Goal: Task Accomplishment & Management: Complete application form

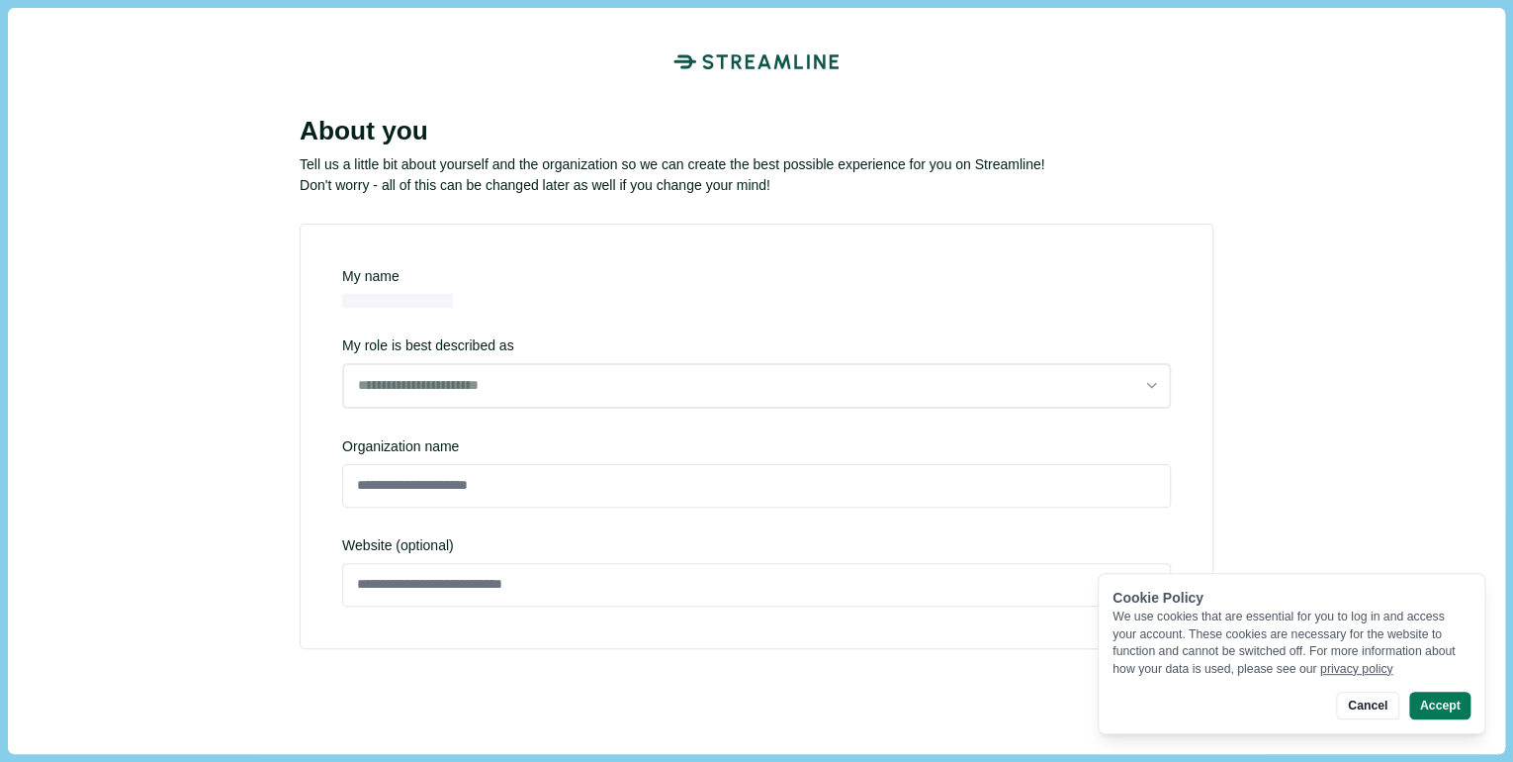
type input "**********"
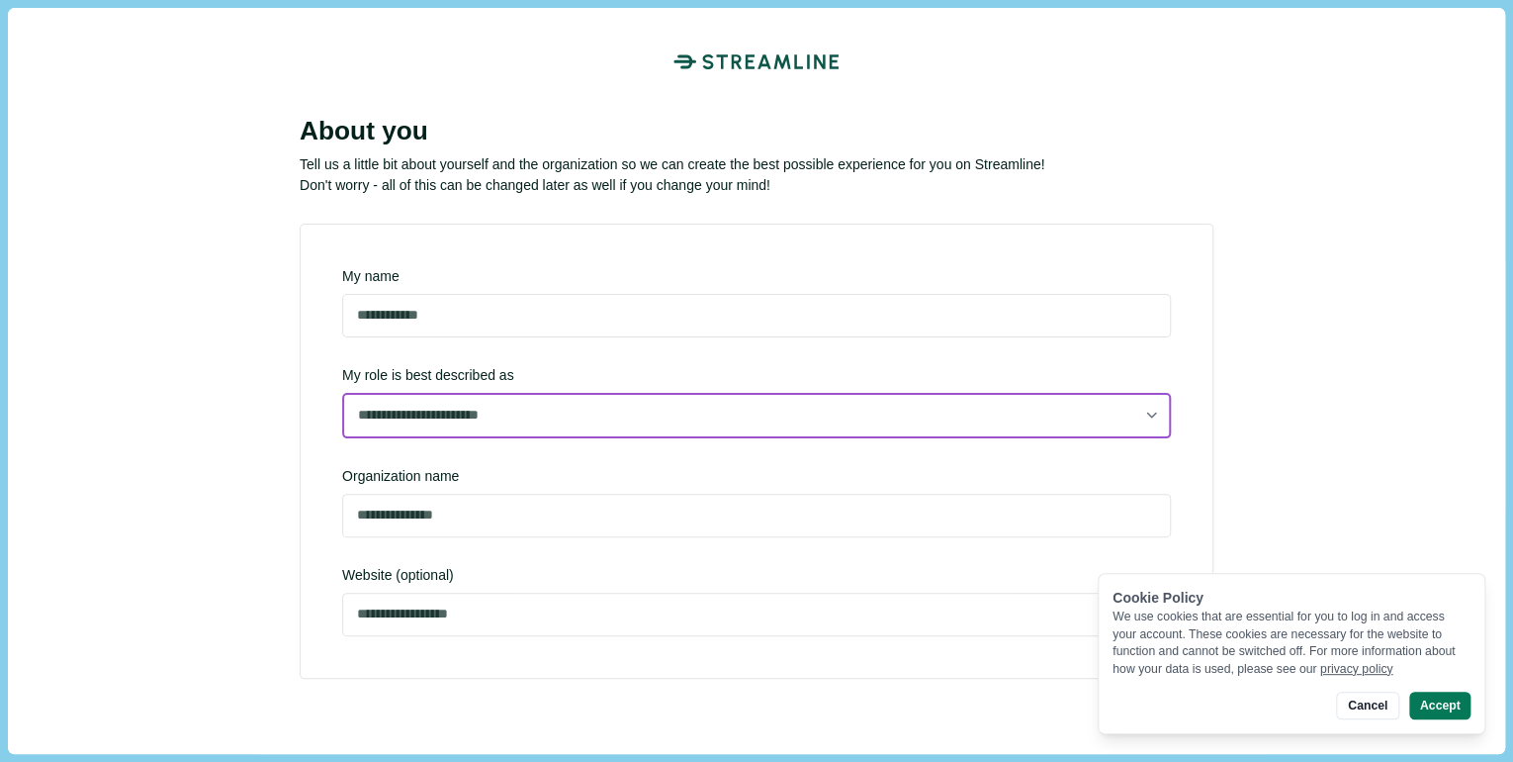
click at [526, 415] on select "**********" at bounding box center [756, 416] width 829 height 46
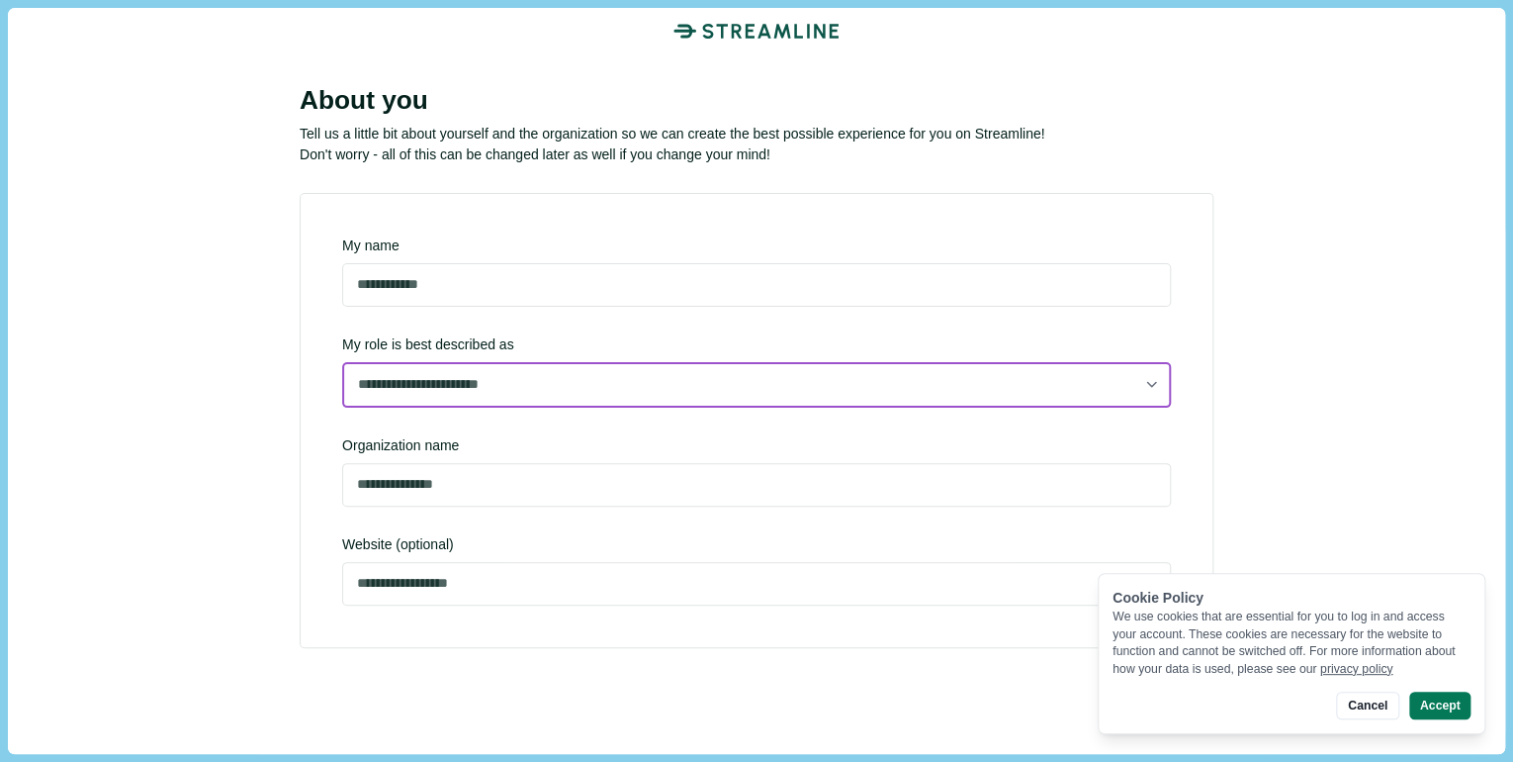
scroll to position [47, 0]
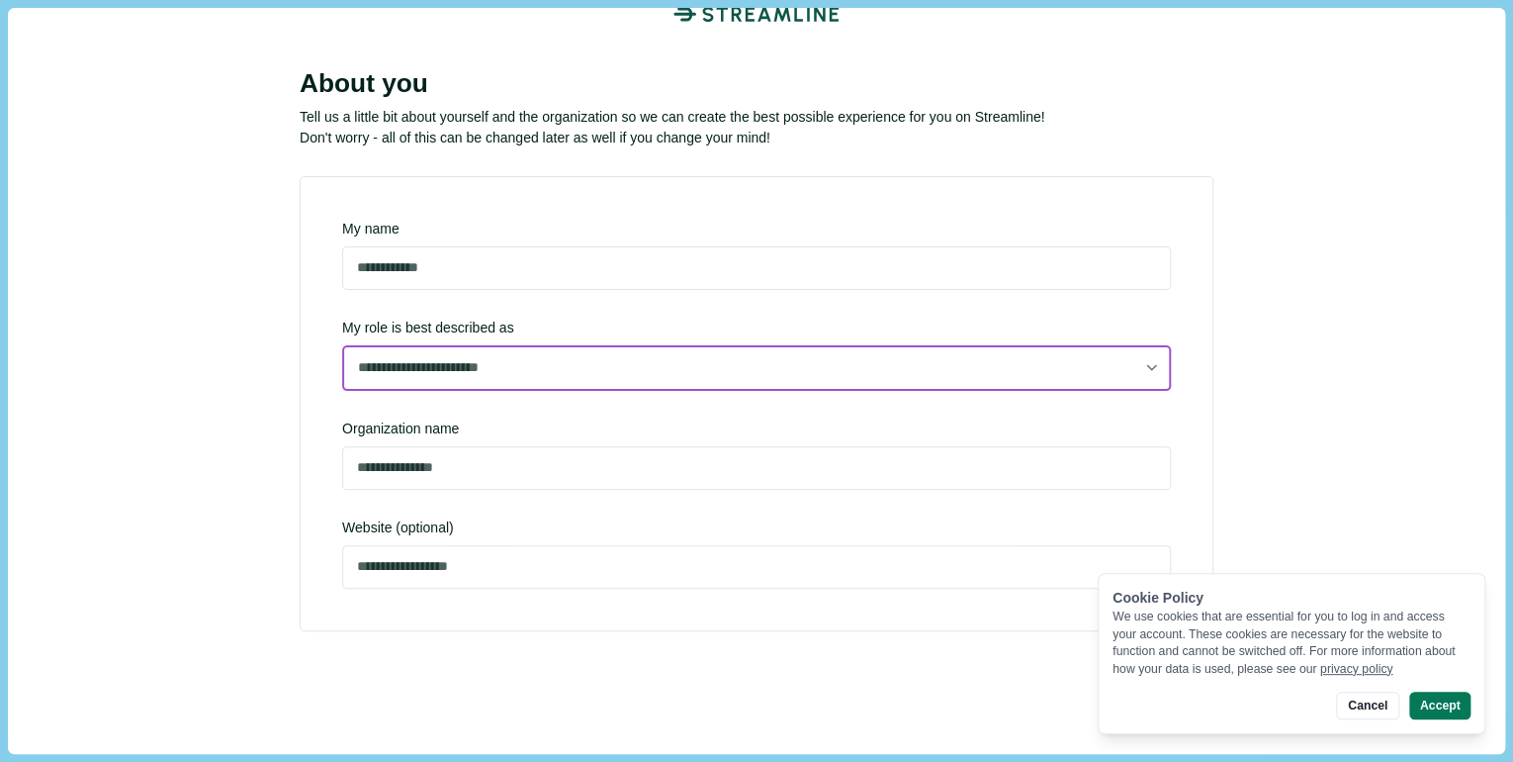
click at [586, 371] on select "**********" at bounding box center [756, 368] width 829 height 46
click at [342, 387] on select "**********" at bounding box center [756, 368] width 829 height 46
select select "**********"
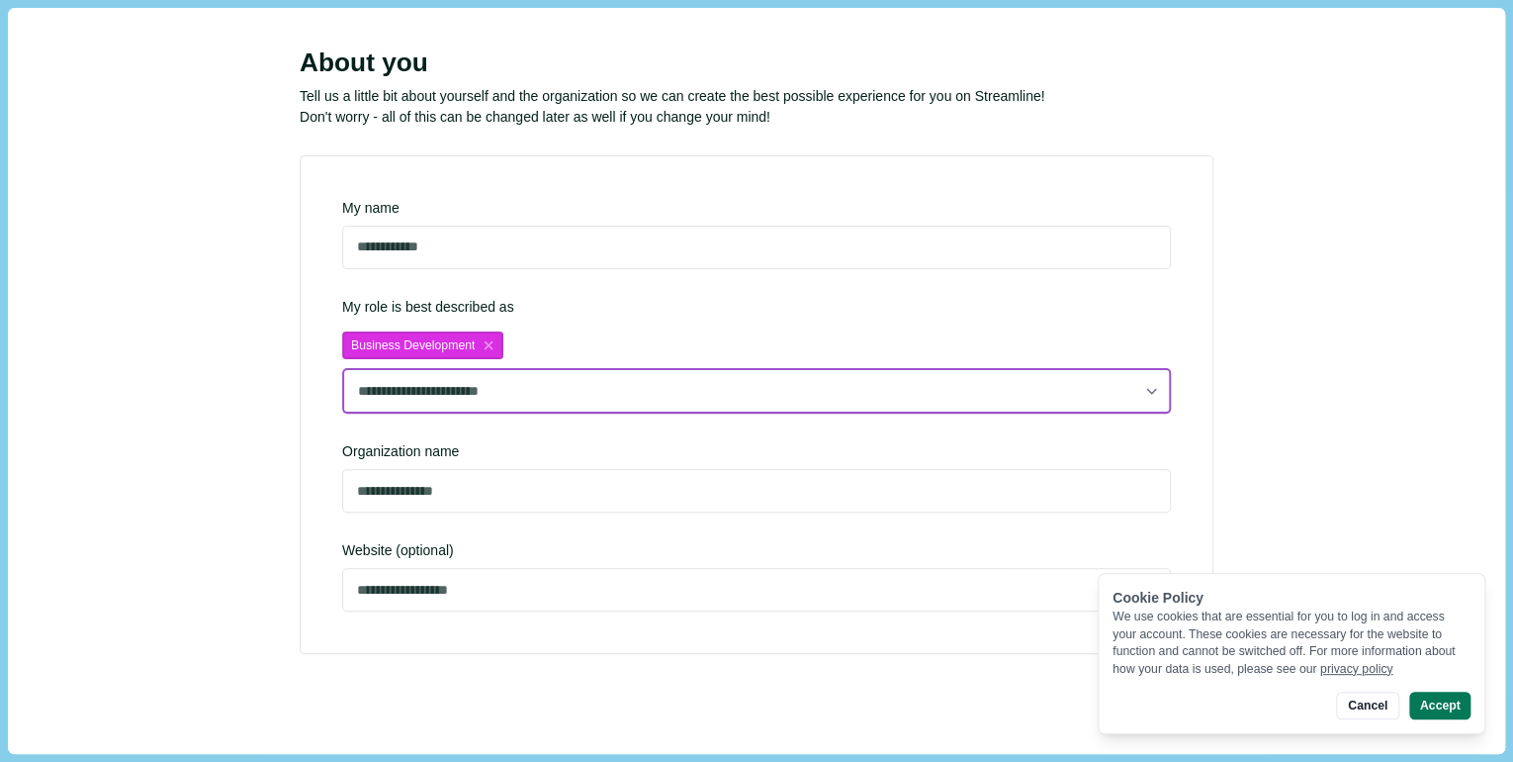
scroll to position [90, 0]
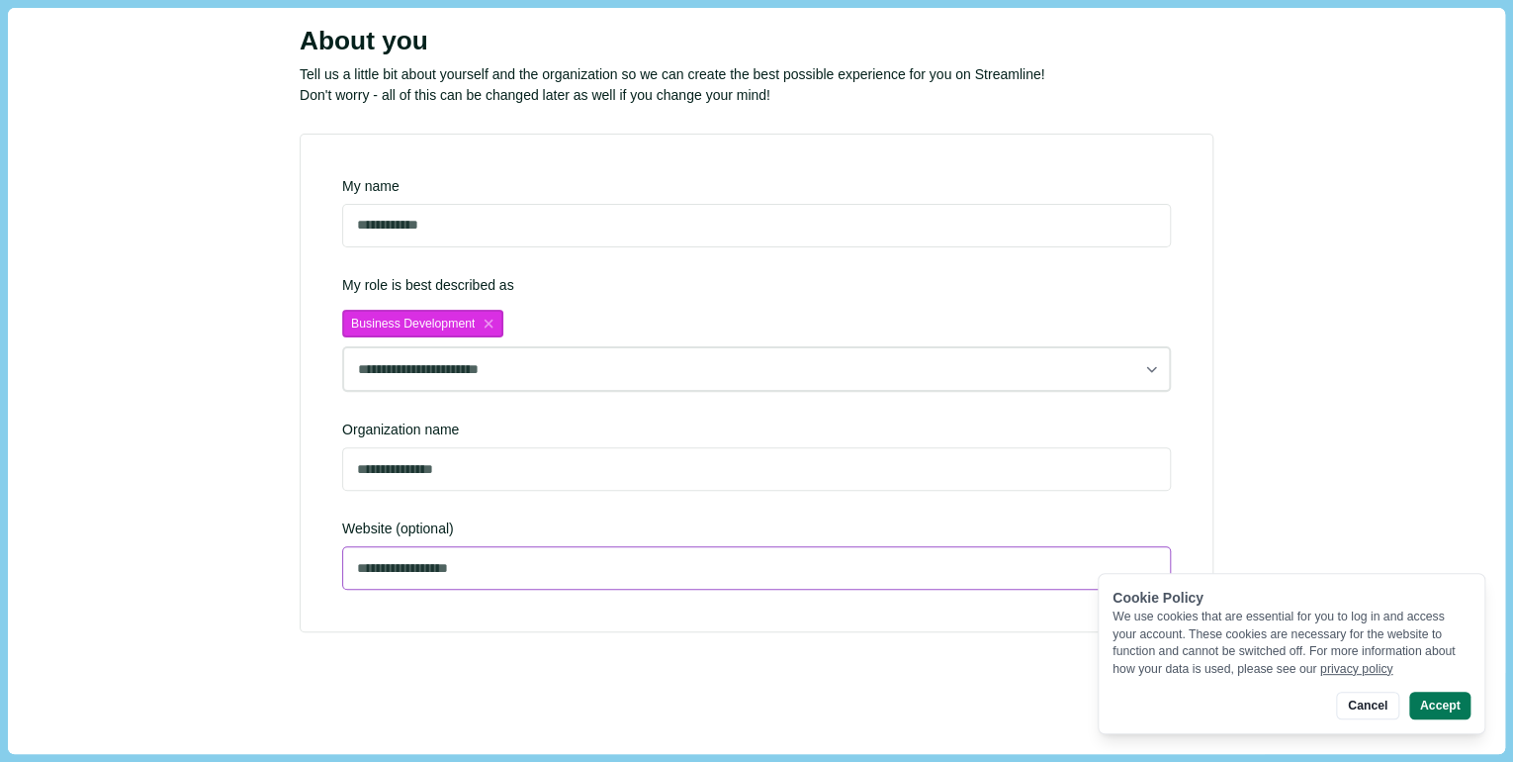
click at [638, 553] on input "**********" at bounding box center [756, 568] width 829 height 44
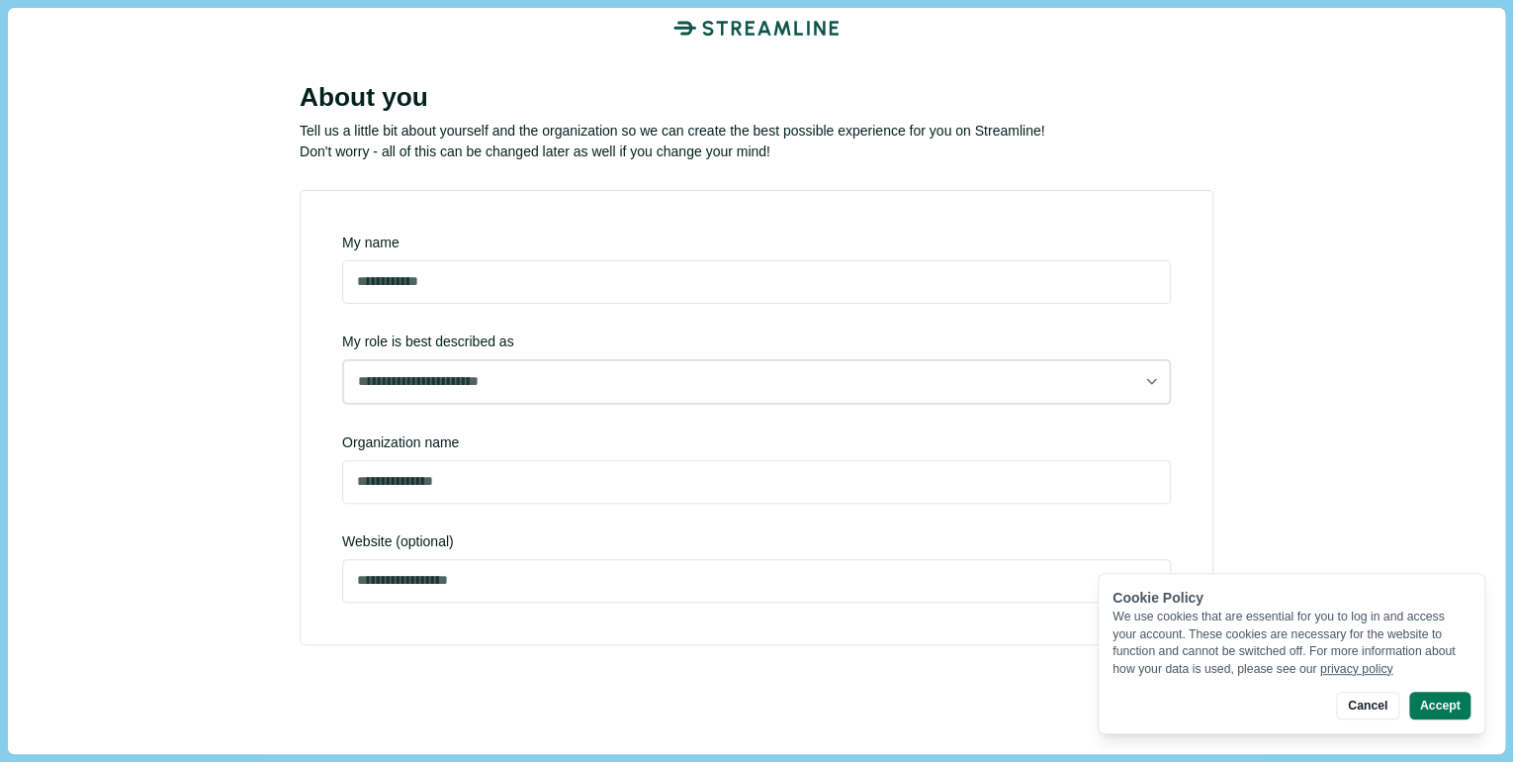
scroll to position [47, 0]
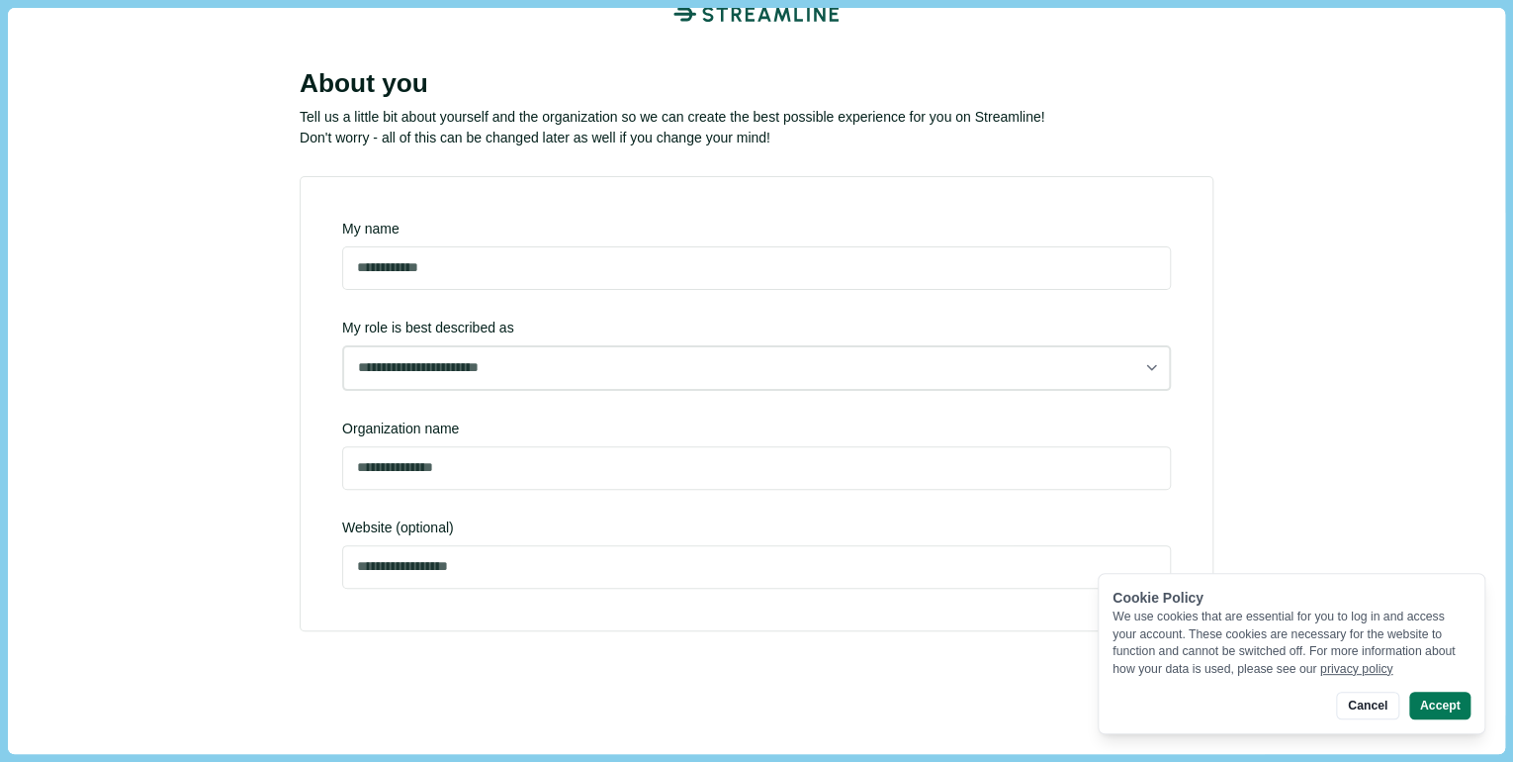
click at [1424, 700] on button "Accept" at bounding box center [1440, 705] width 61 height 28
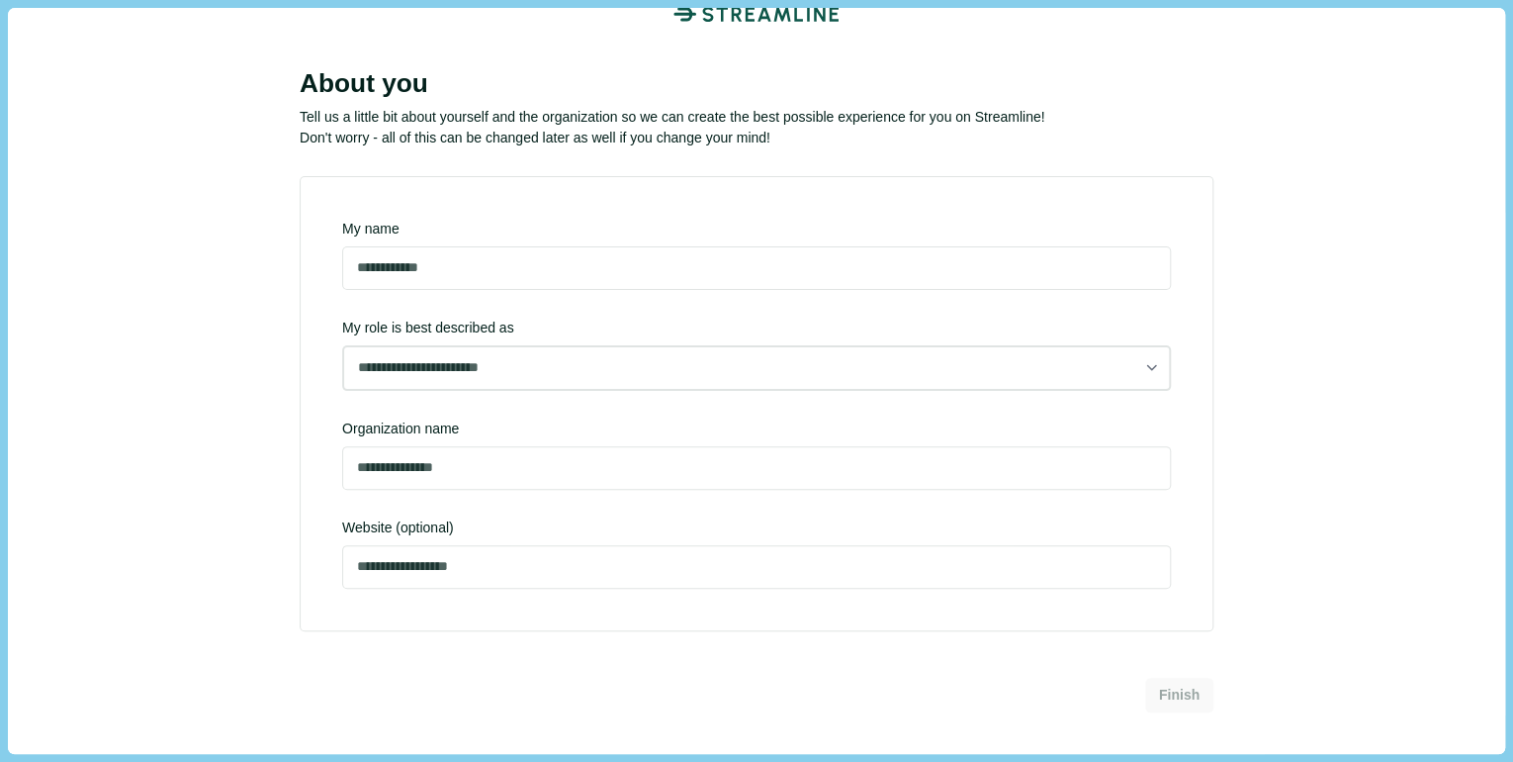
click at [949, 689] on div "Finish" at bounding box center [757, 705] width 914 height 97
click at [743, 584] on div "**********" at bounding box center [757, 403] width 914 height 455
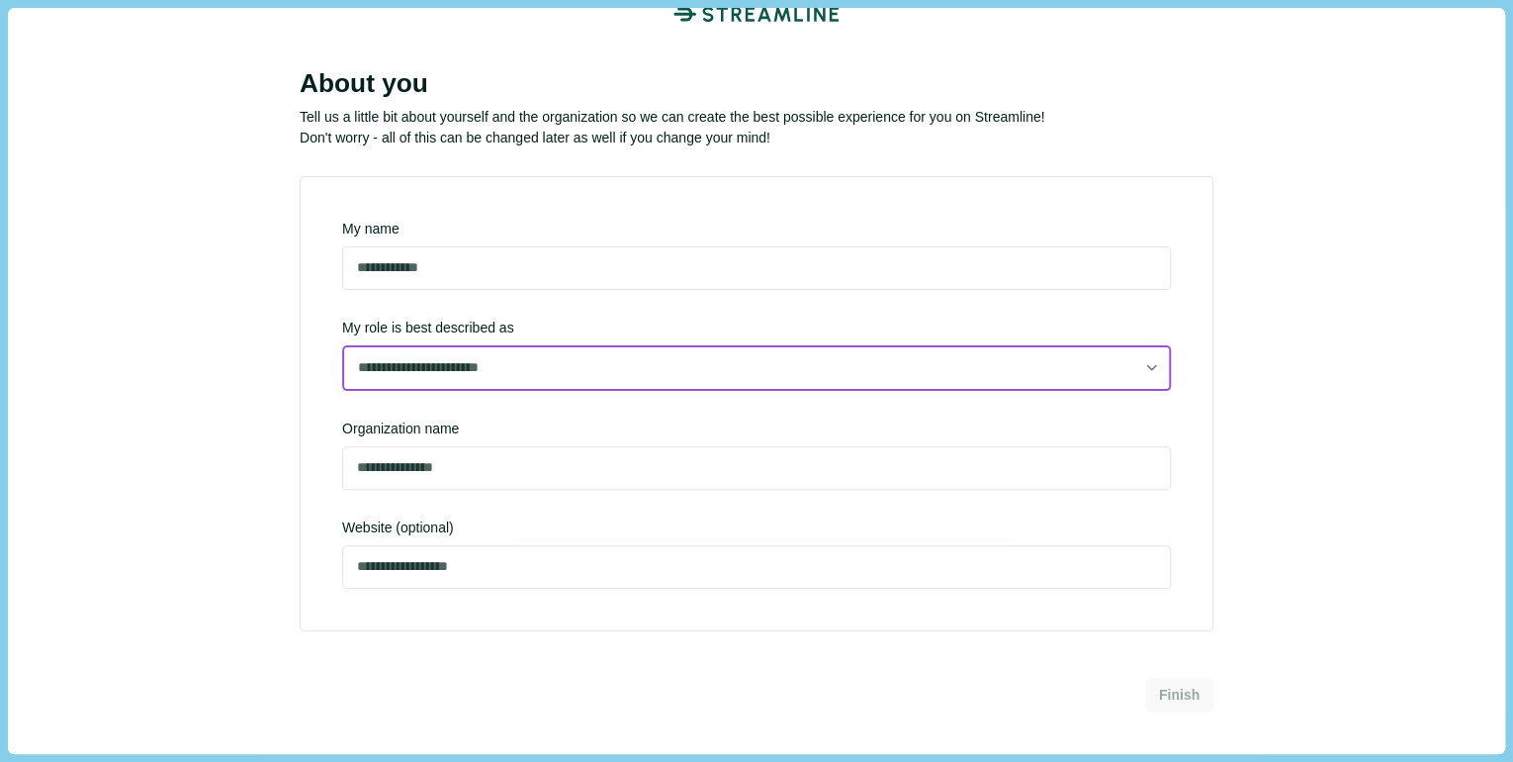
click at [482, 372] on select "**********" at bounding box center [756, 368] width 829 height 46
click at [342, 387] on select "**********" at bounding box center [756, 368] width 829 height 46
select select "**********"
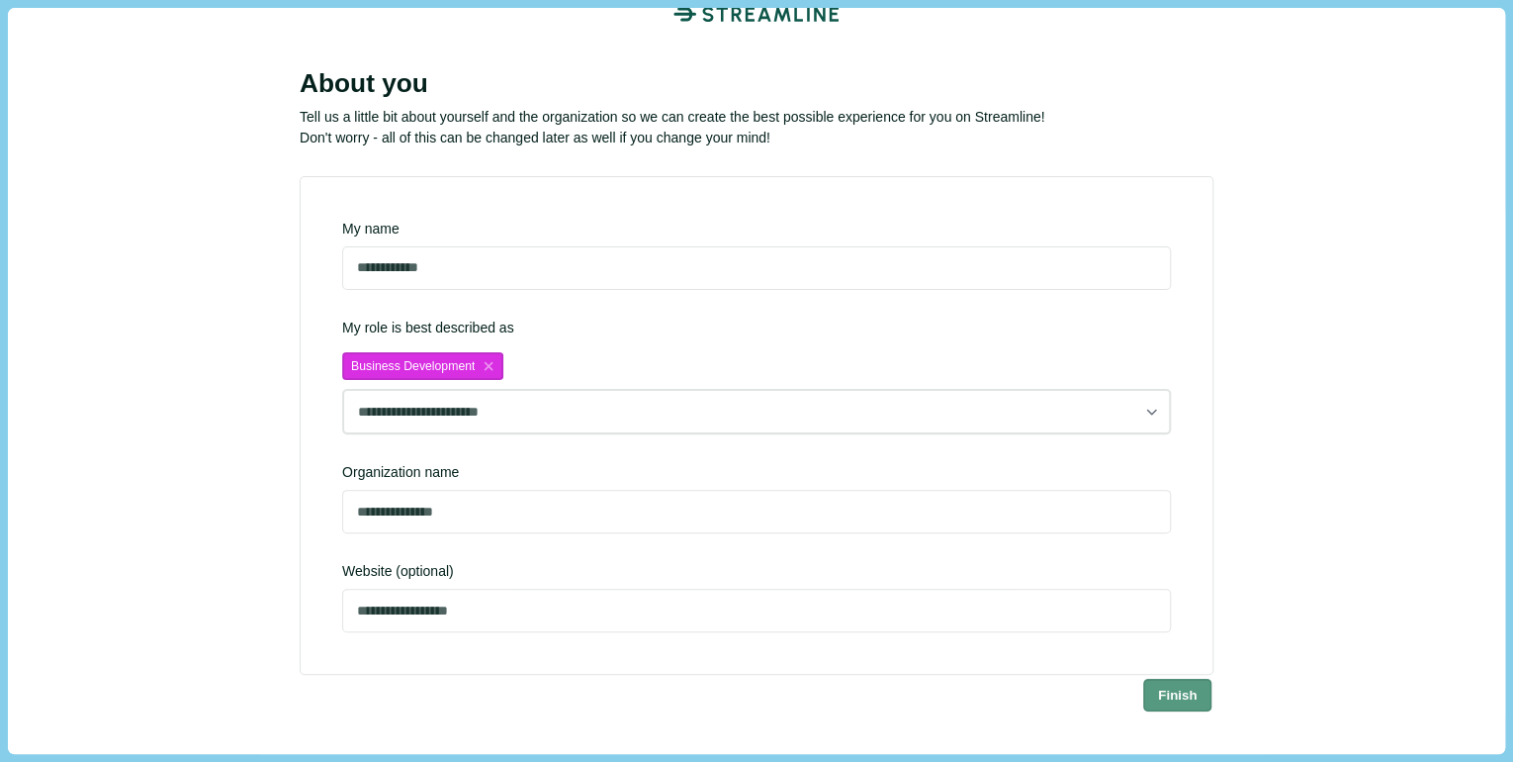
click at [1186, 692] on button "Finish" at bounding box center [1177, 694] width 69 height 33
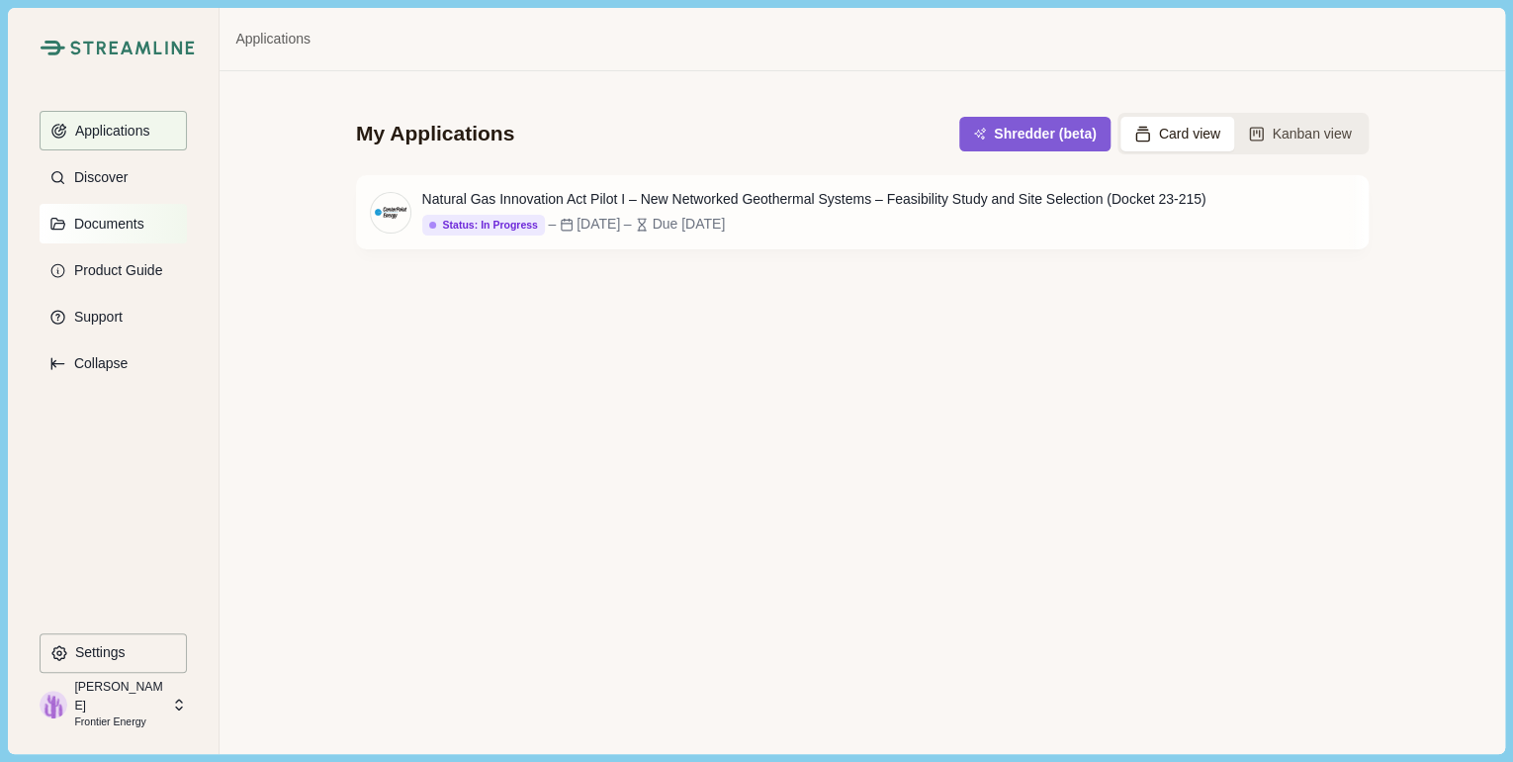
click at [130, 217] on p "Documents" at bounding box center [105, 224] width 77 height 17
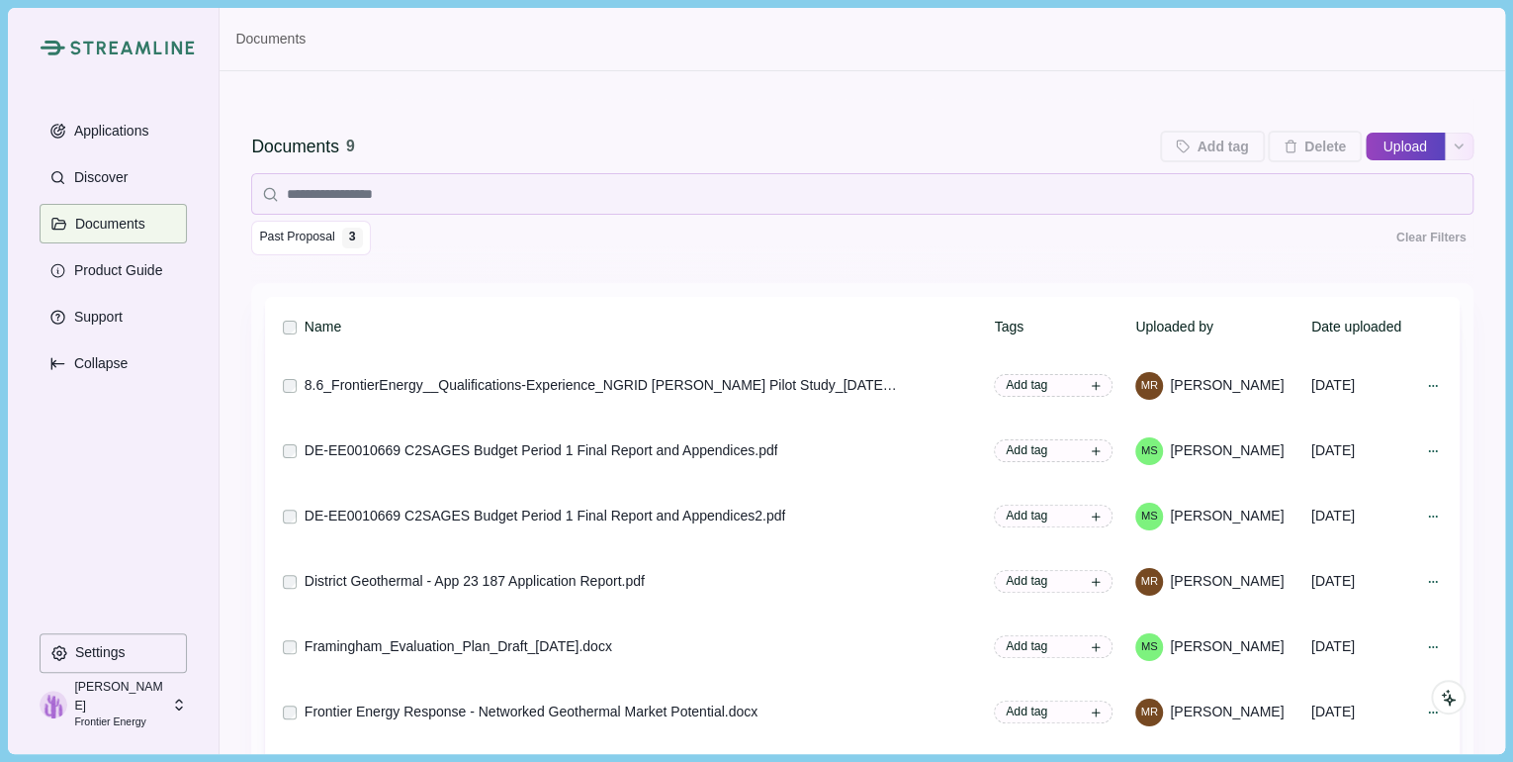
click at [1397, 138] on button "Upload" at bounding box center [1405, 147] width 79 height 32
click at [1365, 146] on input "Upload" at bounding box center [1365, 146] width 1 height 1
click at [1455, 148] on icon "See more options" at bounding box center [1459, 147] width 8 height 4
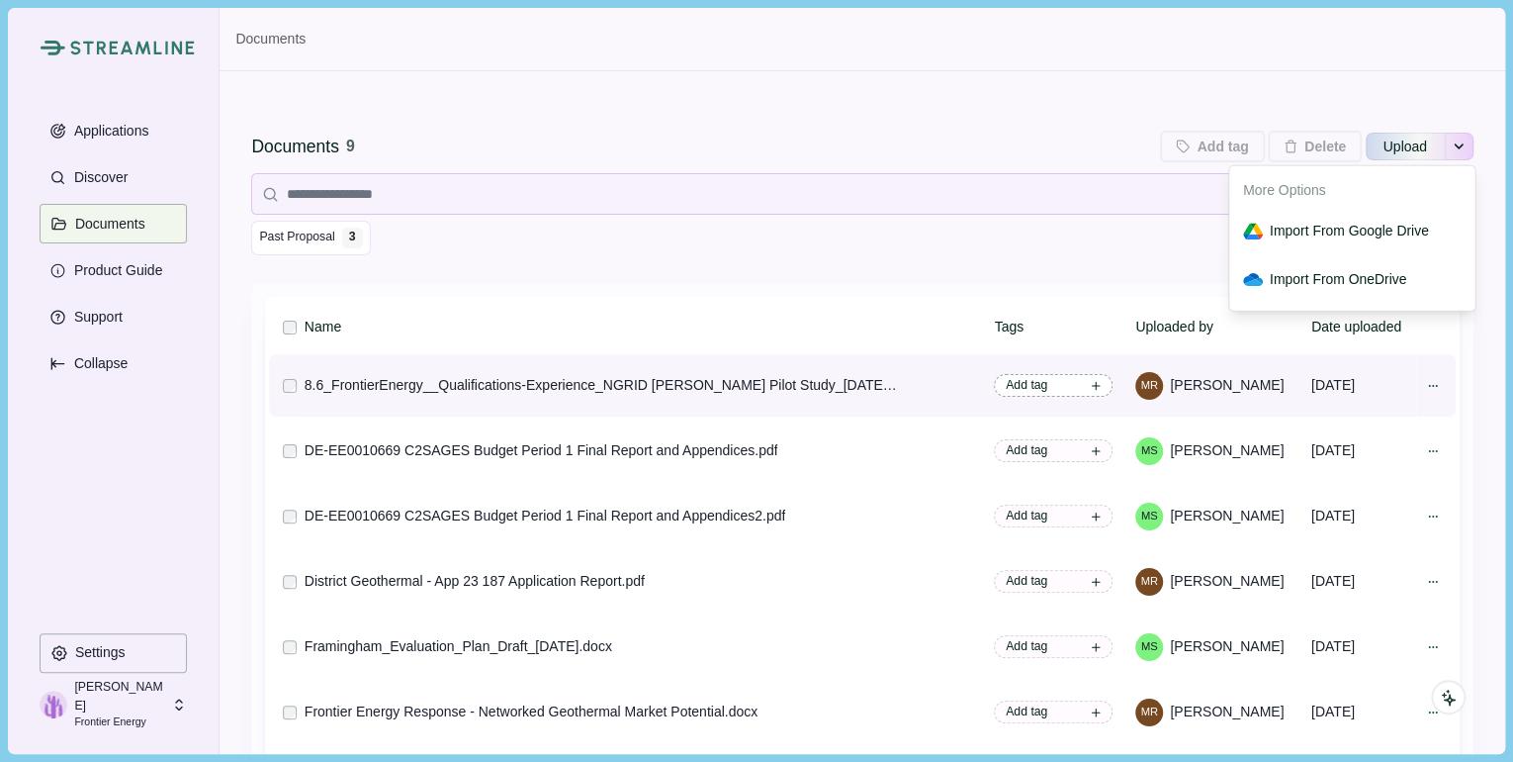
click at [1090, 384] on icon at bounding box center [1096, 386] width 12 height 12
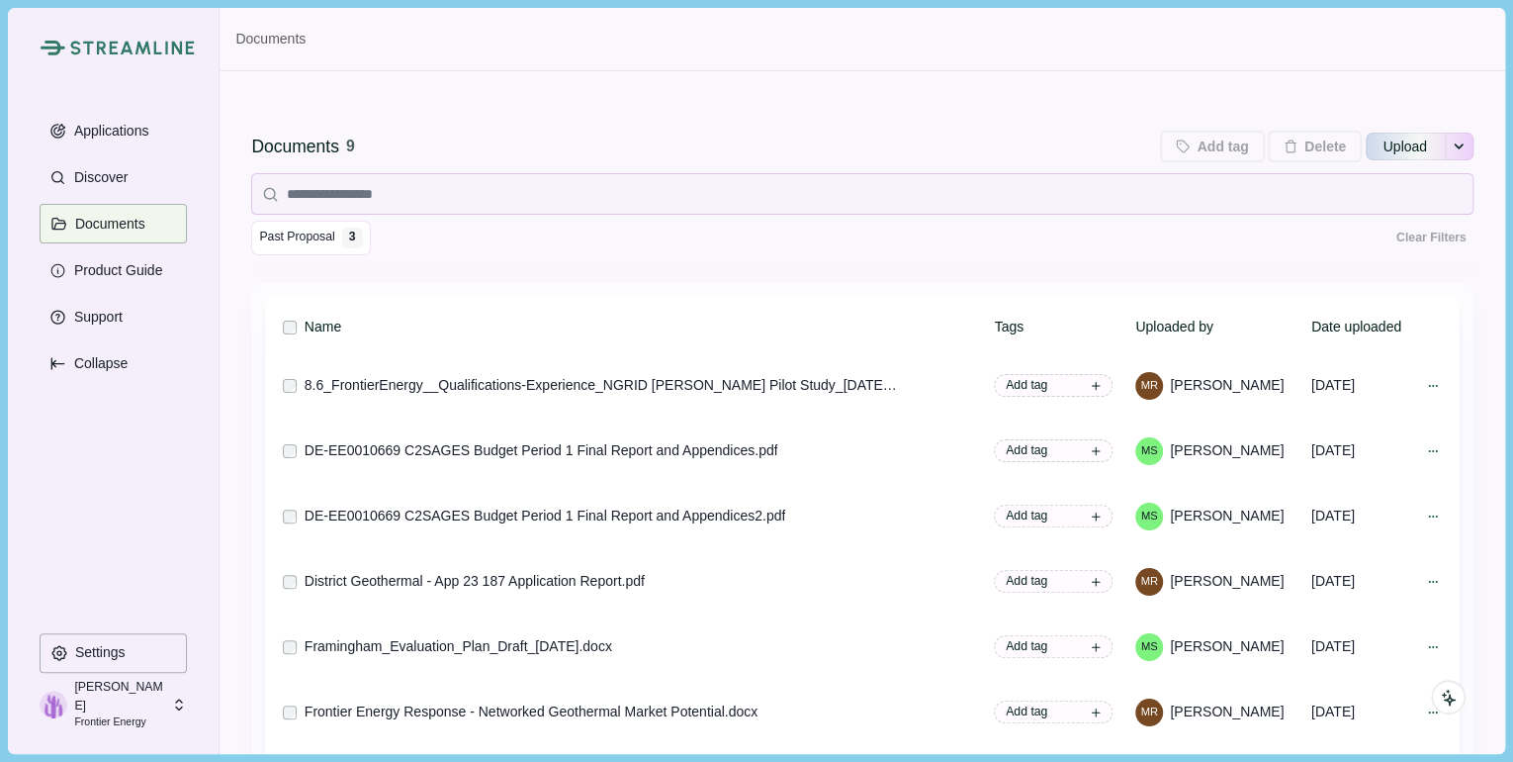
click at [958, 282] on div "Documents 9 Add tag Add tags to 0 selected documents Press Enter to add a new t…" at bounding box center [862, 190] width 1222 height 183
click at [1441, 695] on icon at bounding box center [1449, 697] width 18 height 18
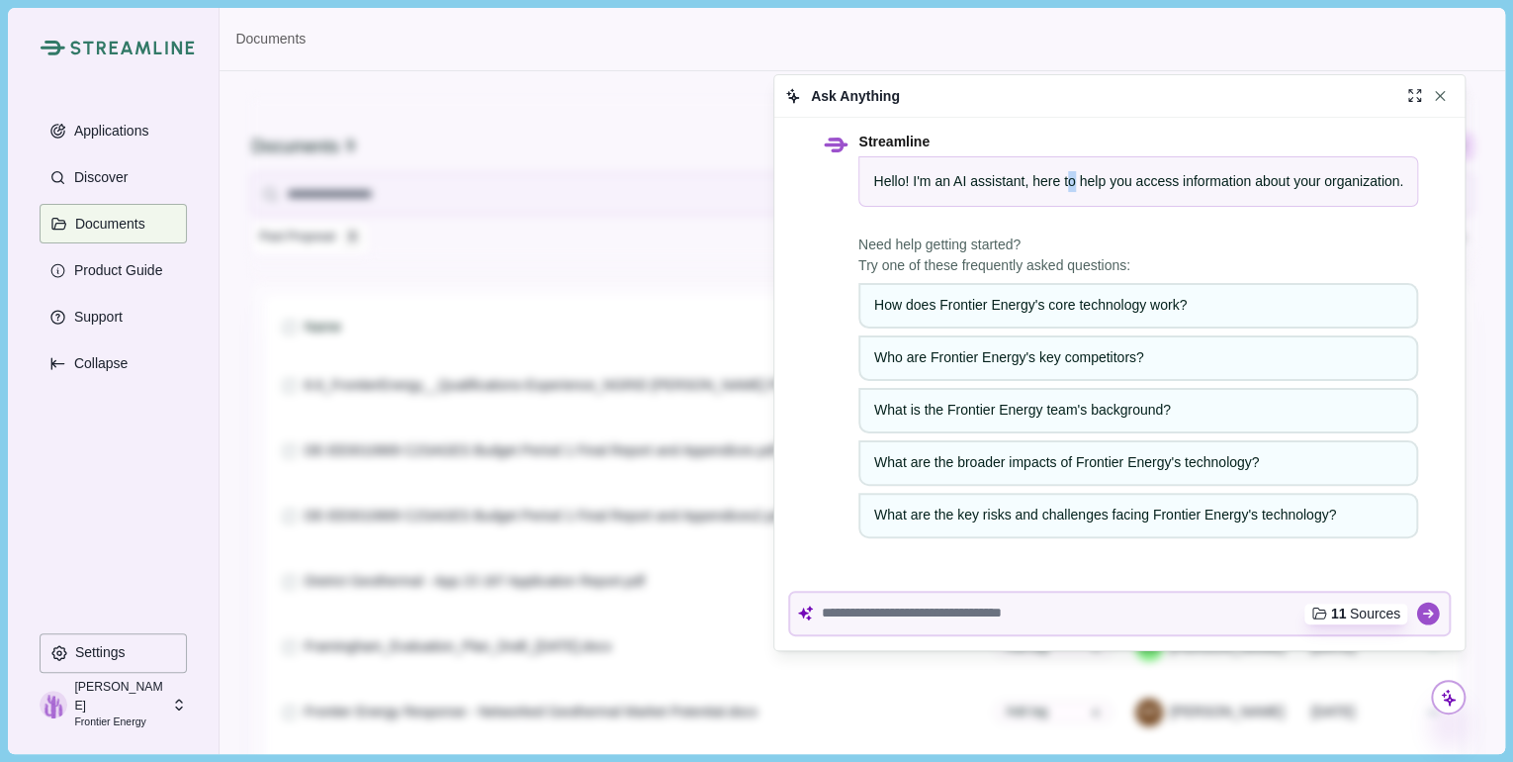
click at [1070, 164] on div "Hello! I'm an AI assistant, here to help you access information about your orga…" at bounding box center [1139, 181] width 560 height 50
drag, startPoint x: 1070, startPoint y: 164, endPoint x: 1091, endPoint y: 170, distance: 21.6
click at [1091, 173] on span "Hello! I'm an AI assistant, here to help you access information about your orga…" at bounding box center [1138, 181] width 530 height 16
click at [958, 616] on textarea at bounding box center [1064, 613] width 484 height 18
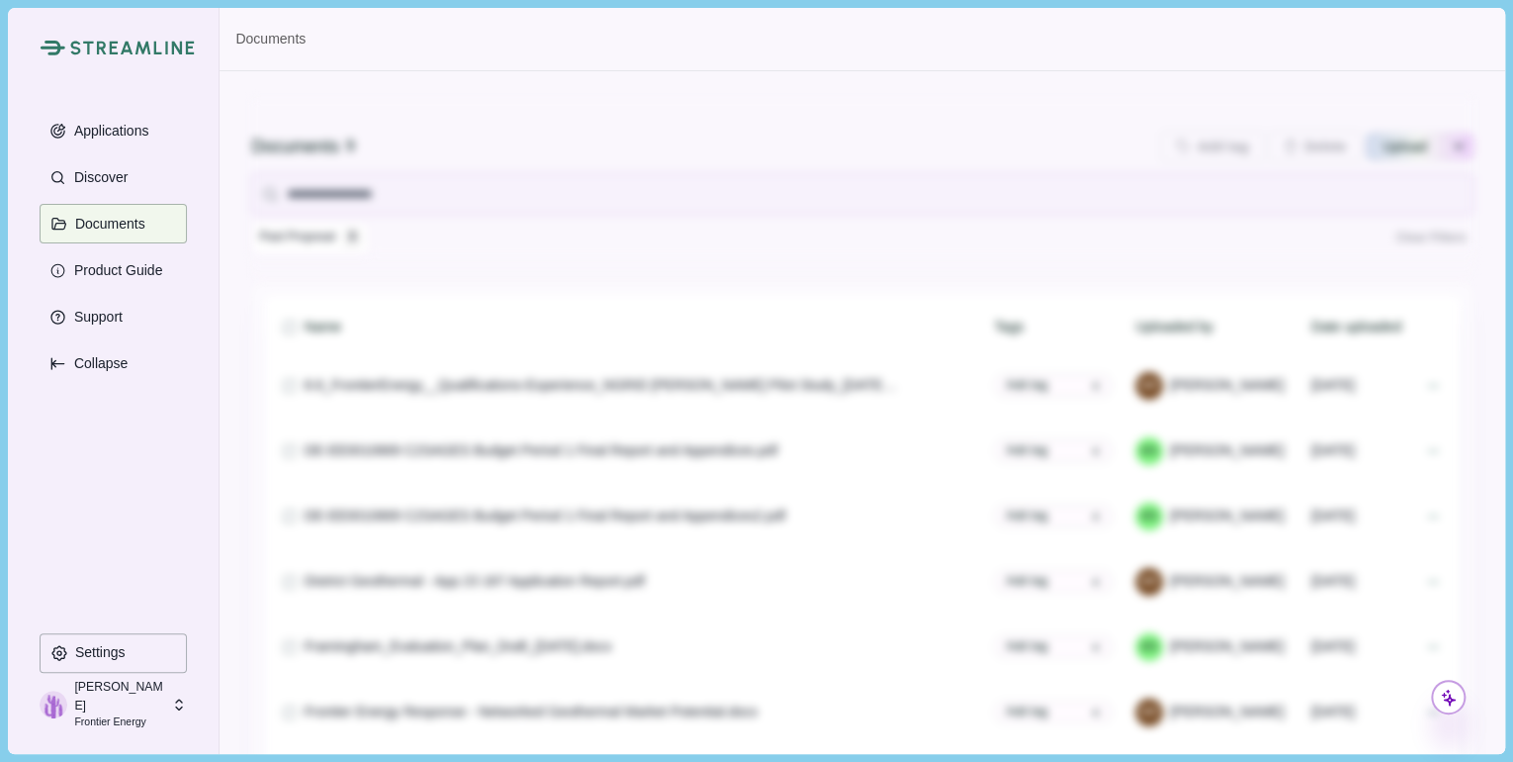
click at [592, 216] on div "Past Proposal 3 Clear Filters" at bounding box center [862, 213] width 1222 height 81
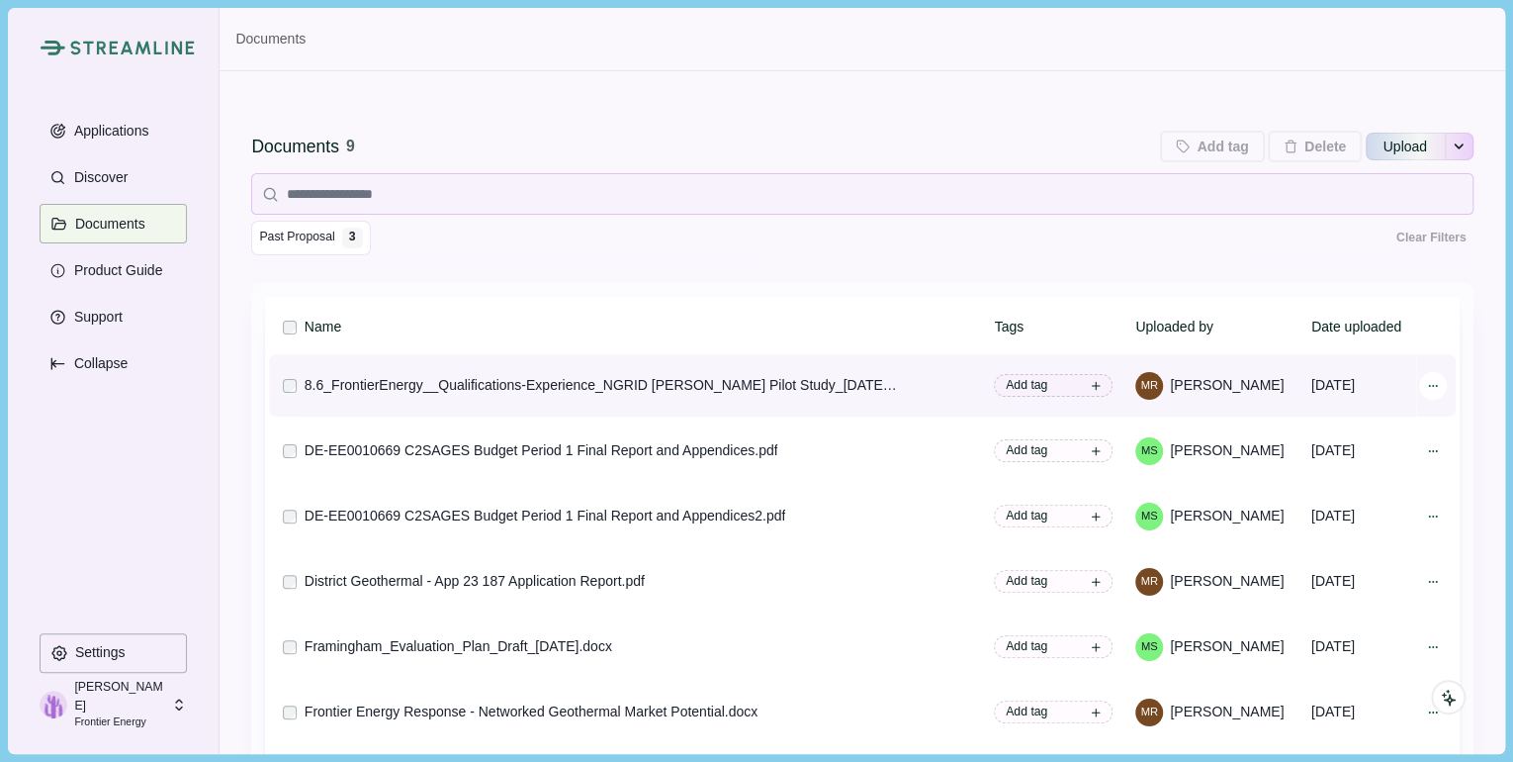
click at [1426, 390] on icon at bounding box center [1433, 386] width 14 height 14
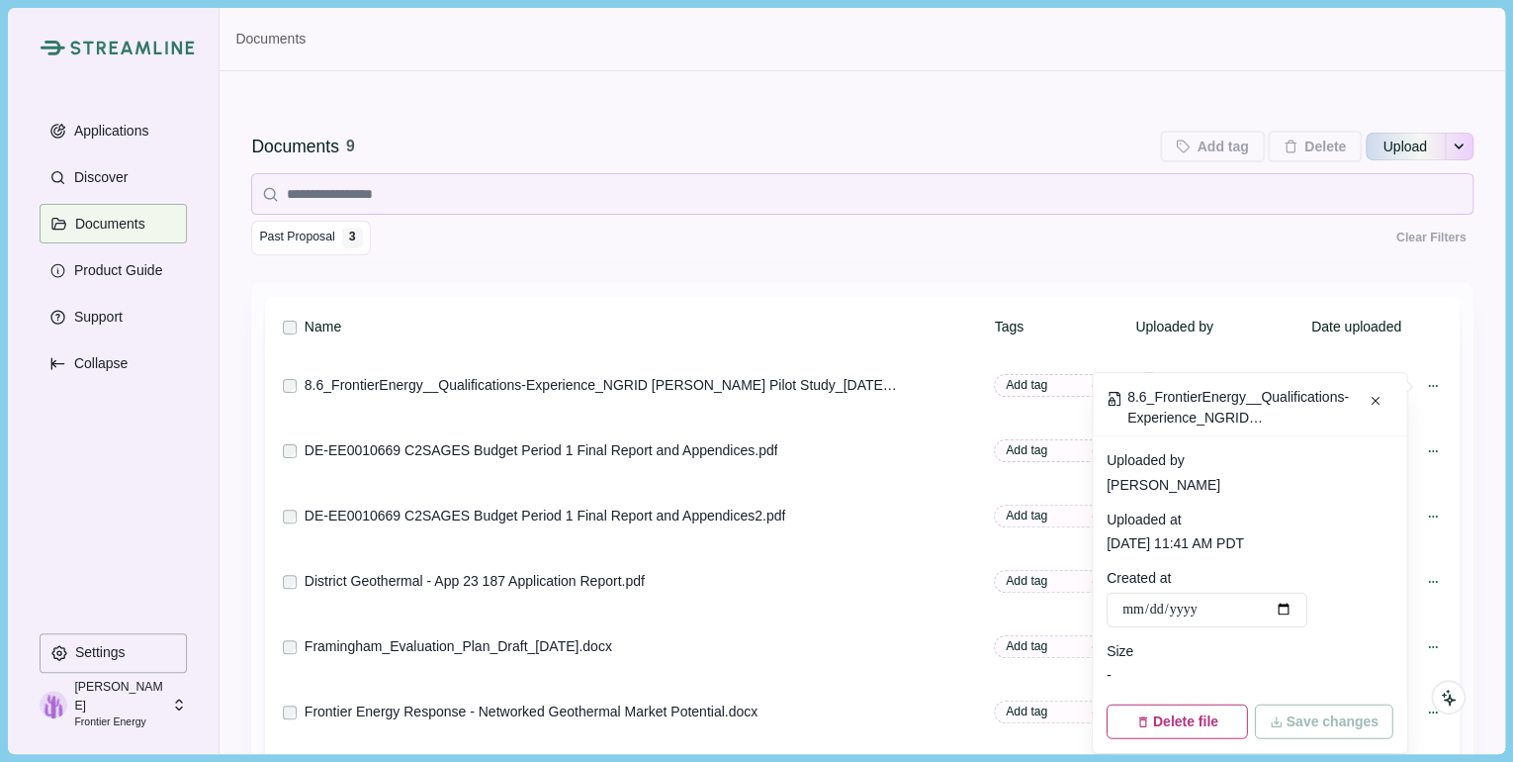
click at [624, 315] on th "Name" at bounding box center [646, 327] width 690 height 48
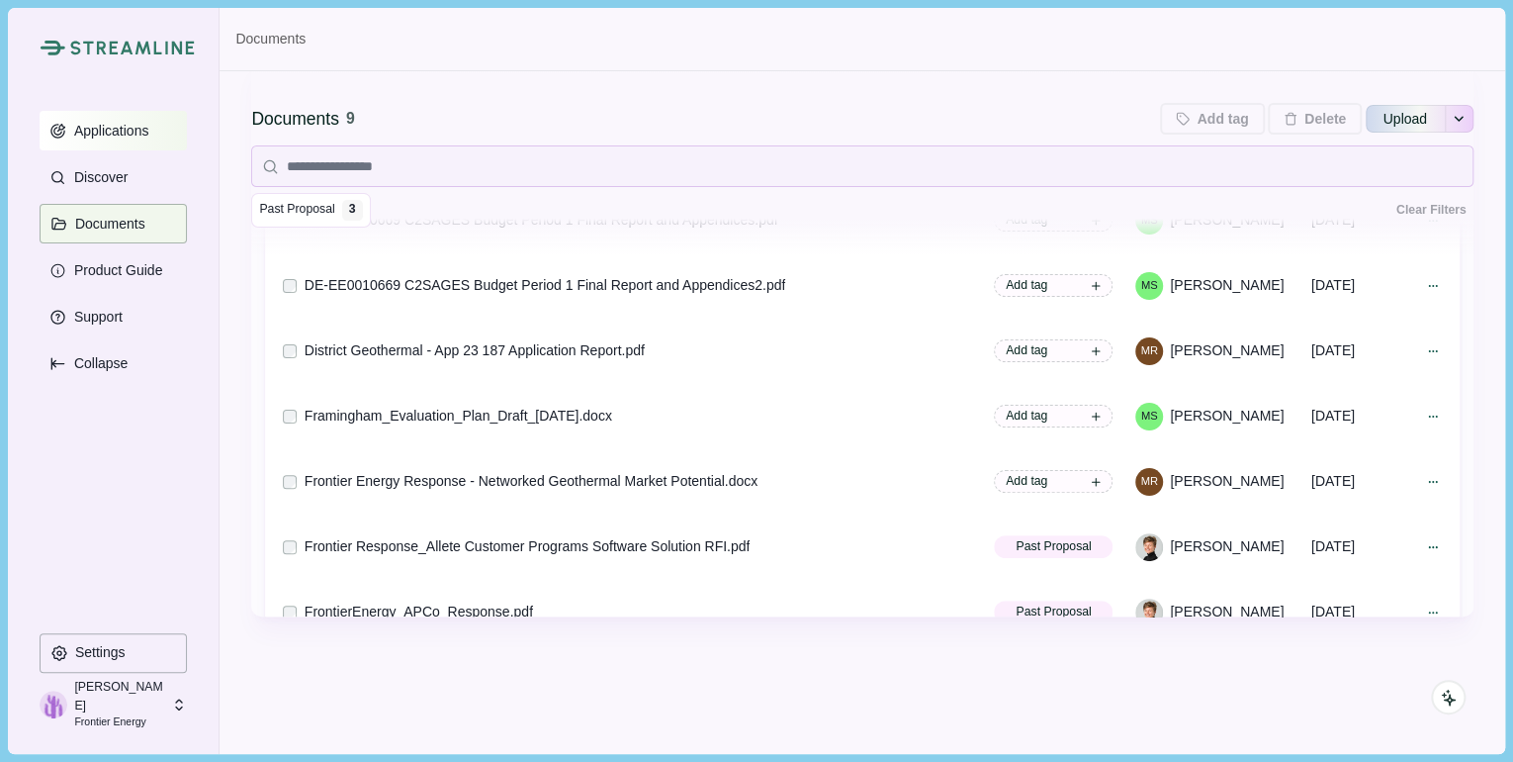
click at [142, 126] on p "Applications" at bounding box center [108, 131] width 82 height 17
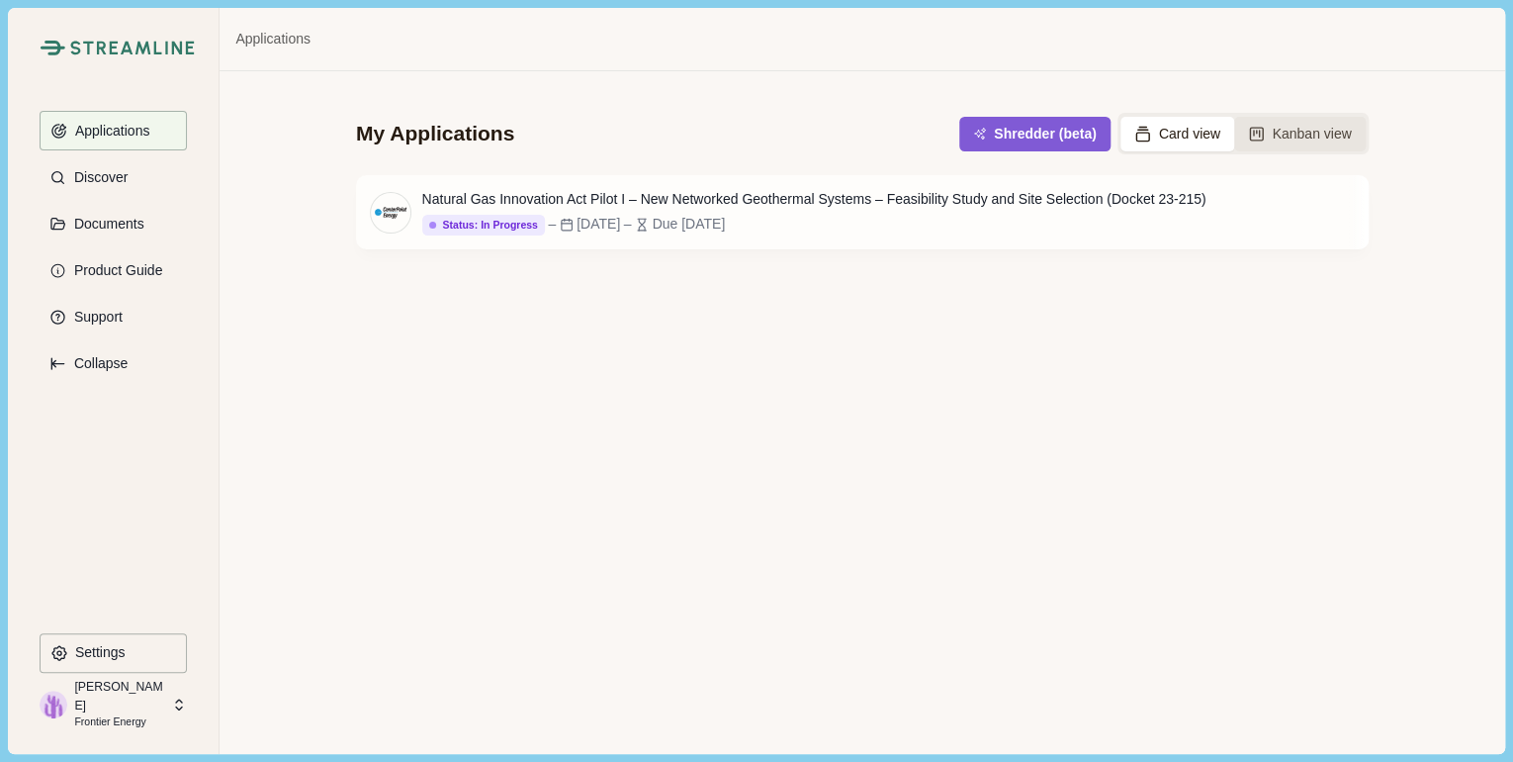
click at [1299, 136] on button "Kanban view" at bounding box center [1300, 134] width 132 height 35
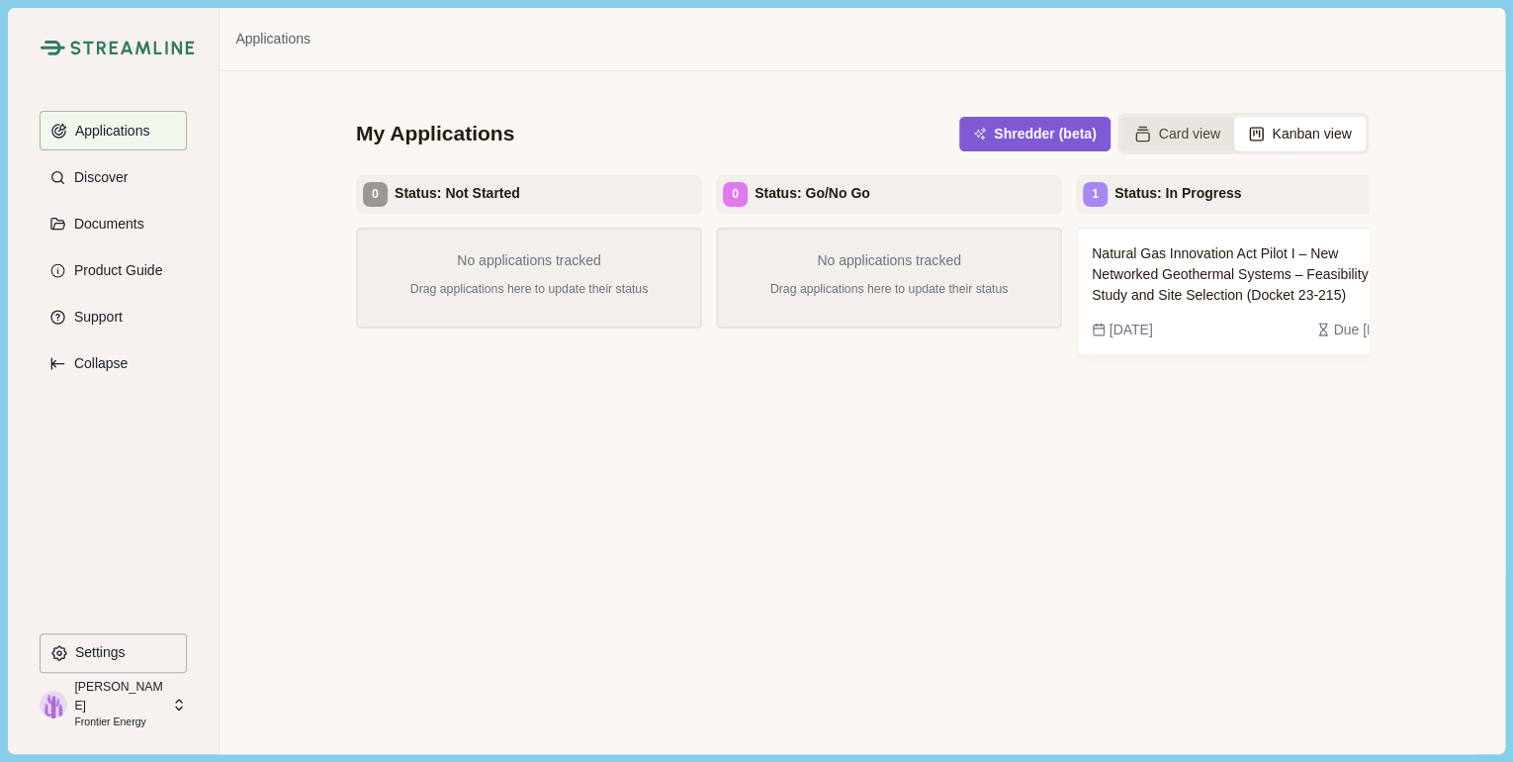
click at [1166, 133] on button "Card view" at bounding box center [1178, 134] width 114 height 35
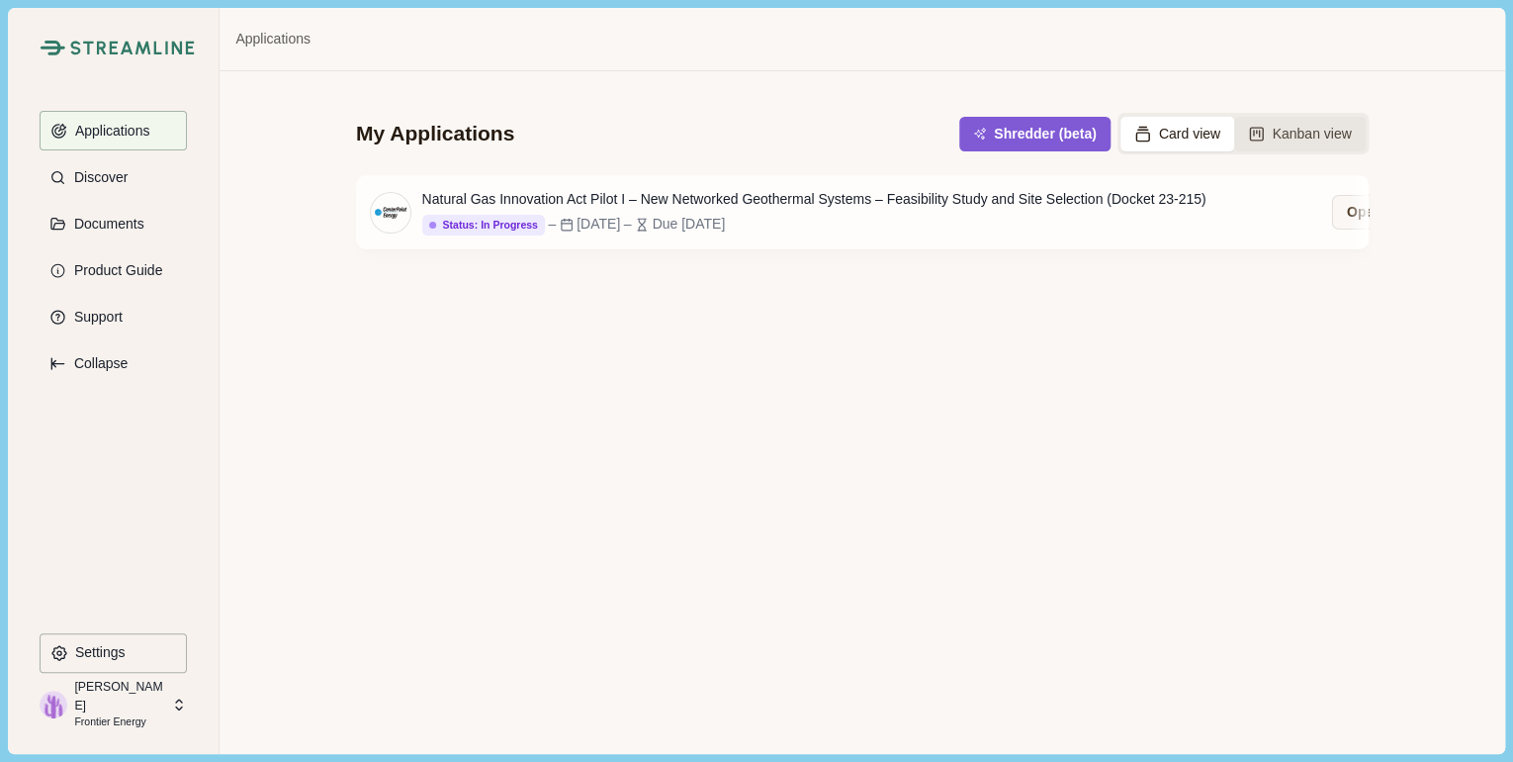
click at [1282, 135] on button "Kanban view" at bounding box center [1300, 134] width 132 height 35
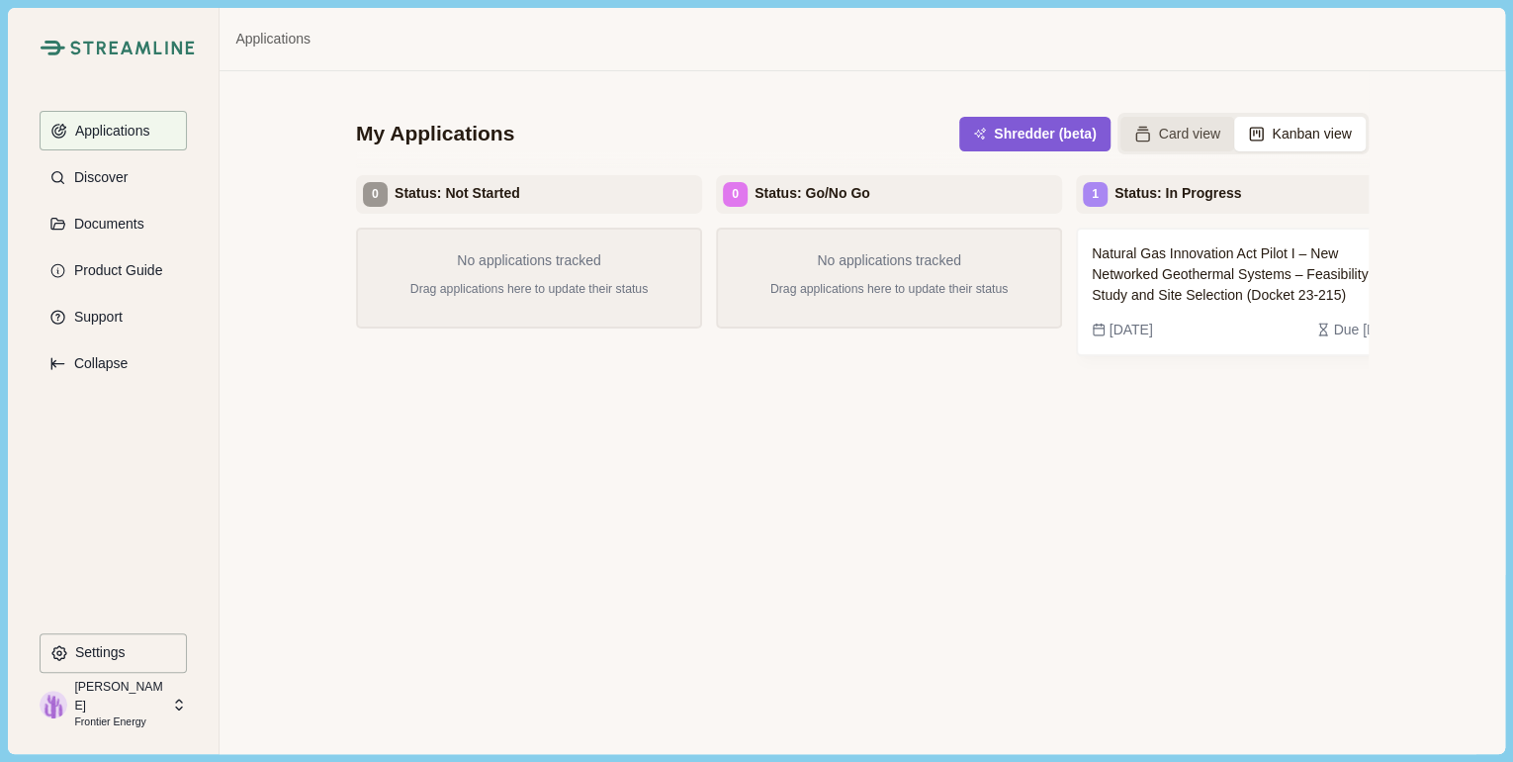
click at [1175, 131] on button "Card view" at bounding box center [1178, 134] width 114 height 35
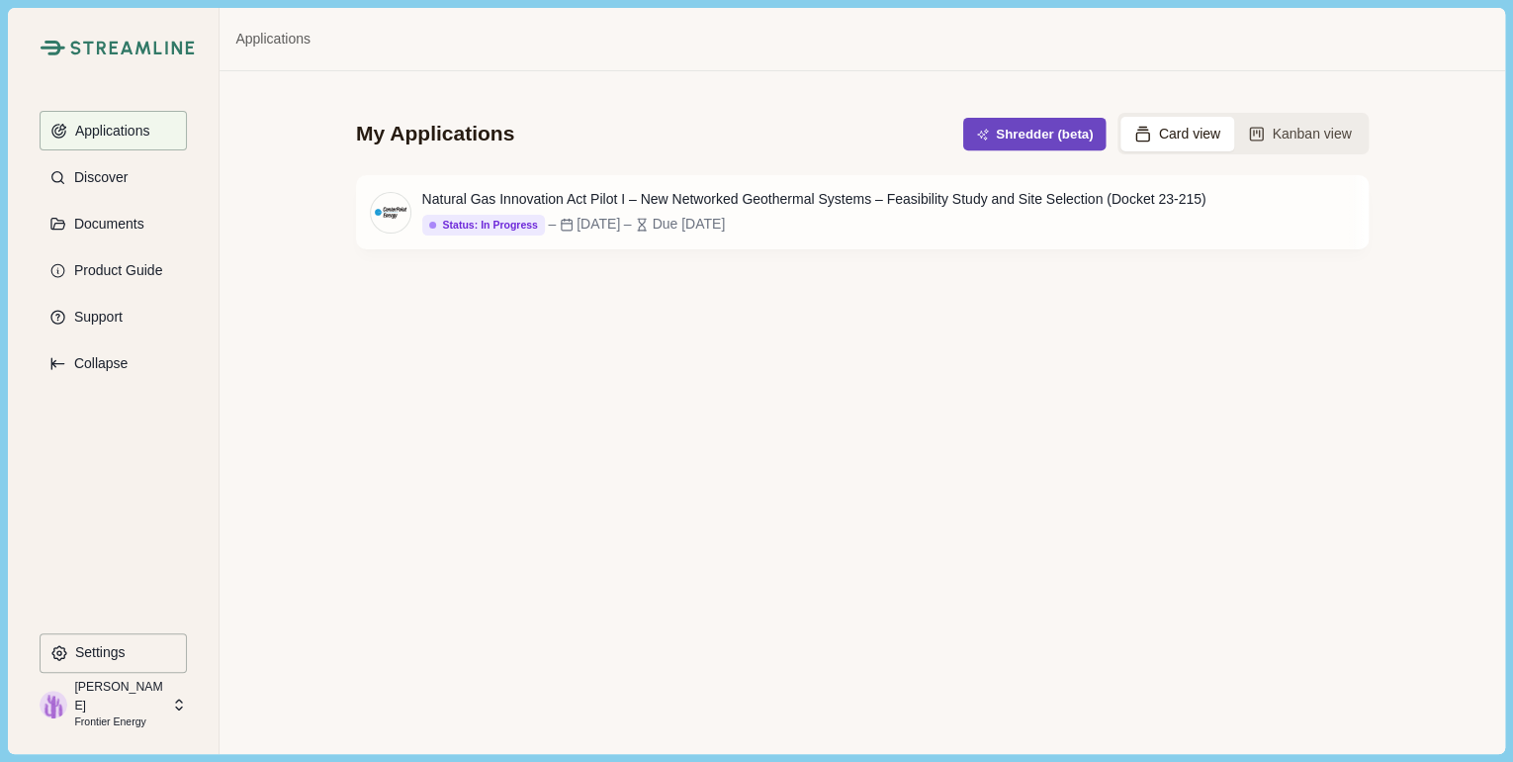
click at [1014, 135] on button "Shredder (beta)" at bounding box center [1034, 134] width 143 height 33
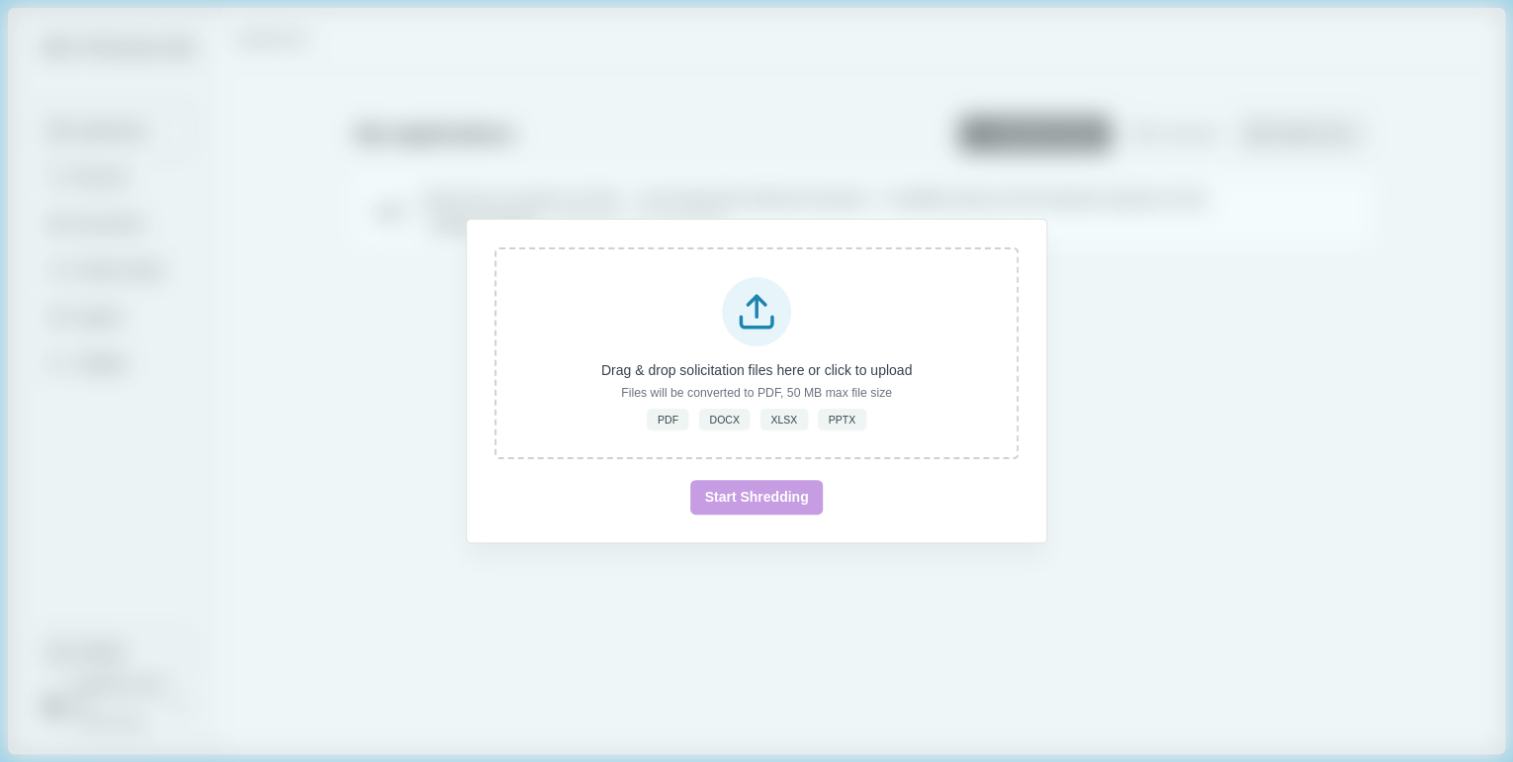
click at [1118, 261] on div "Drag & drop solicitation files here or click to upload Files will be converted …" at bounding box center [756, 381] width 1513 height 762
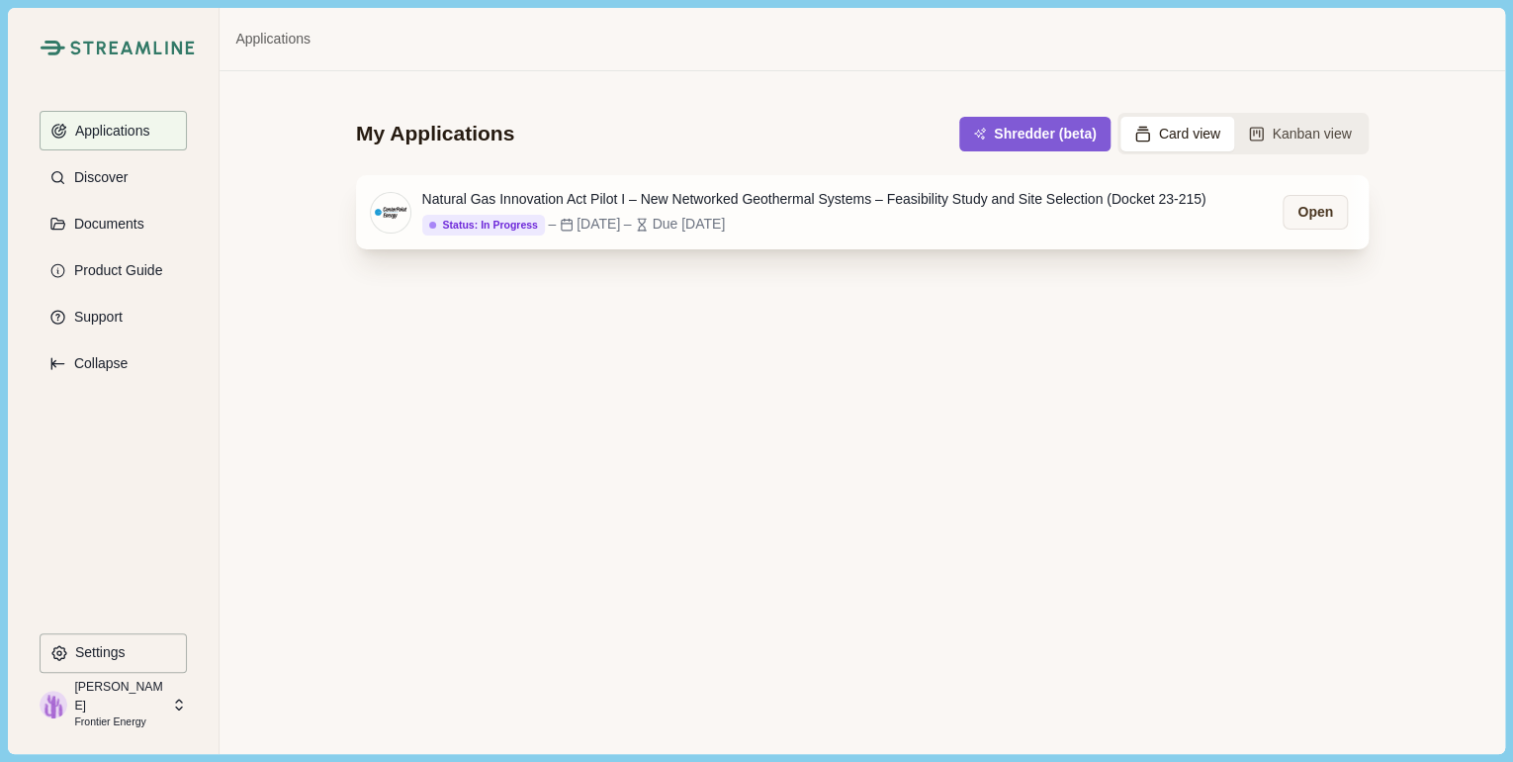
click at [1005, 203] on div "Natural Gas Innovation Act Pilot I – New Networked Geothermal Systems – Feasibi…" at bounding box center [814, 199] width 784 height 21
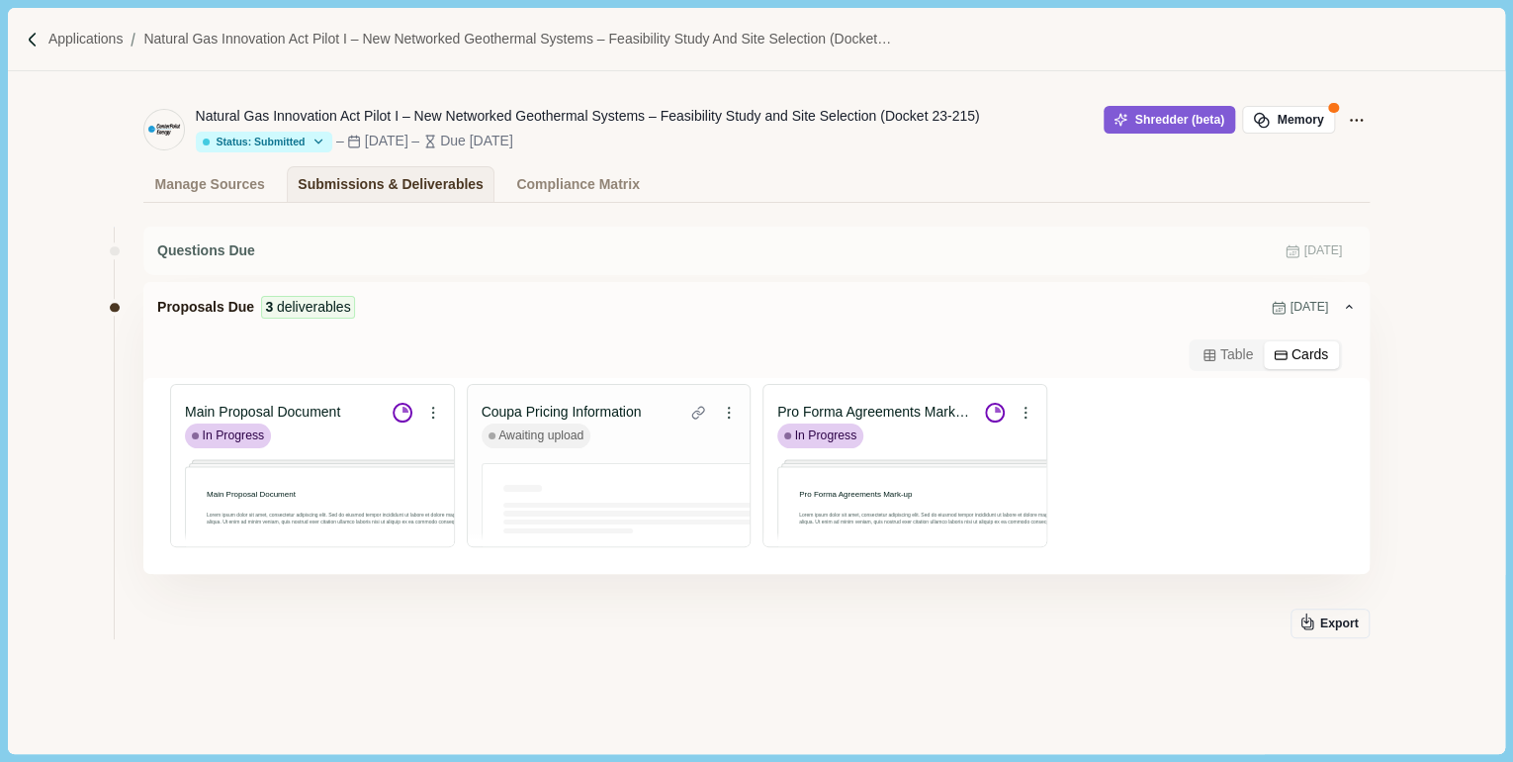
click at [1296, 353] on button "Cards" at bounding box center [1301, 355] width 75 height 28
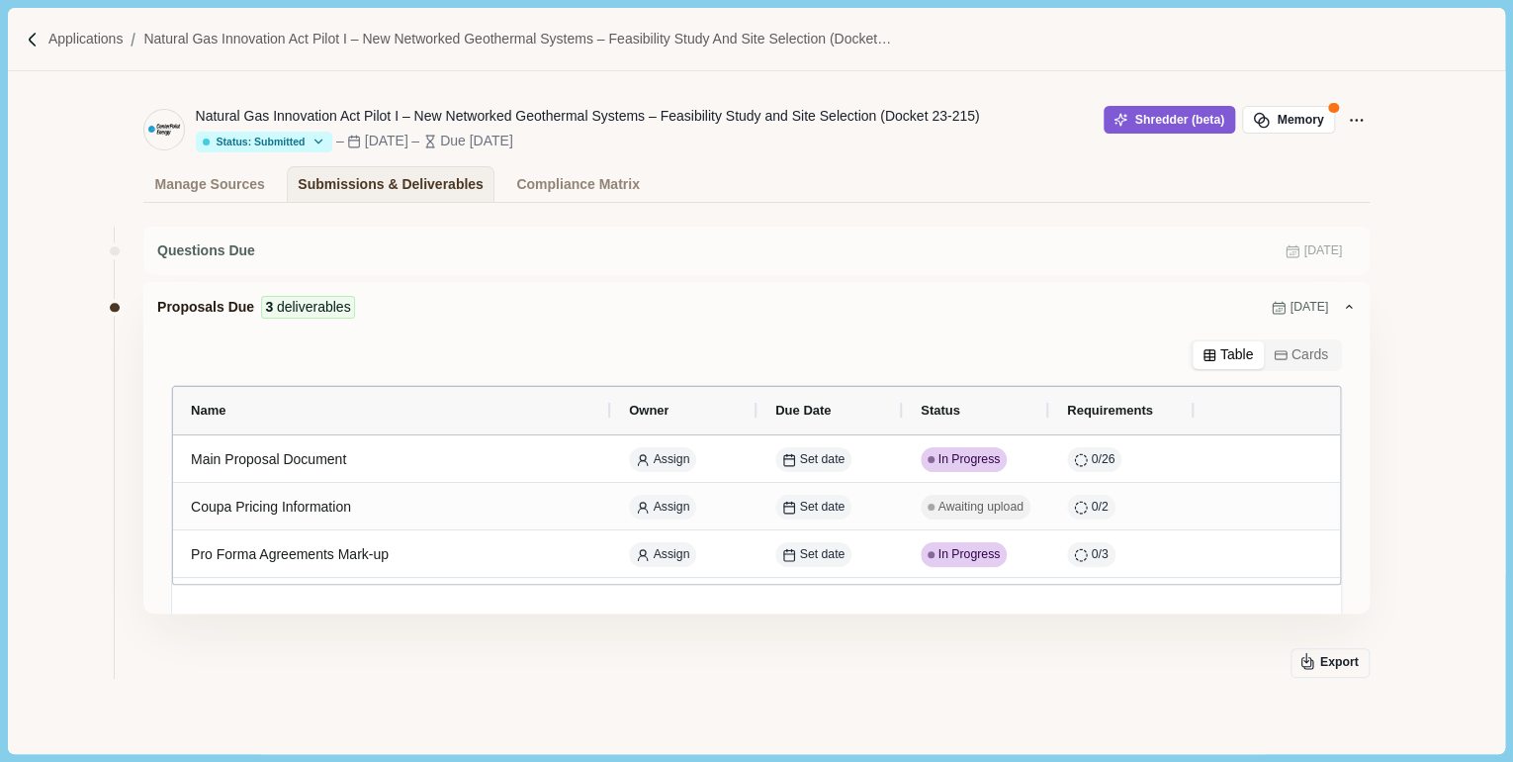
click at [1247, 350] on button "Table" at bounding box center [1228, 355] width 71 height 28
click at [518, 187] on div "Compliance Matrix" at bounding box center [577, 184] width 123 height 35
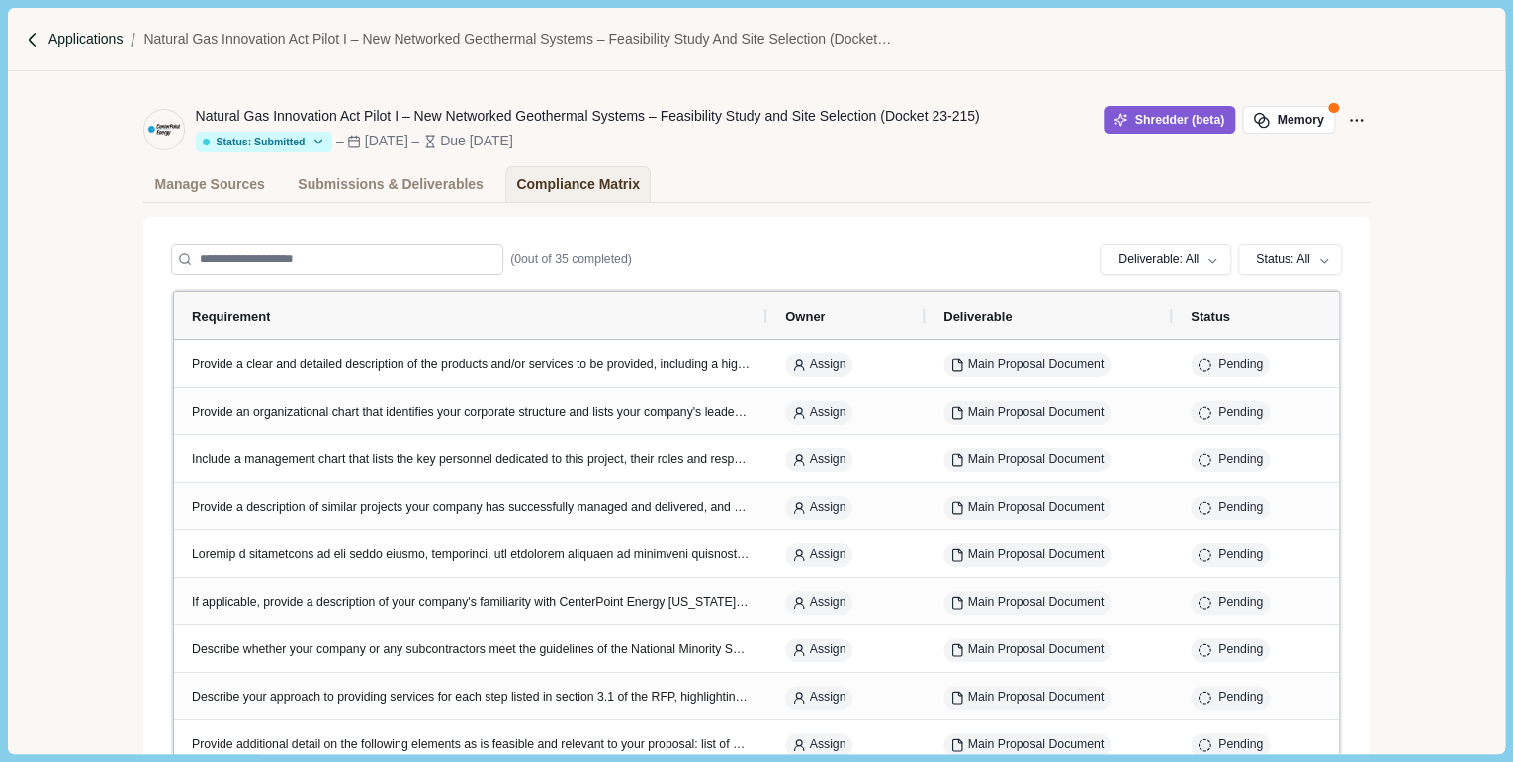
click at [68, 32] on p "Applications" at bounding box center [85, 39] width 75 height 21
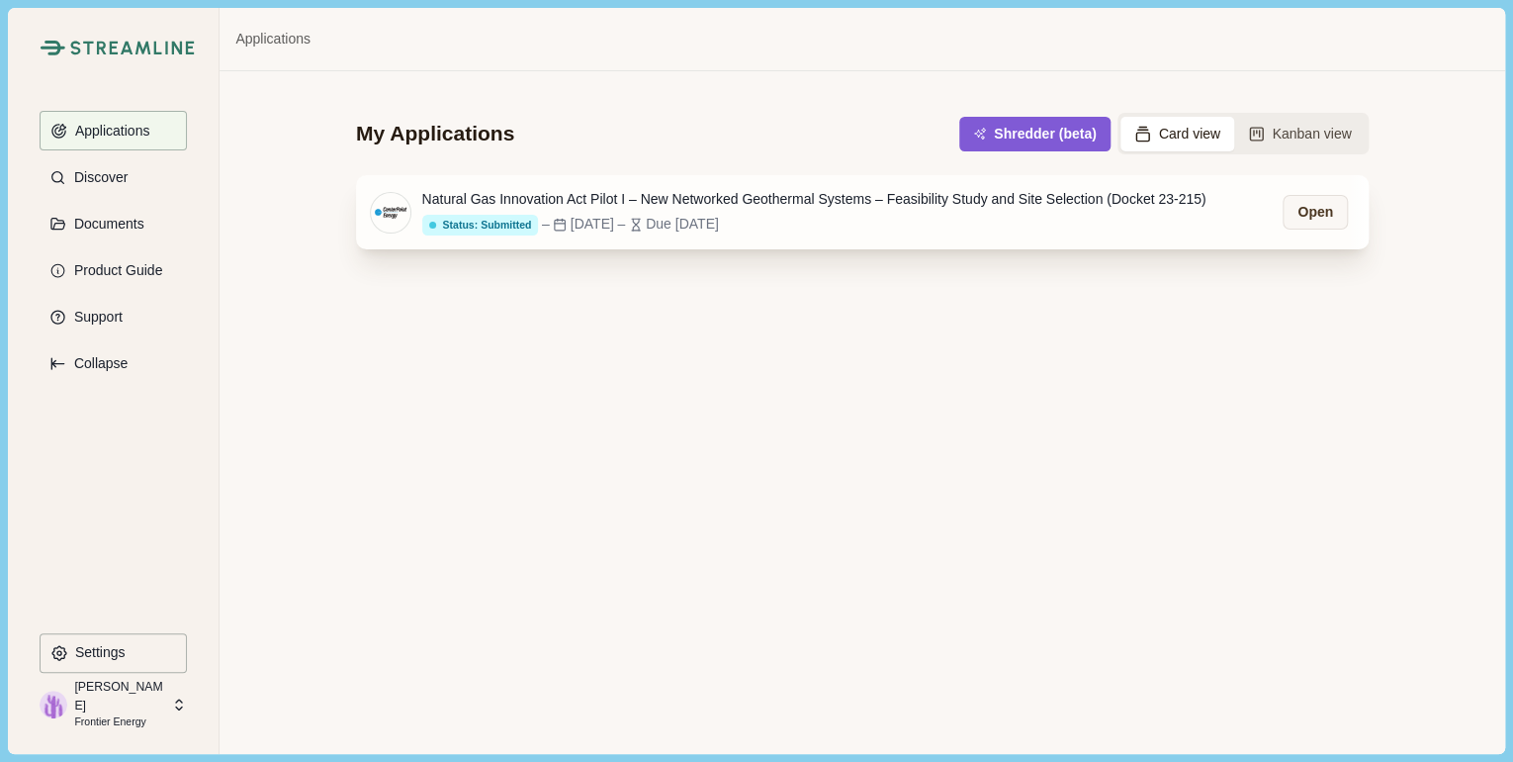
click at [542, 219] on div "–" at bounding box center [546, 224] width 8 height 21
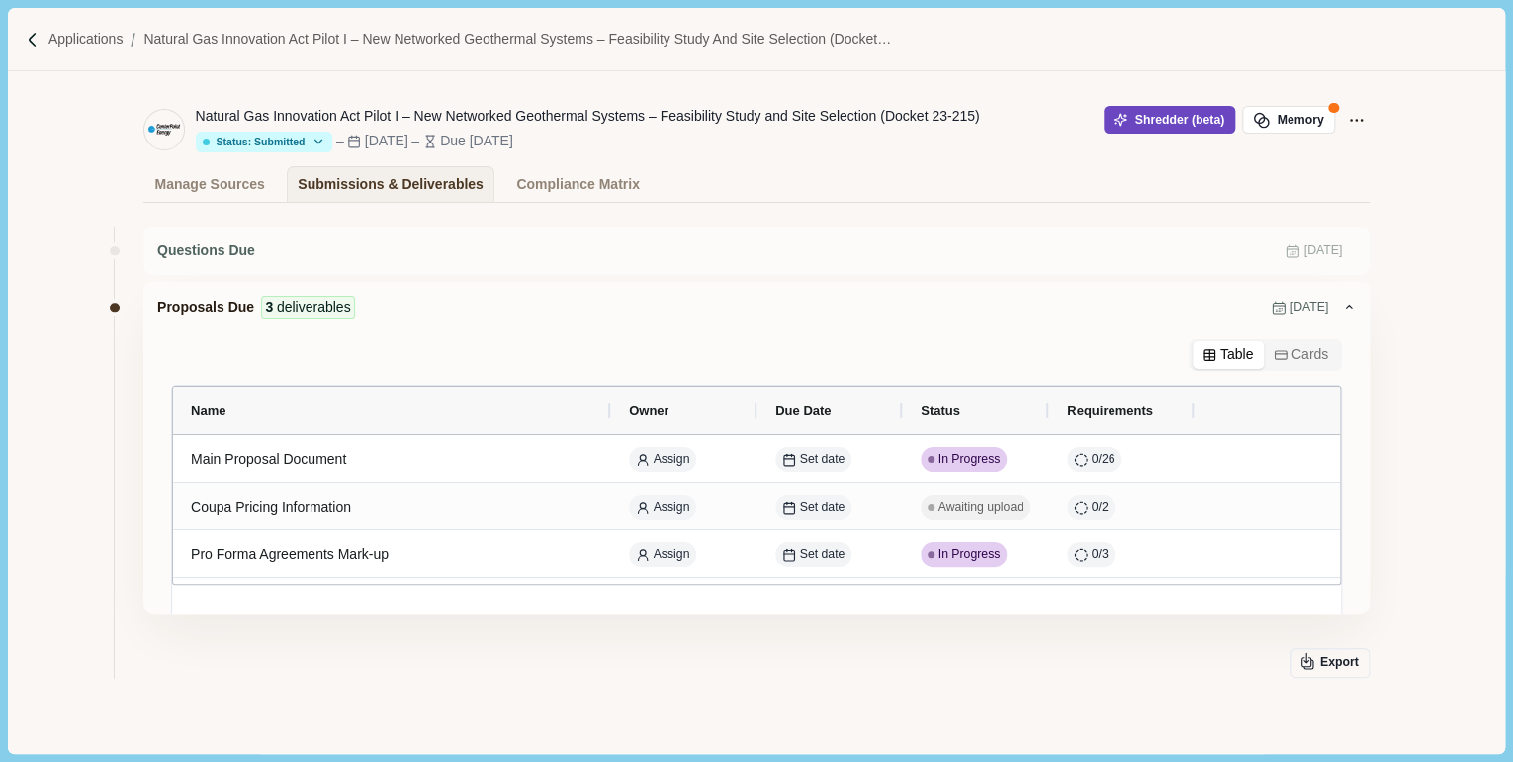
click at [1149, 119] on button "Shredder (beta)" at bounding box center [1170, 120] width 132 height 28
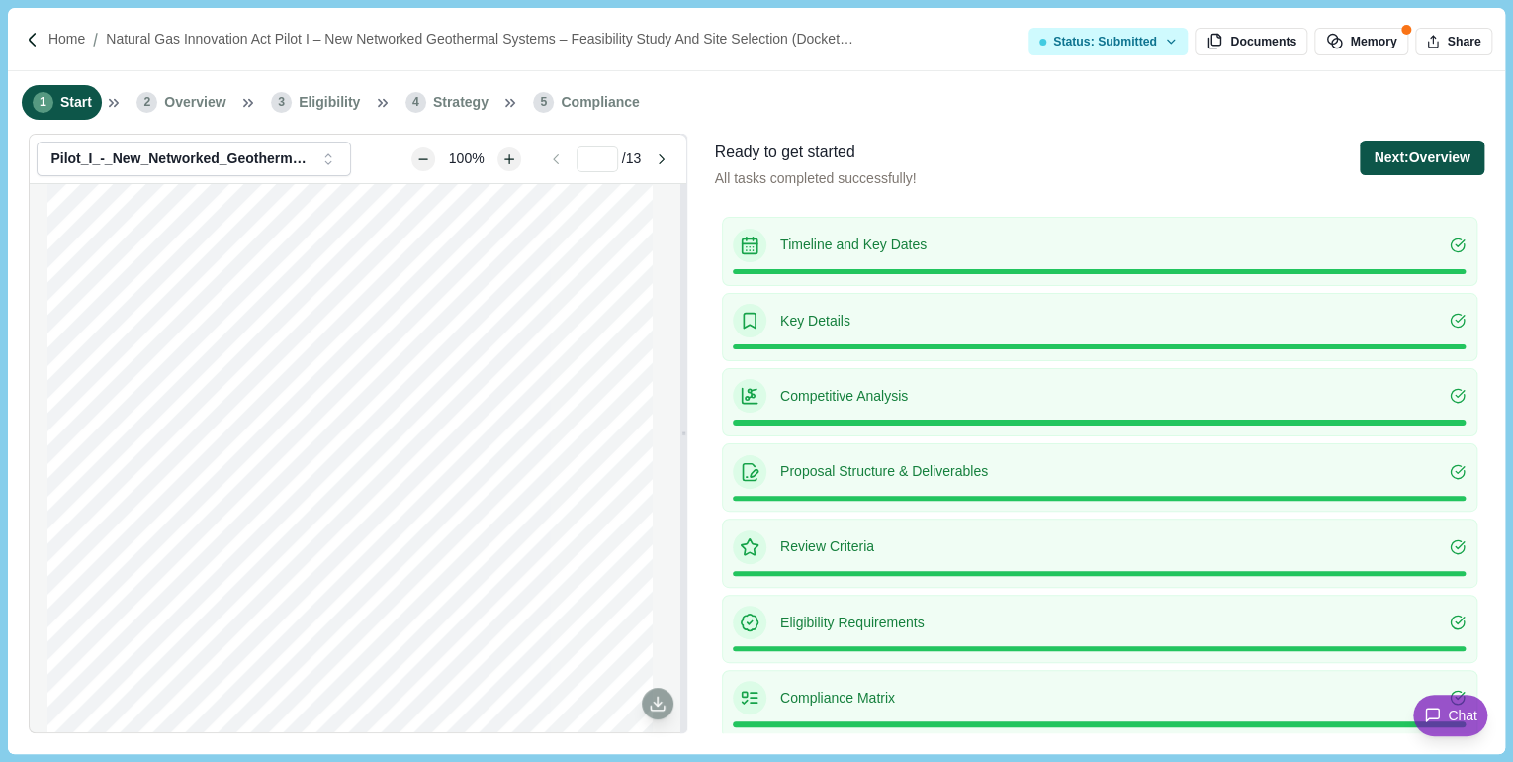
click at [1448, 157] on button "Next: Overview" at bounding box center [1422, 157] width 124 height 35
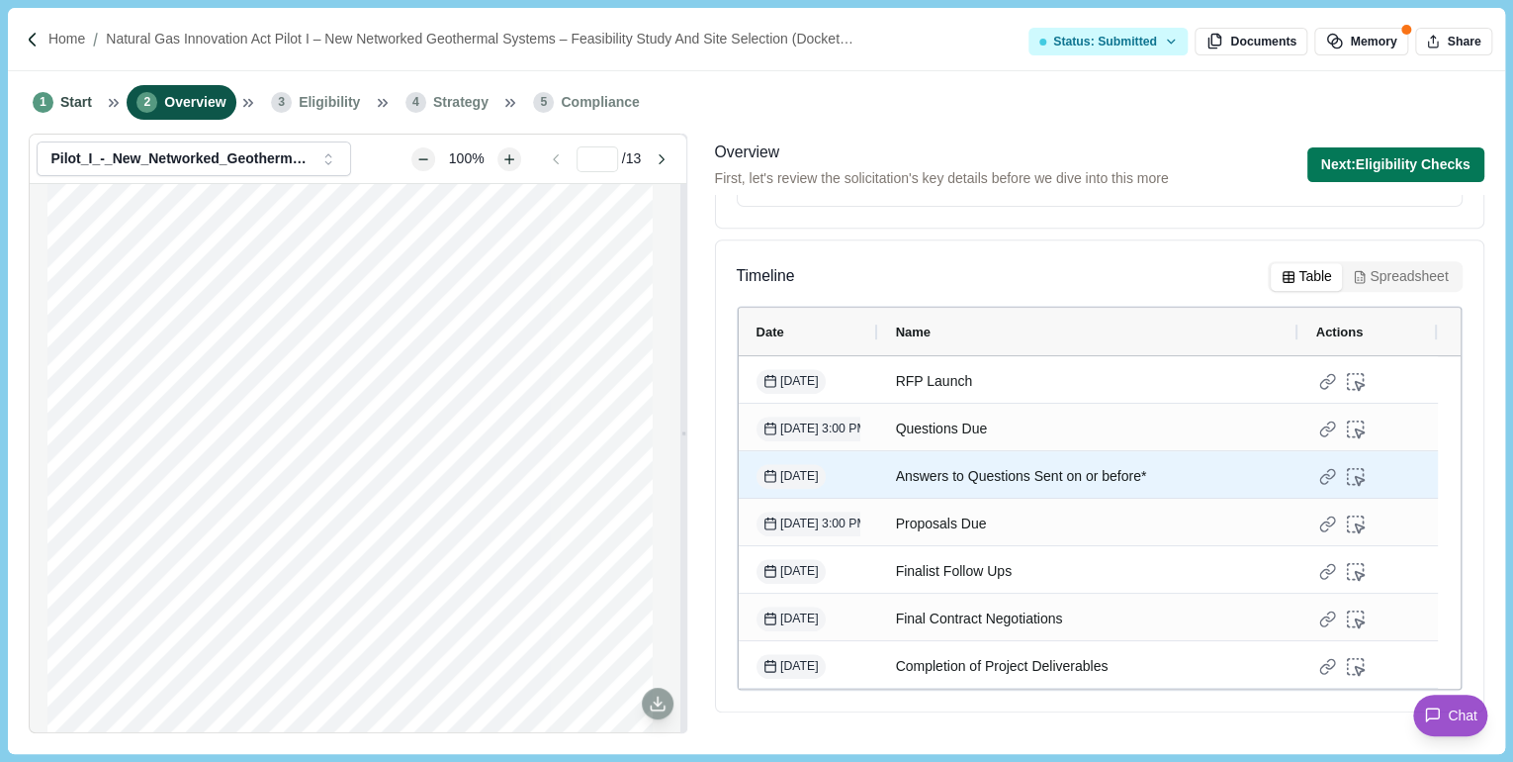
scroll to position [32, 0]
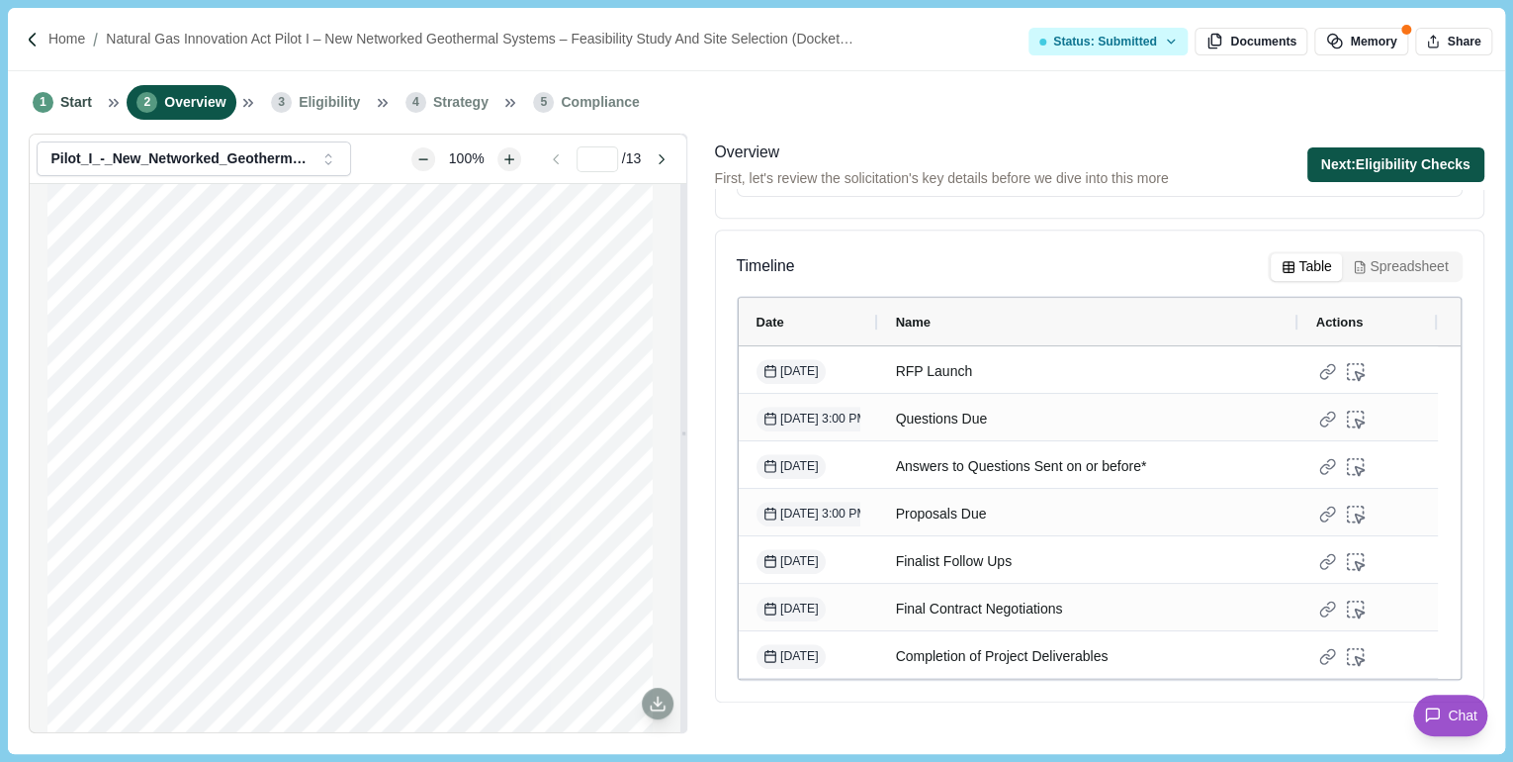
click at [1377, 159] on button "Next: Eligibility Checks" at bounding box center [1396, 164] width 177 height 35
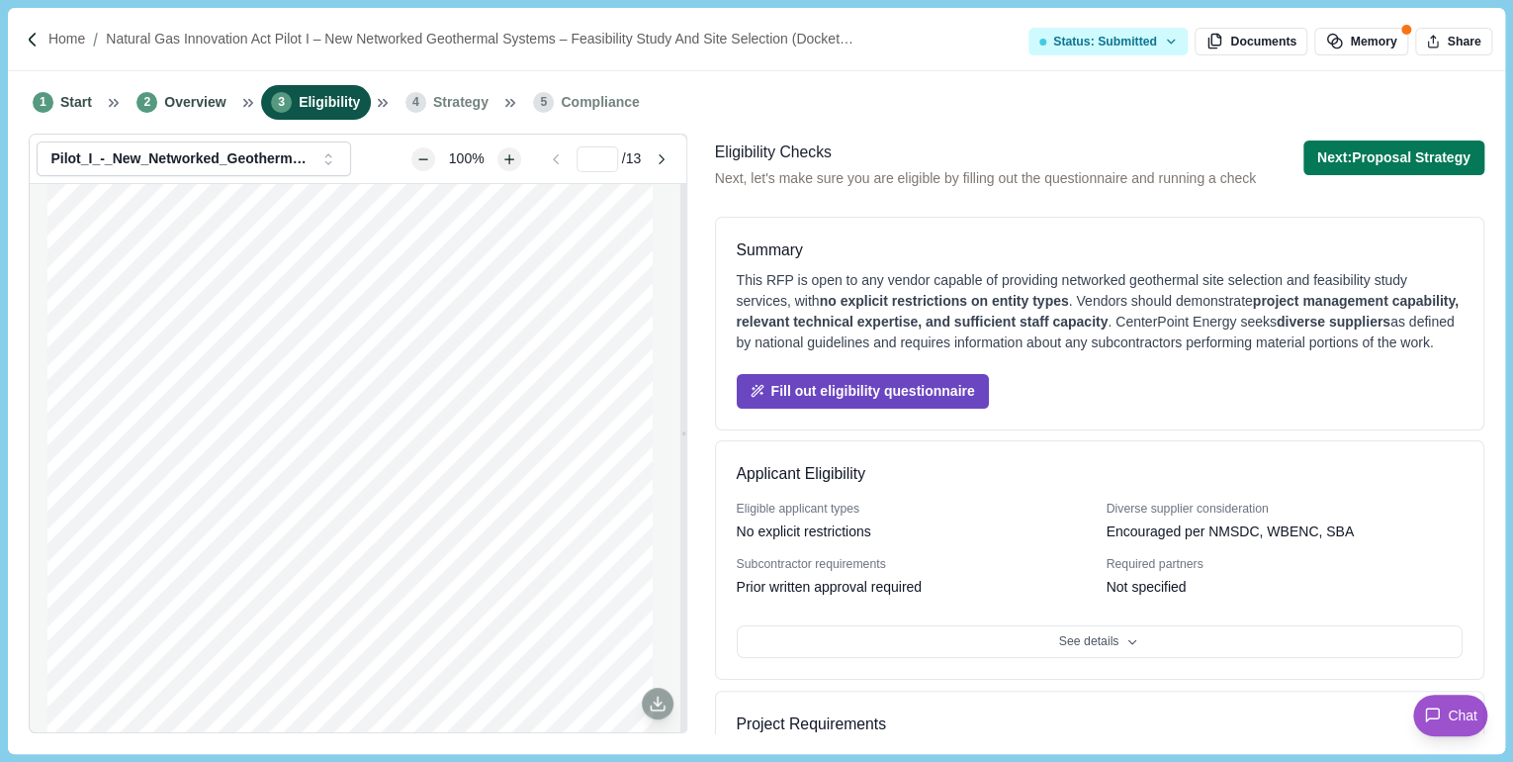
click at [932, 386] on button "Fill out eligibility questionnaire" at bounding box center [863, 391] width 252 height 35
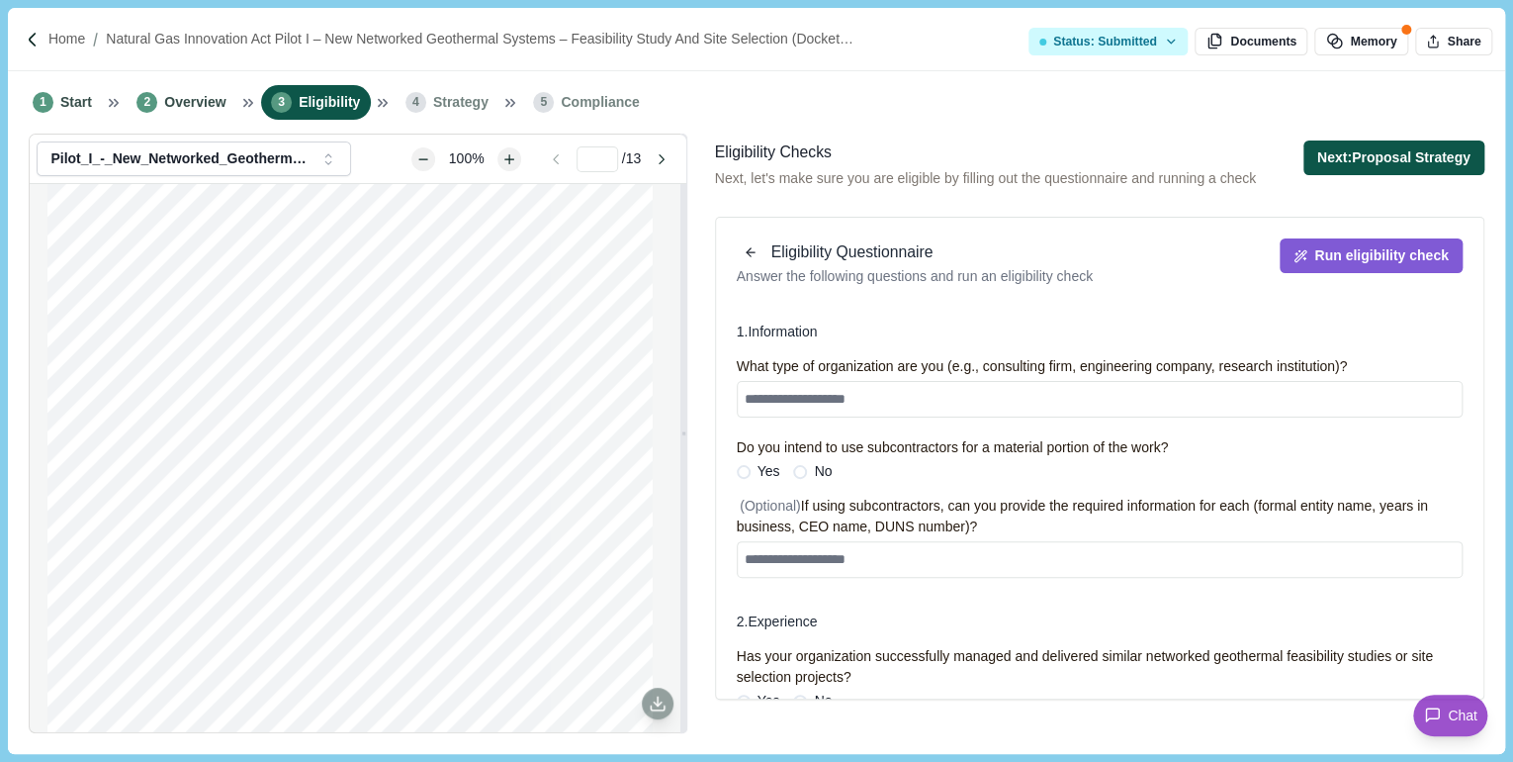
click at [1386, 153] on button "Next: Proposal Strategy" at bounding box center [1394, 157] width 181 height 35
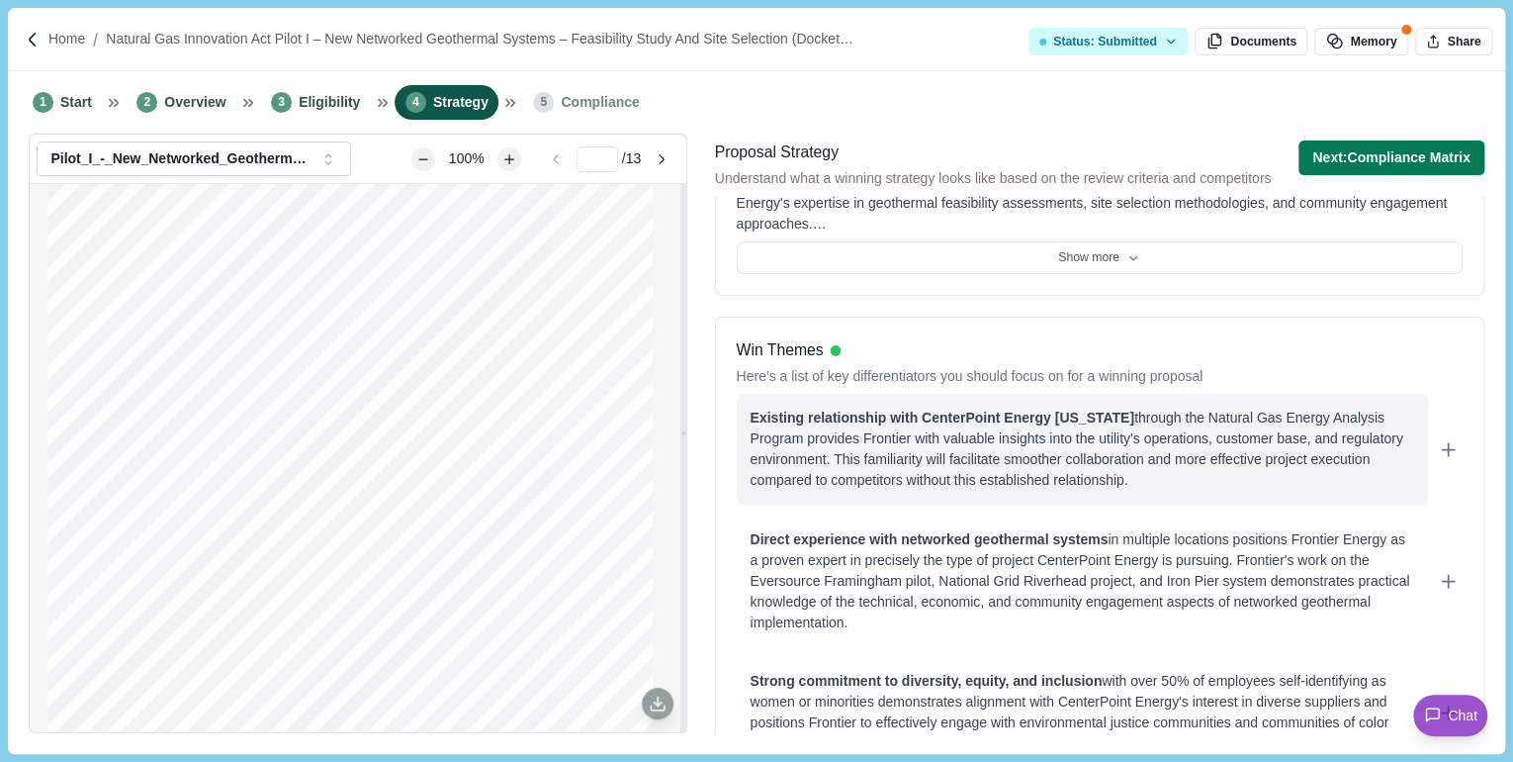
scroll to position [79, 0]
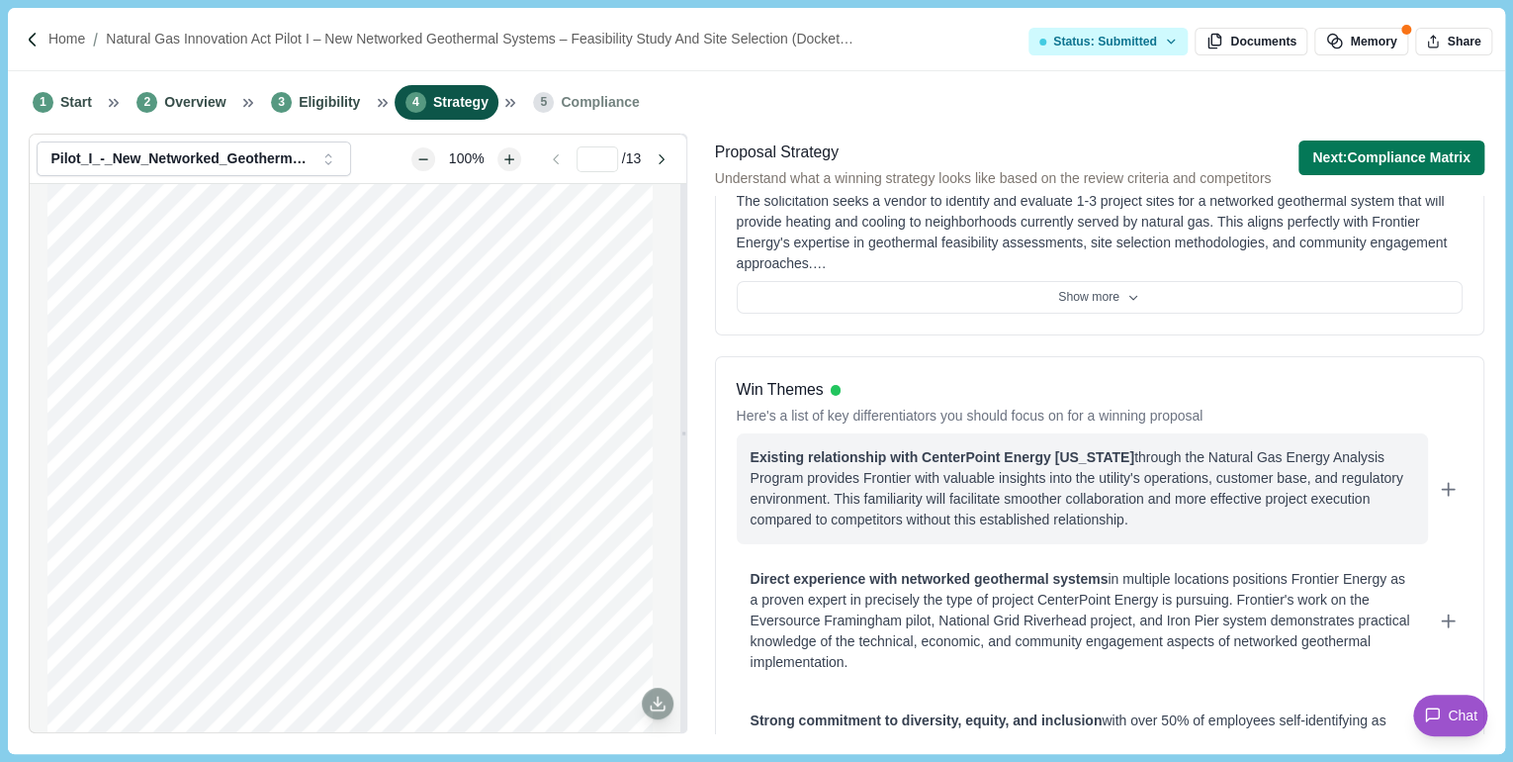
click at [1290, 501] on div "Existing relationship with CenterPoint Energy Minnesota through the Natural Gas…" at bounding box center [1083, 488] width 664 height 83
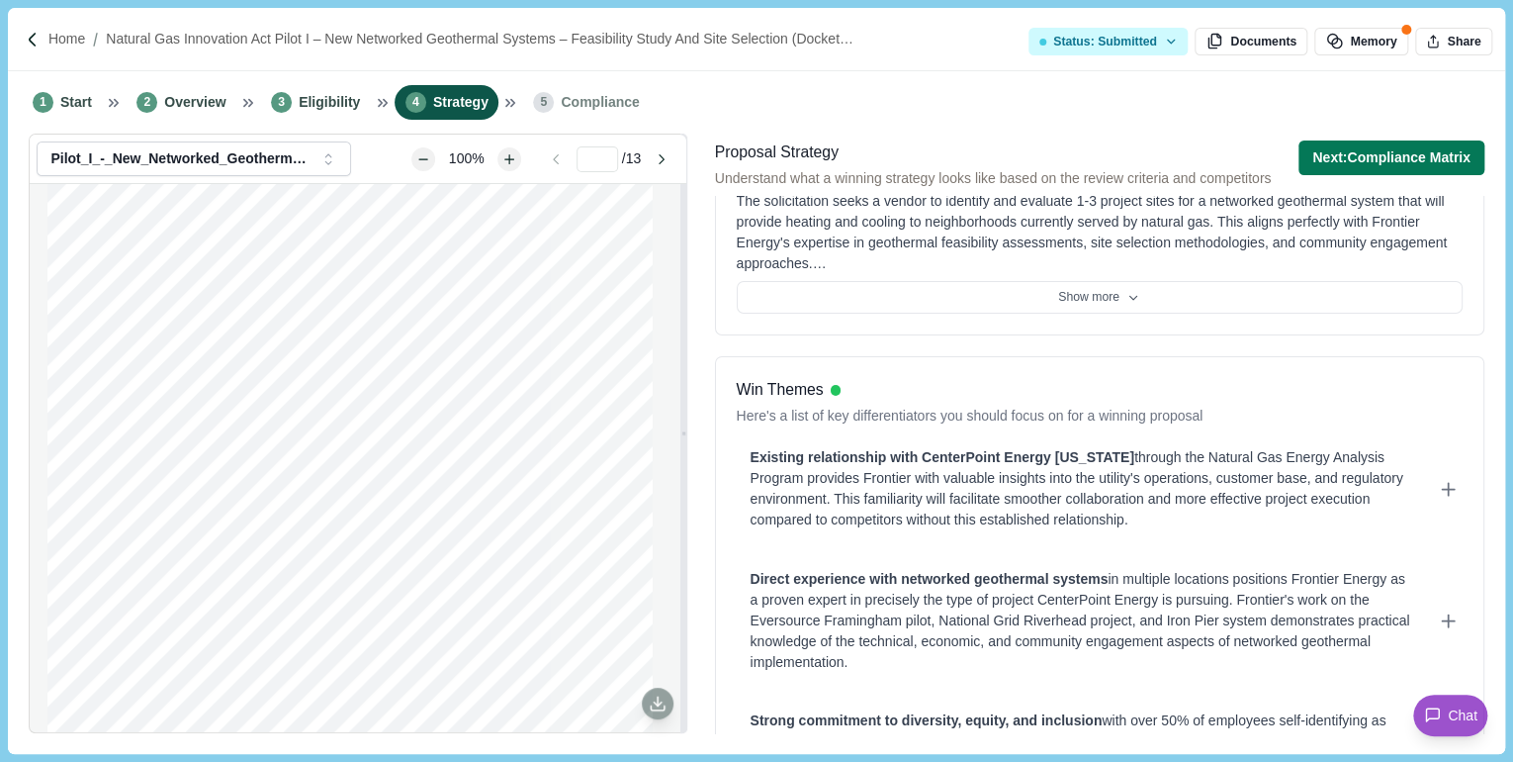
click at [1369, 361] on div "Win Themes Here's a list of key differentiators you should focus on for a winni…" at bounding box center [1100, 612] width 770 height 513
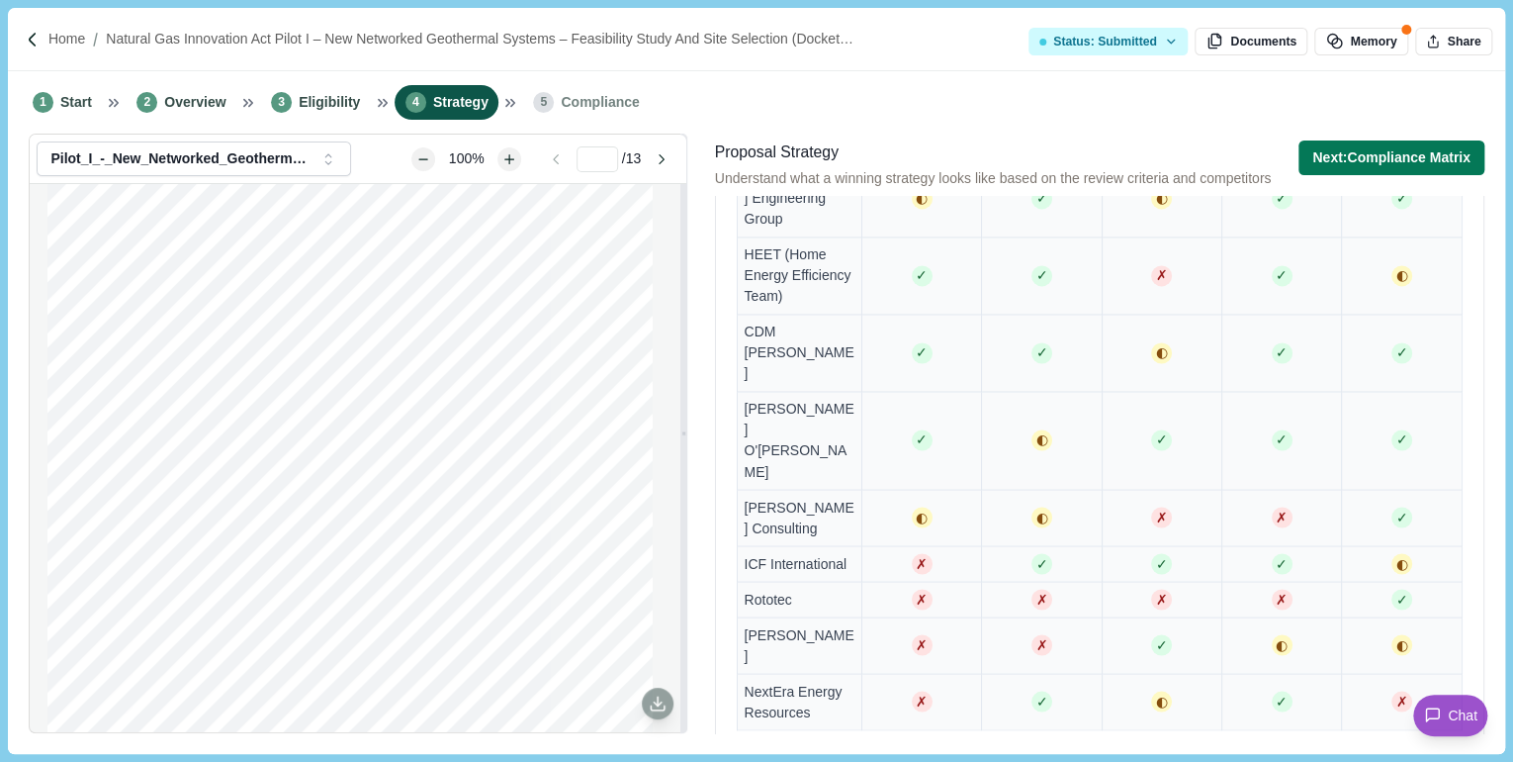
scroll to position [1602, 0]
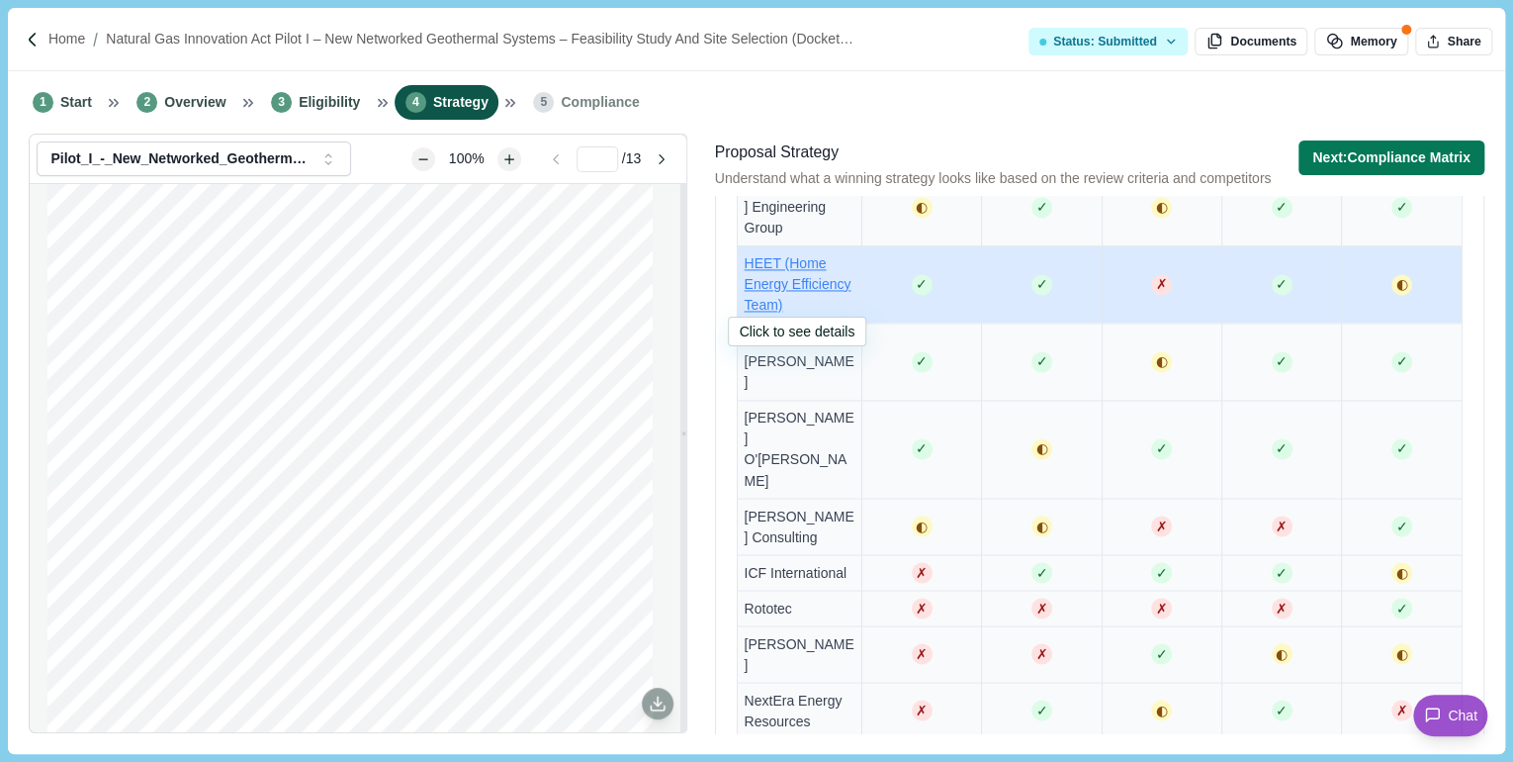
click at [813, 265] on span "HEET (Home Energy Efficiency Team)" at bounding box center [798, 283] width 107 height 57
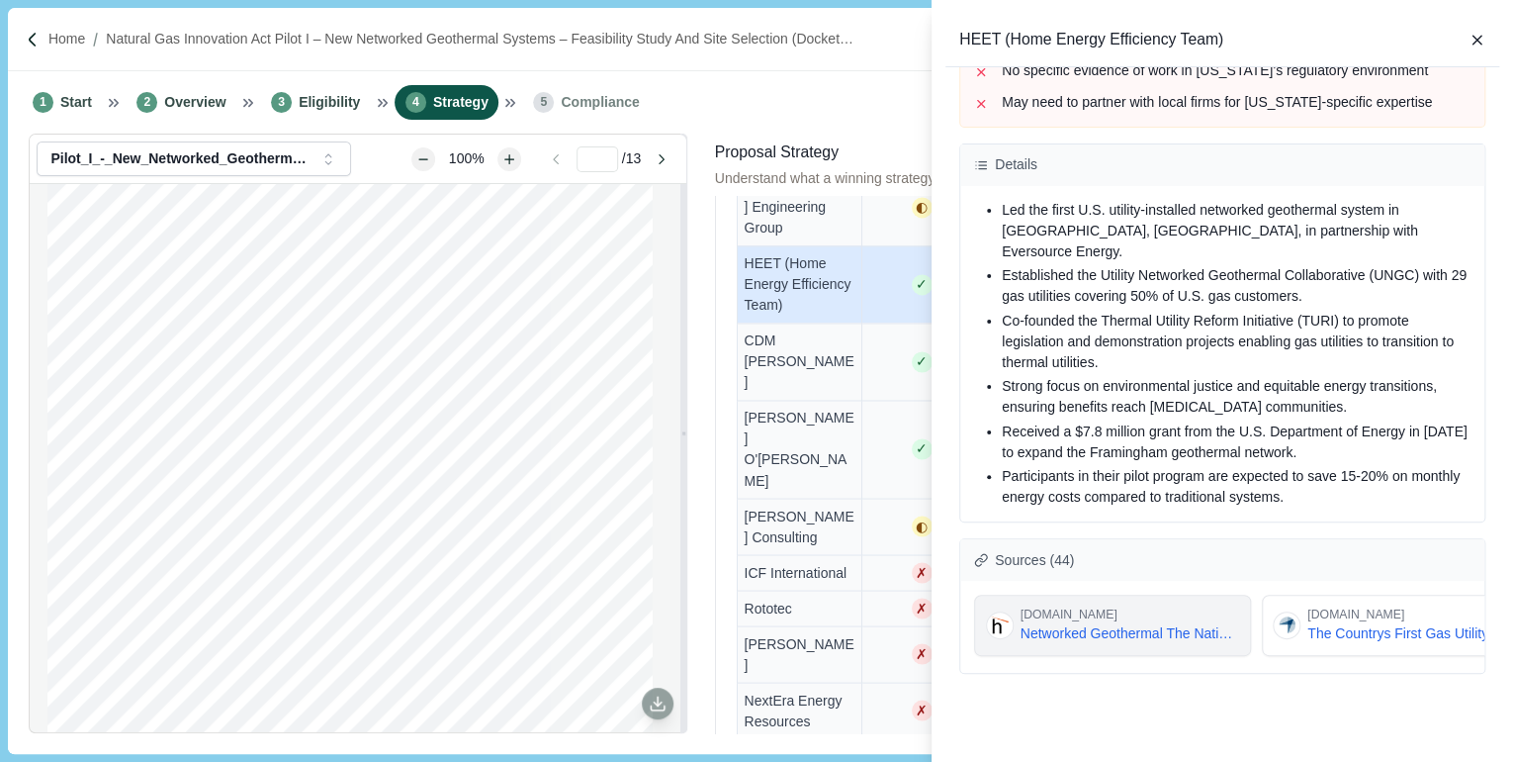
scroll to position [628, 0]
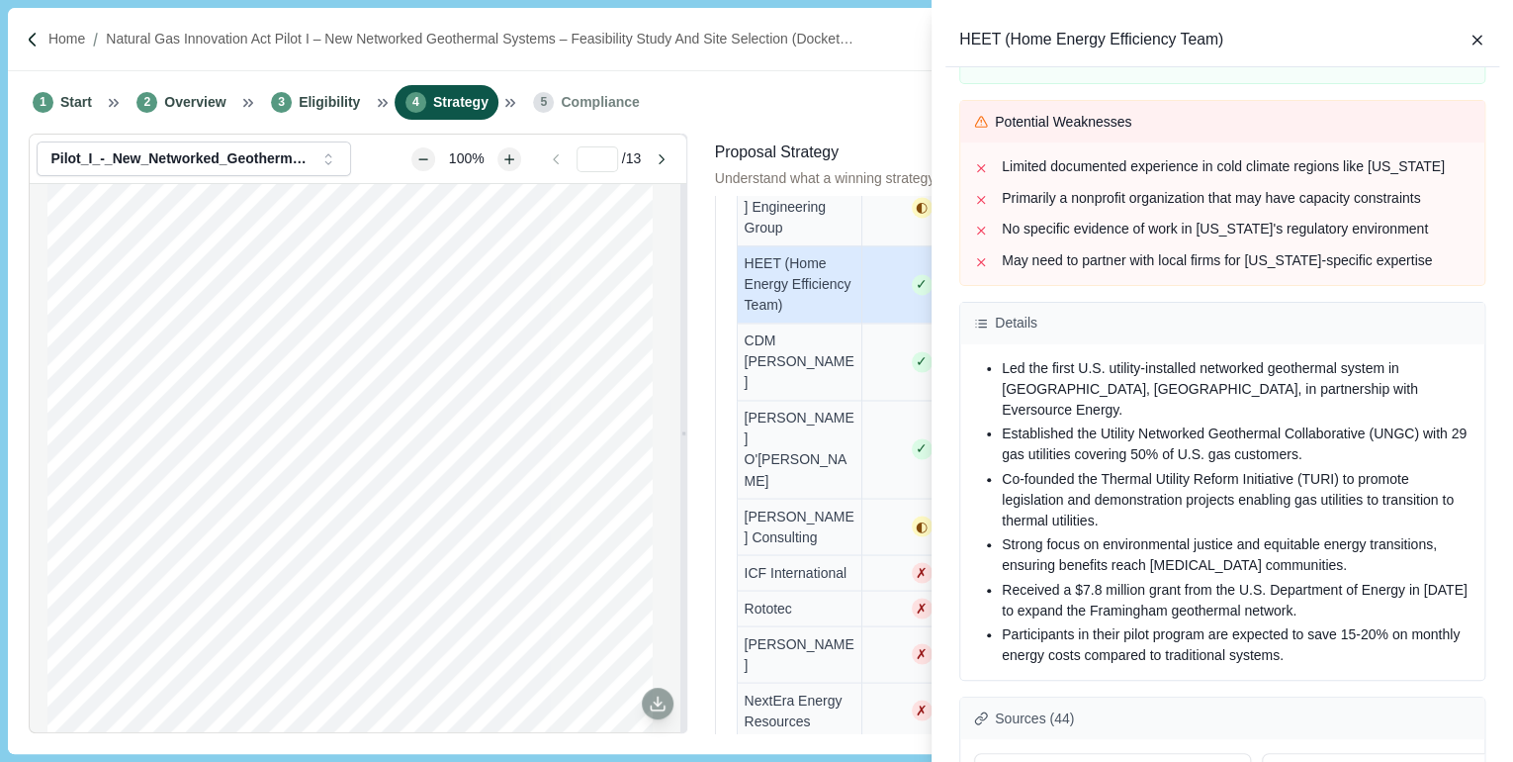
click at [827, 98] on div "HEET (Home Energy Efficiency Team) Overview There is no evidence that HEET has …" at bounding box center [756, 381] width 1513 height 762
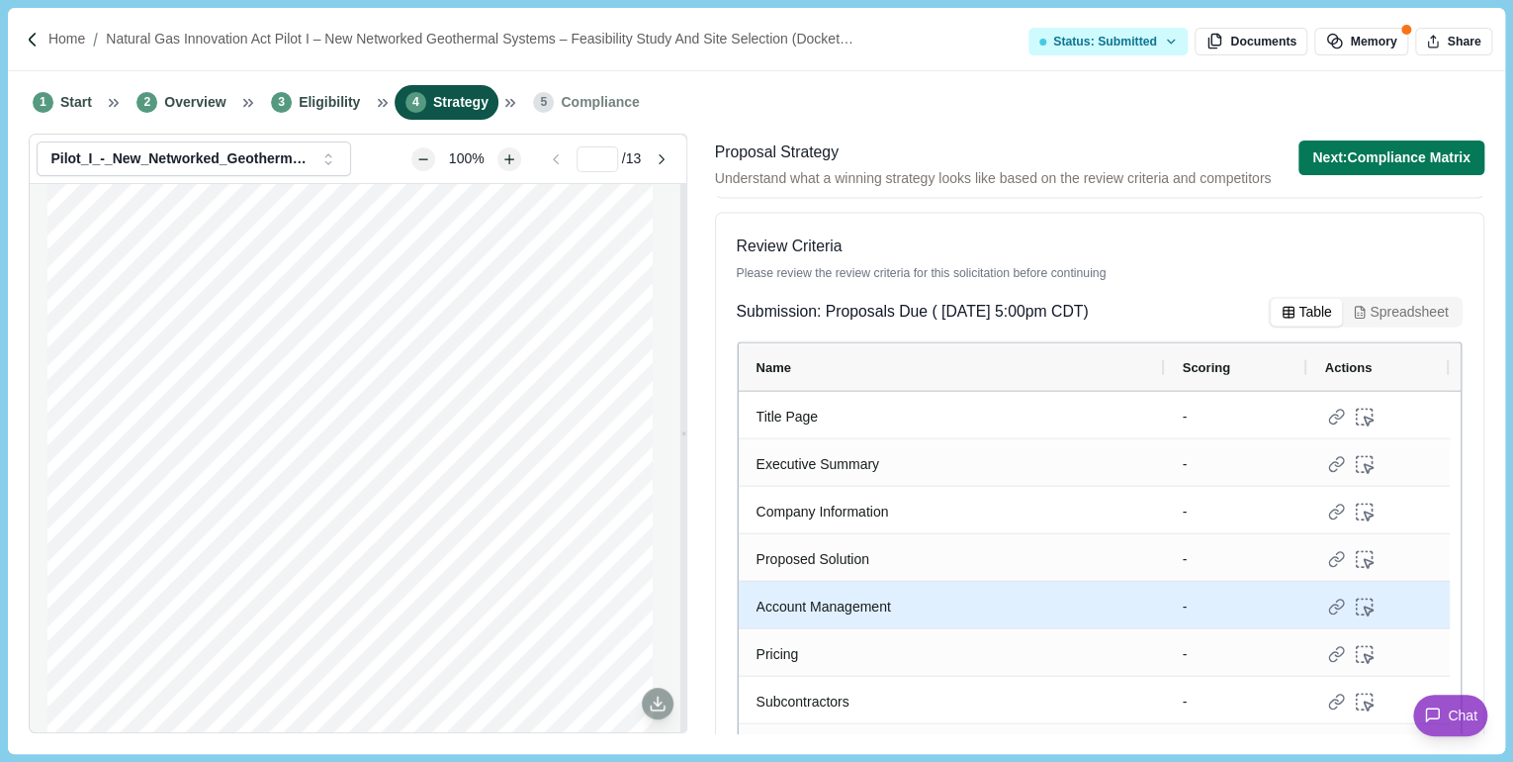
scroll to position [2158, 0]
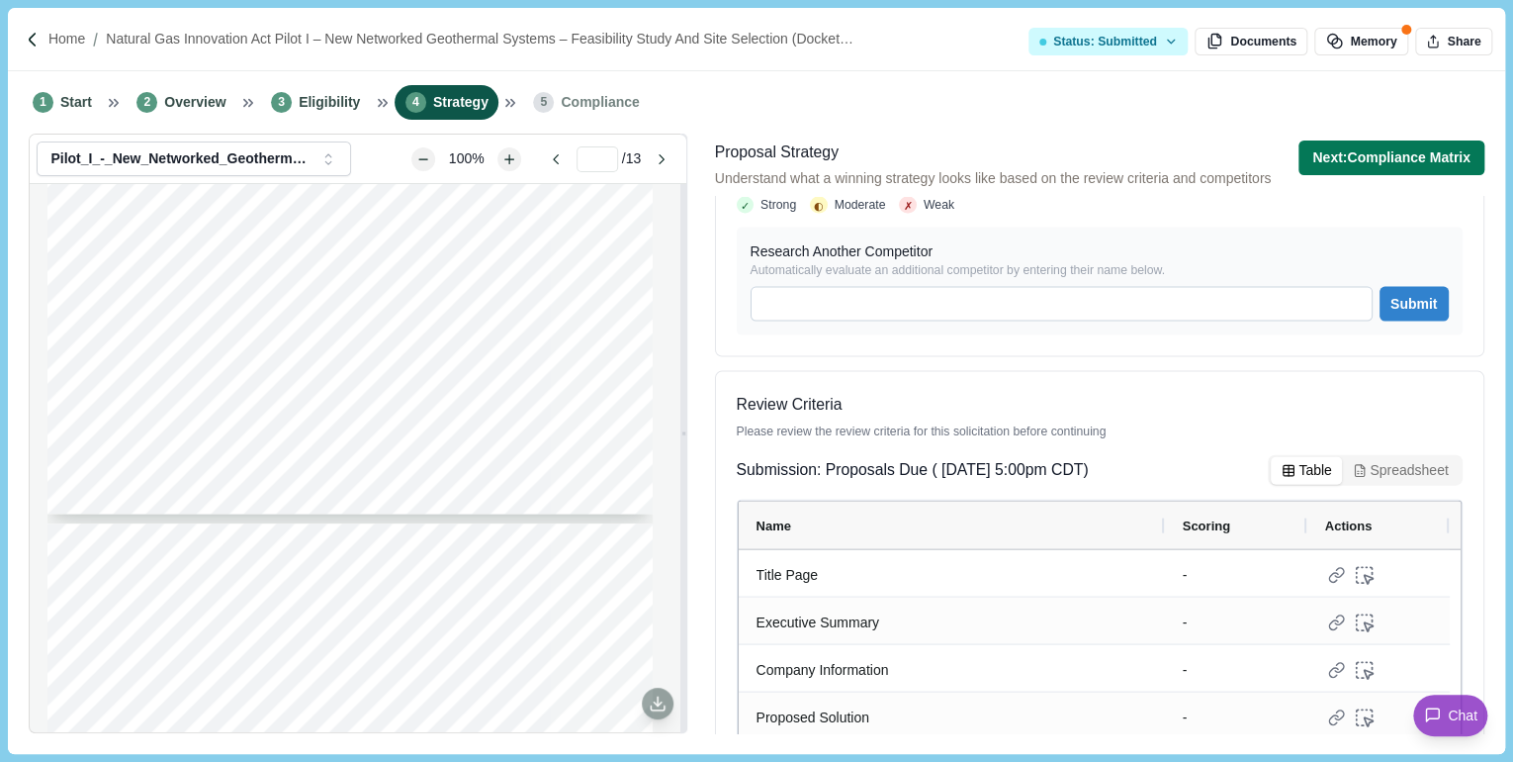
type input "*"
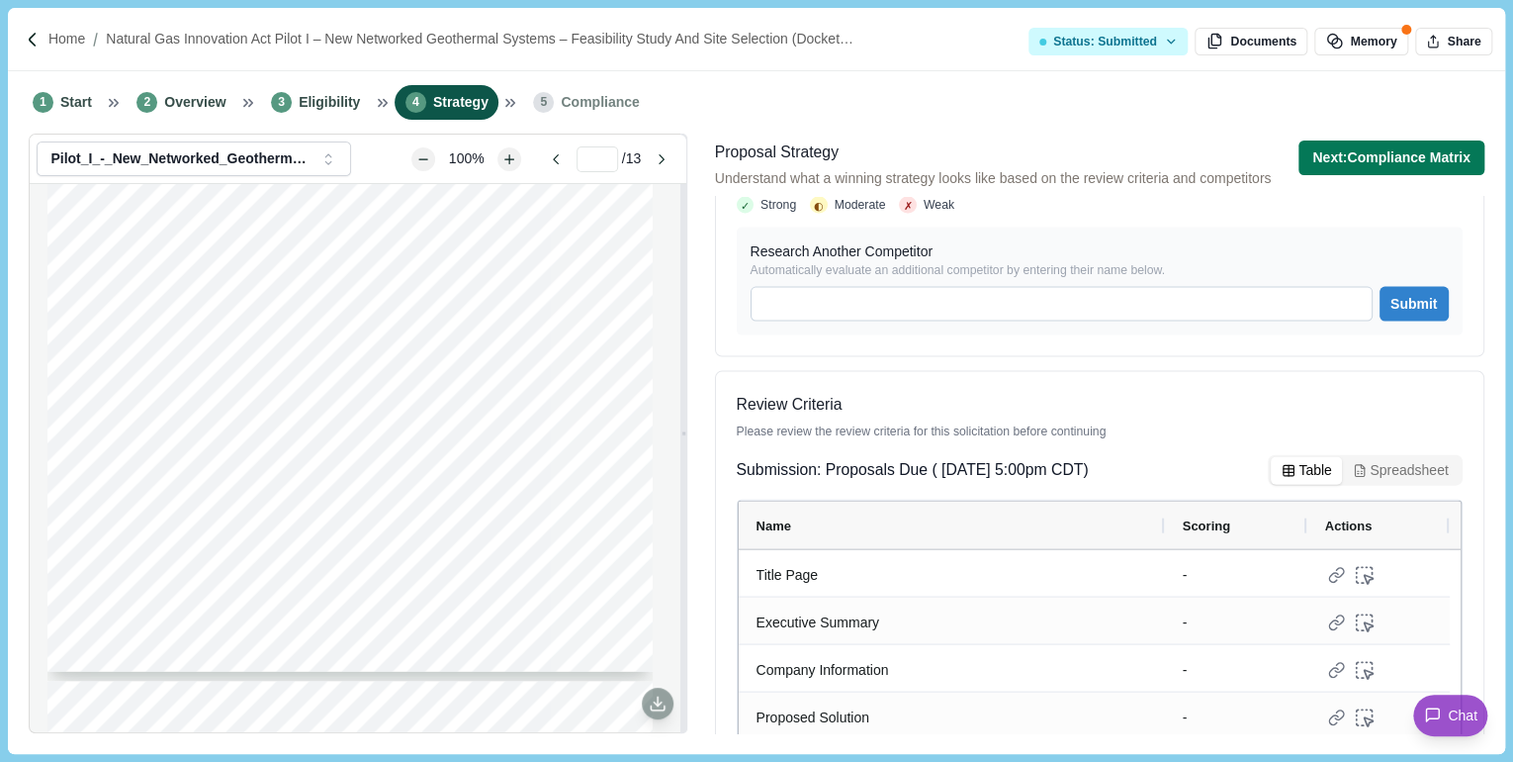
scroll to position [1899, 0]
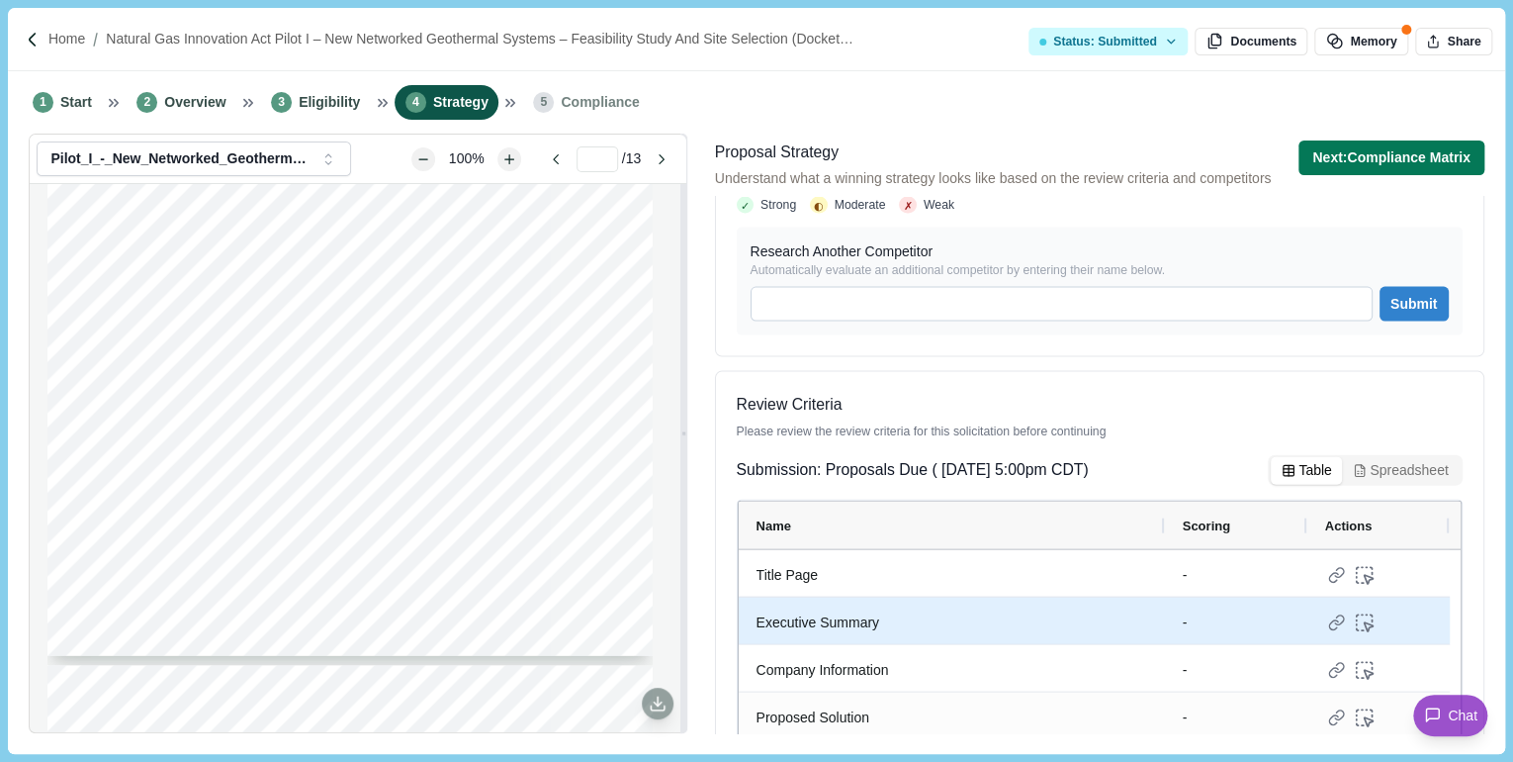
click at [799, 603] on div "Executive Summary" at bounding box center [952, 622] width 391 height 39
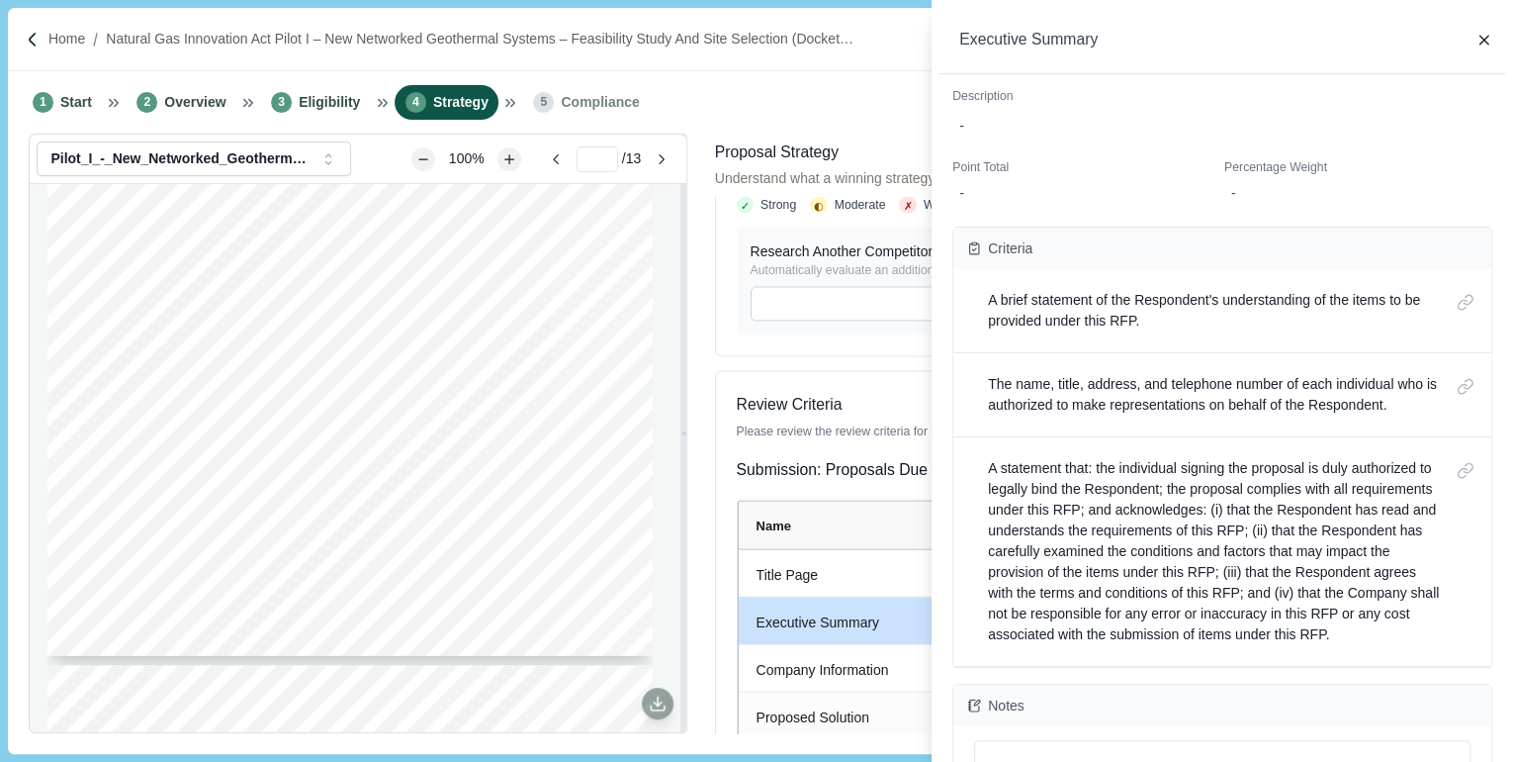
click at [1486, 30] on div "Executive Summary" at bounding box center [1223, 40] width 568 height 67
click at [1490, 37] on icon "button" at bounding box center [1485, 41] width 18 height 18
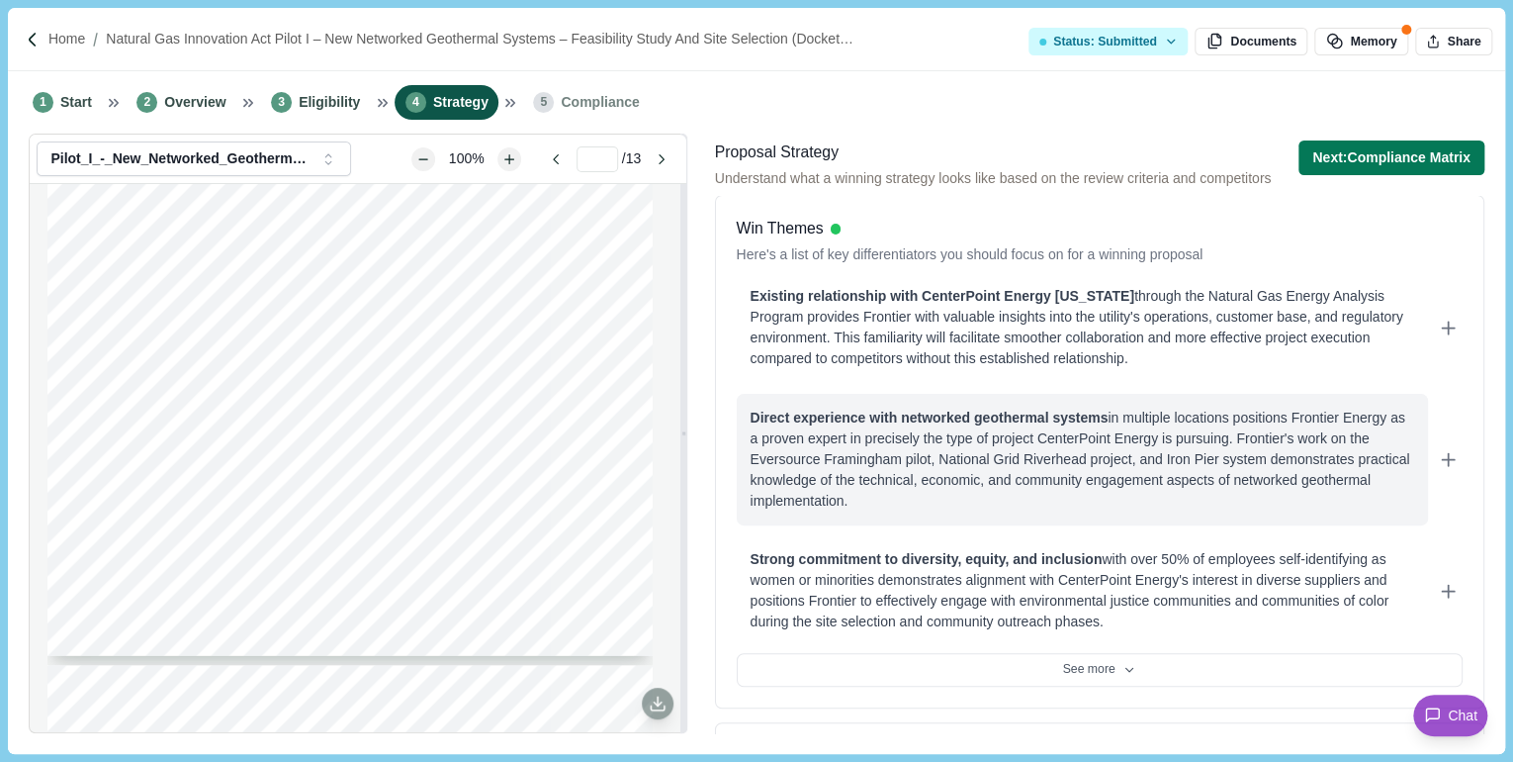
scroll to position [237, 0]
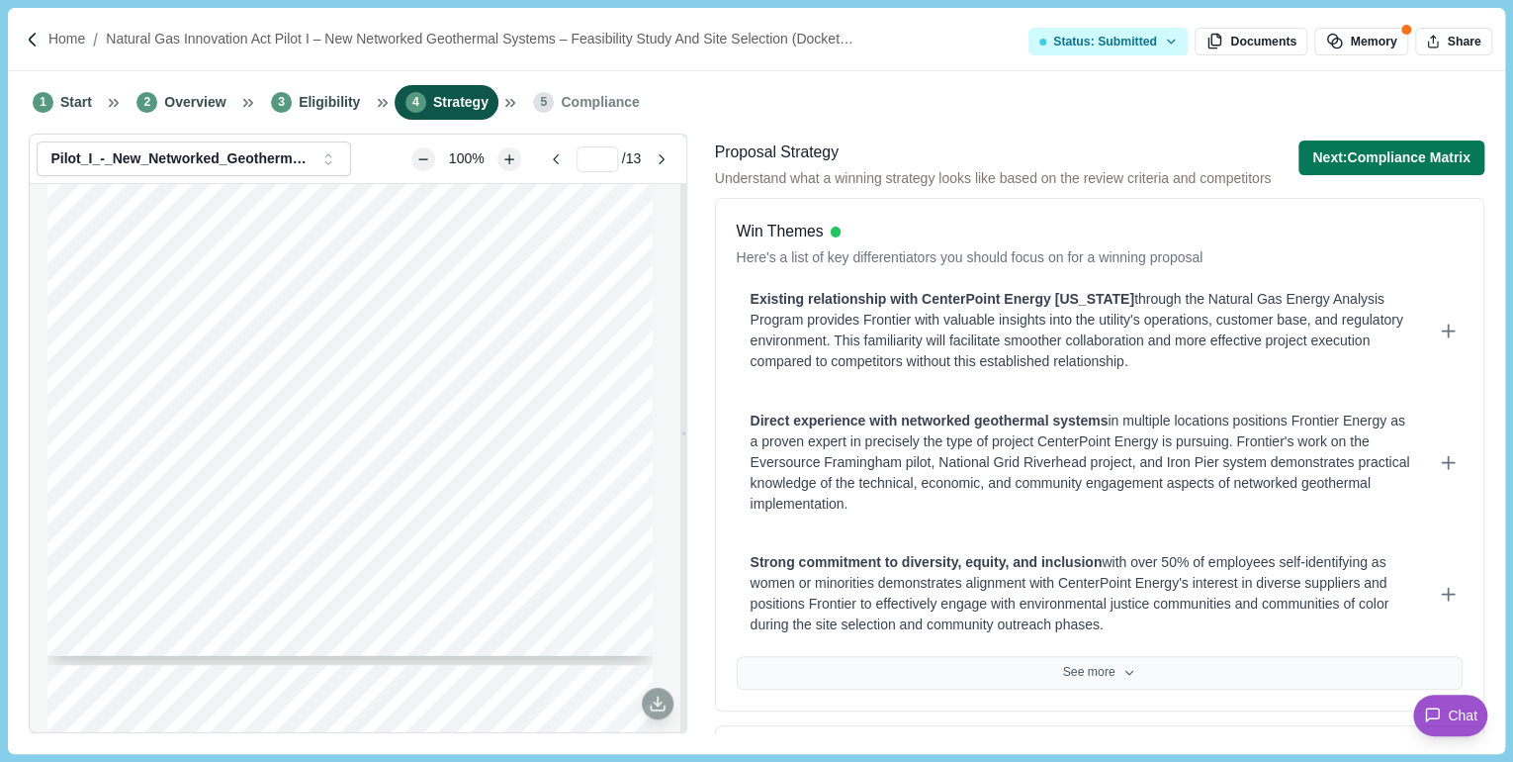
click at [1131, 666] on button "See more" at bounding box center [1100, 673] width 726 height 34
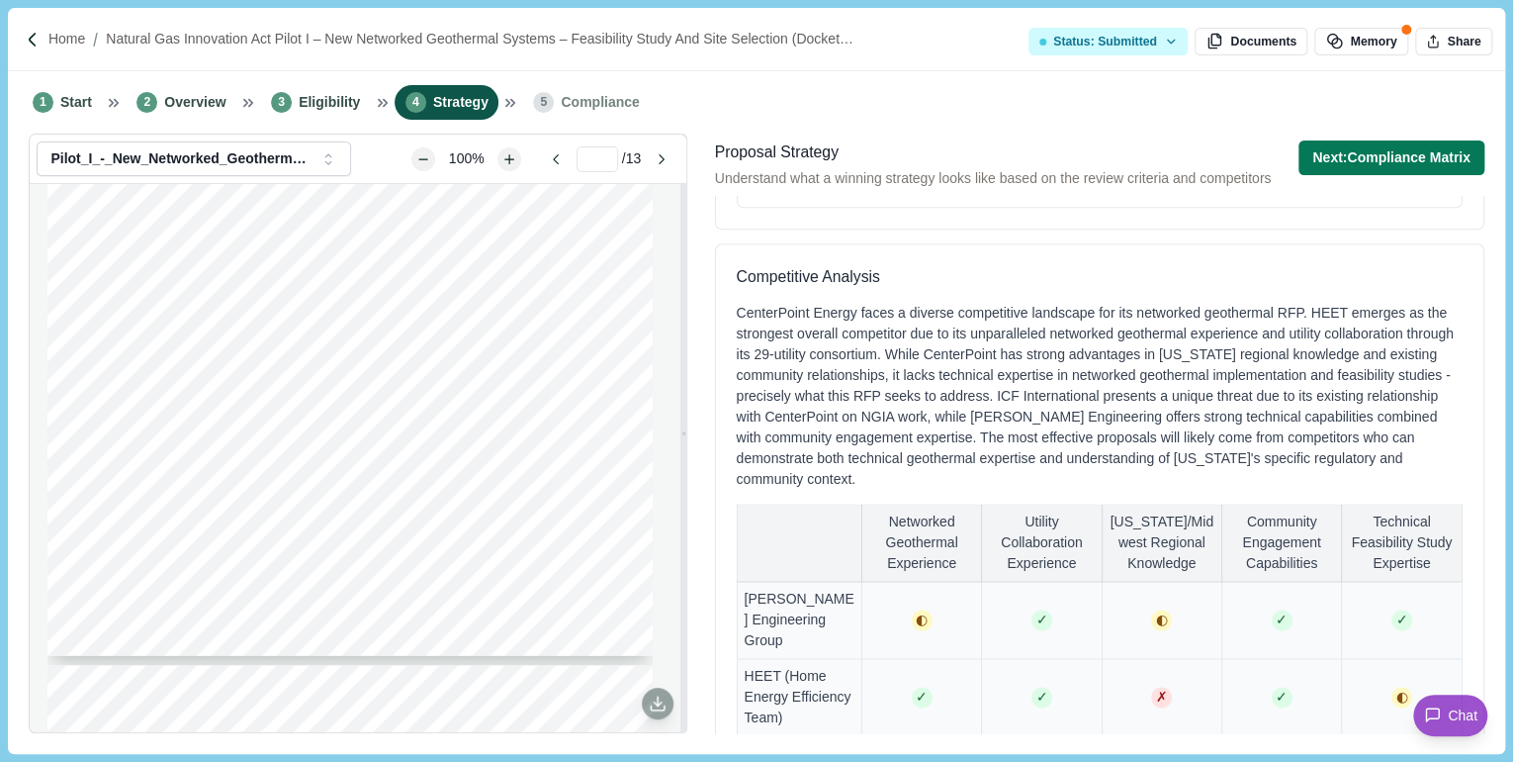
scroll to position [1820, 0]
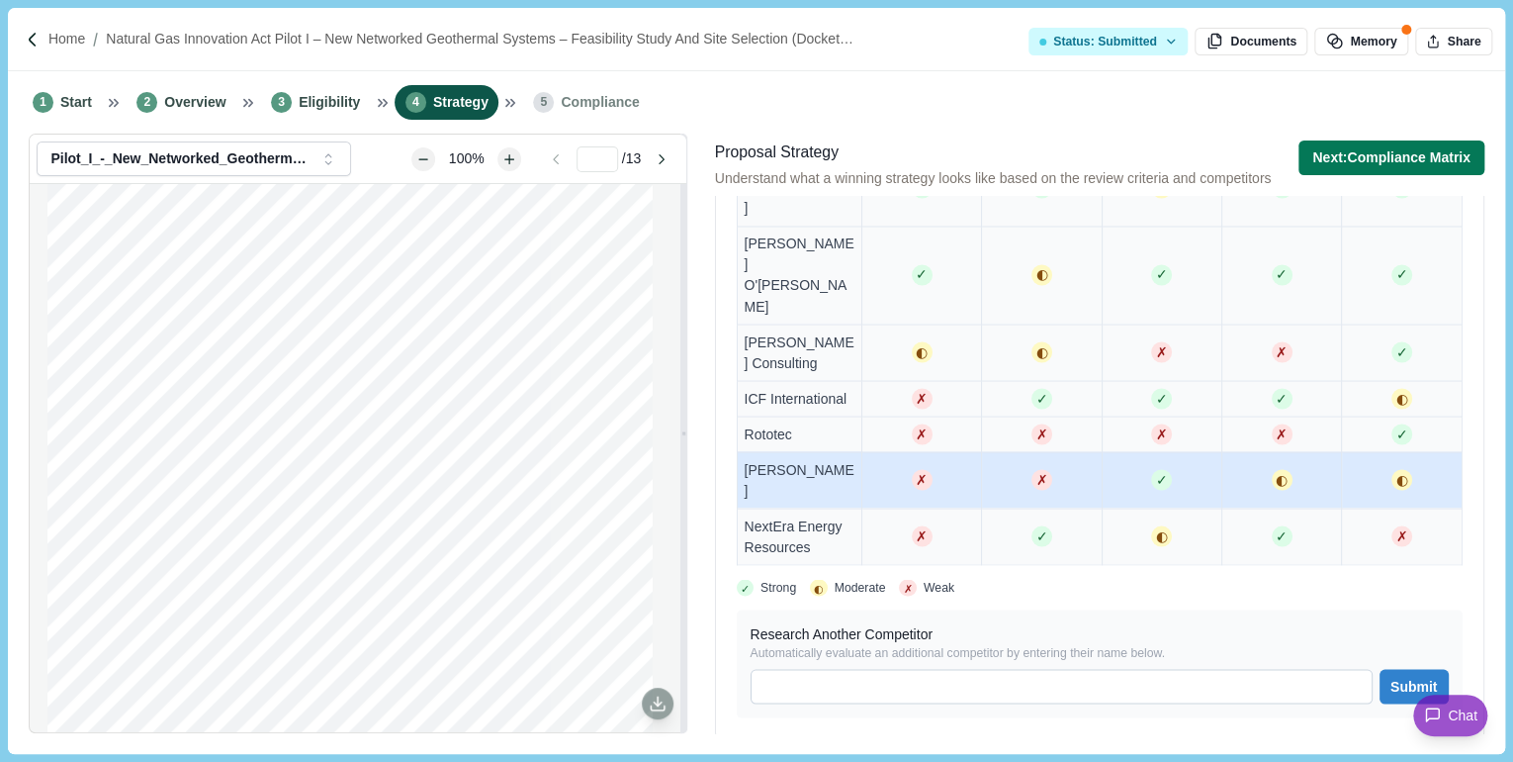
scroll to position [1820, 0]
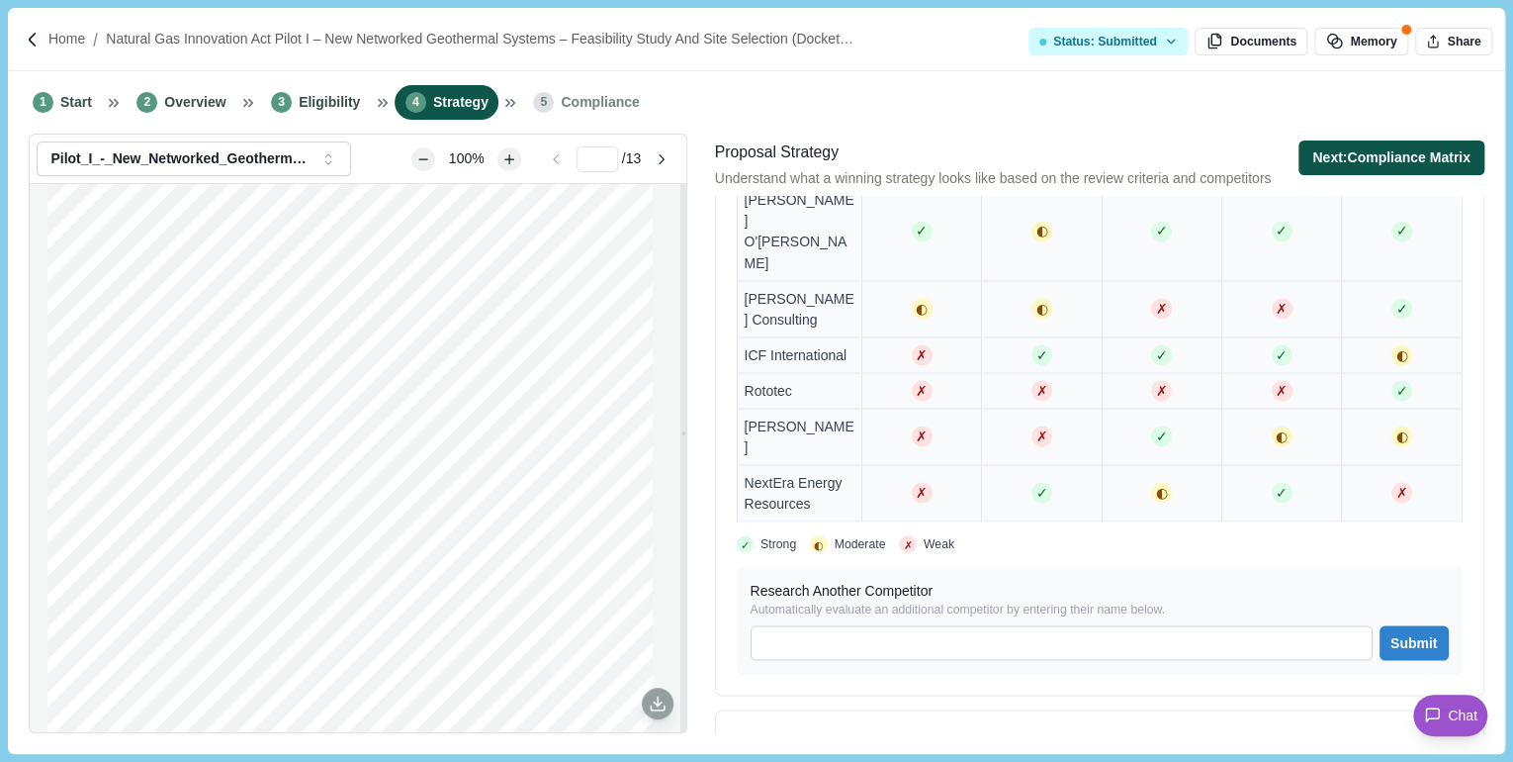
click at [1342, 161] on button "Next: Compliance Matrix" at bounding box center [1392, 157] width 186 height 35
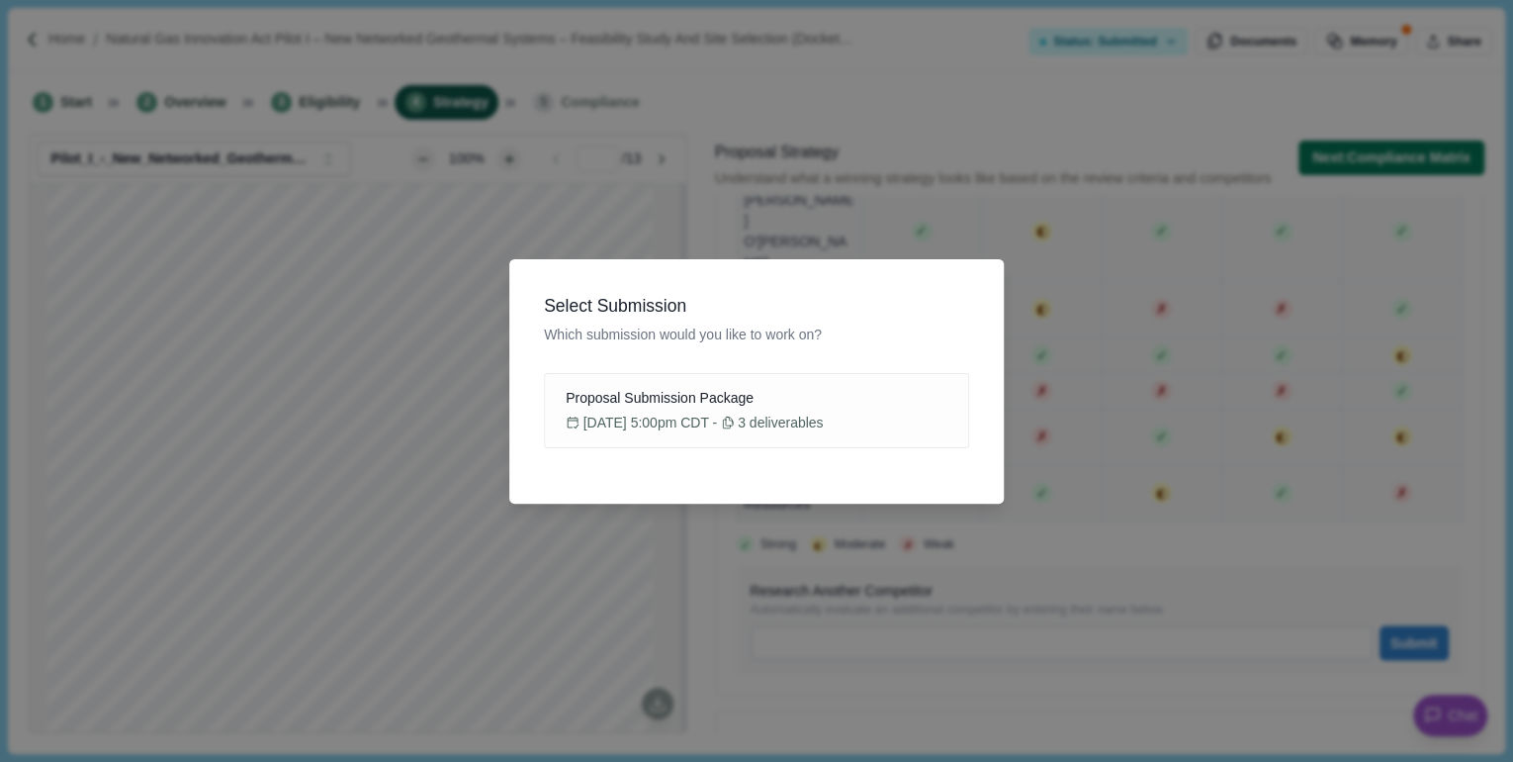
click at [921, 110] on div "Select Submission Which submission would you like to work on? Proposal Submissi…" at bounding box center [756, 381] width 1513 height 762
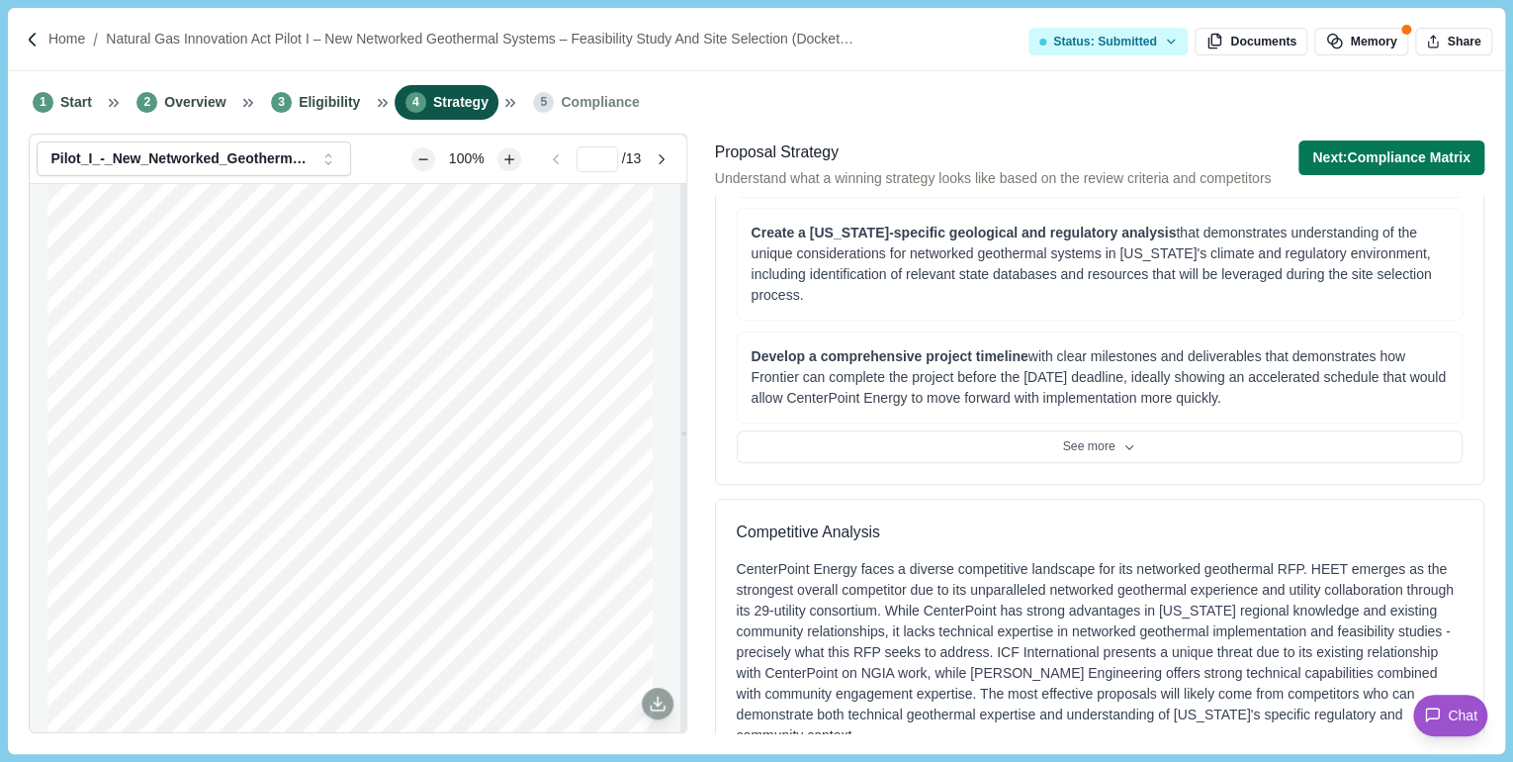
scroll to position [870, 0]
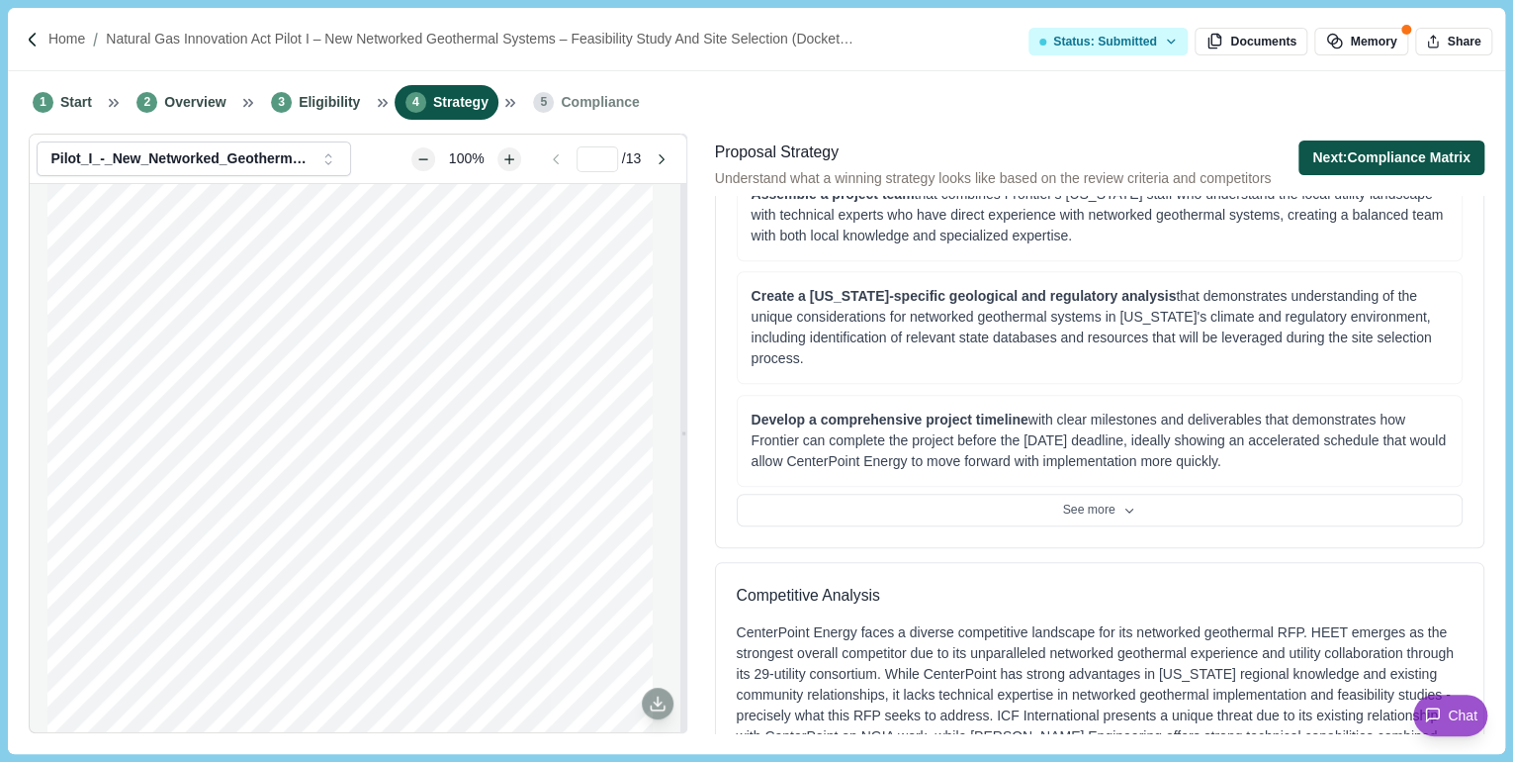
click at [1335, 169] on button "Next: Compliance Matrix" at bounding box center [1392, 157] width 186 height 35
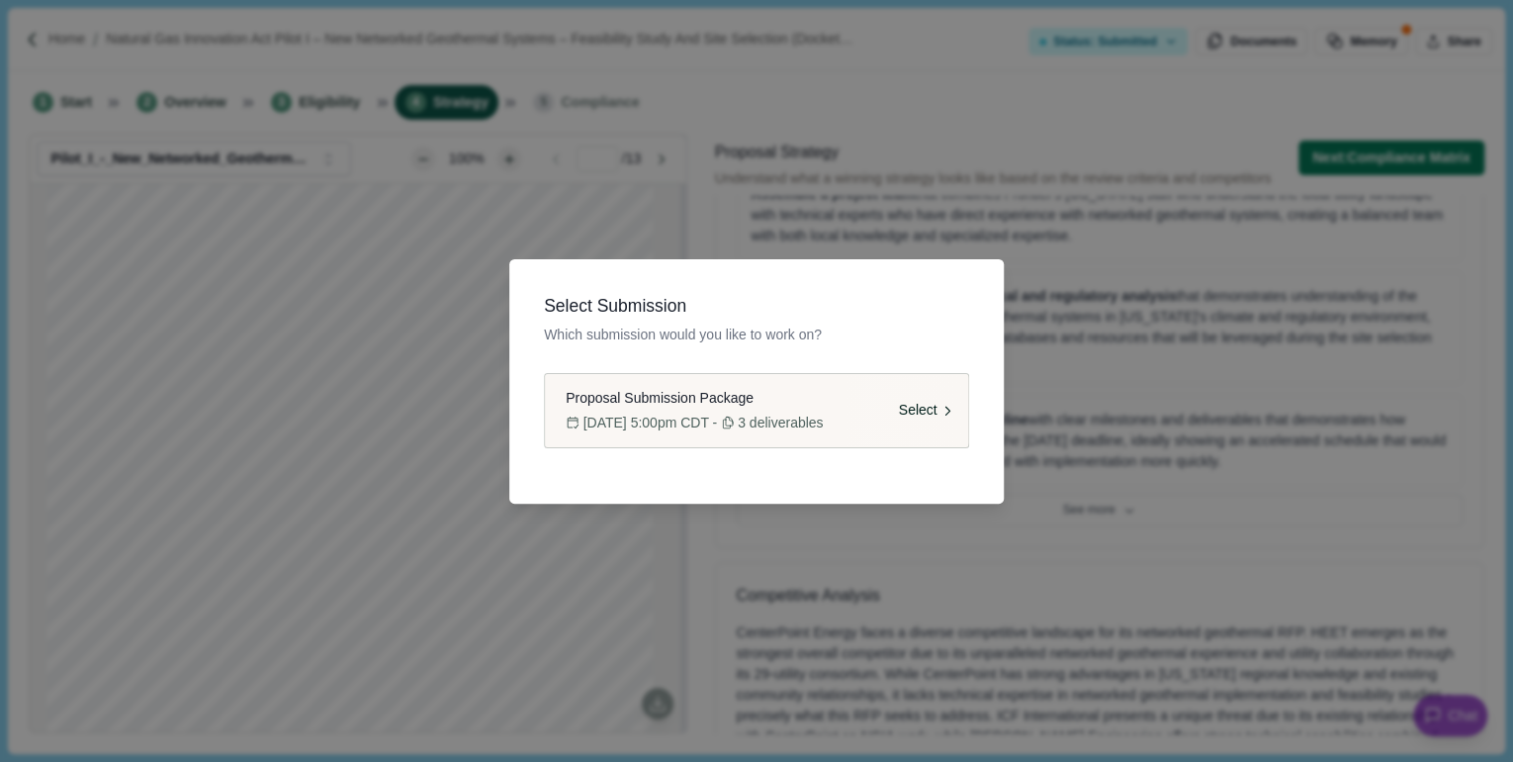
click at [655, 428] on span "4/25/25, 5:00pm CDT" at bounding box center [647, 422] width 126 height 21
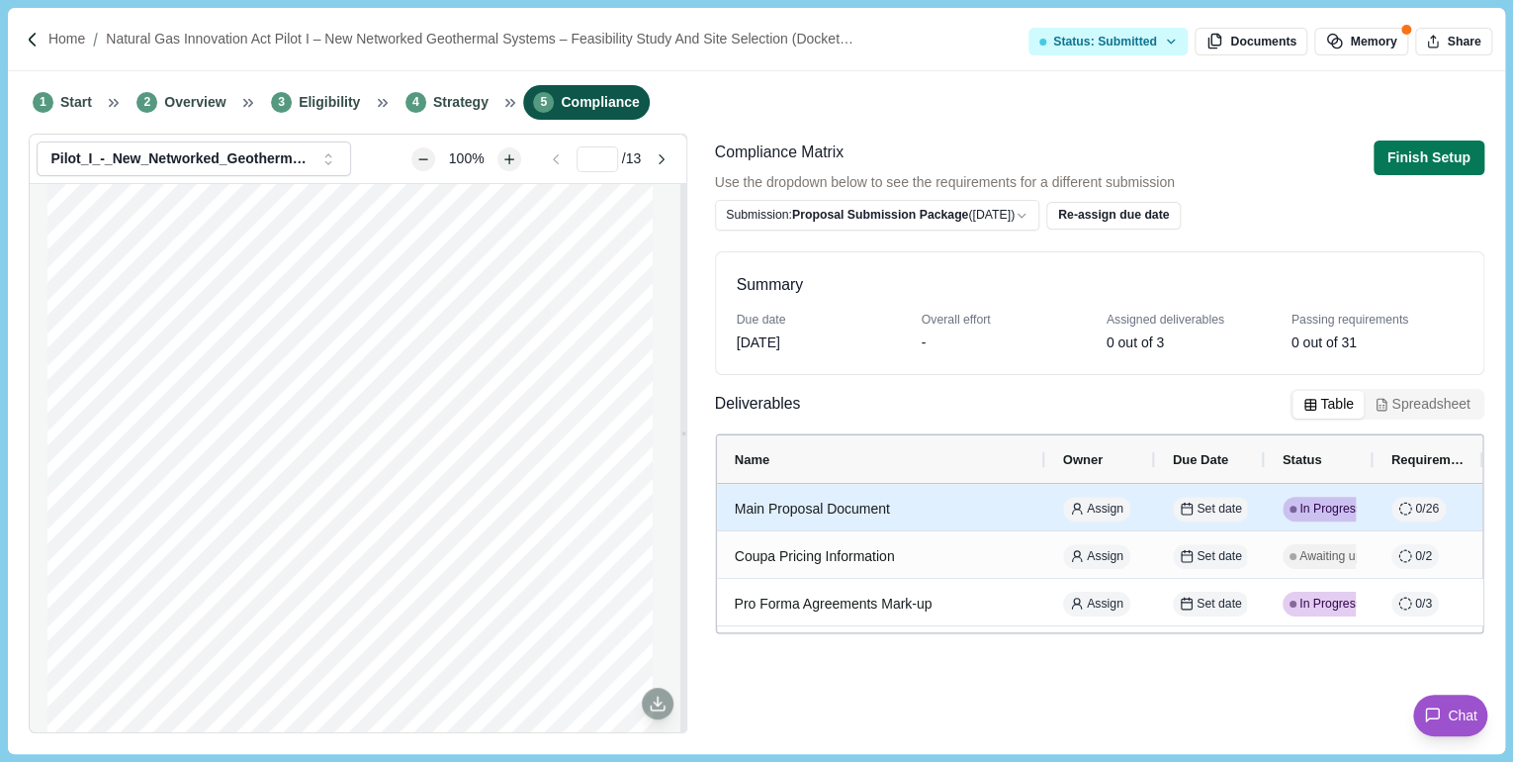
click at [889, 514] on div "Main Proposal Document" at bounding box center [881, 509] width 293 height 39
select select "********"
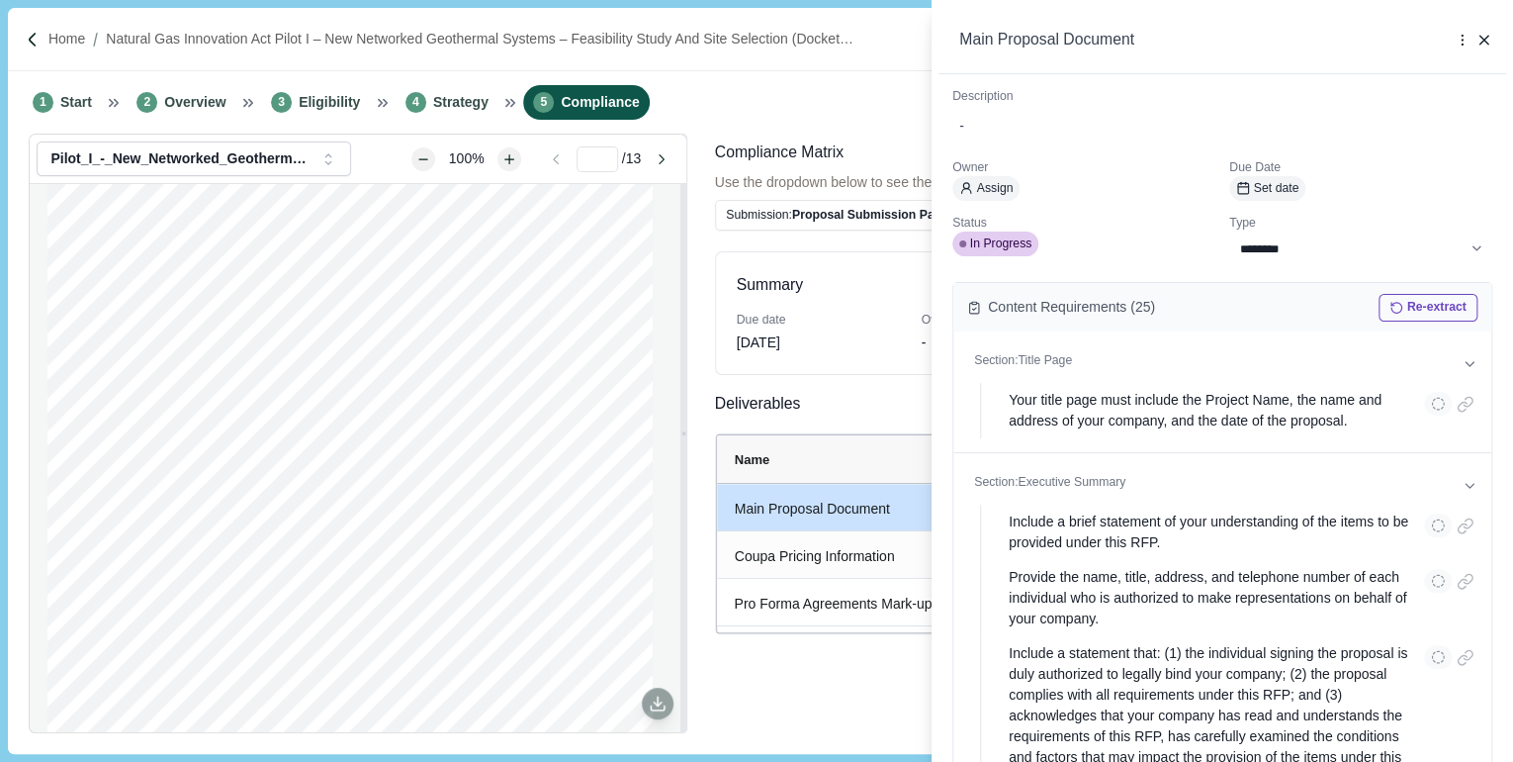
click at [827, 720] on div "**********" at bounding box center [756, 381] width 1513 height 762
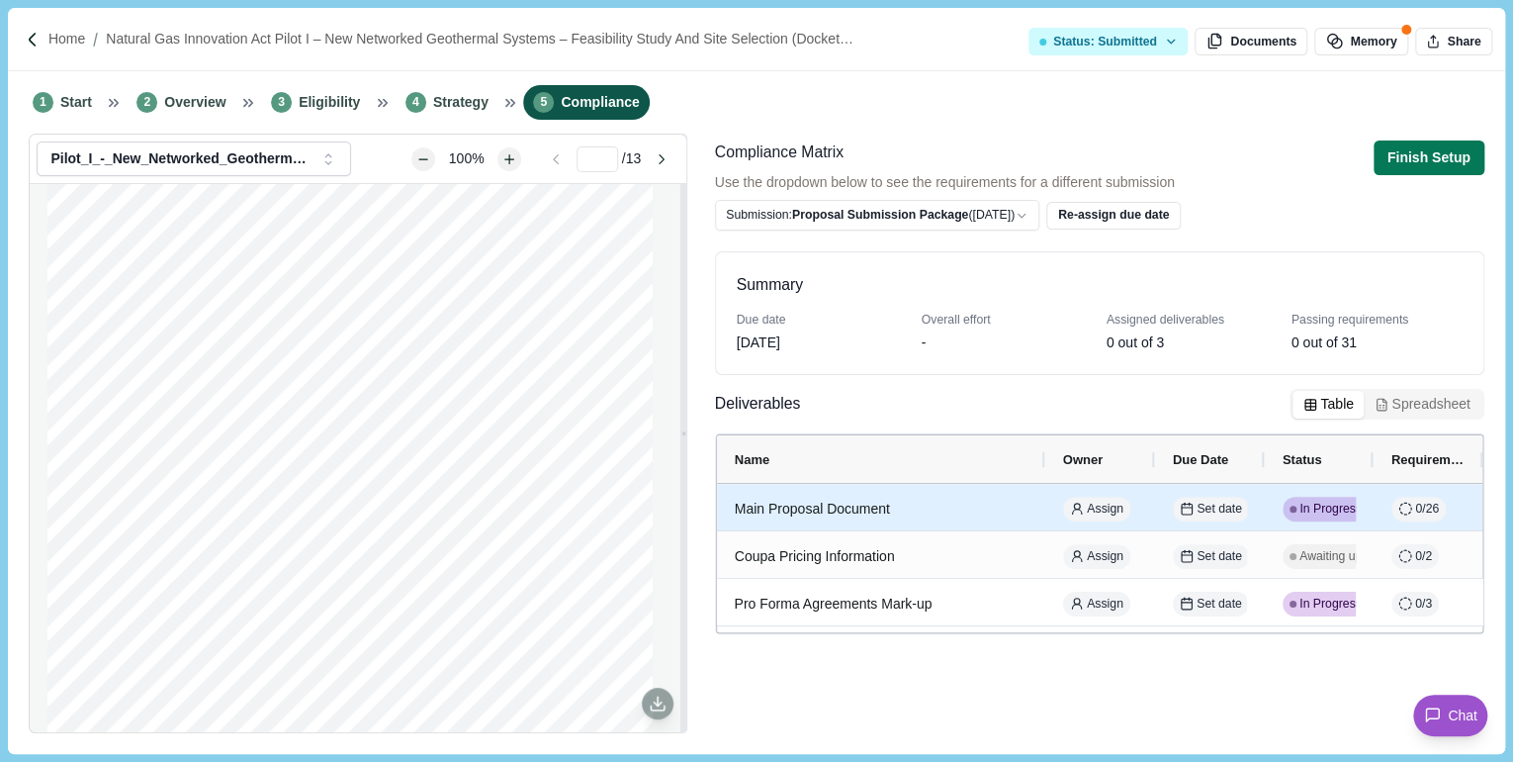
click at [1318, 504] on span "In Progress" at bounding box center [1331, 510] width 62 height 18
select select "********"
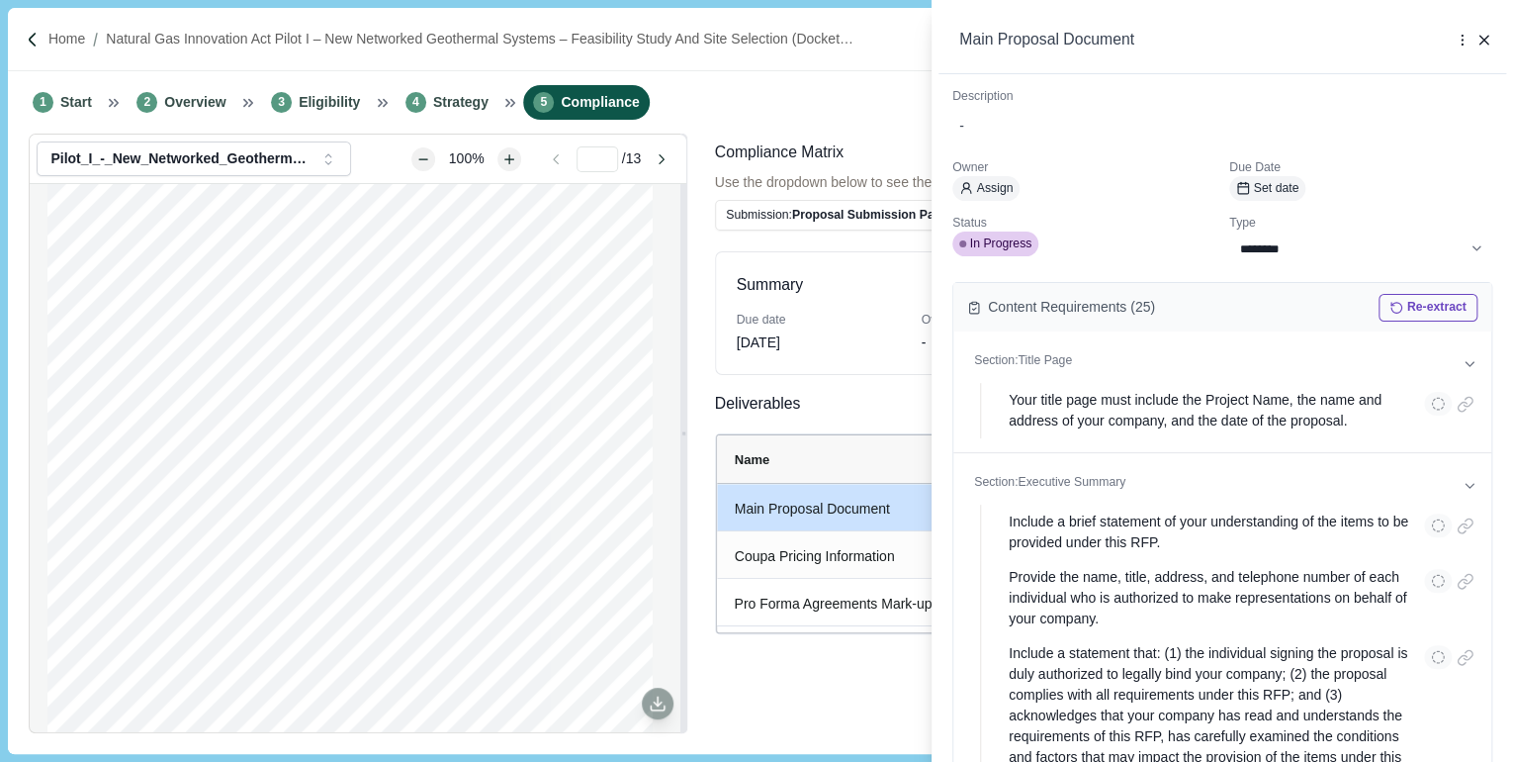
click at [887, 686] on div "**********" at bounding box center [756, 381] width 1513 height 762
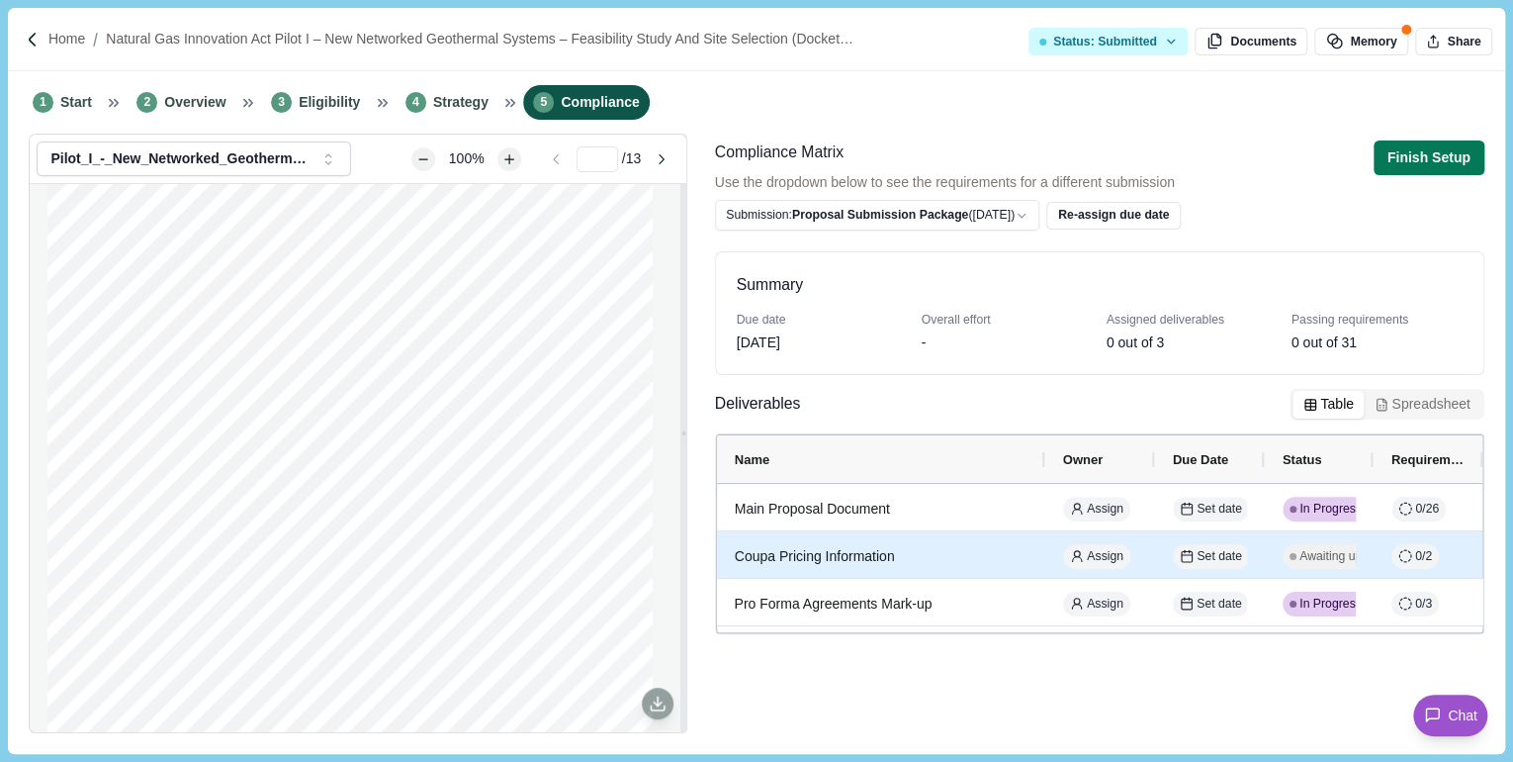
click at [1322, 559] on span "Awaiting upload" at bounding box center [1342, 557] width 85 height 18
select select "****"
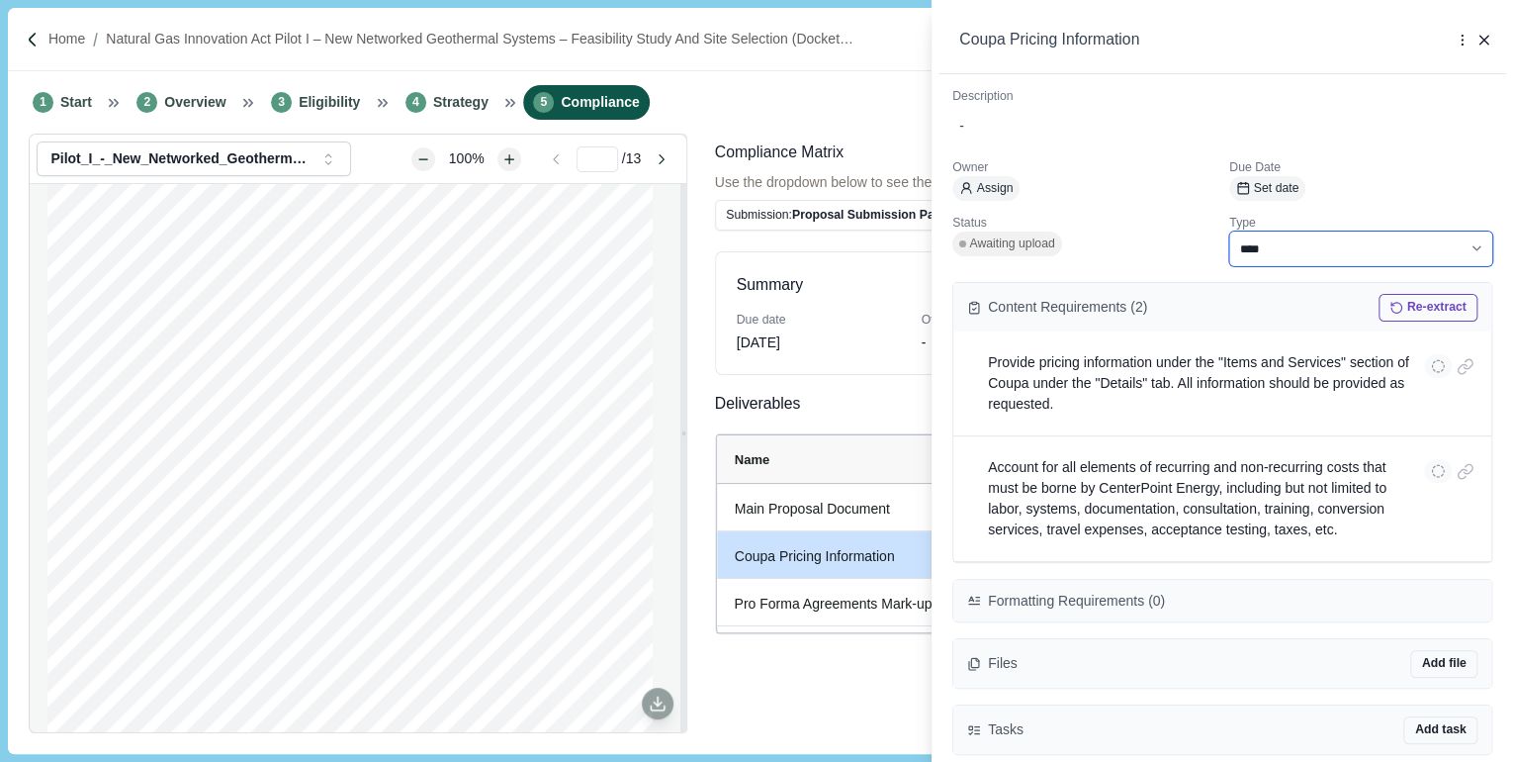
click at [1465, 247] on select "**********" at bounding box center [1360, 248] width 263 height 35
click at [875, 678] on div "**********" at bounding box center [756, 381] width 1513 height 762
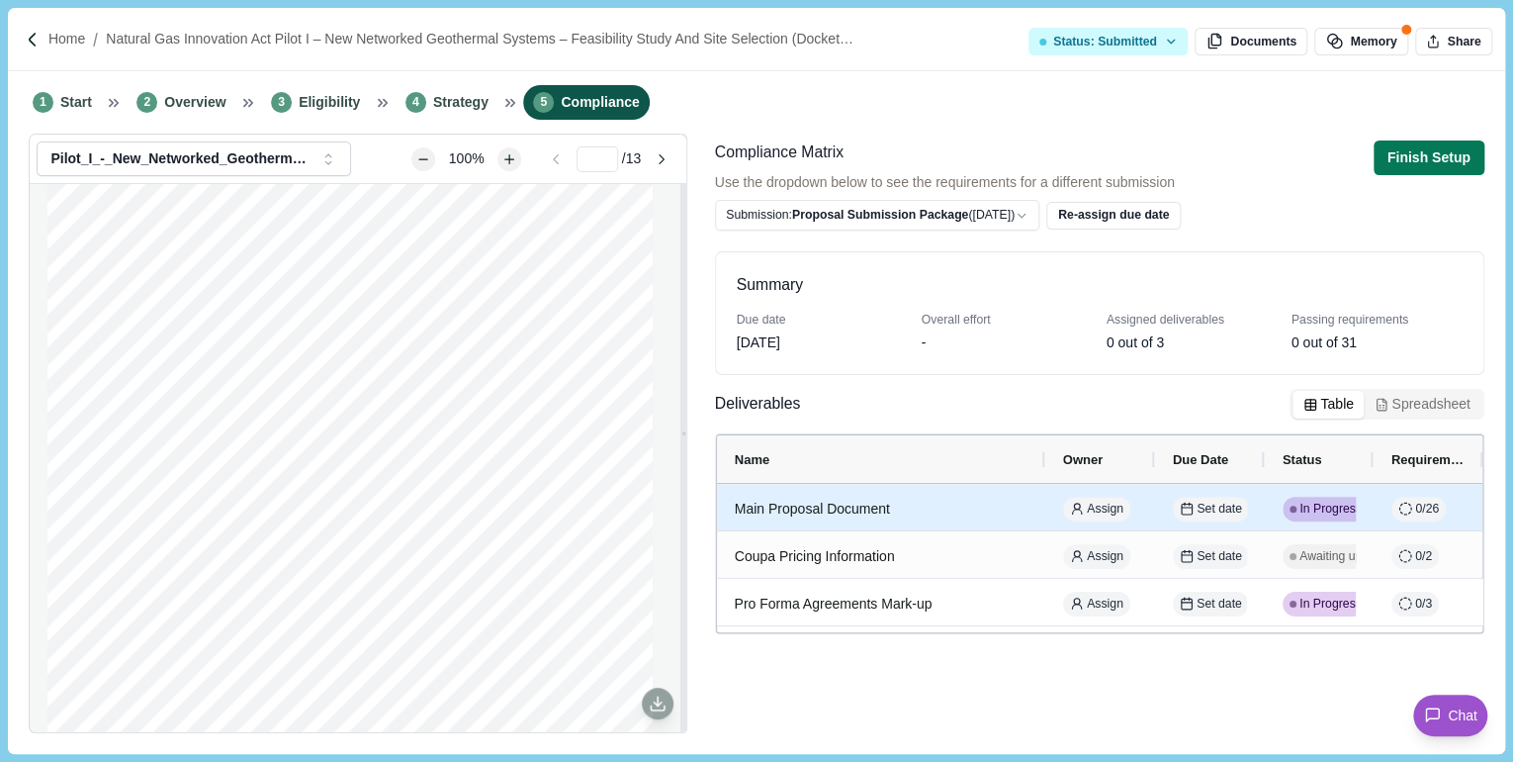
click at [861, 513] on div "Main Proposal Document" at bounding box center [881, 509] width 293 height 39
click at [856, 498] on div "Main Proposal Document" at bounding box center [881, 509] width 293 height 39
click at [1329, 506] on span "In Progress" at bounding box center [1331, 510] width 62 height 18
select select "********"
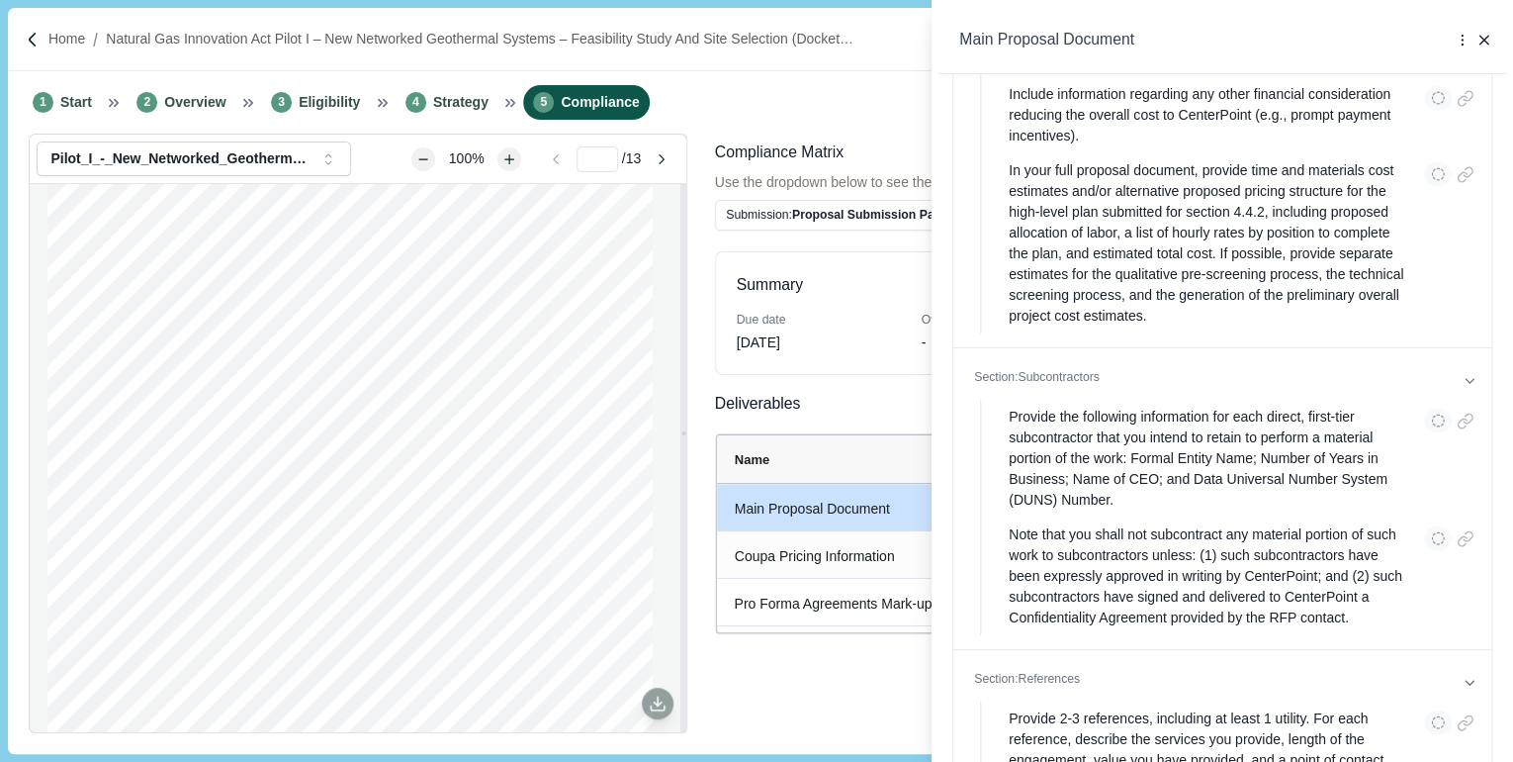
scroll to position [3561, 0]
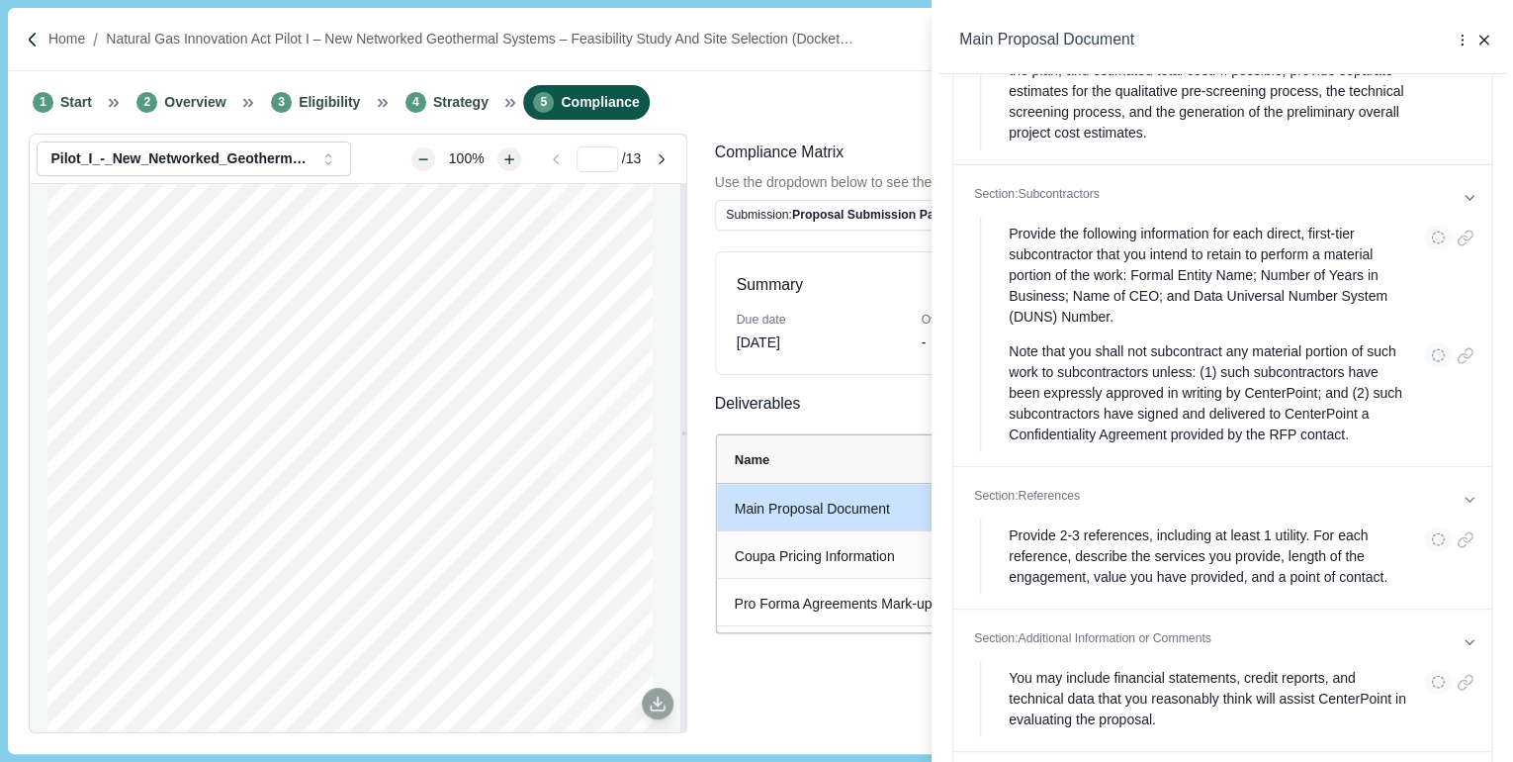
click at [859, 705] on div "**********" at bounding box center [756, 381] width 1513 height 762
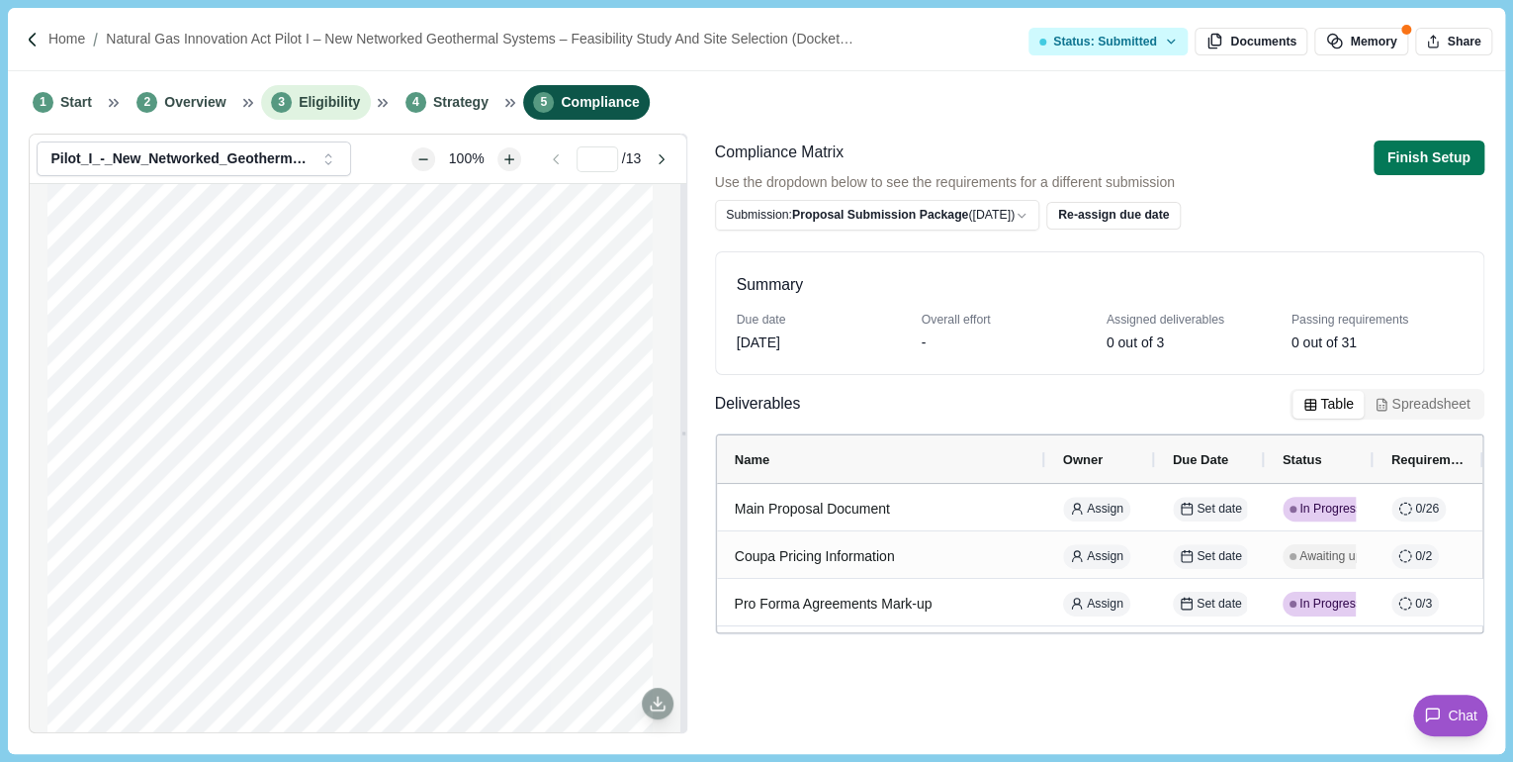
click at [303, 104] on span "Eligibility" at bounding box center [329, 102] width 61 height 21
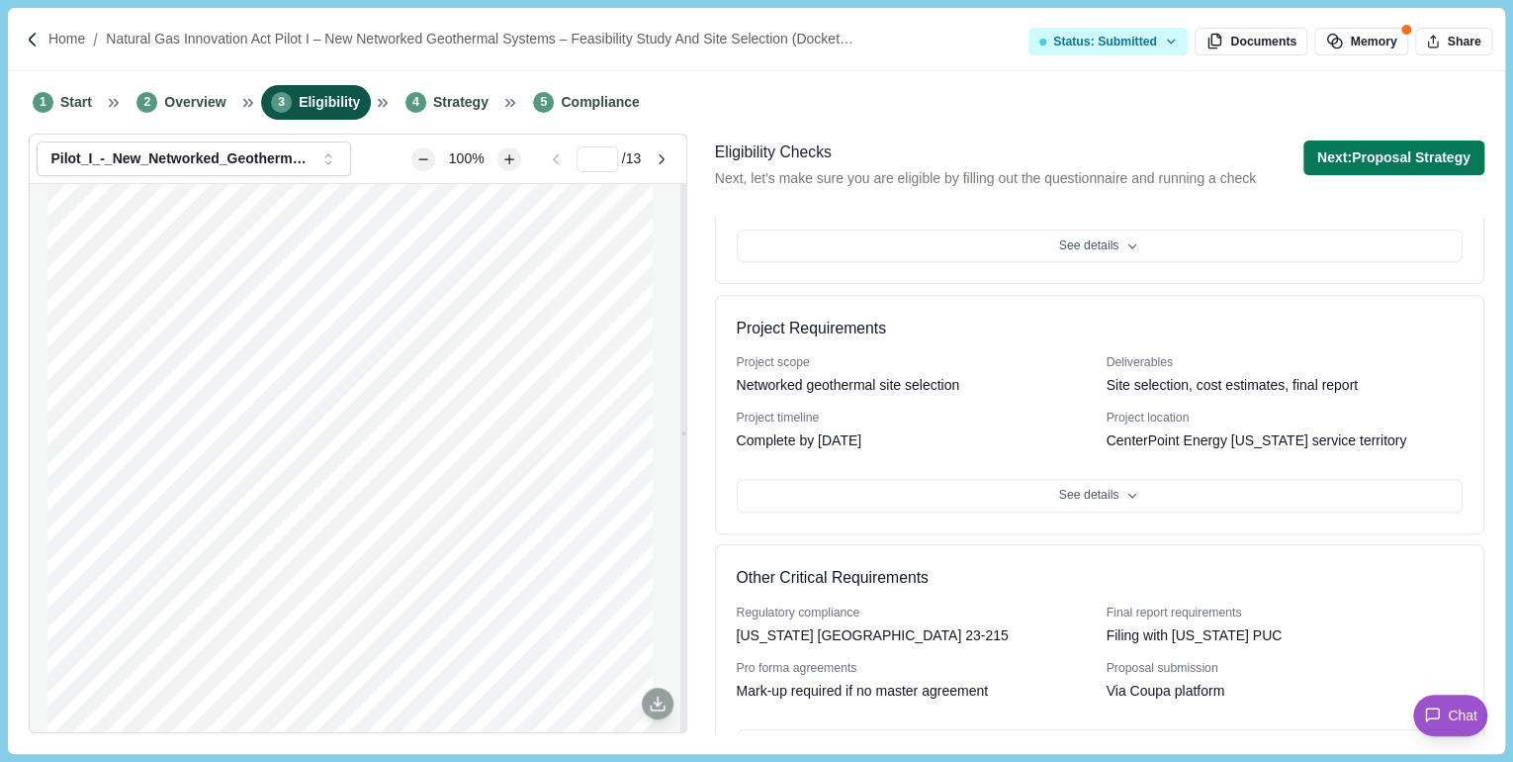
scroll to position [444, 0]
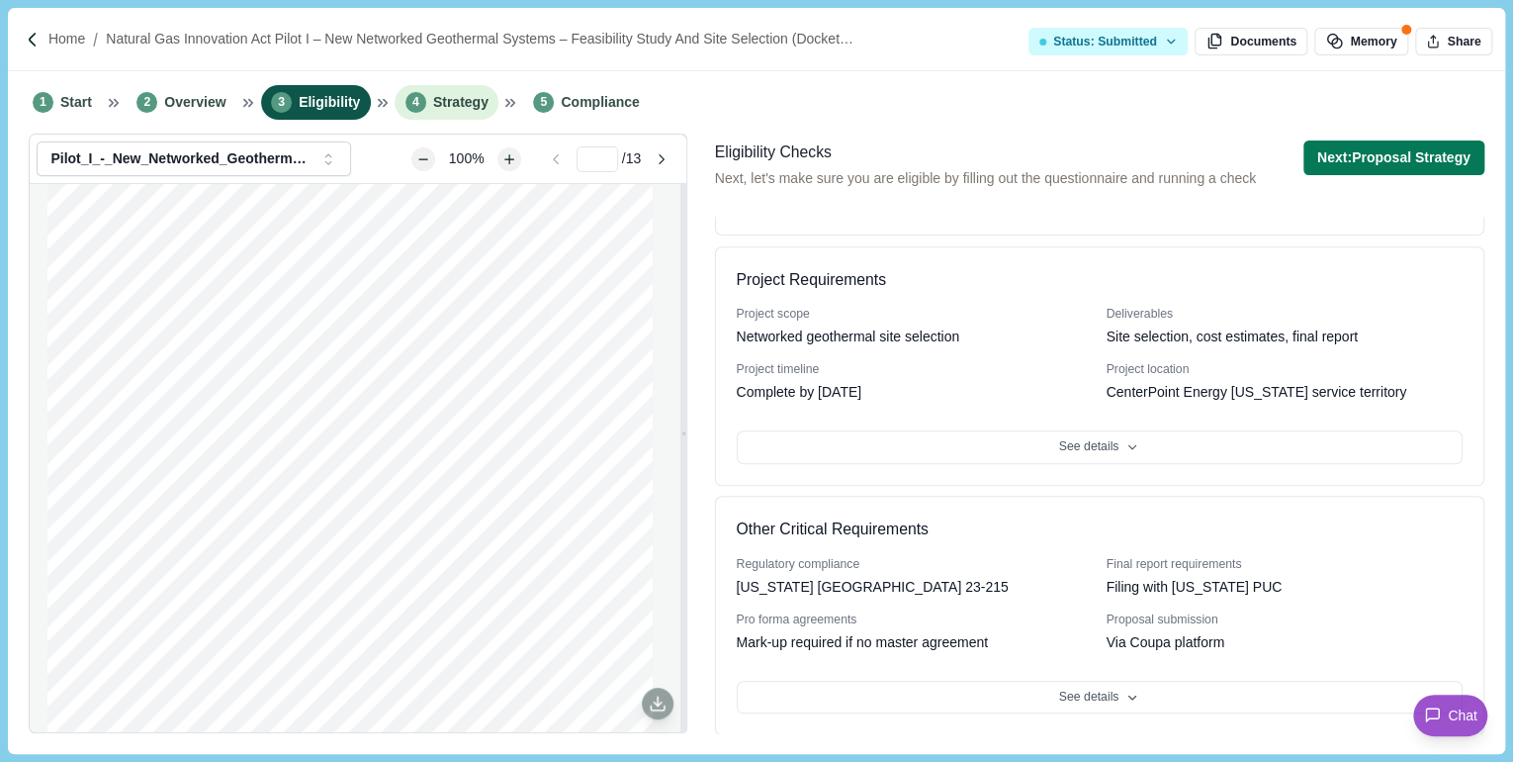
click at [440, 93] on span "Strategy" at bounding box center [460, 102] width 55 height 21
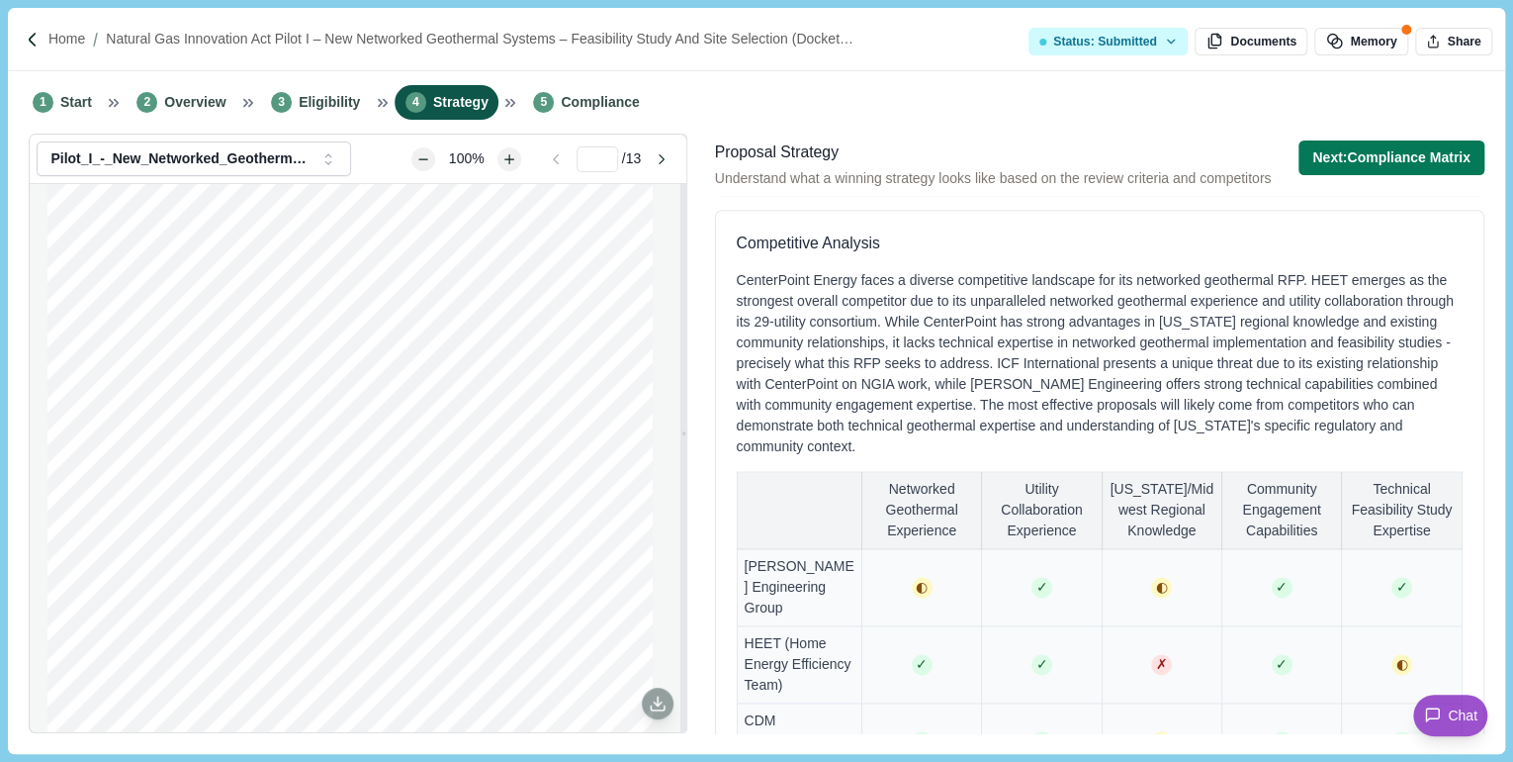
scroll to position [1187, 0]
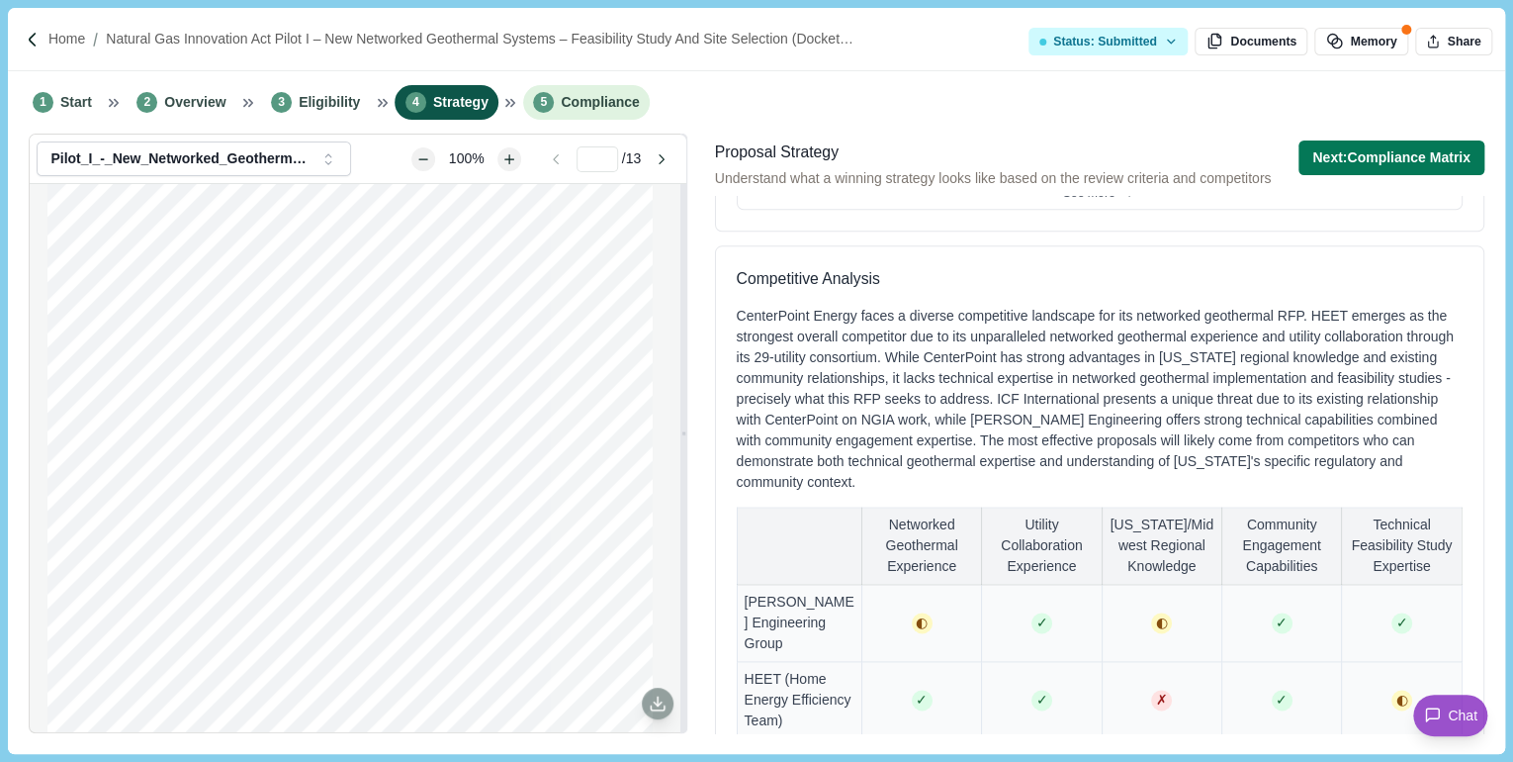
click at [586, 98] on span "Compliance" at bounding box center [600, 102] width 78 height 21
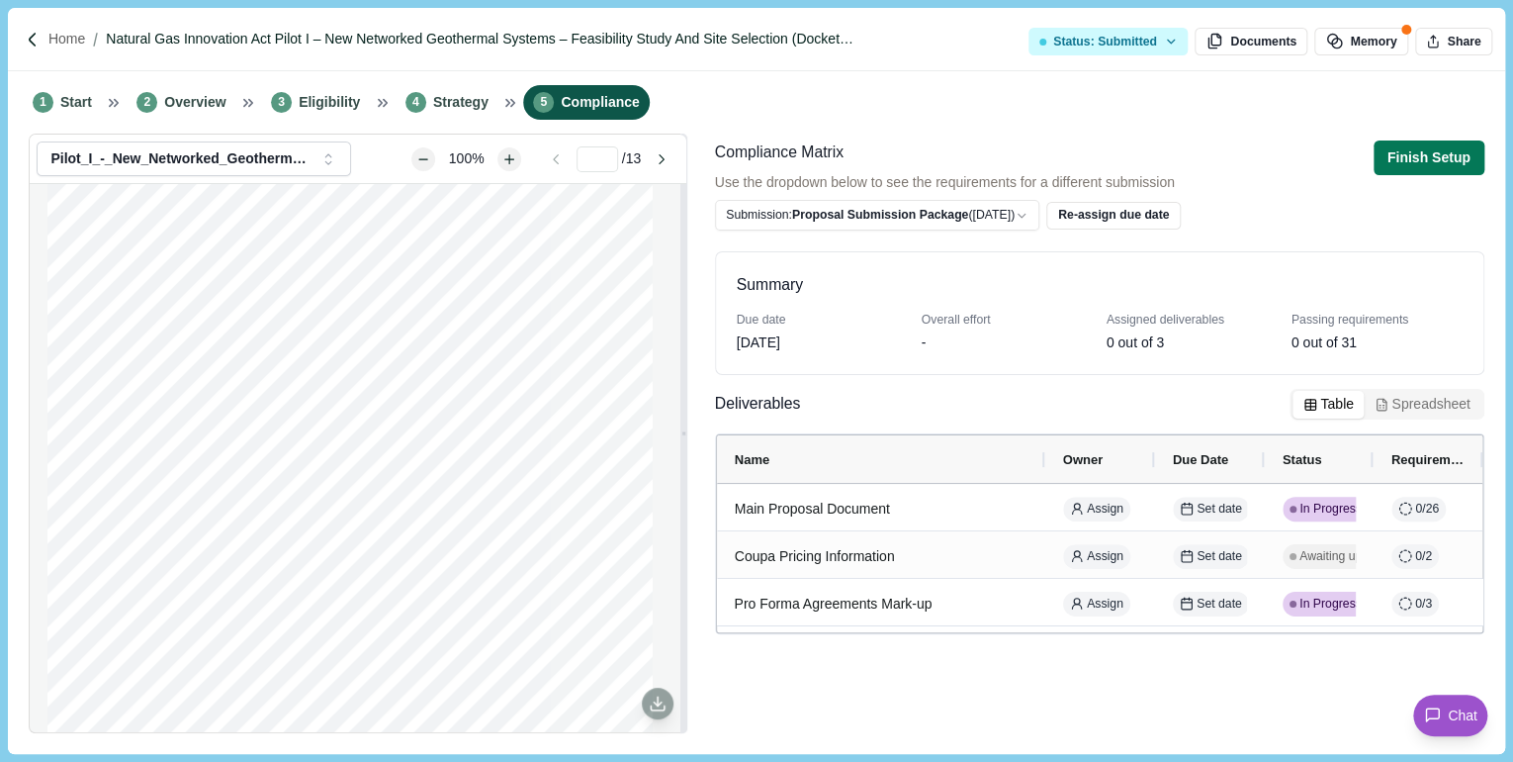
click at [162, 36] on p "Natural Gas Innovation Act Pilot I – New Networked Geothermal Systems – Feasibi…" at bounding box center [484, 39] width 757 height 21
click at [58, 44] on p "Home" at bounding box center [66, 39] width 37 height 21
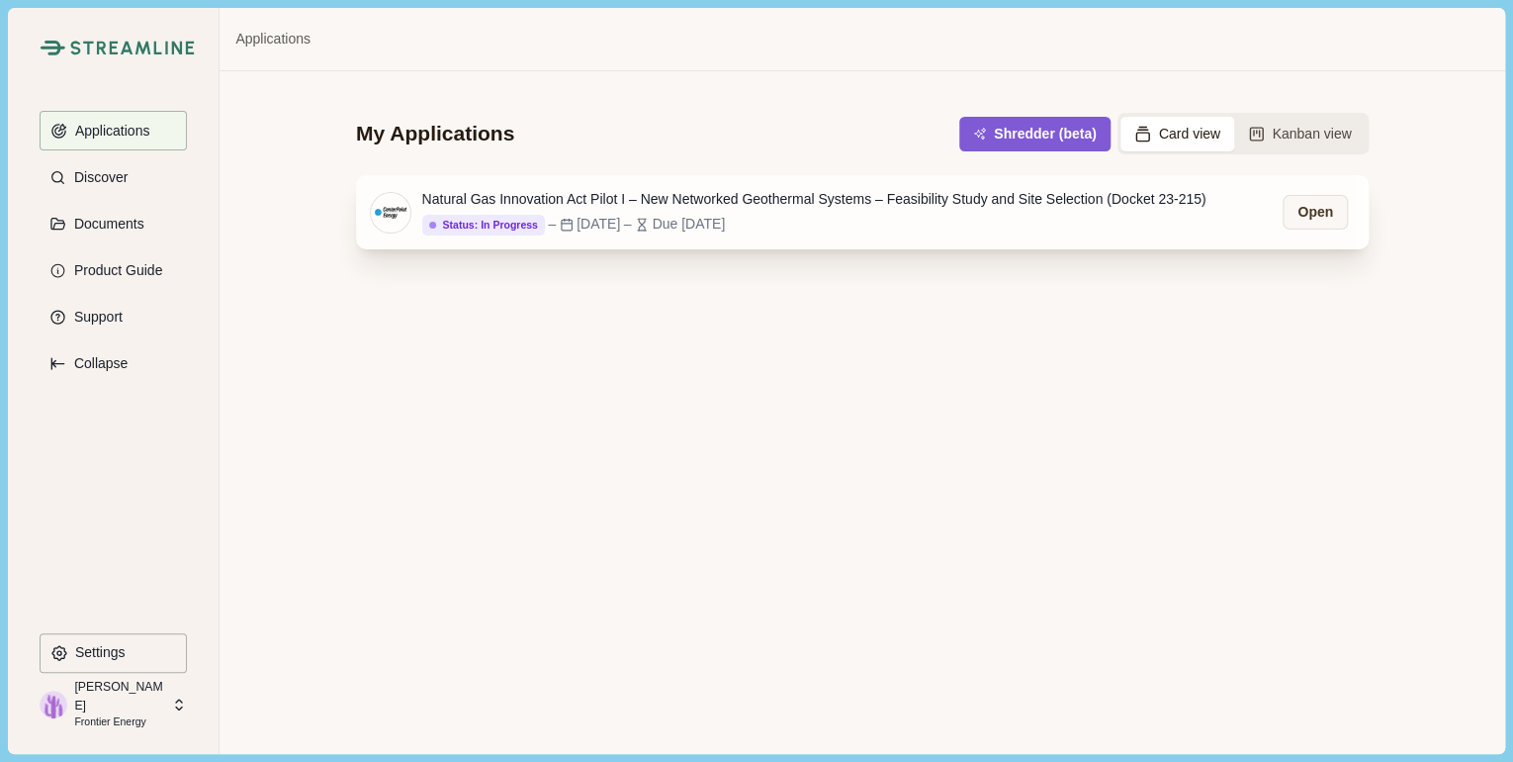
click at [525, 200] on div "Natural Gas Innovation Act Pilot I – New Networked Geothermal Systems – Feasibi…" at bounding box center [814, 199] width 784 height 21
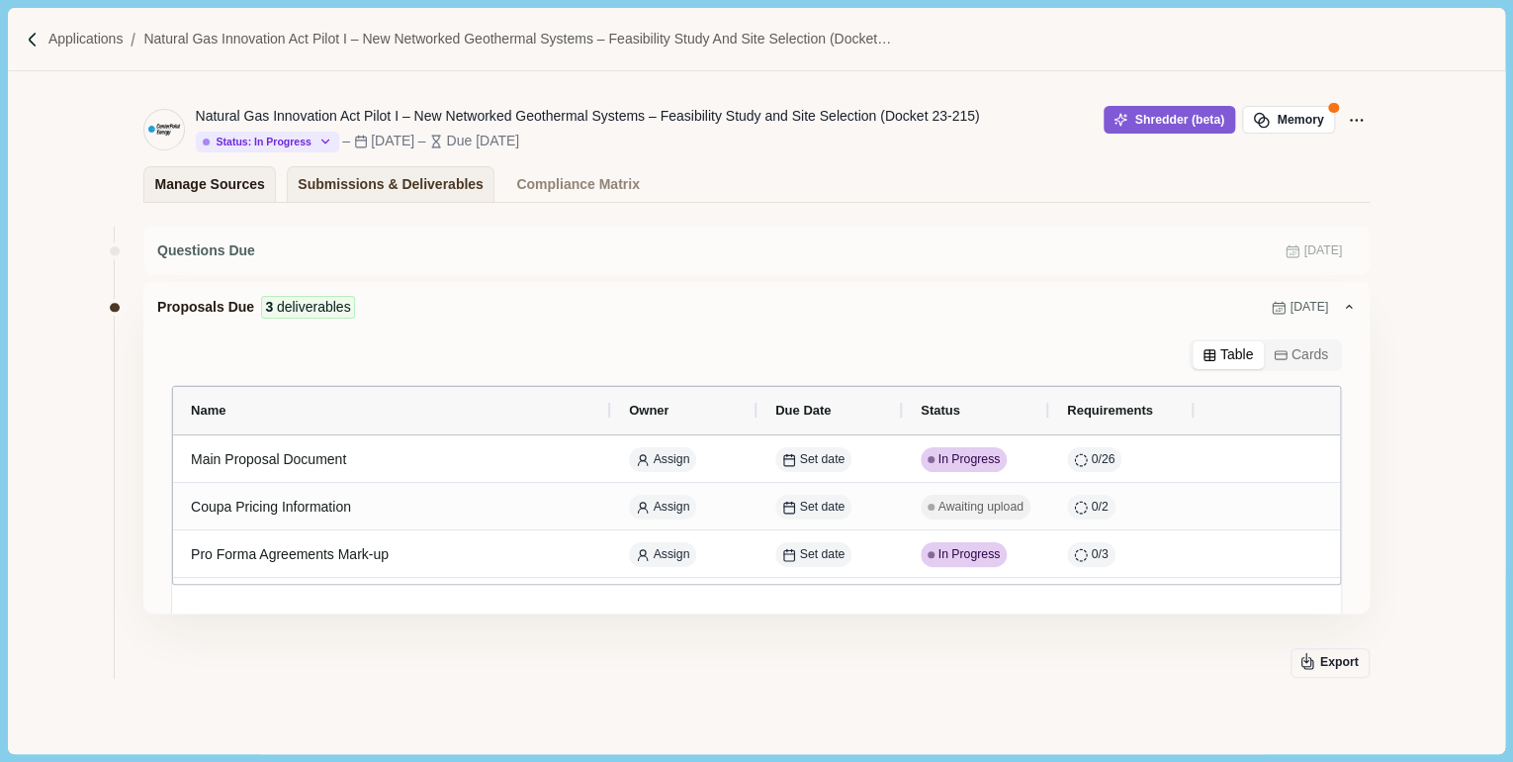
click at [198, 196] on div "Manage Sources" at bounding box center [210, 184] width 110 height 35
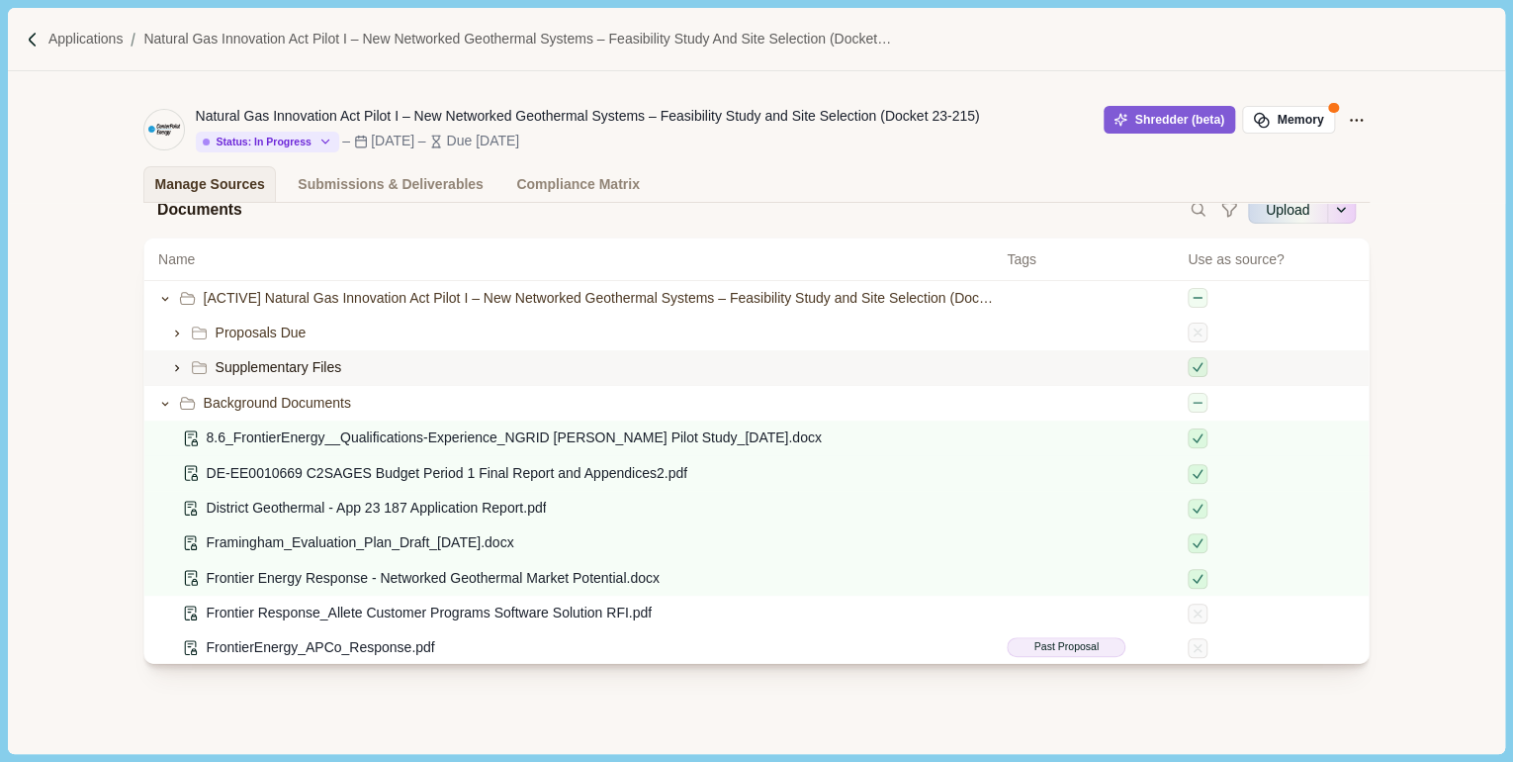
scroll to position [112, 0]
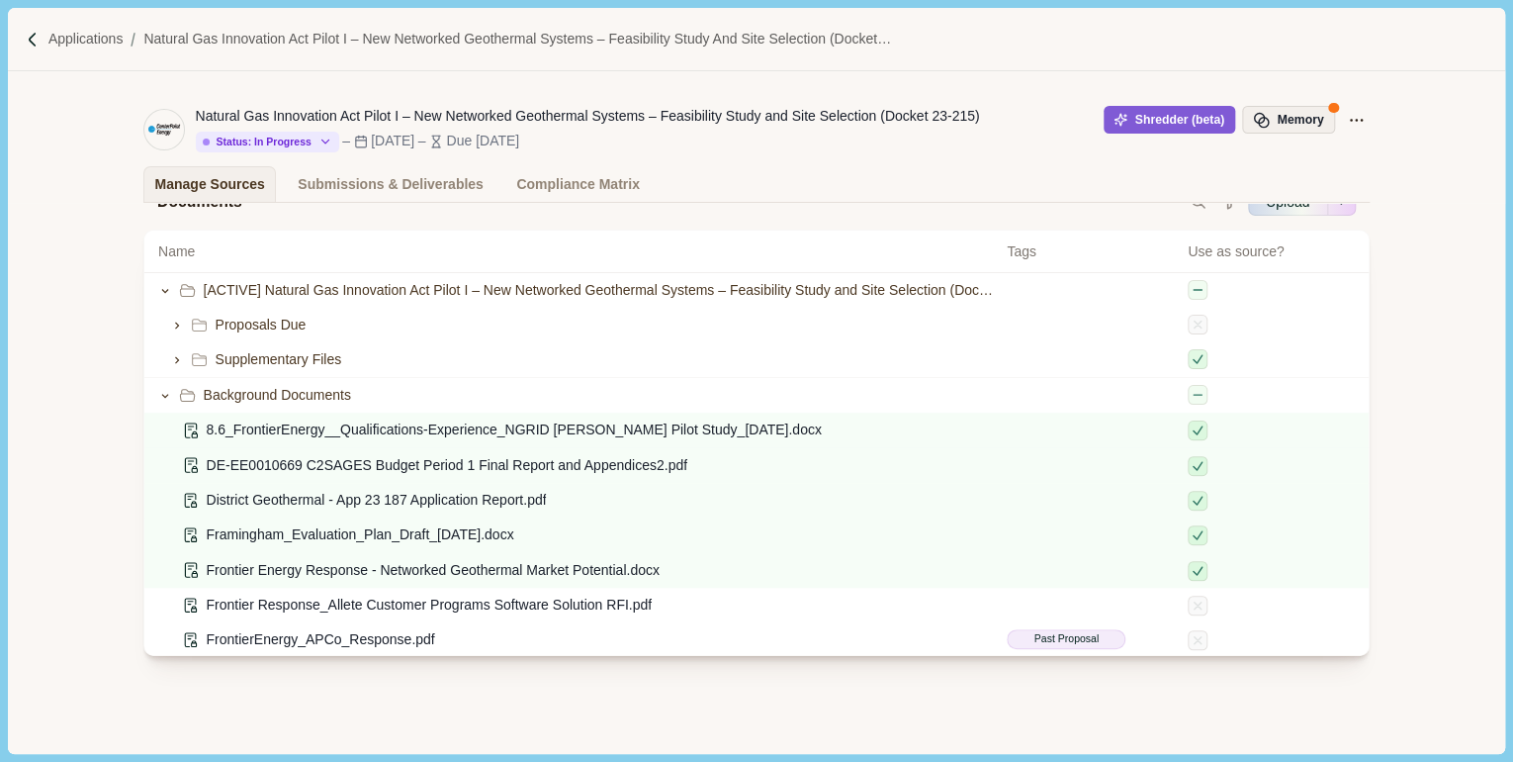
click at [1321, 116] on button "Memory" at bounding box center [1288, 120] width 93 height 28
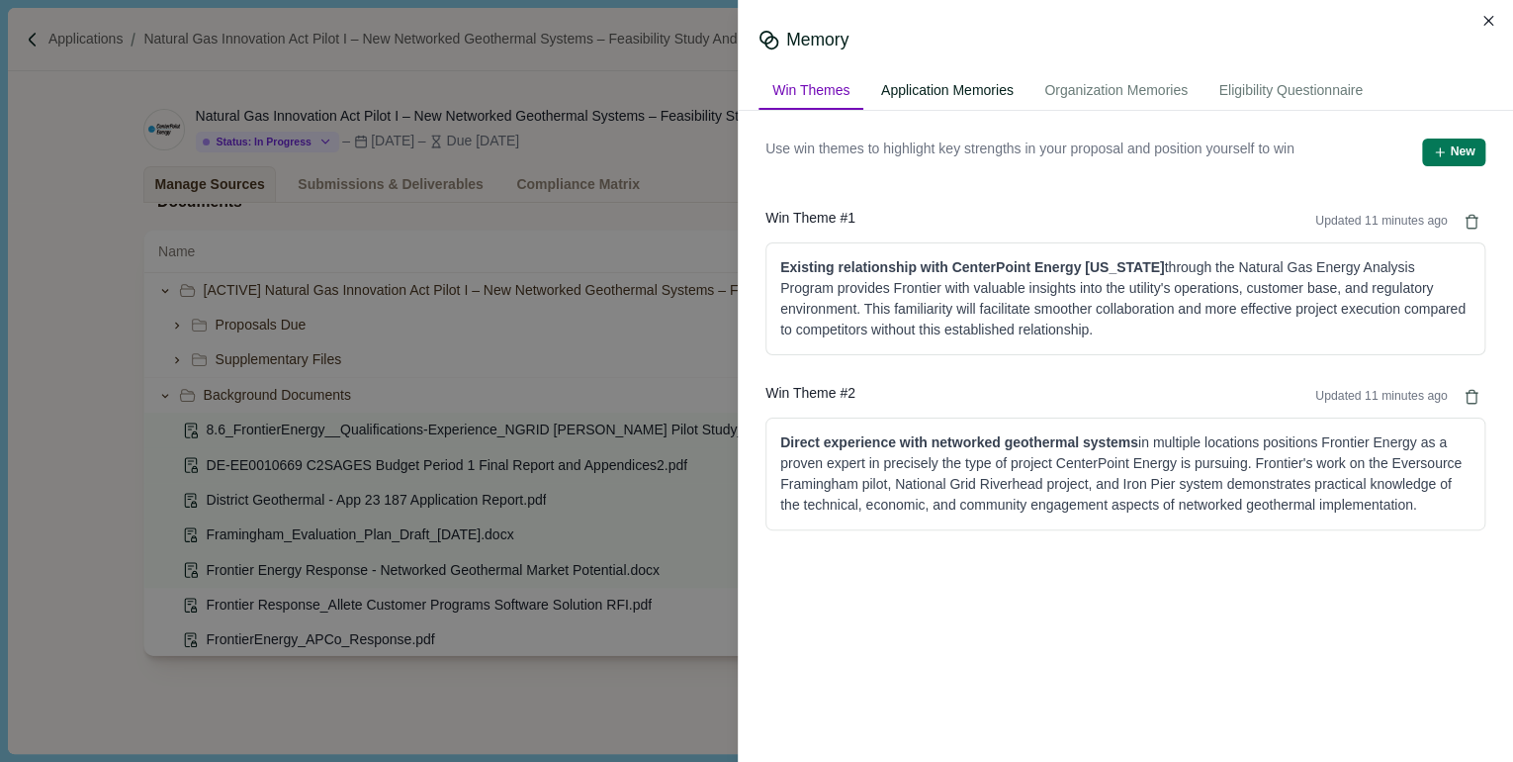
click at [926, 92] on div "Application Memories" at bounding box center [947, 91] width 160 height 37
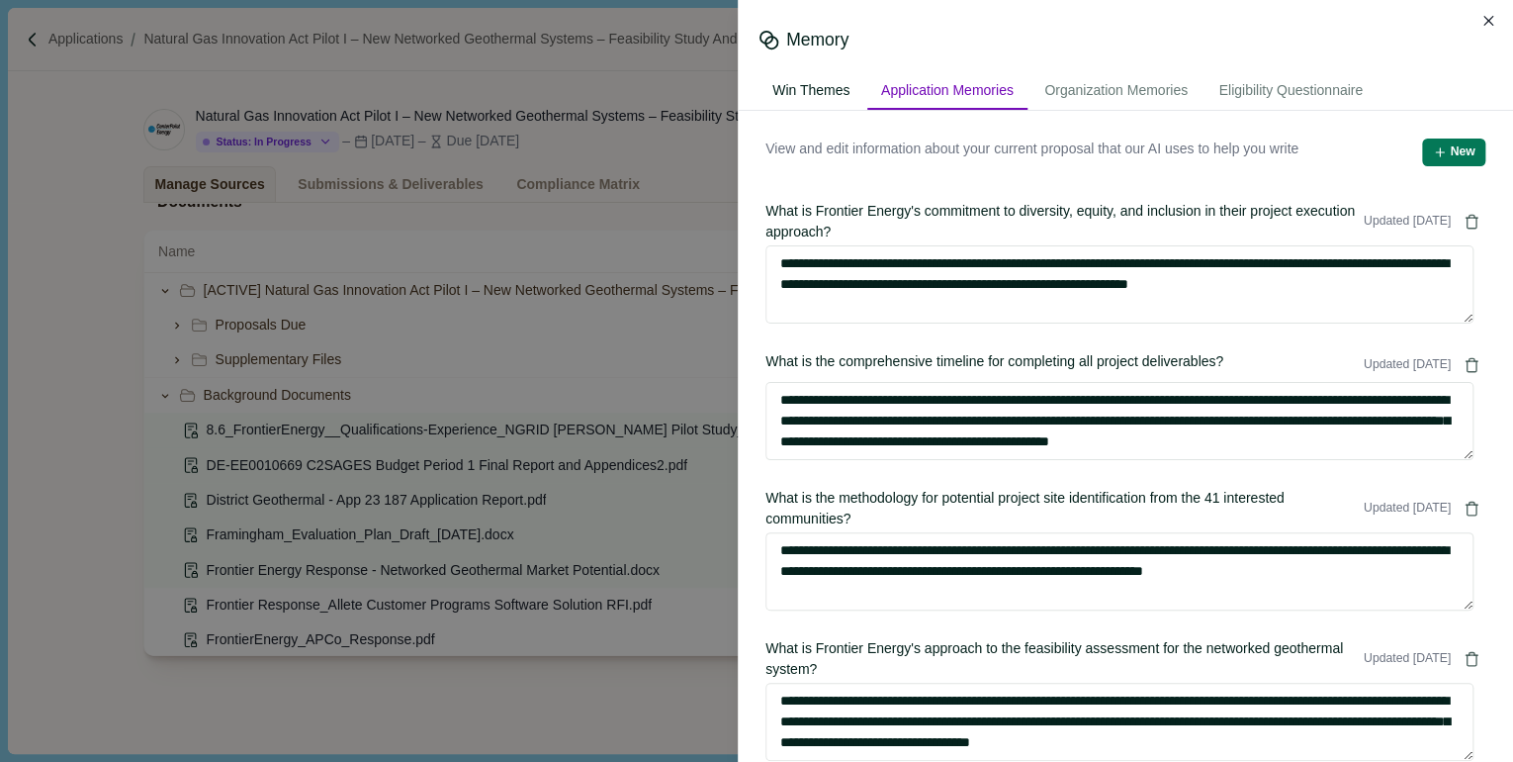
click at [815, 85] on div "Win Themes" at bounding box center [811, 91] width 105 height 37
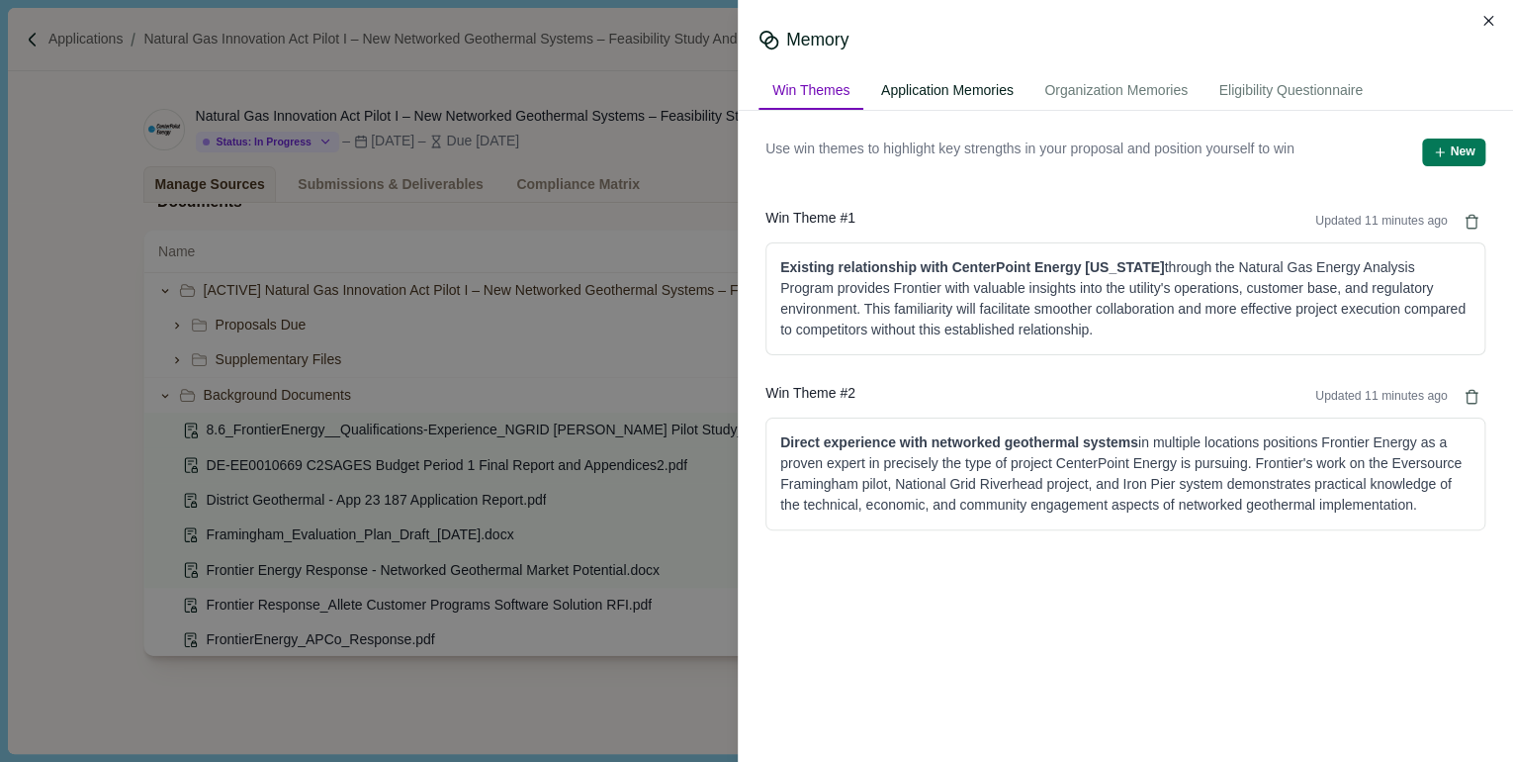
click at [974, 83] on div "Application Memories" at bounding box center [947, 91] width 160 height 37
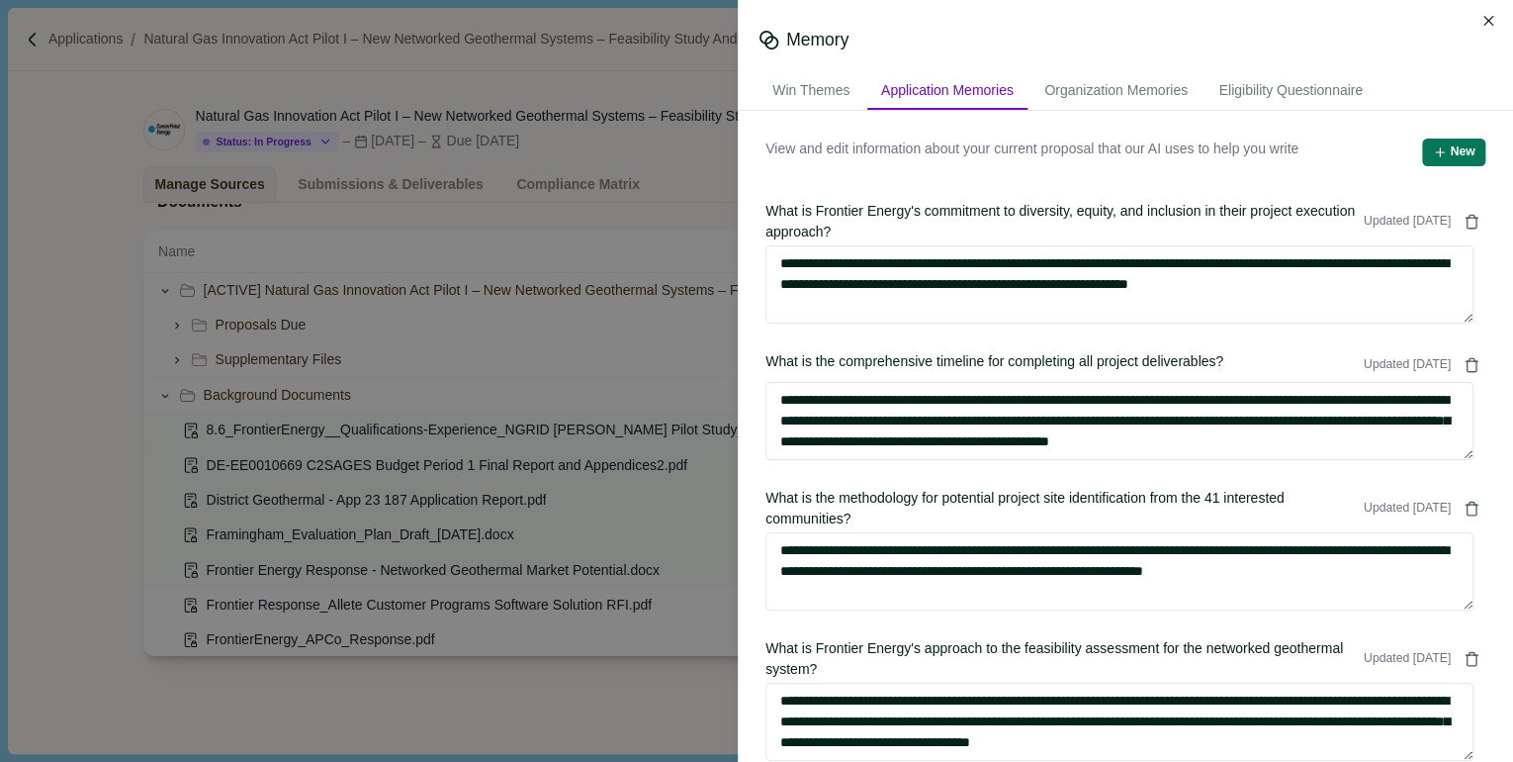
click at [1147, 150] on span "View and edit information about your current proposal that our AI uses to help …" at bounding box center [1032, 152] width 533 height 28
click at [1150, 89] on div "Organization Memories" at bounding box center [1116, 91] width 171 height 37
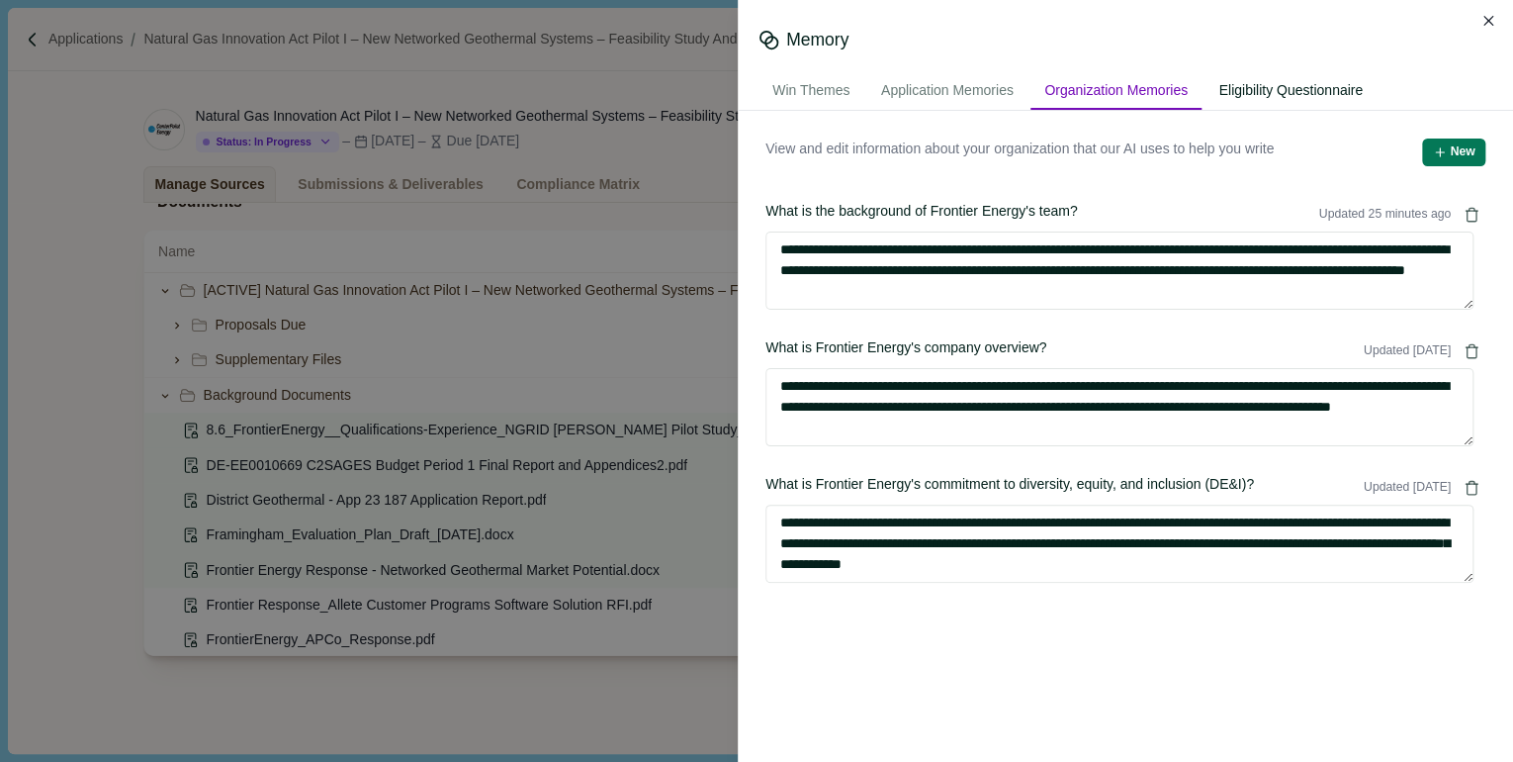
click at [1310, 86] on div "Eligibility Questionnaire" at bounding box center [1291, 91] width 172 height 37
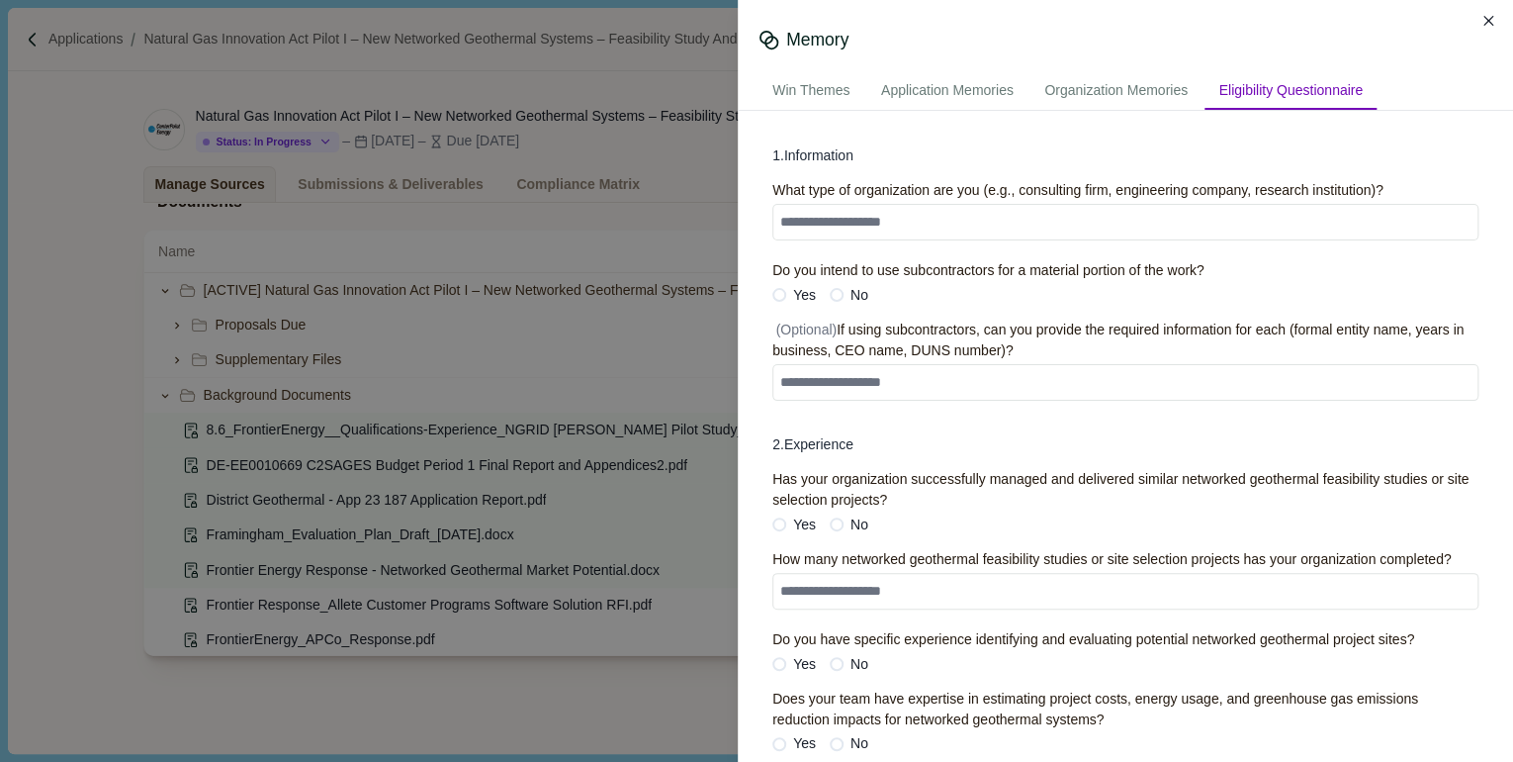
click at [686, 170] on div "Memory Win Themes Application Memories Organization Memories Eligibility Questi…" at bounding box center [756, 381] width 1513 height 762
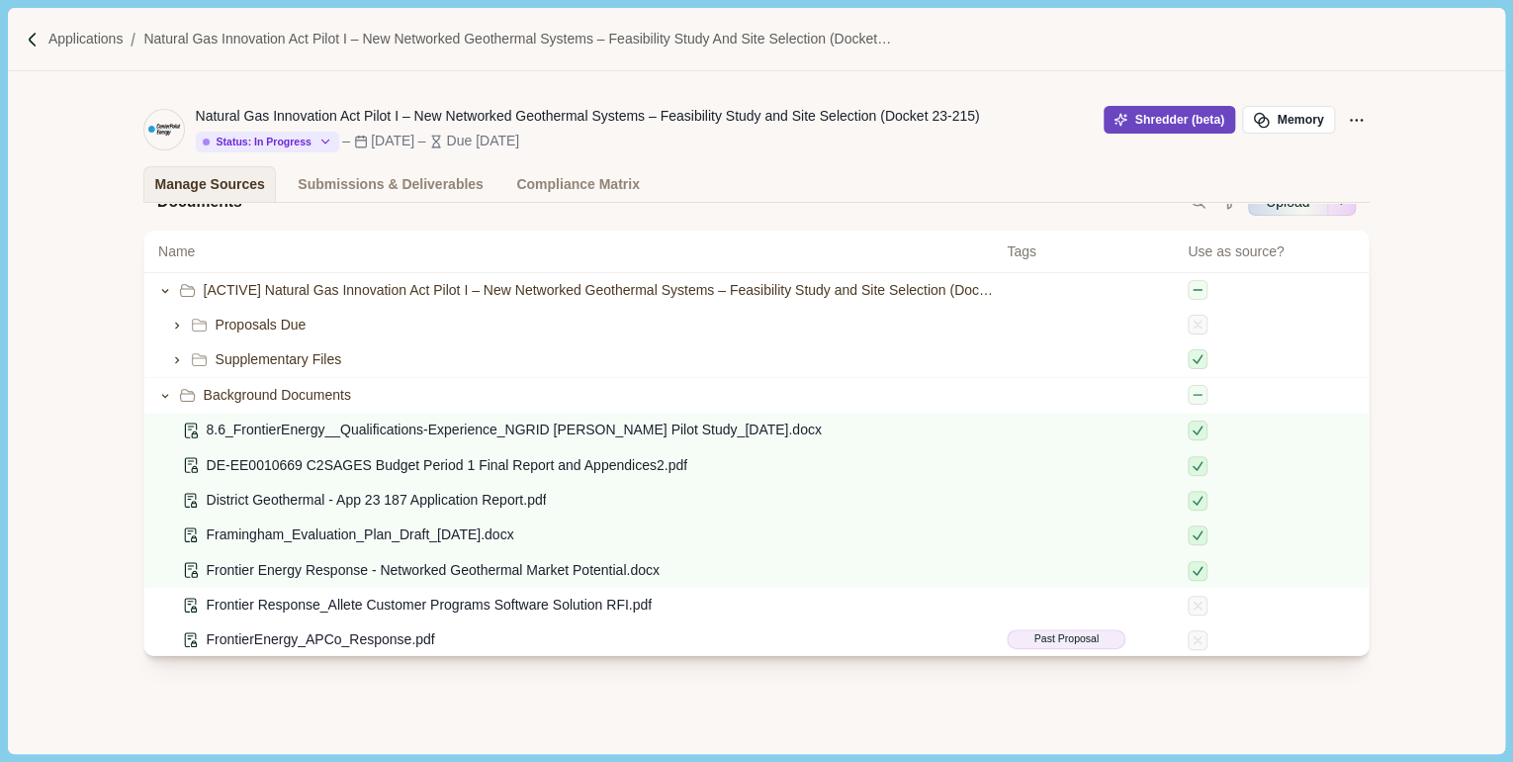
click at [1175, 124] on button "Shredder (beta)" at bounding box center [1170, 120] width 132 height 28
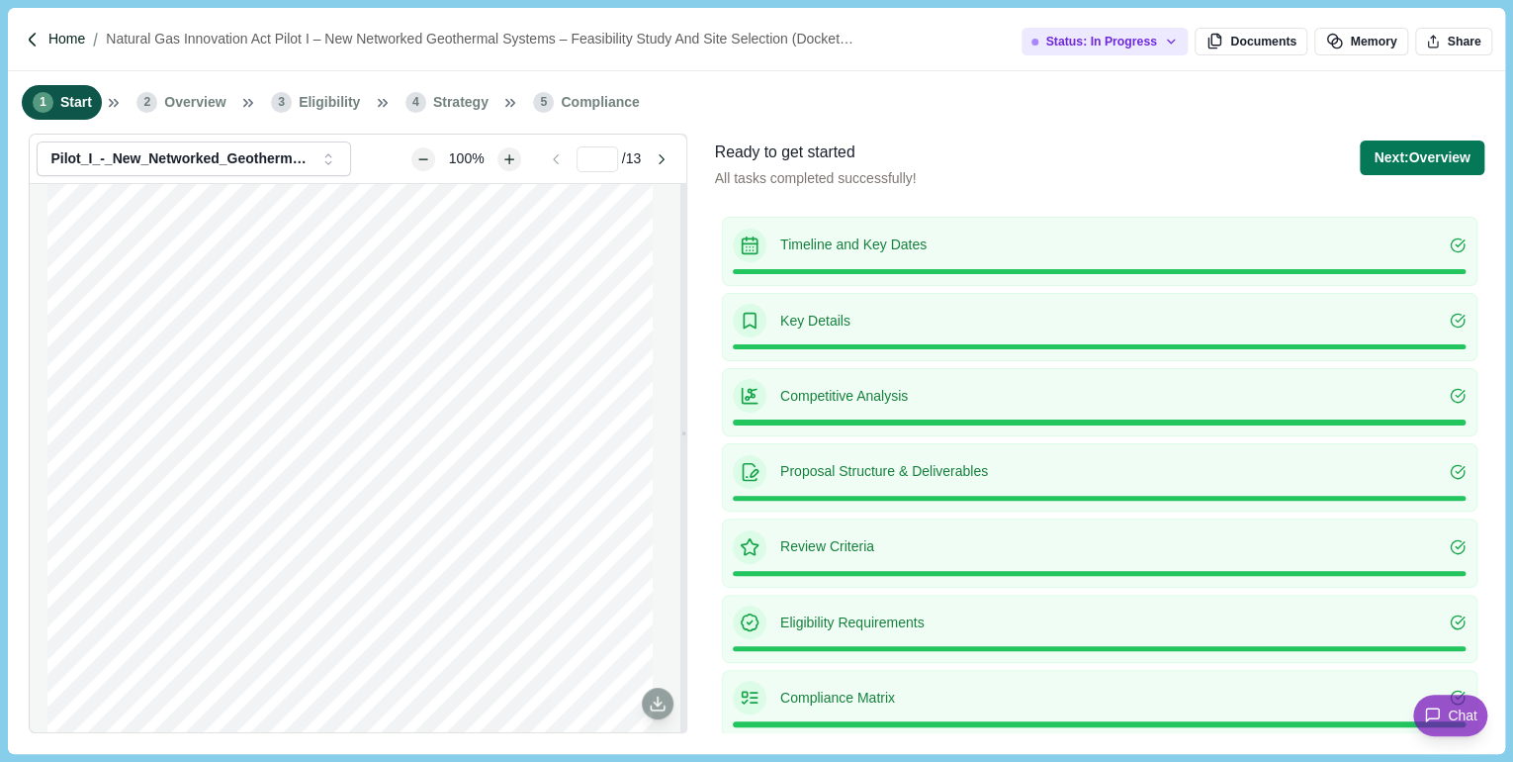
click at [63, 41] on p "Home" at bounding box center [66, 39] width 37 height 21
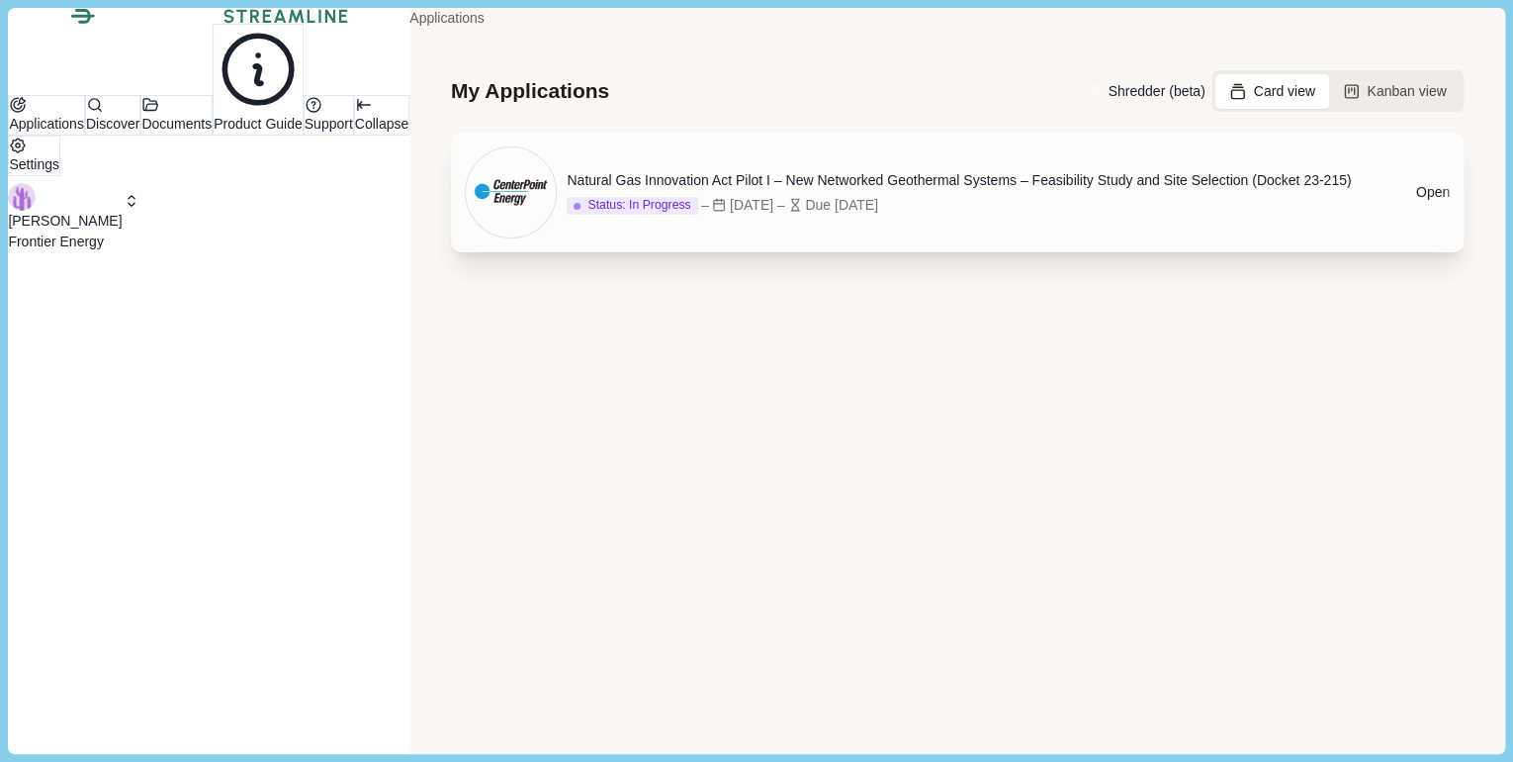
click at [567, 191] on div "Natural Gas Innovation Act Pilot I – New Networked Geothermal Systems – Feasibi…" at bounding box center [959, 180] width 784 height 21
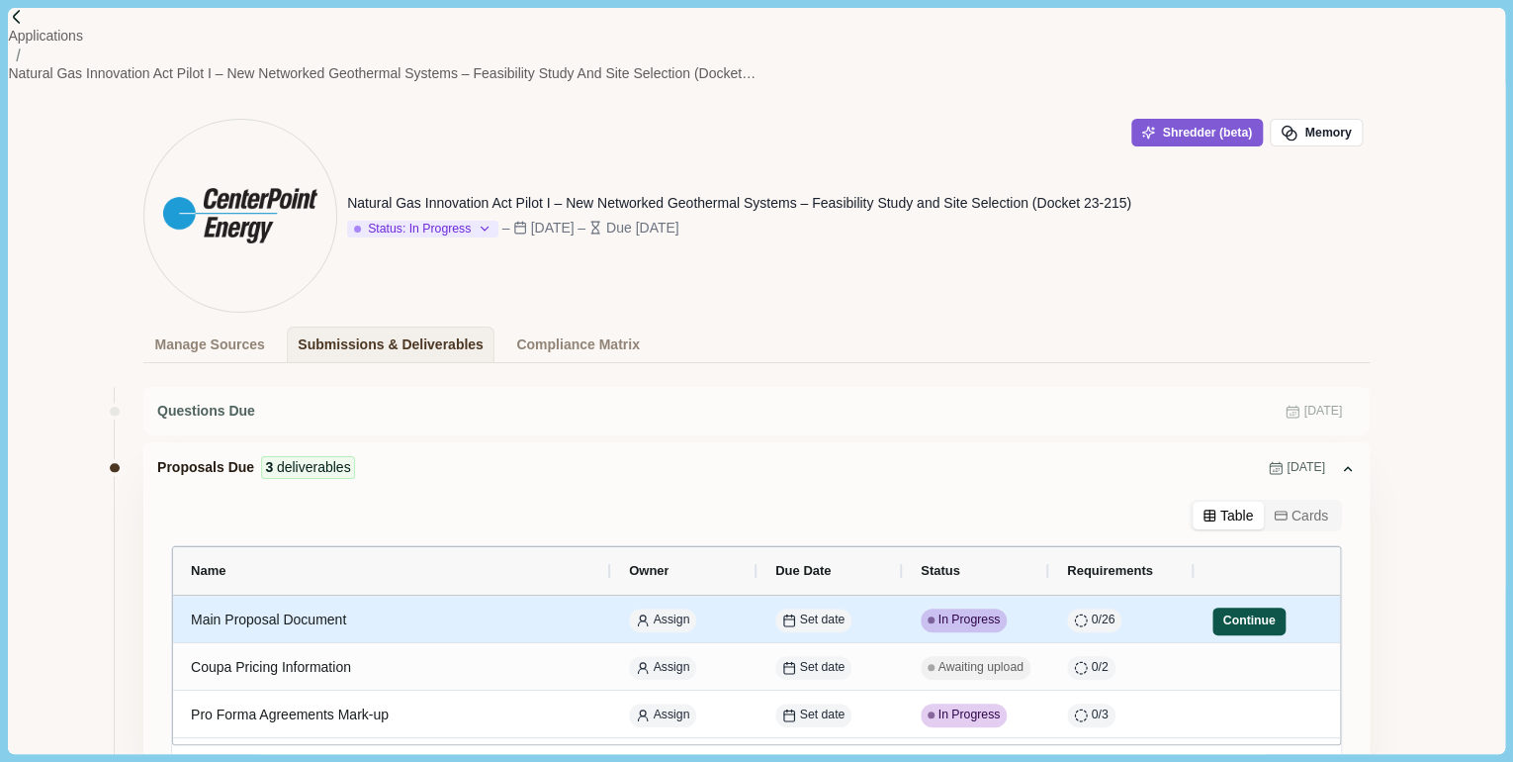
click at [1258, 607] on button "Continue" at bounding box center [1249, 621] width 73 height 28
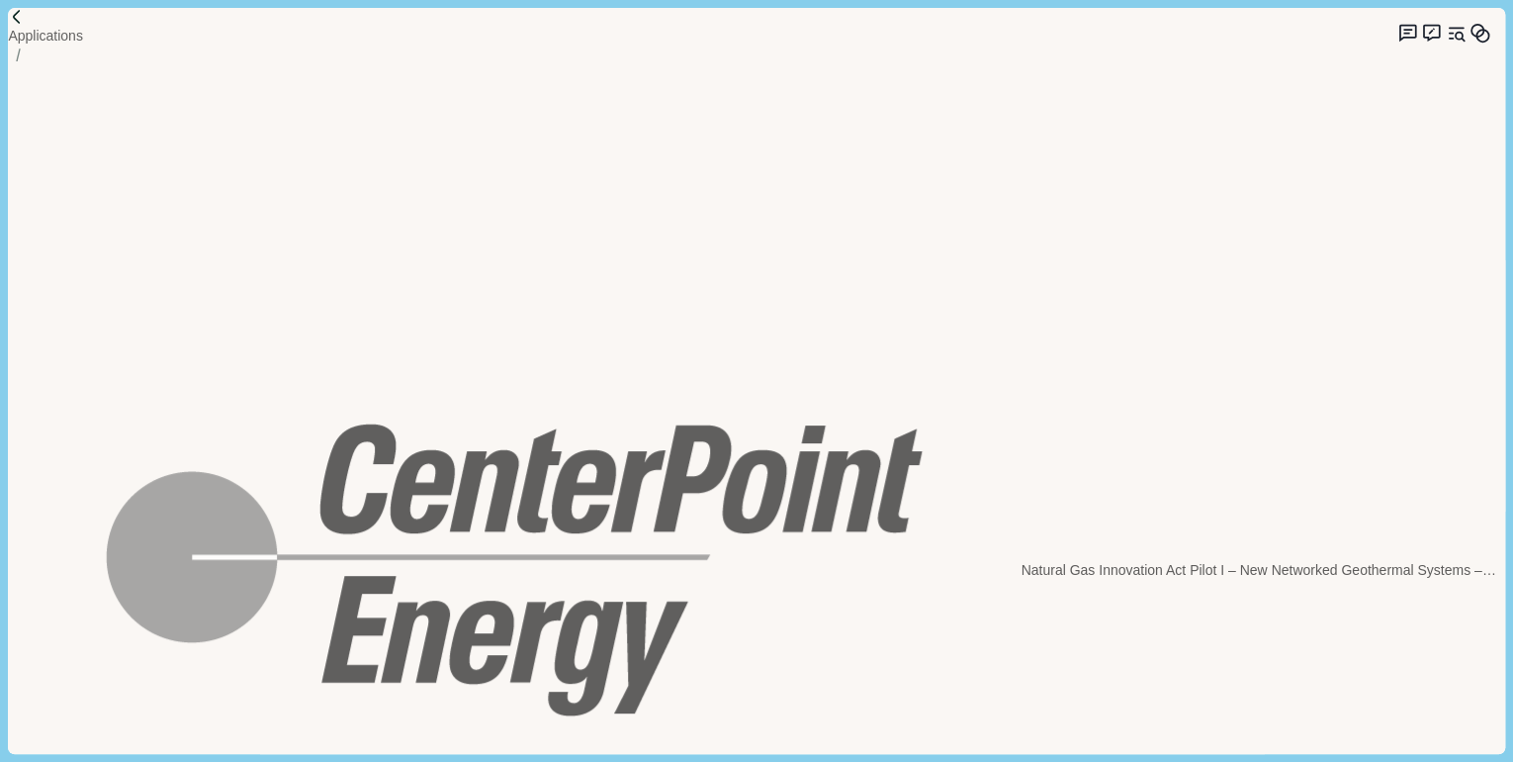
scroll to position [4985, 0]
type input "**"
drag, startPoint x: 742, startPoint y: 389, endPoint x: 872, endPoint y: 433, distance: 137.9
drag, startPoint x: 831, startPoint y: 276, endPoint x: 859, endPoint y: 281, distance: 28.1
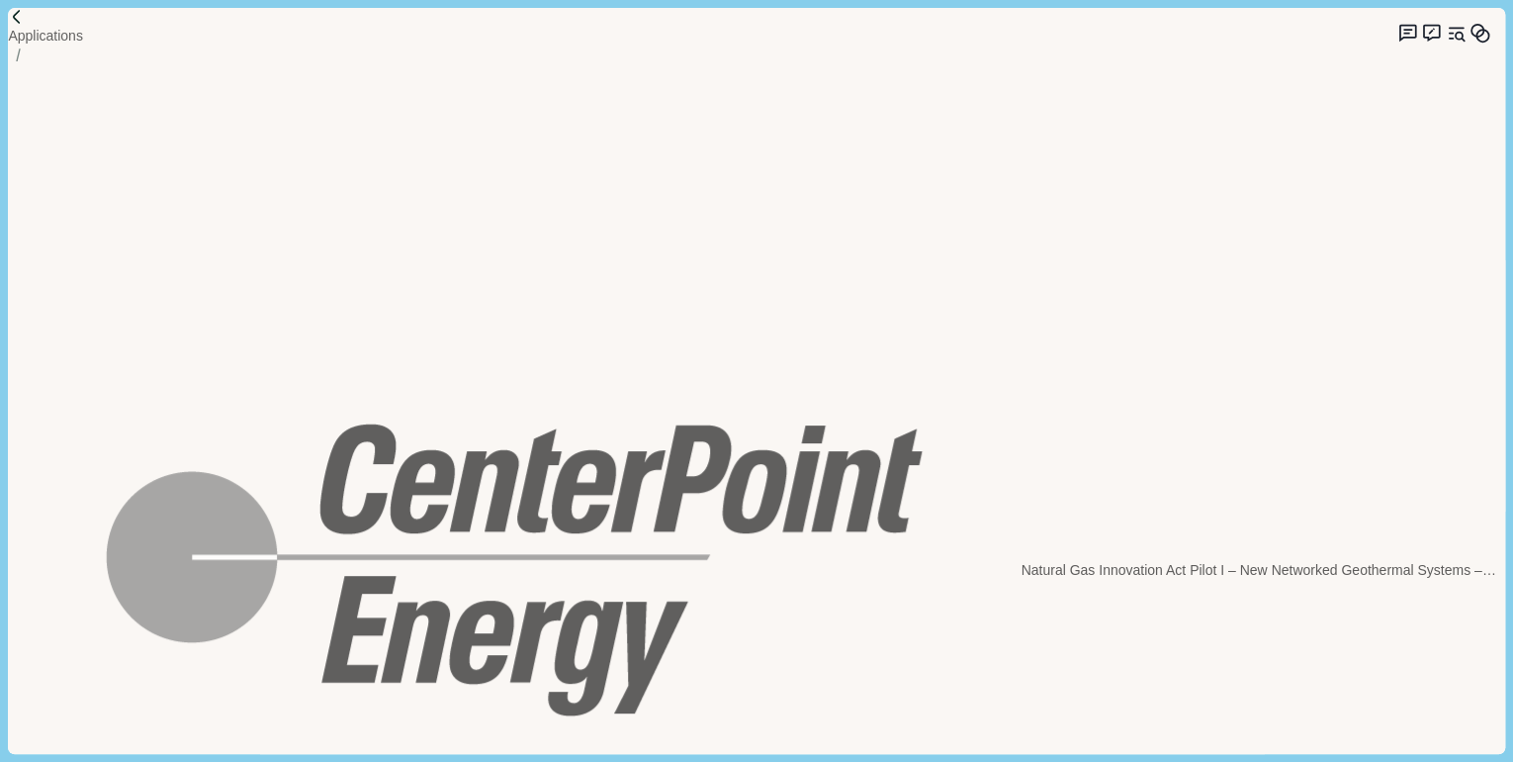
drag, startPoint x: 1033, startPoint y: 350, endPoint x: 594, endPoint y: 349, distance: 438.2
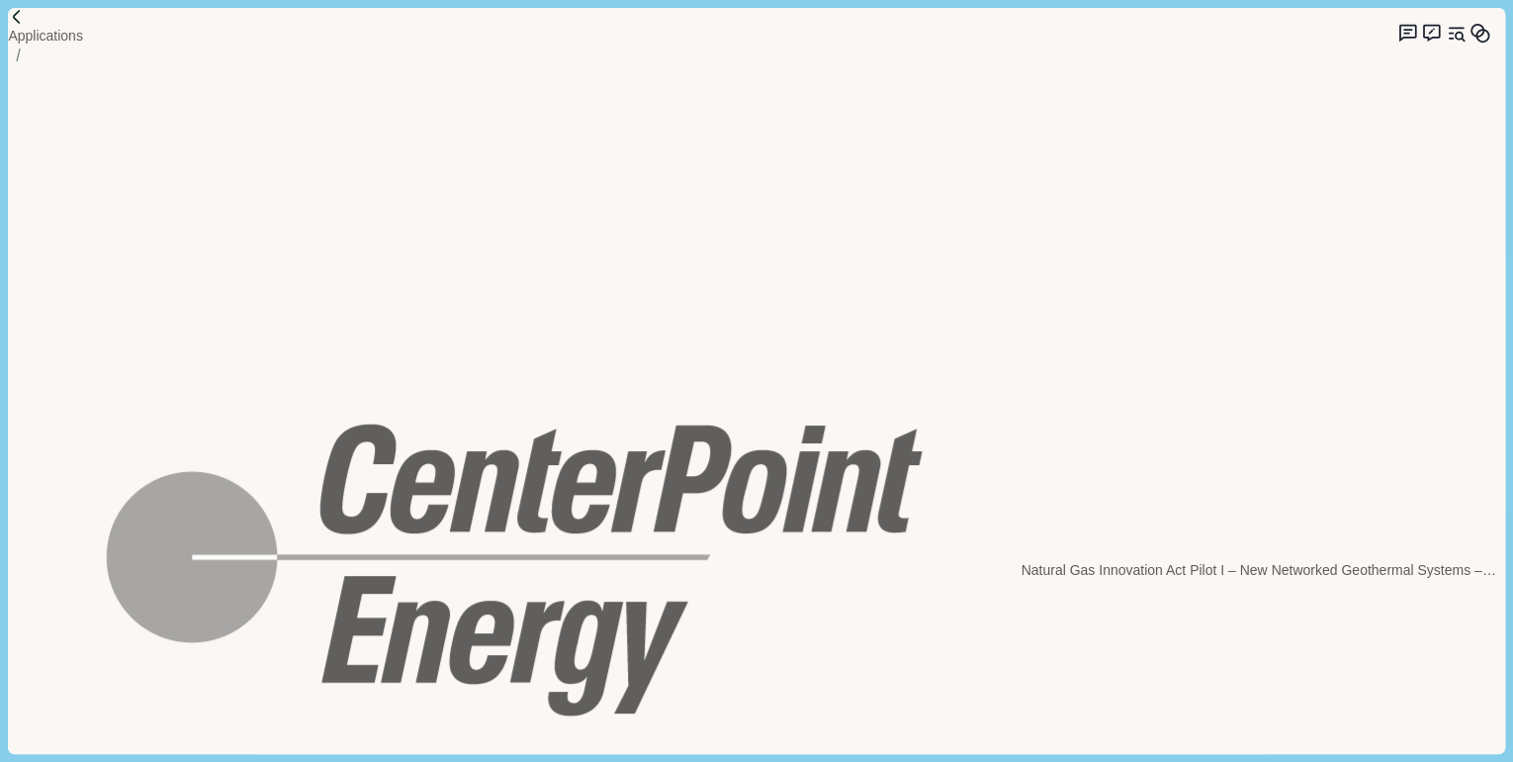
drag, startPoint x: 704, startPoint y: 420, endPoint x: 1286, endPoint y: 498, distance: 586.7
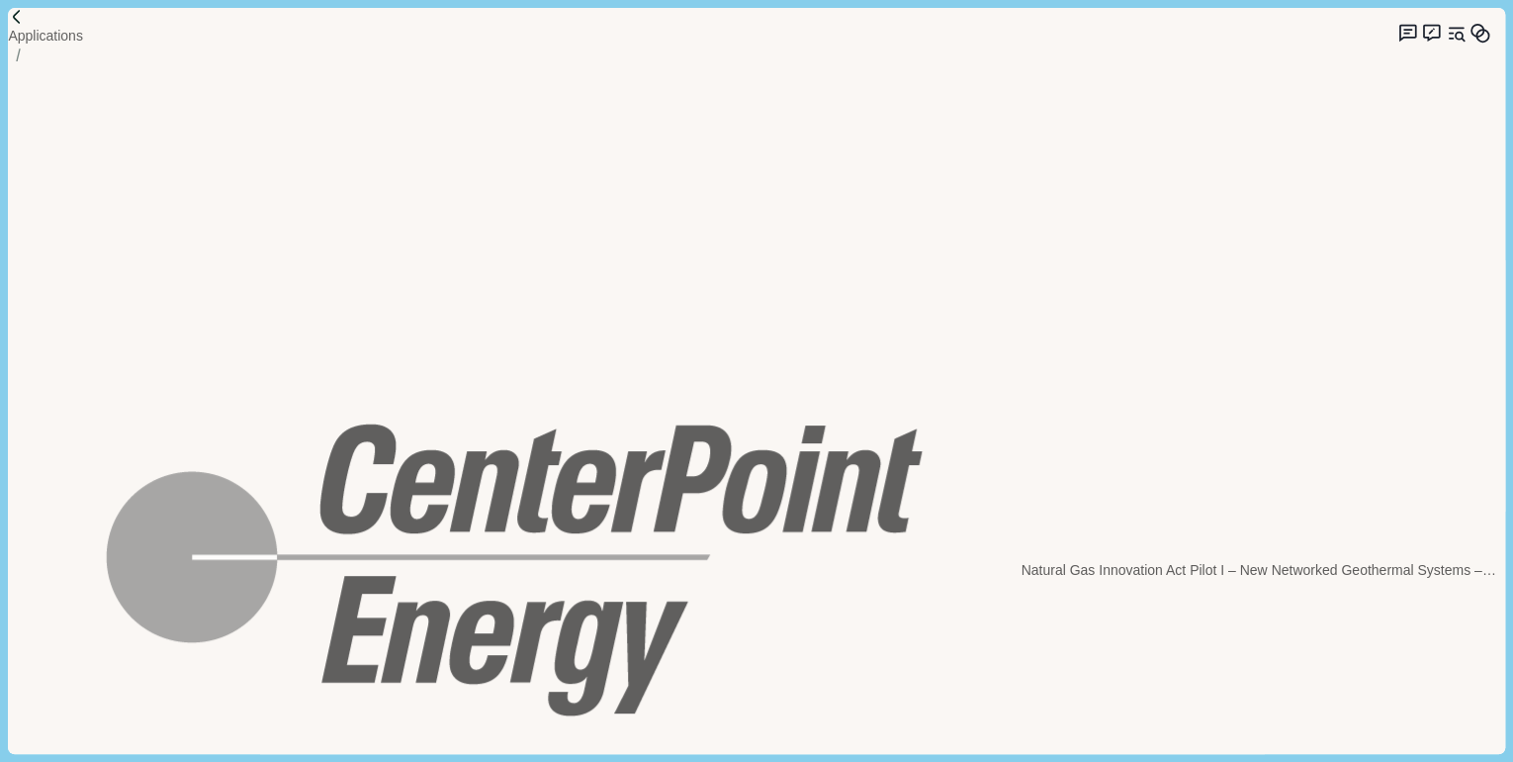
scroll to position [5314, 0]
click at [1141, 647] on body "Applications Natural Gas Innovation Act Pilot I – New Networked Geothermal Syst…" at bounding box center [756, 381] width 1513 height 762
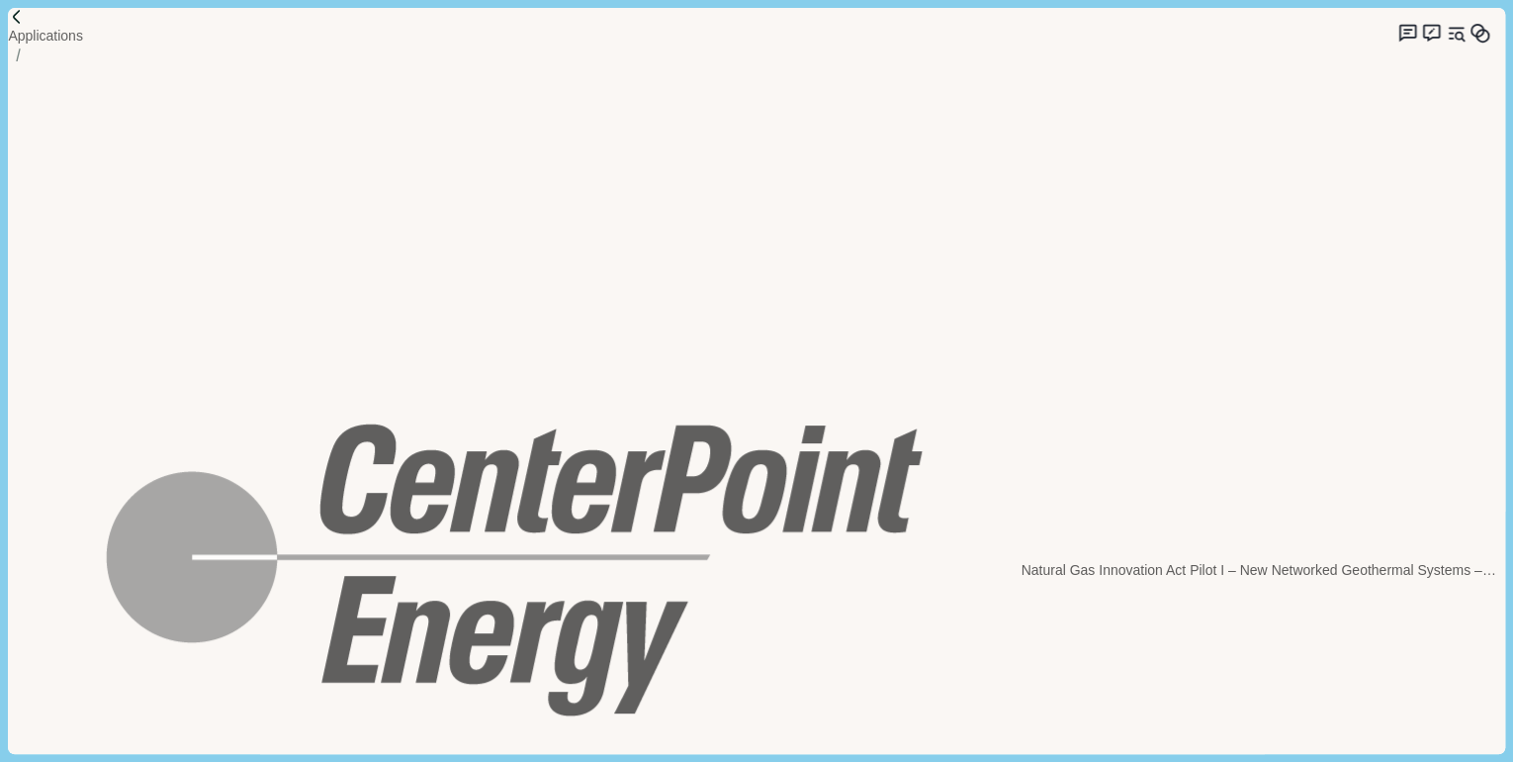
click at [1109, 629] on body "Applications Natural Gas Innovation Act Pilot I – New Networked Geothermal Syst…" at bounding box center [756, 381] width 1513 height 762
drag, startPoint x: 637, startPoint y: 257, endPoint x: 954, endPoint y: 406, distance: 349.6
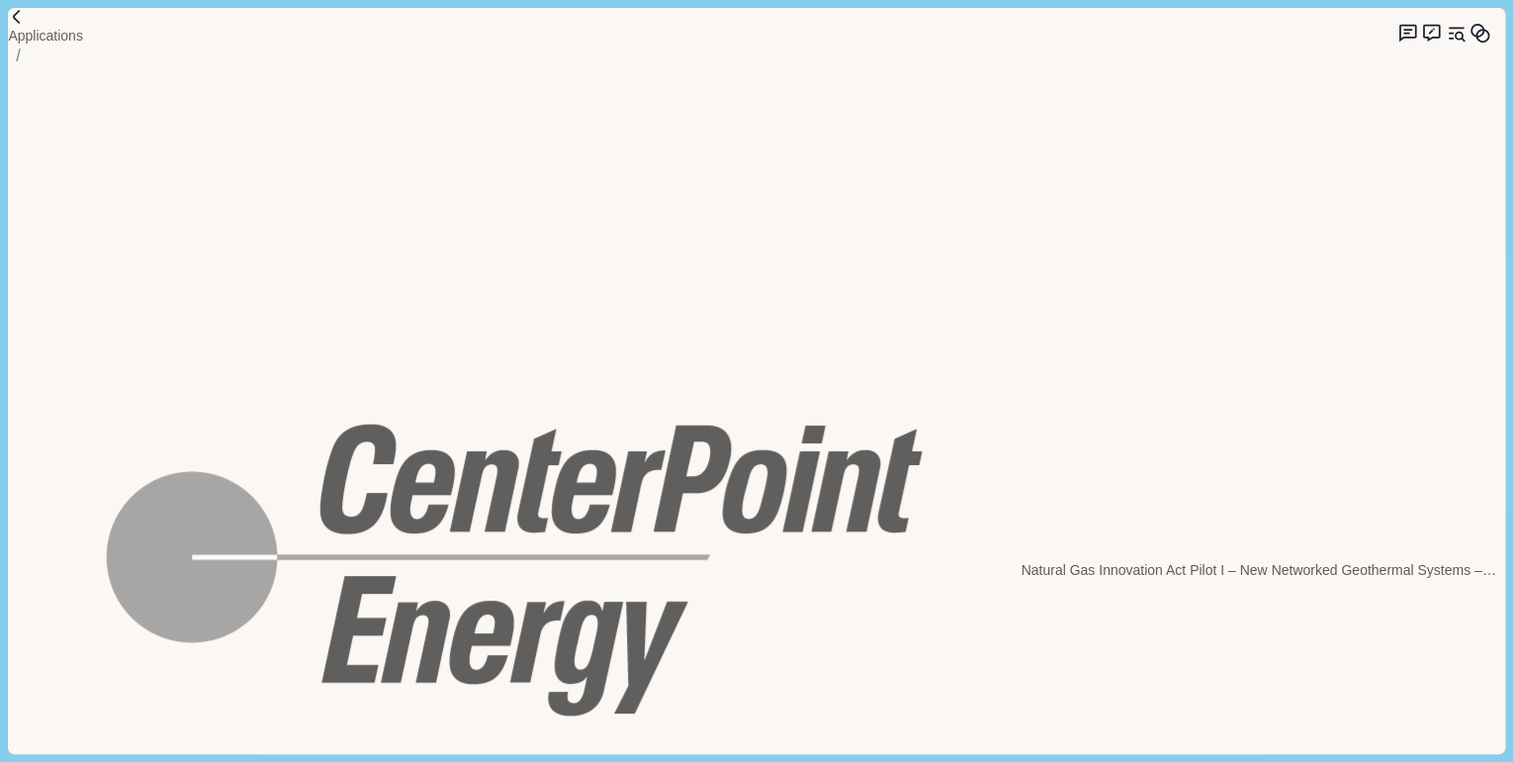
drag, startPoint x: 878, startPoint y: 396, endPoint x: 625, endPoint y: 252, distance: 291.0
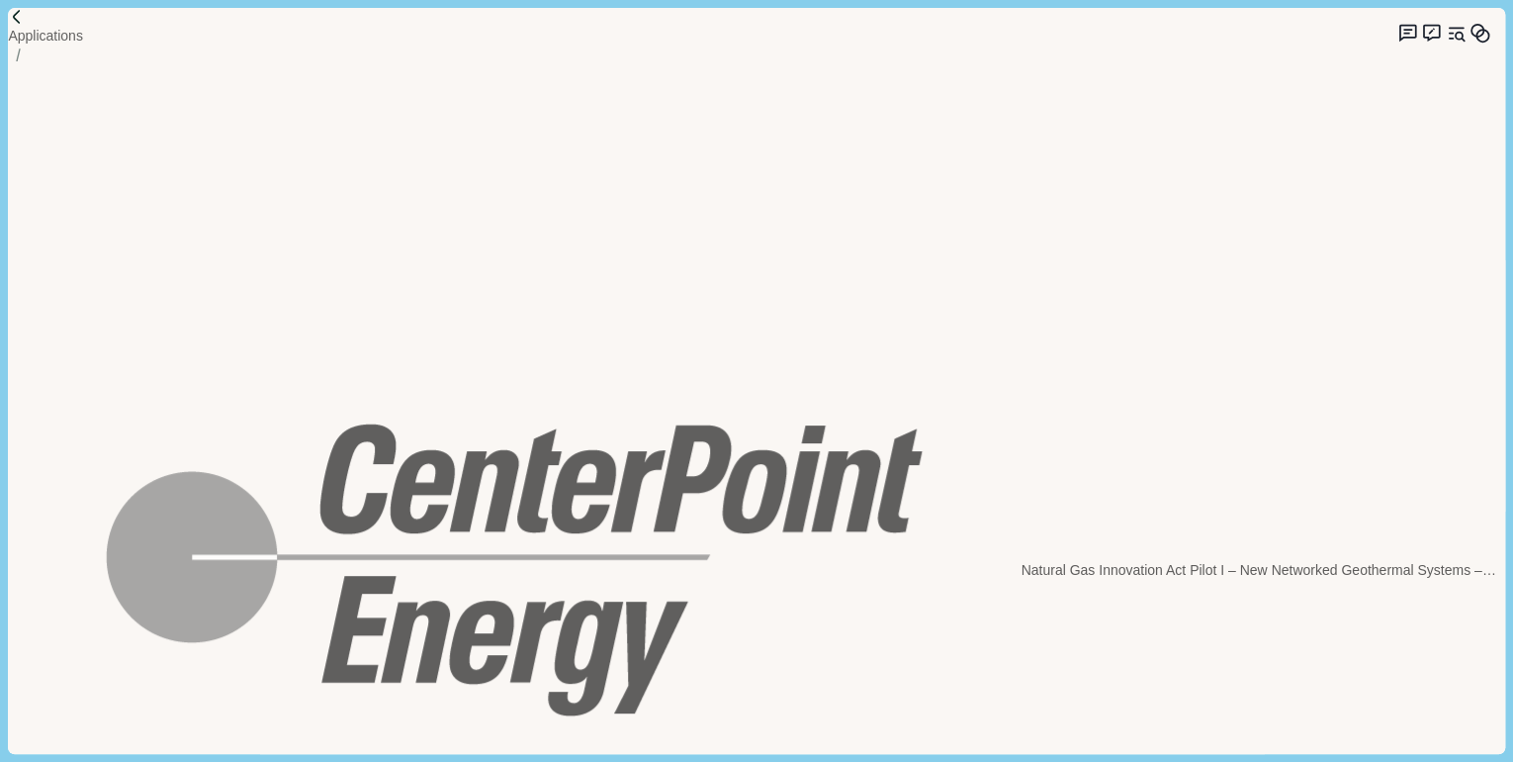
click at [1398, 38] on icon "Suggestion mode" at bounding box center [1408, 33] width 21 height 21
click at [1421, 38] on icon "Suggestion mode" at bounding box center [1431, 33] width 21 height 21
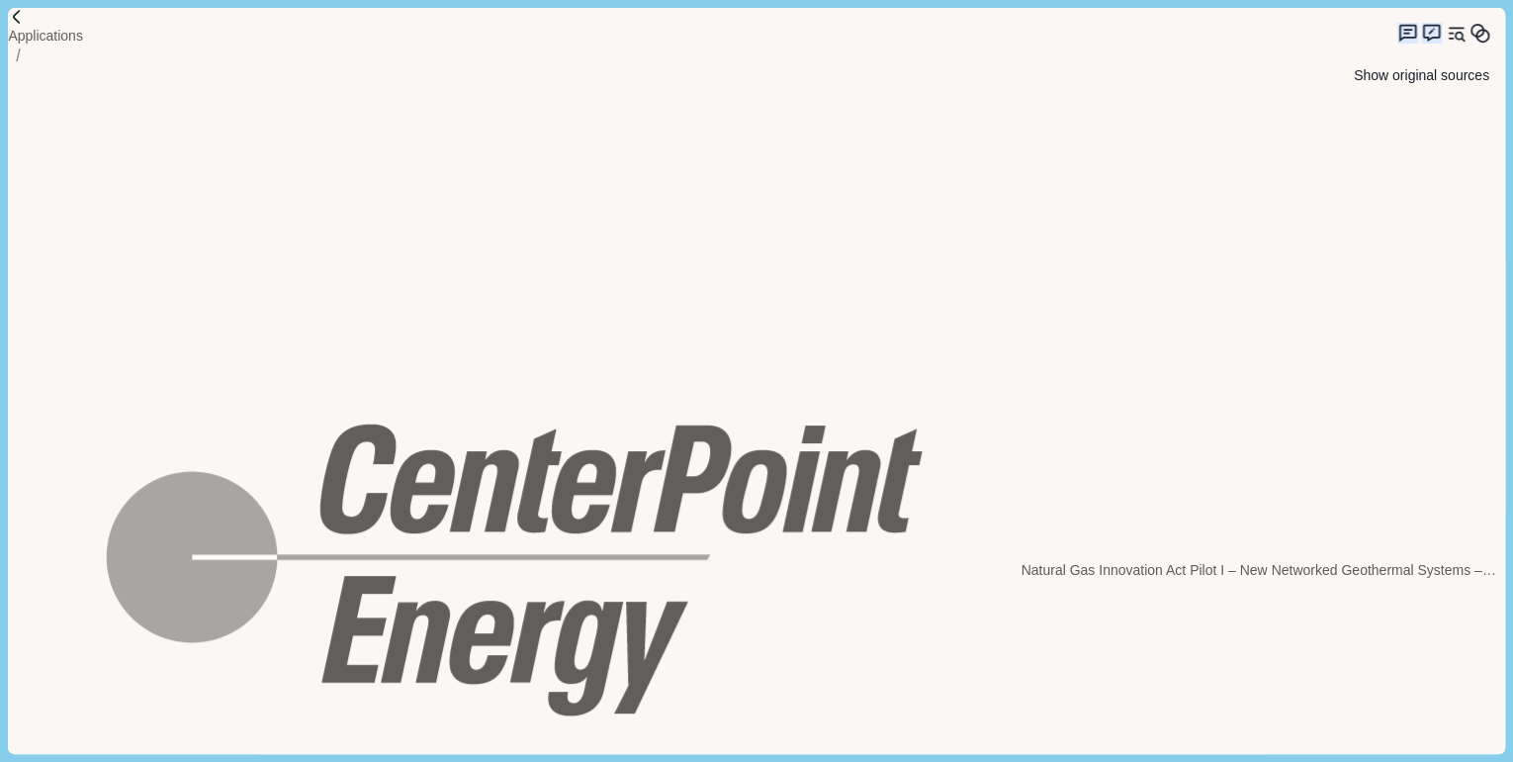
click at [1446, 33] on icon "Original sources" at bounding box center [1456, 33] width 21 height 21
click at [1470, 32] on icon "Memory" at bounding box center [1480, 33] width 21 height 21
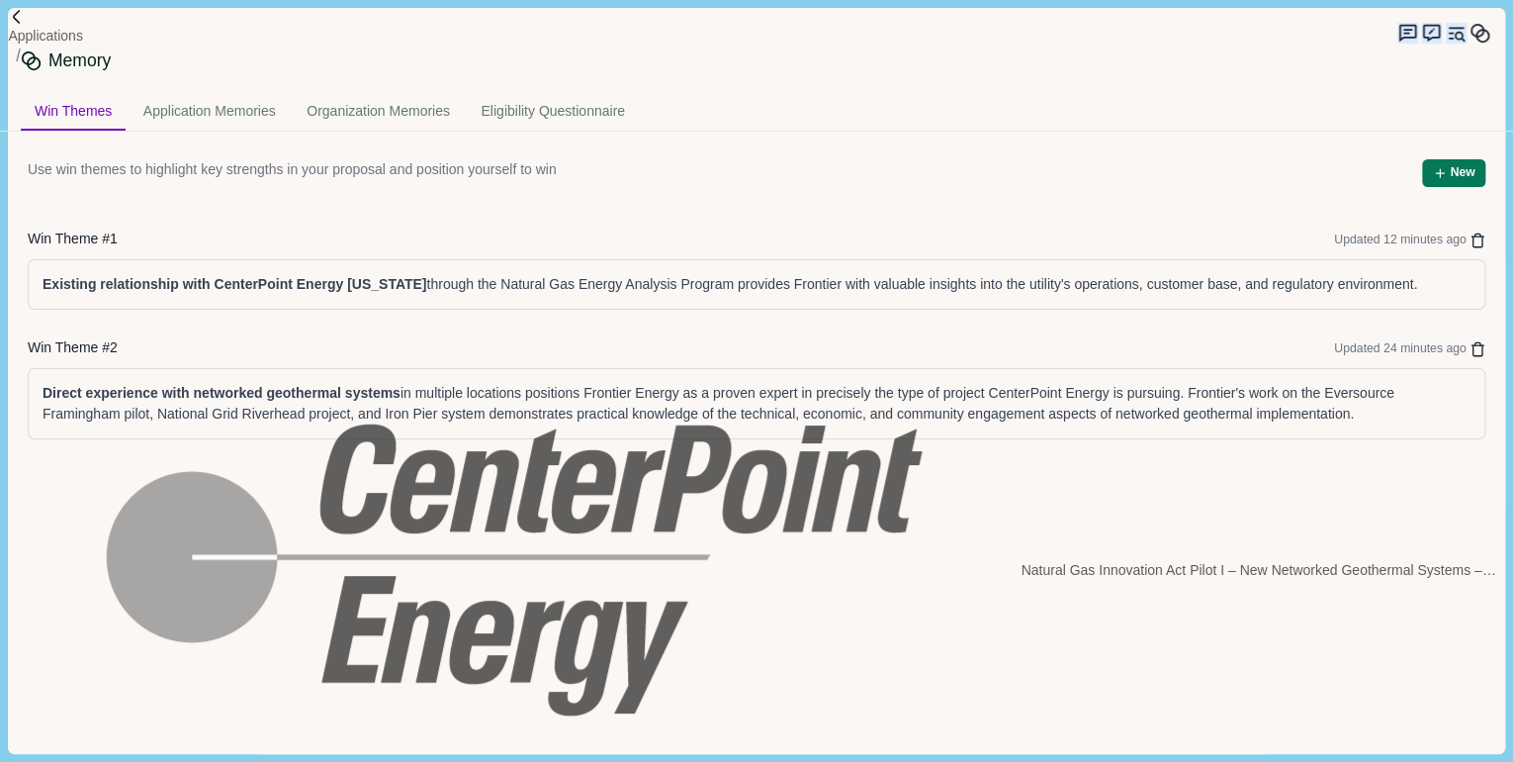
click at [471, 761] on div "Memory Win Themes Application Memories Organization Memories Eligibility Questi…" at bounding box center [756, 762] width 1513 height 0
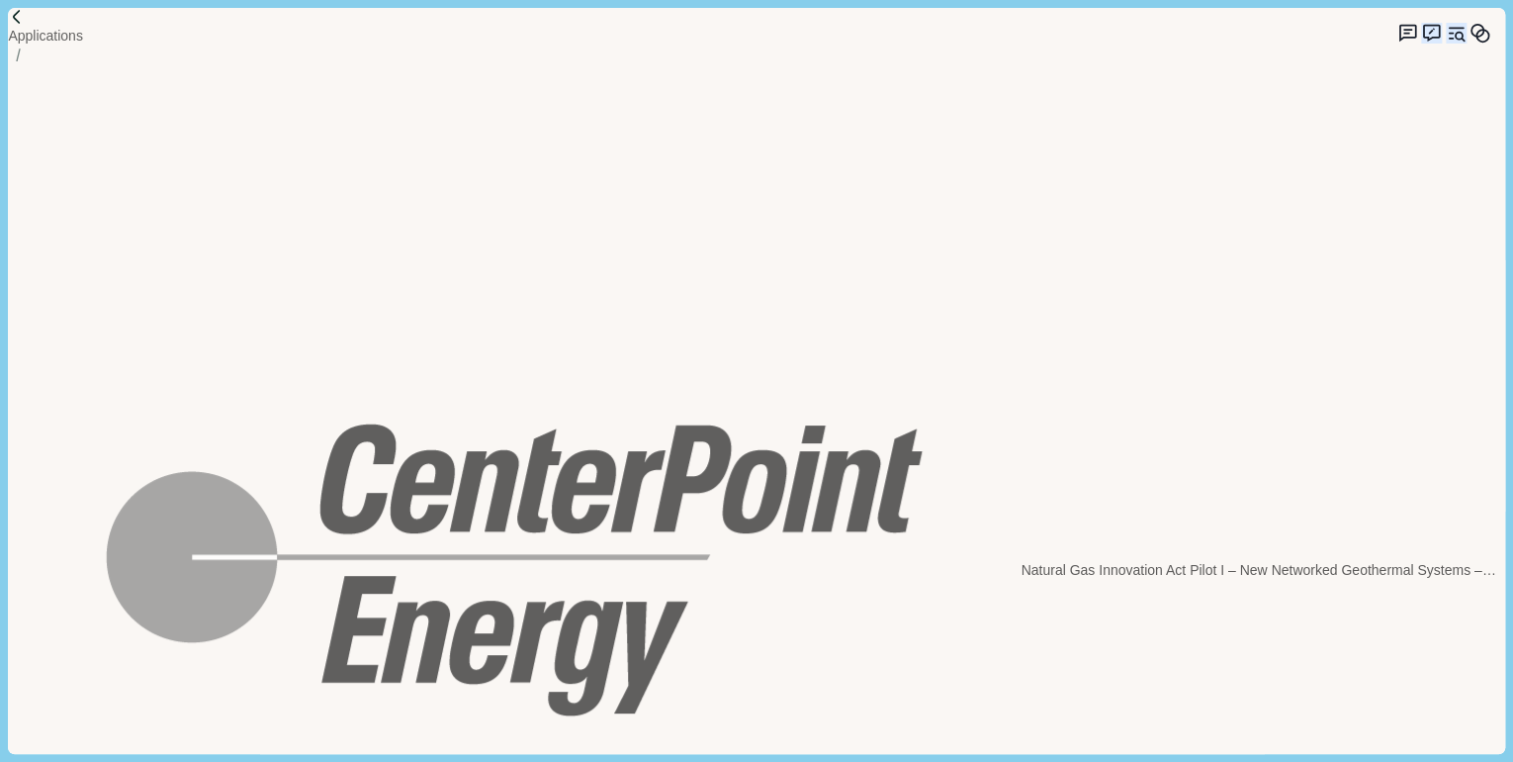
scroll to position [5499, 0]
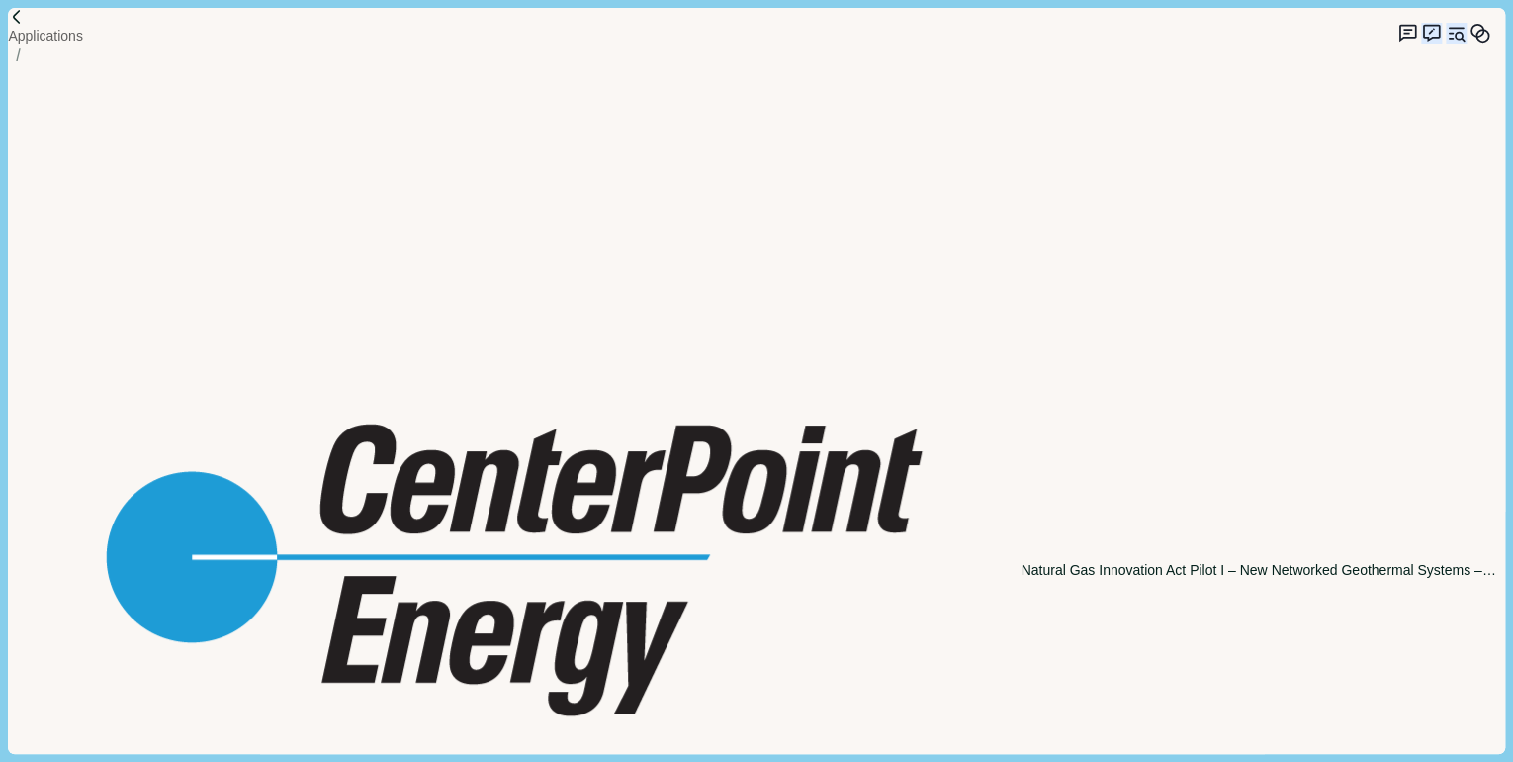
click at [1021, 560] on p "Natural Gas Innovation Act Pilot I – New Networked Geothermal Systems – Feasibi…" at bounding box center [1263, 570] width 484 height 21
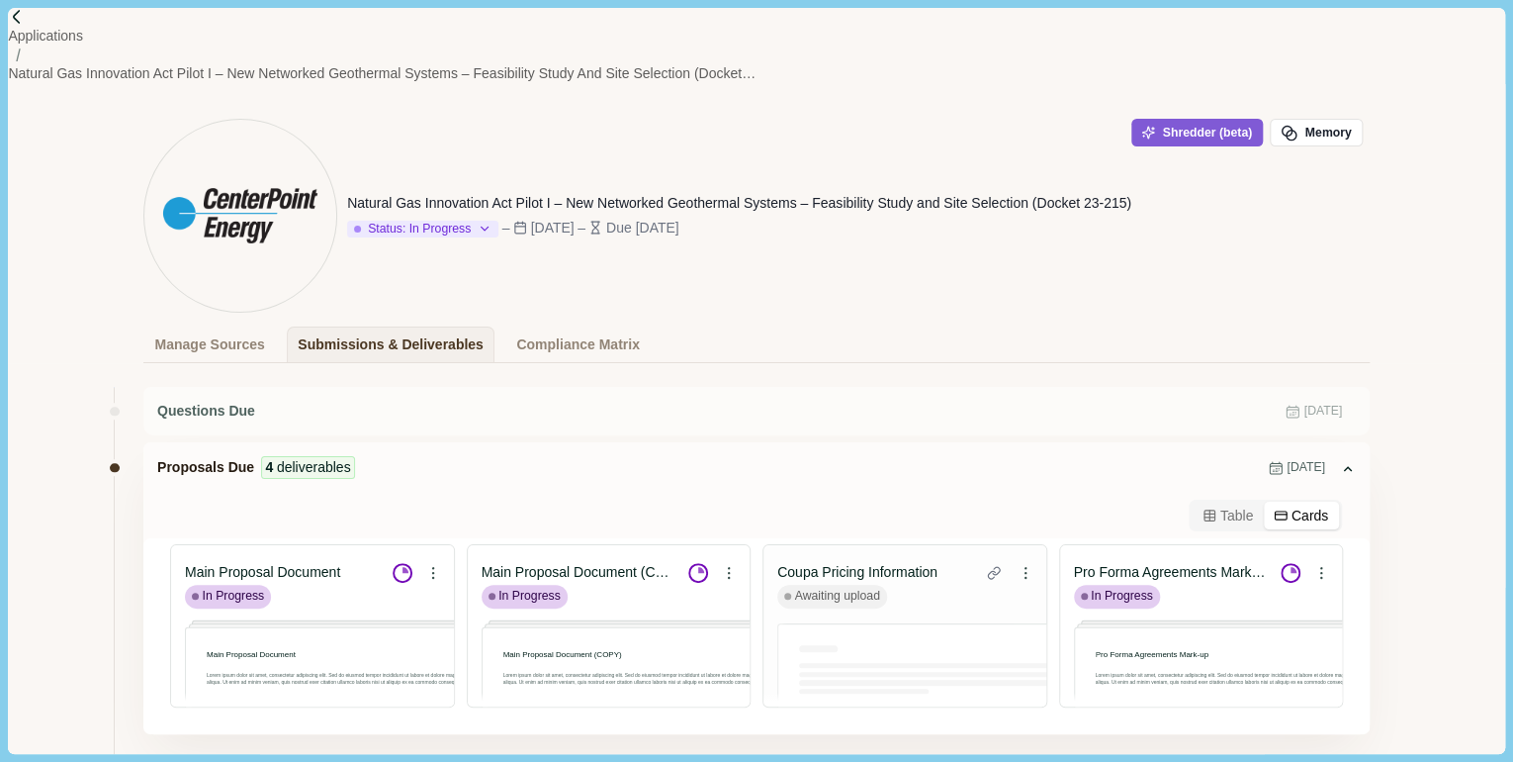
click at [1310, 501] on button "Cards" at bounding box center [1301, 515] width 75 height 28
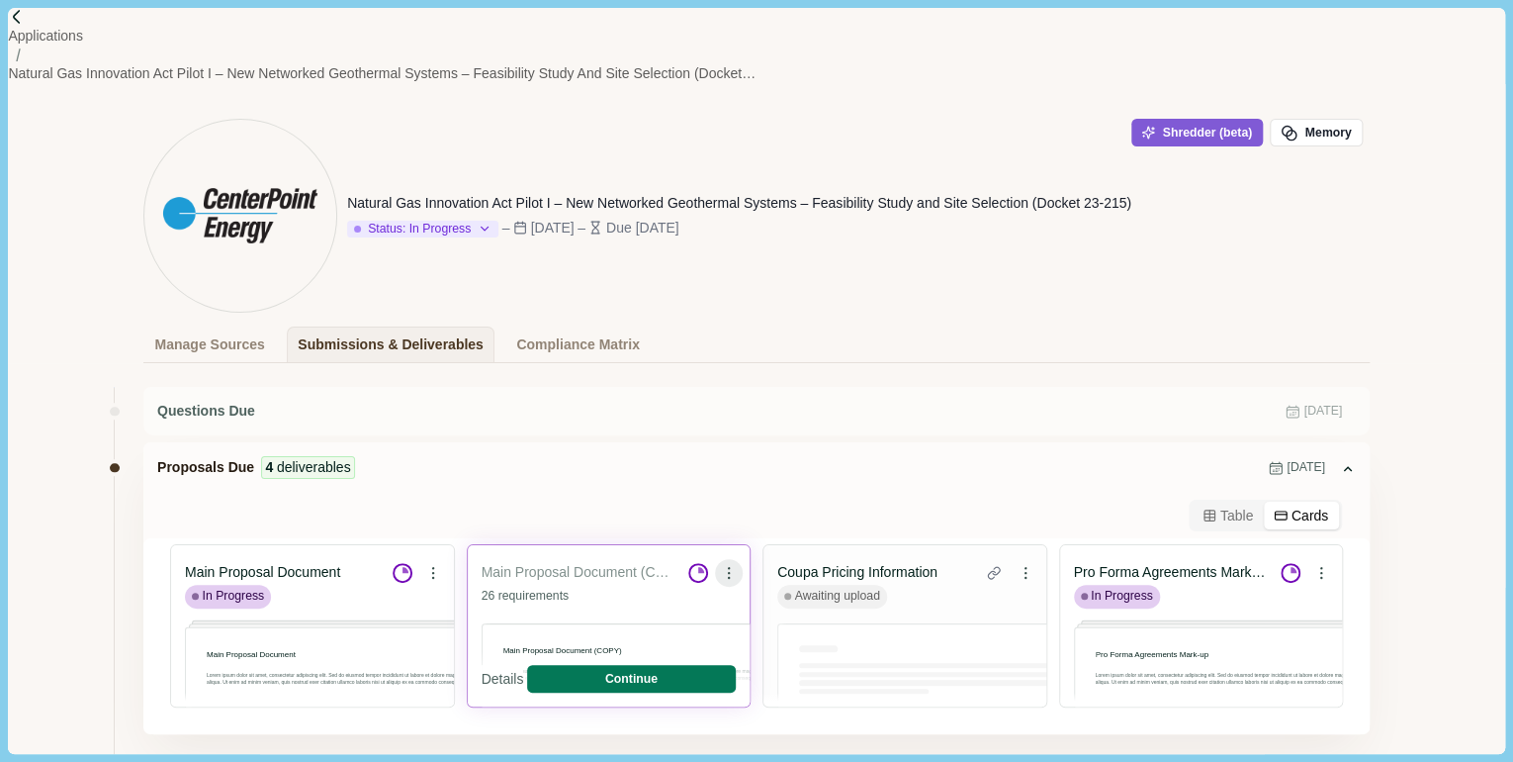
click at [722, 566] on icon at bounding box center [729, 573] width 14 height 14
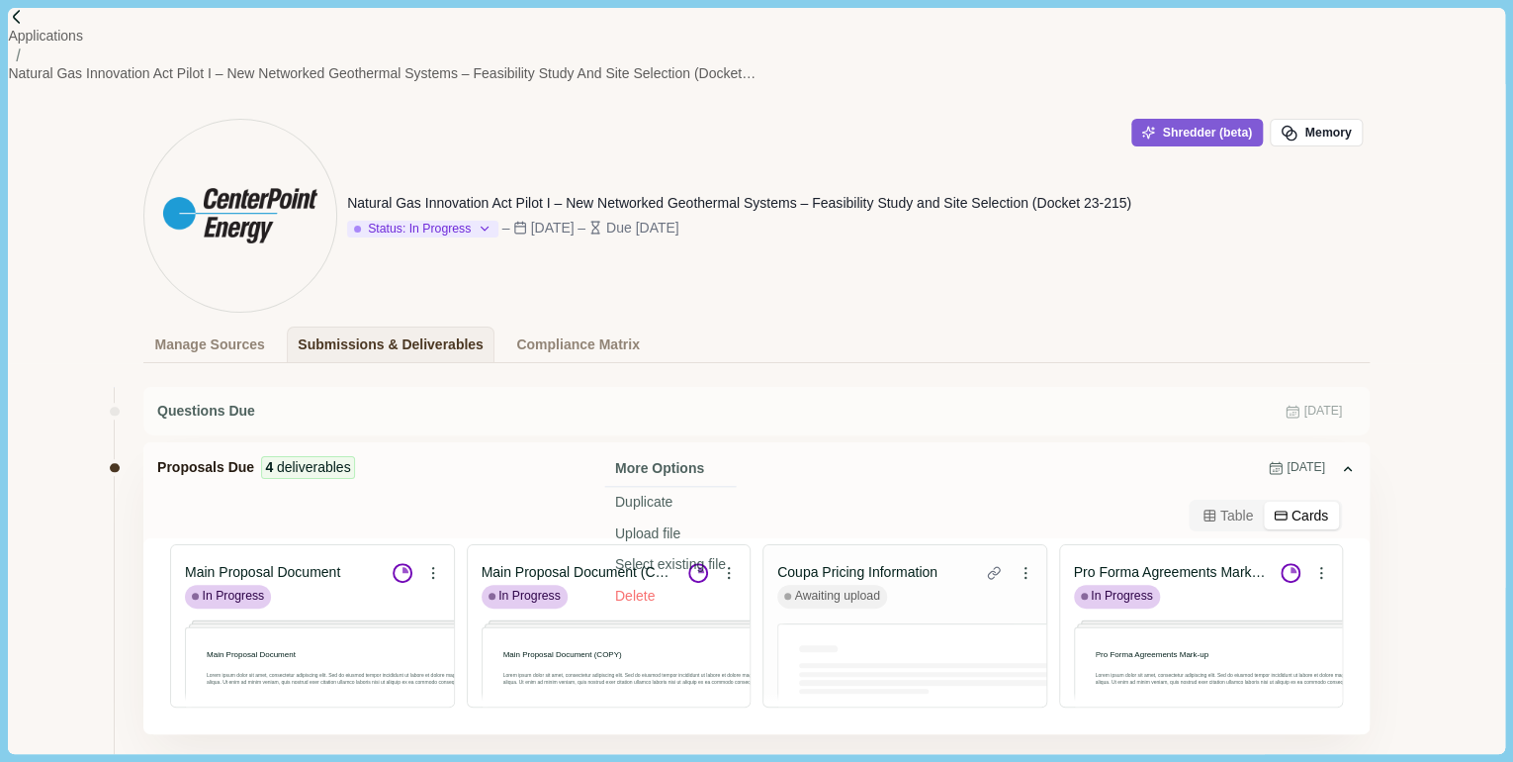
click at [538, 442] on div "Proposals Due 4 deliverables Apr 25, 2025" at bounding box center [756, 467] width 1227 height 50
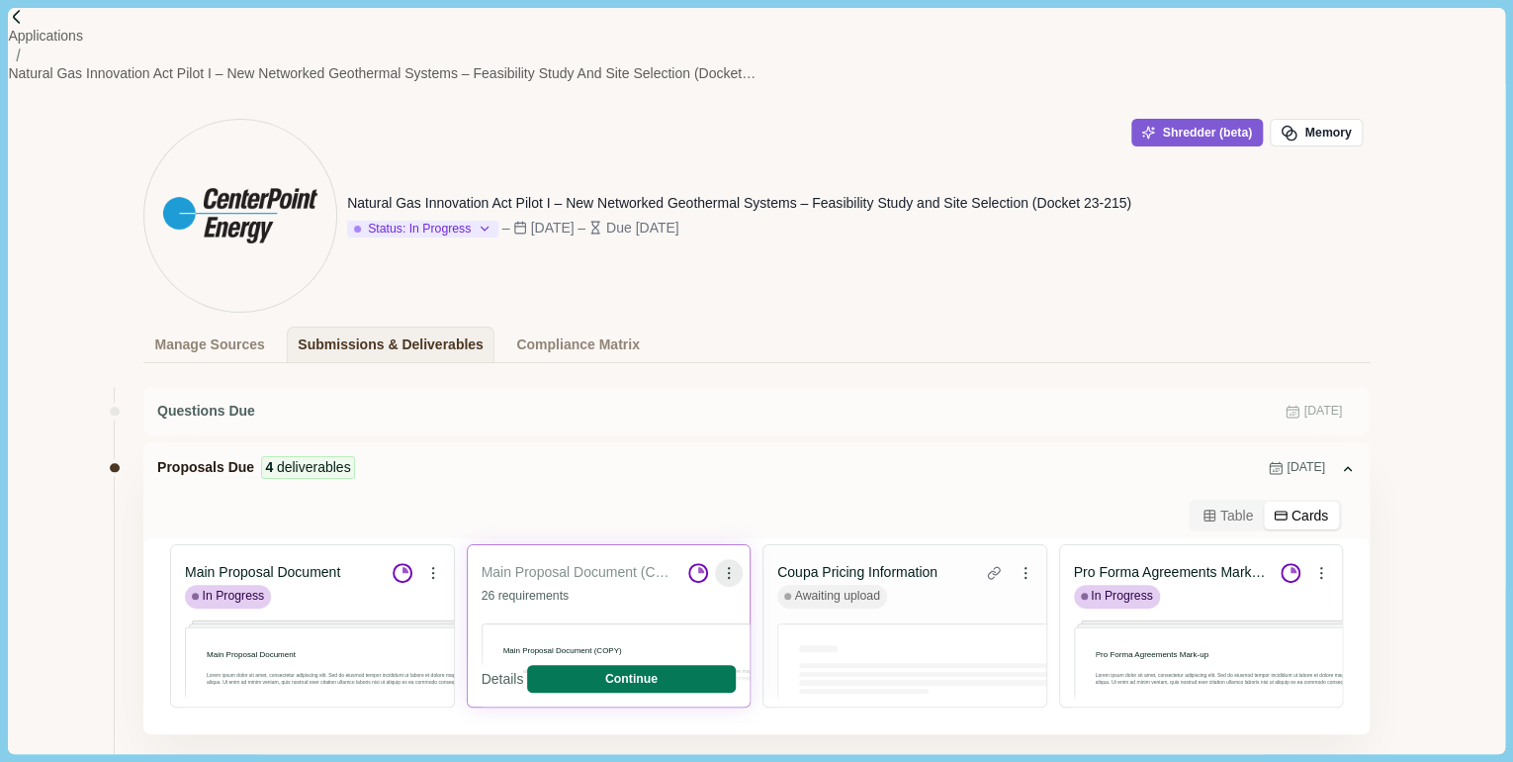
click at [728, 572] on icon at bounding box center [728, 572] width 1 height 1
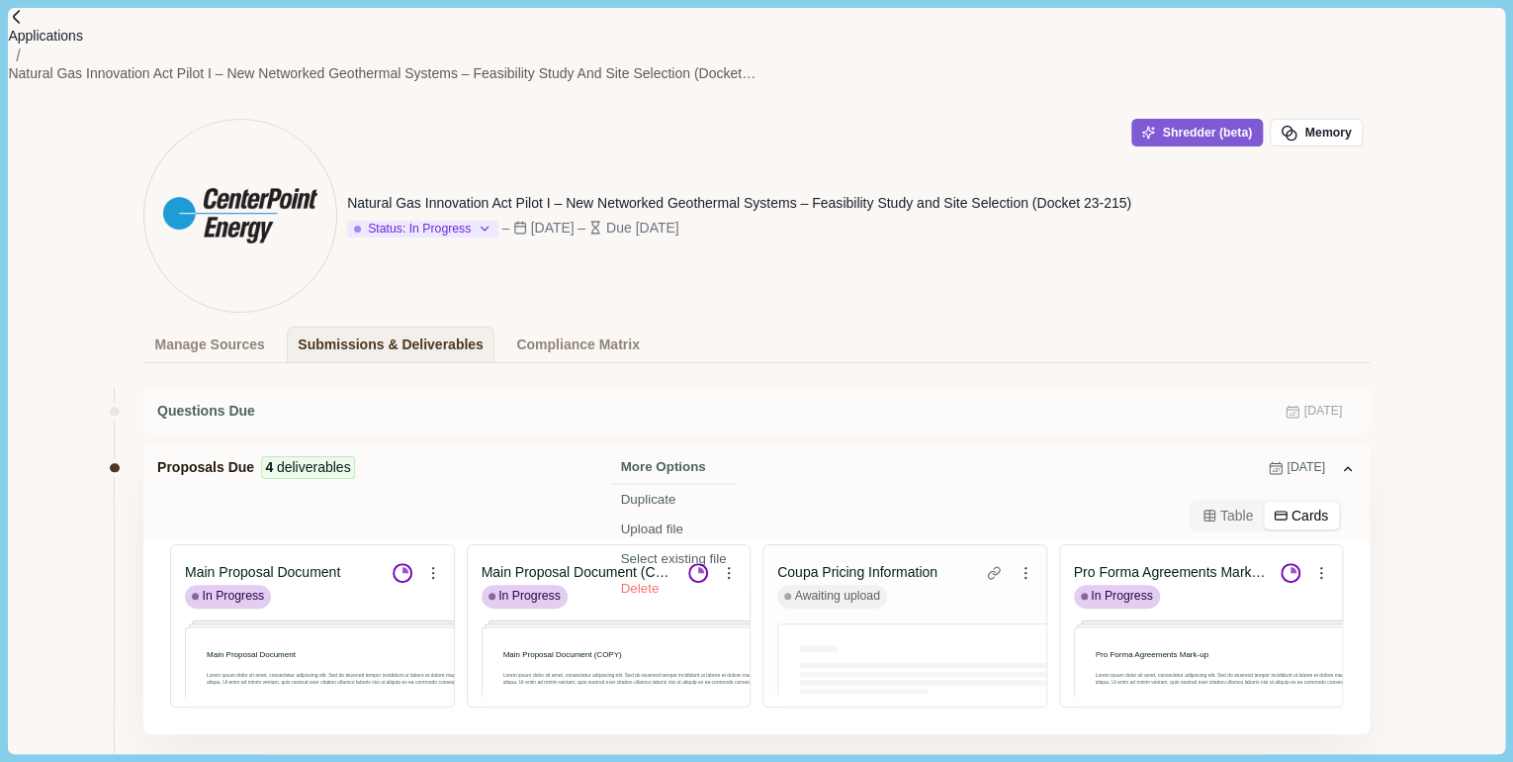
click at [83, 46] on p "Applications" at bounding box center [45, 36] width 75 height 21
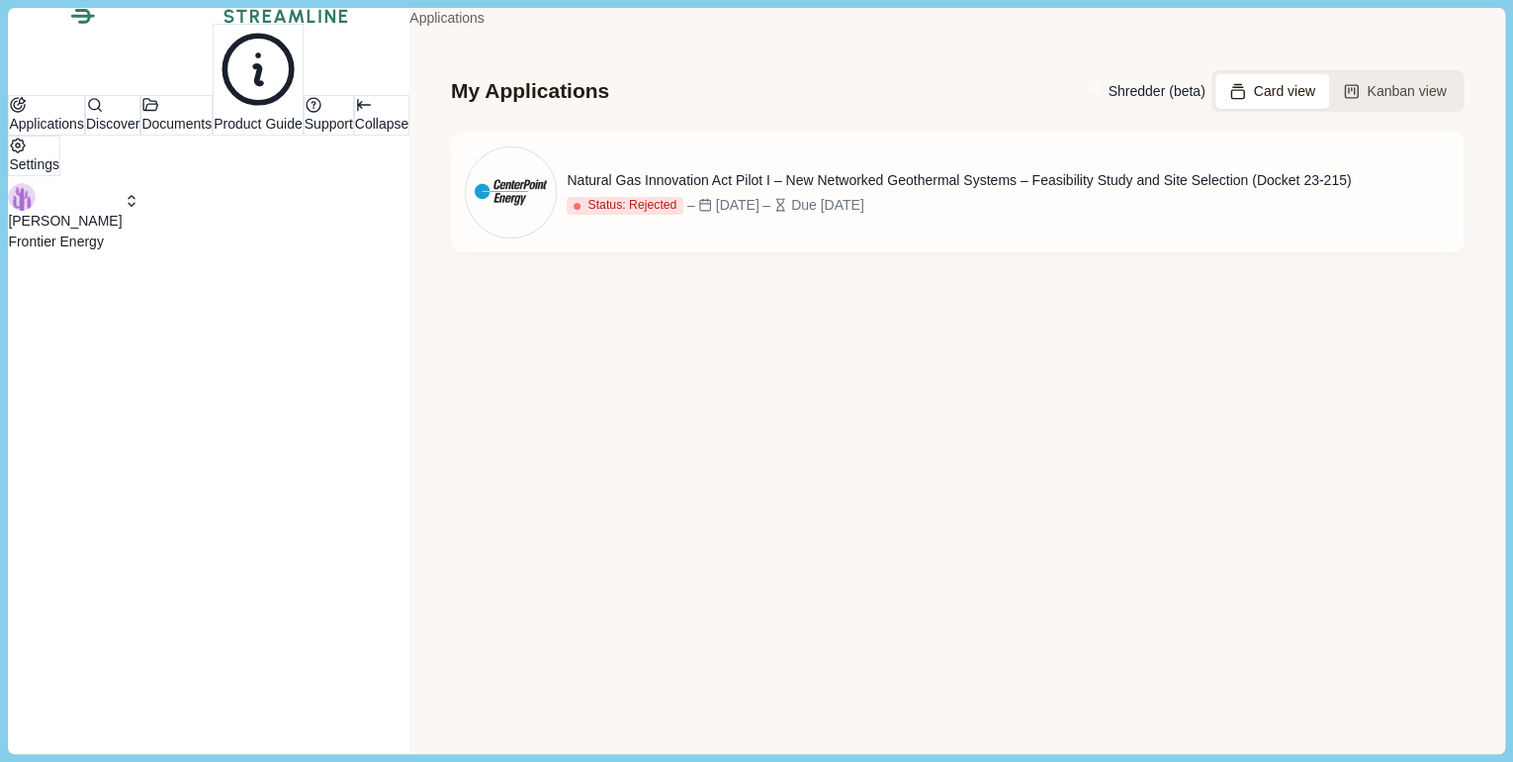
click at [224, 24] on img at bounding box center [286, 16] width 125 height 15
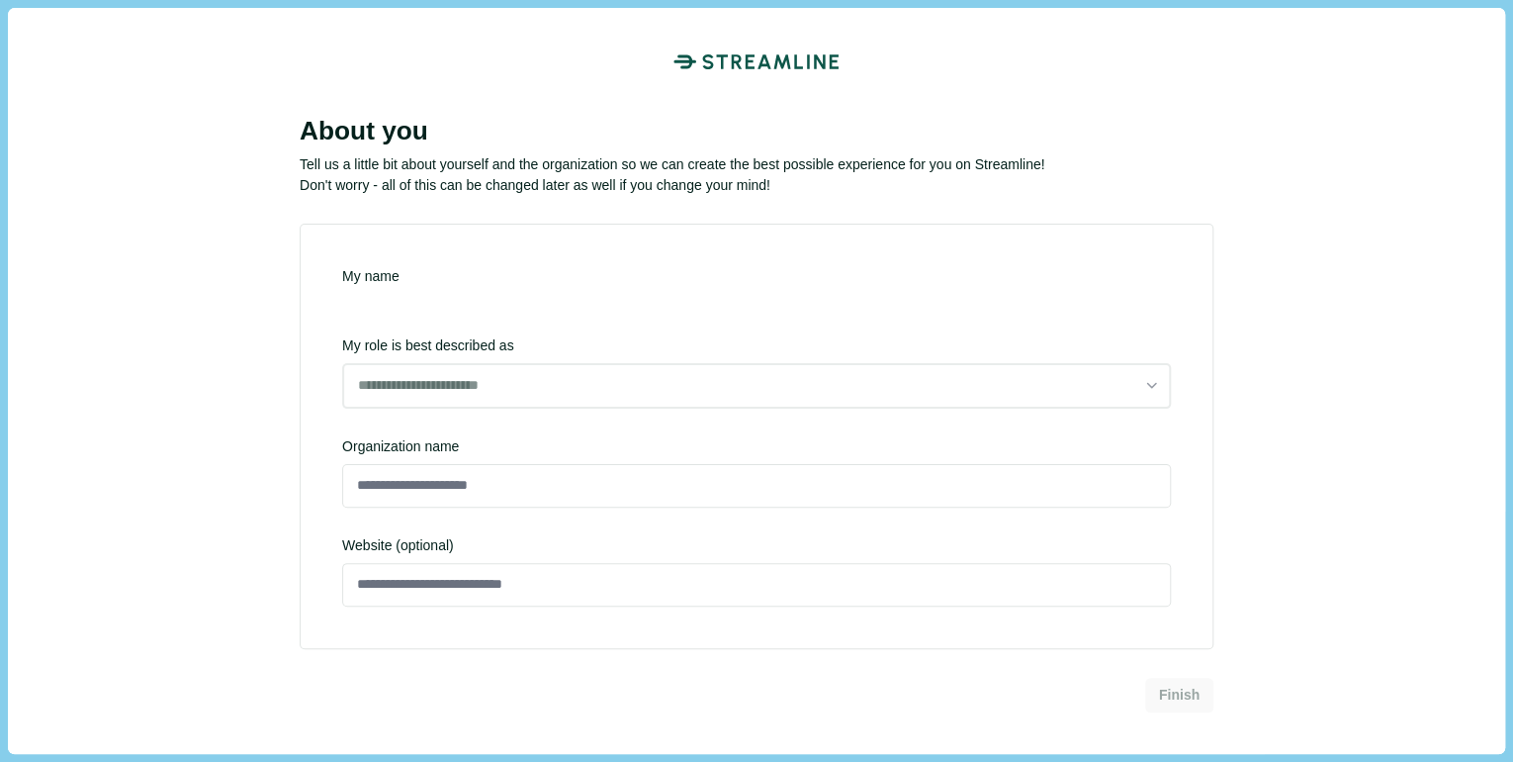
type input "**********"
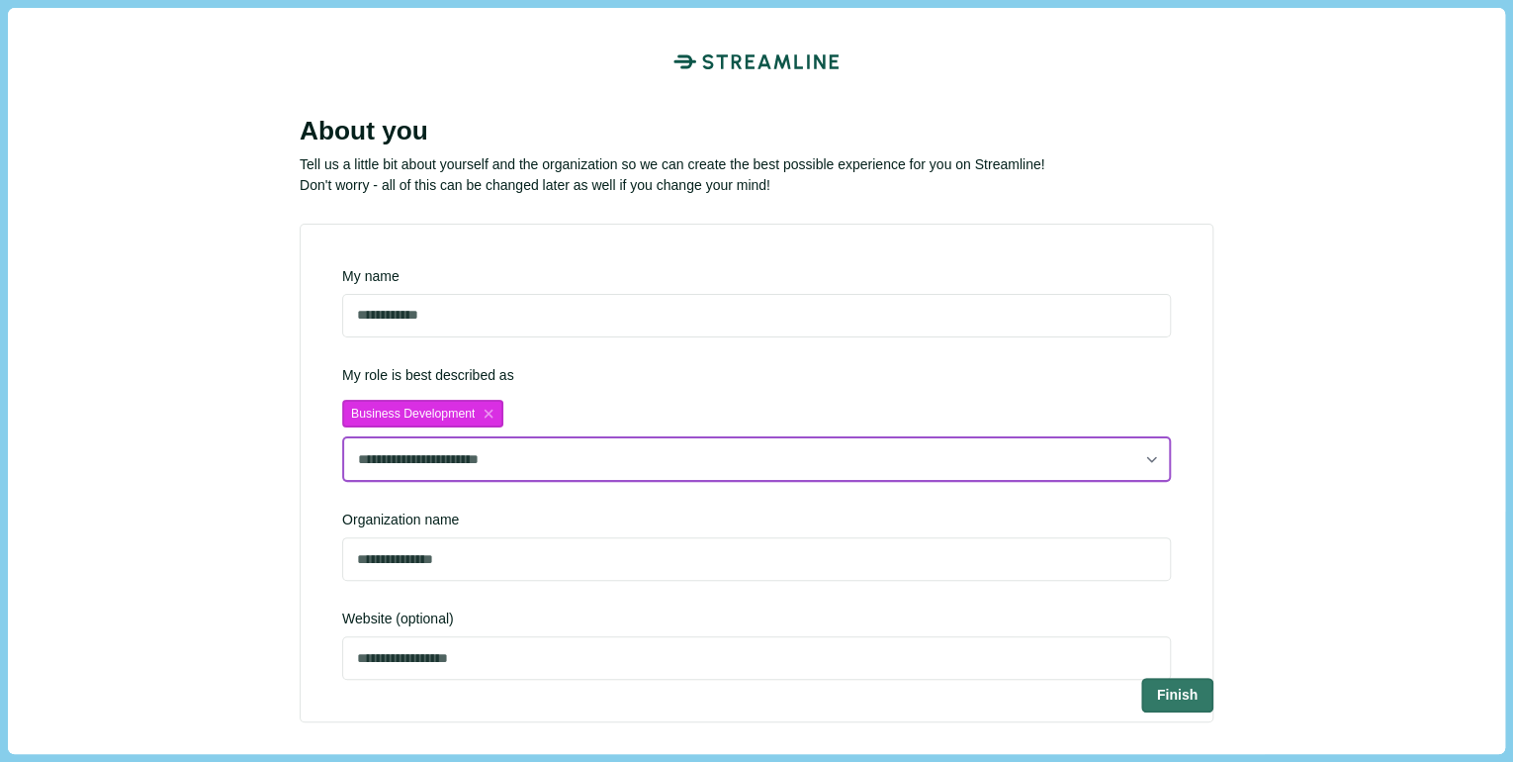
click at [504, 457] on select "**********" at bounding box center [756, 459] width 829 height 46
click at [556, 451] on select "**********" at bounding box center [756, 459] width 829 height 46
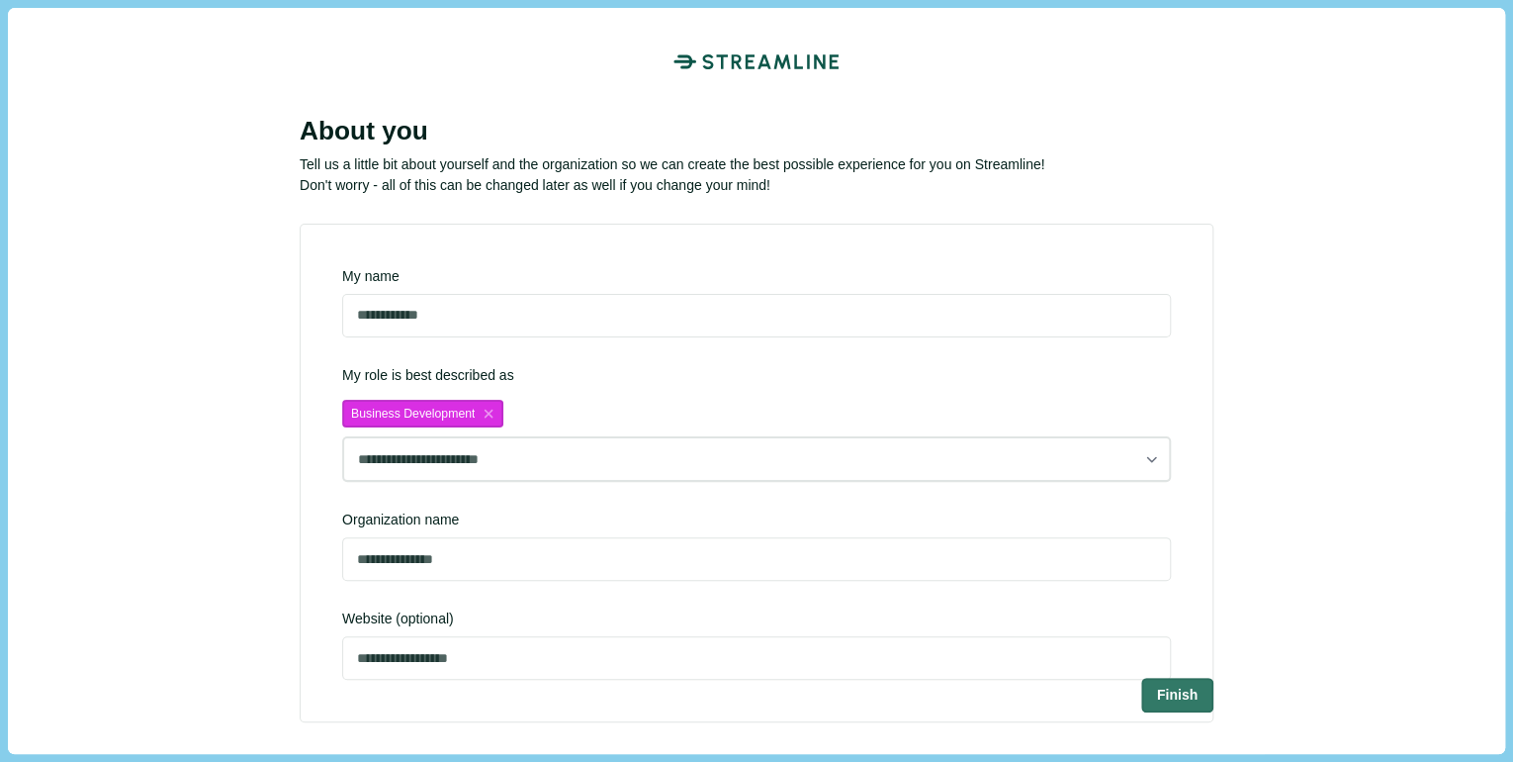
click at [767, 404] on div "**********" at bounding box center [756, 434] width 829 height 96
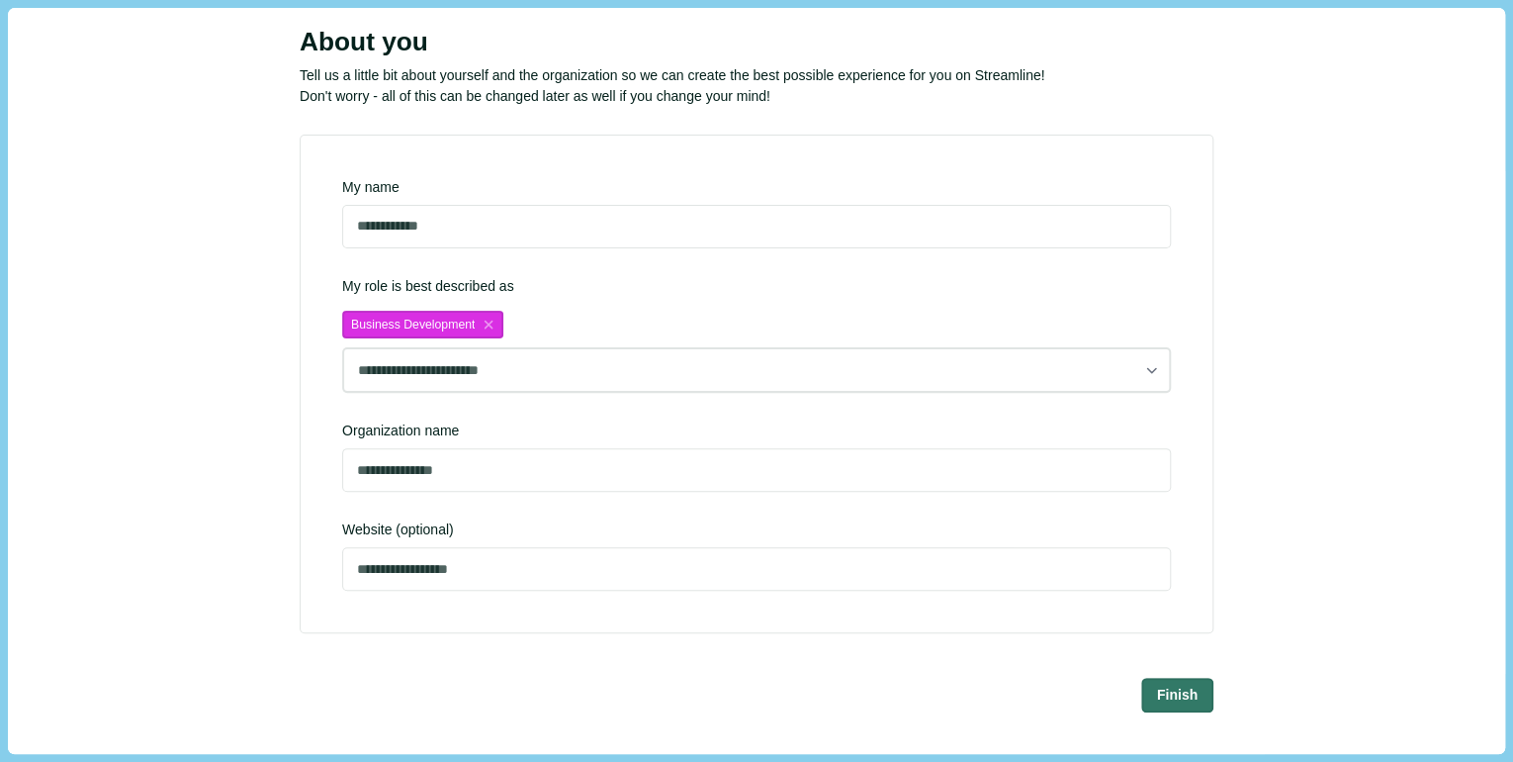
scroll to position [90, 0]
click at [1163, 690] on button "Finish" at bounding box center [1177, 694] width 69 height 33
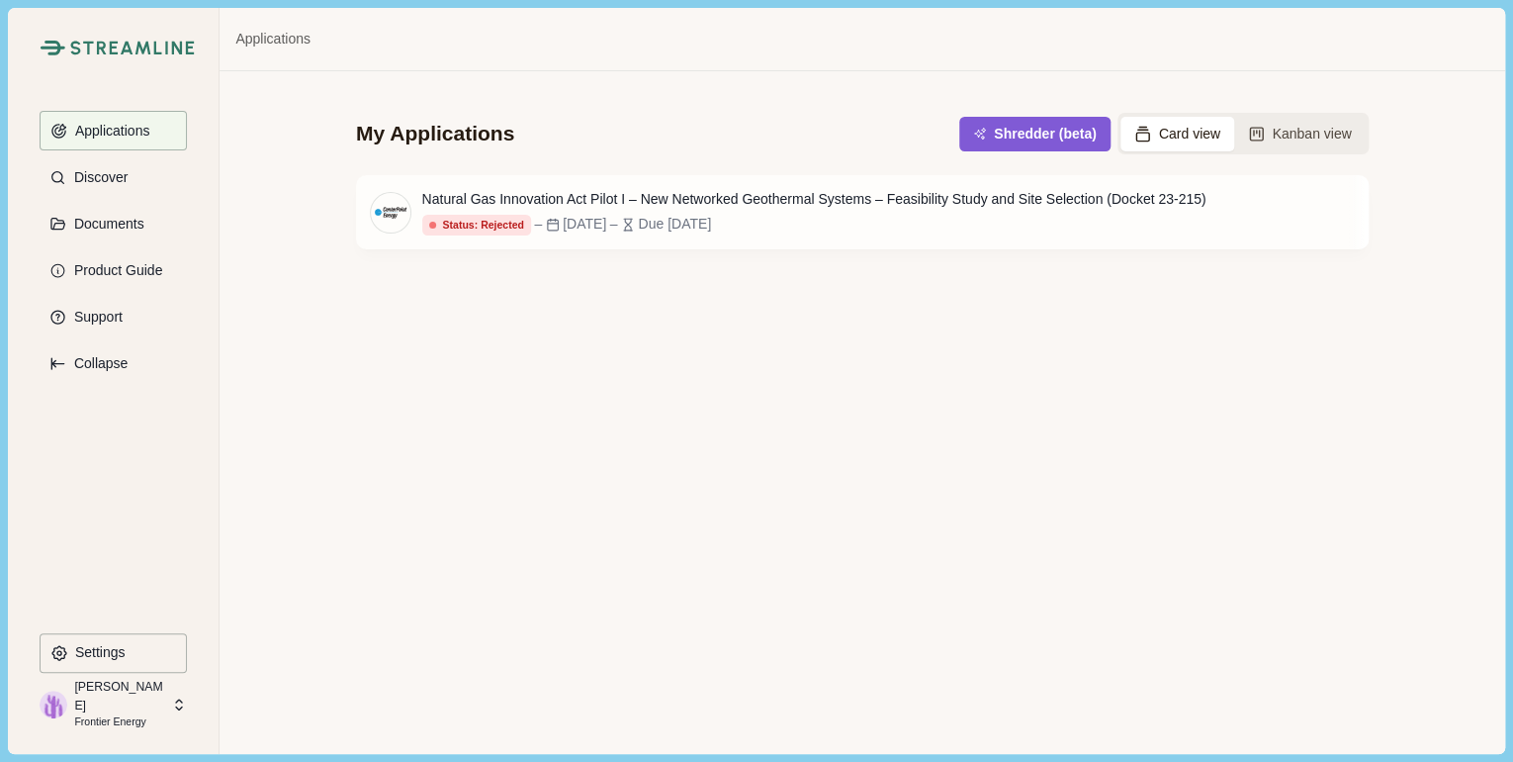
click at [120, 699] on p "[PERSON_NAME]" at bounding box center [119, 696] width 91 height 37
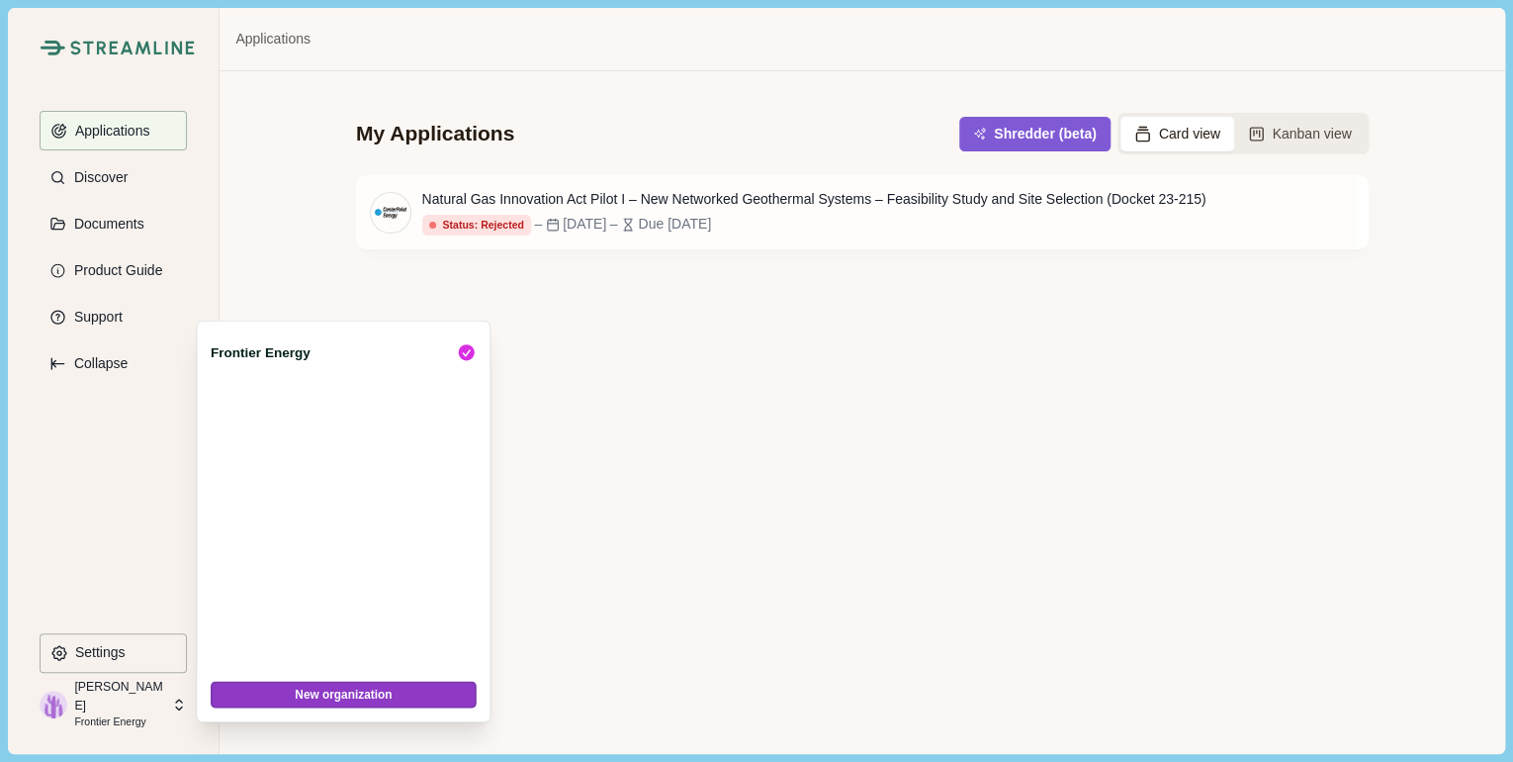
click at [91, 572] on div "Applications Discover Documents Product Guide Support Collapse" at bounding box center [113, 371] width 147 height 521
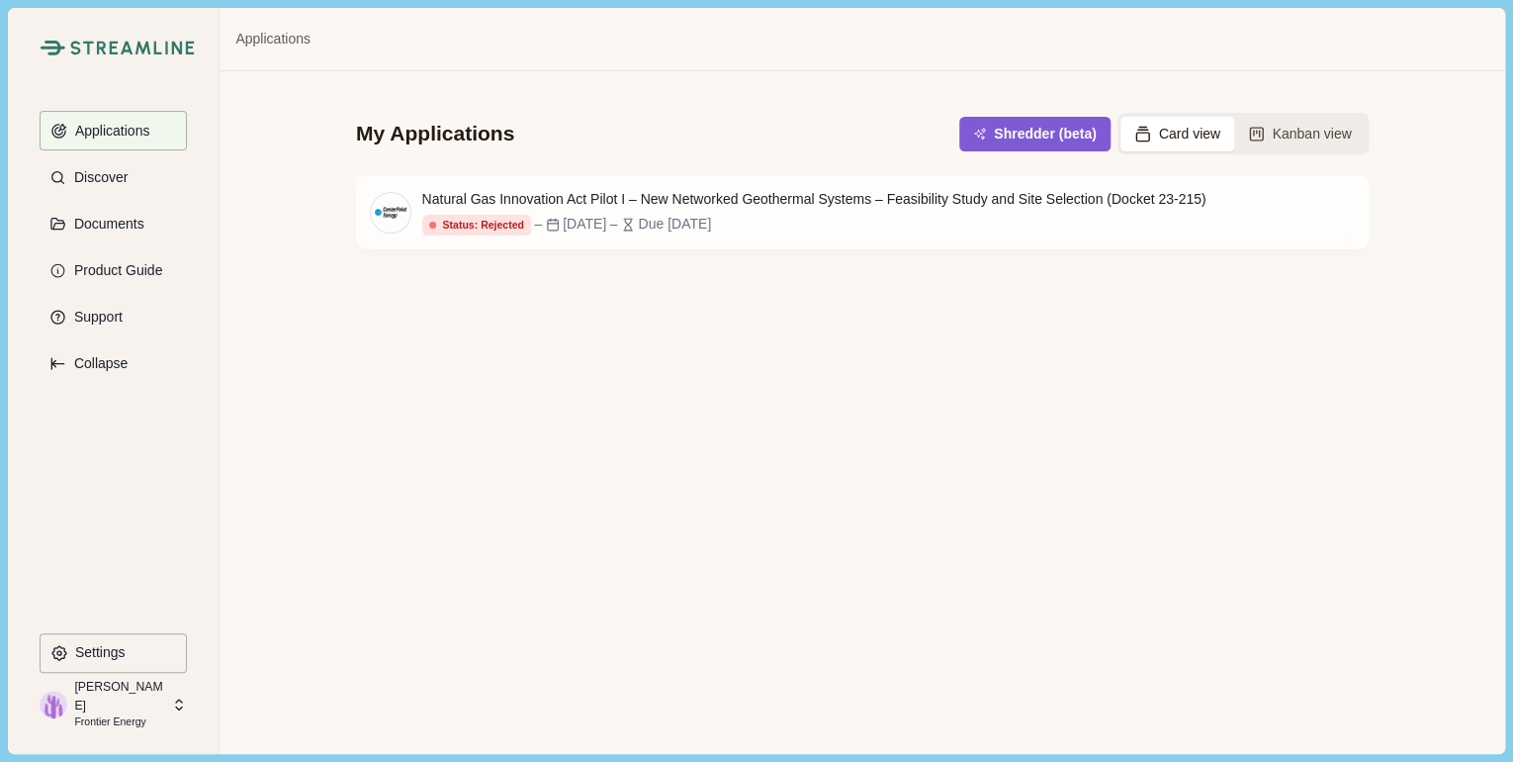
click at [1208, 124] on button "Card view" at bounding box center [1178, 134] width 114 height 35
click at [1183, 129] on button "Card view" at bounding box center [1178, 134] width 114 height 35
click at [110, 129] on p "Applications" at bounding box center [109, 131] width 82 height 17
click at [107, 184] on p "Discover" at bounding box center [97, 177] width 60 height 17
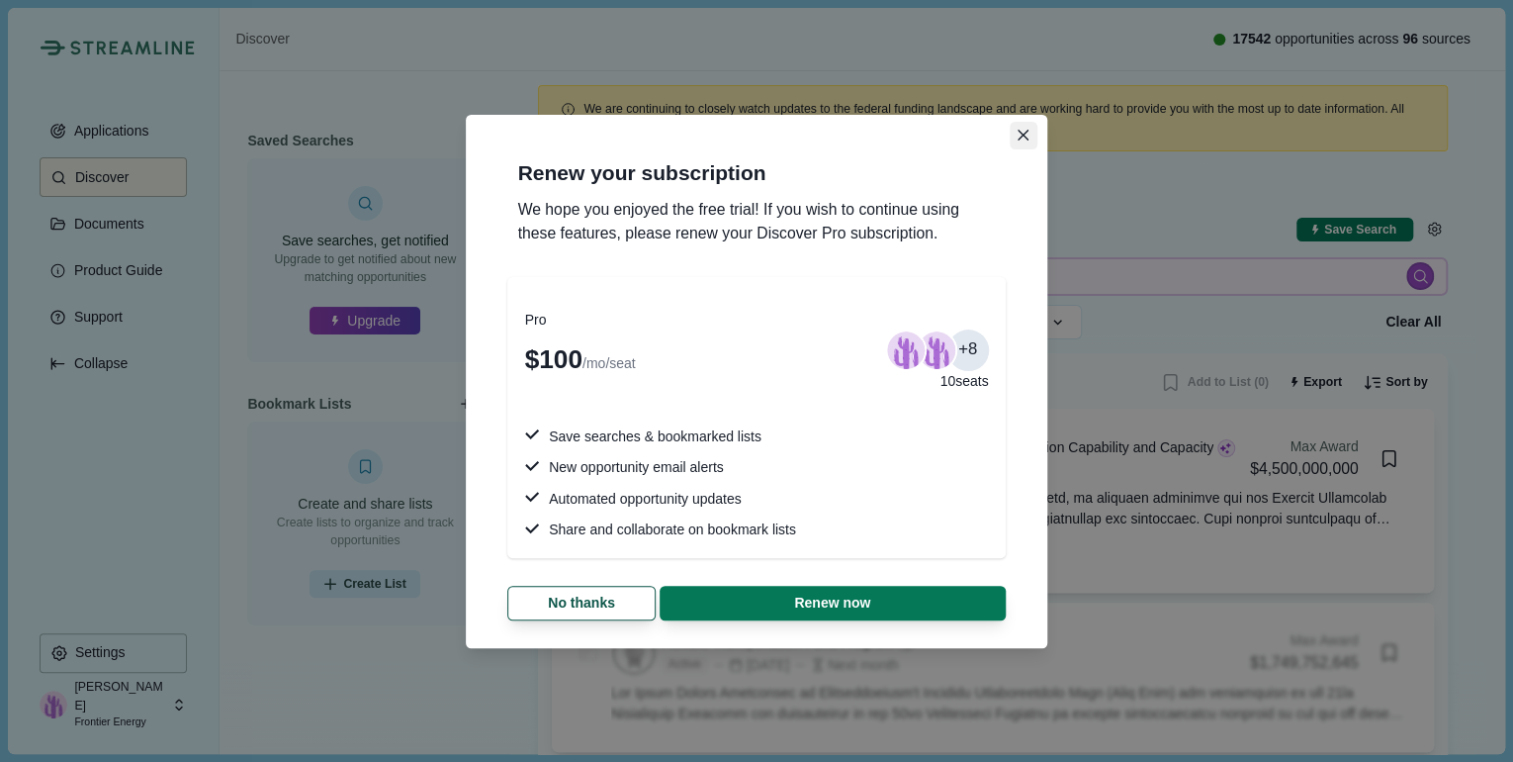
click at [1031, 133] on button "Close" at bounding box center [1024, 136] width 28 height 28
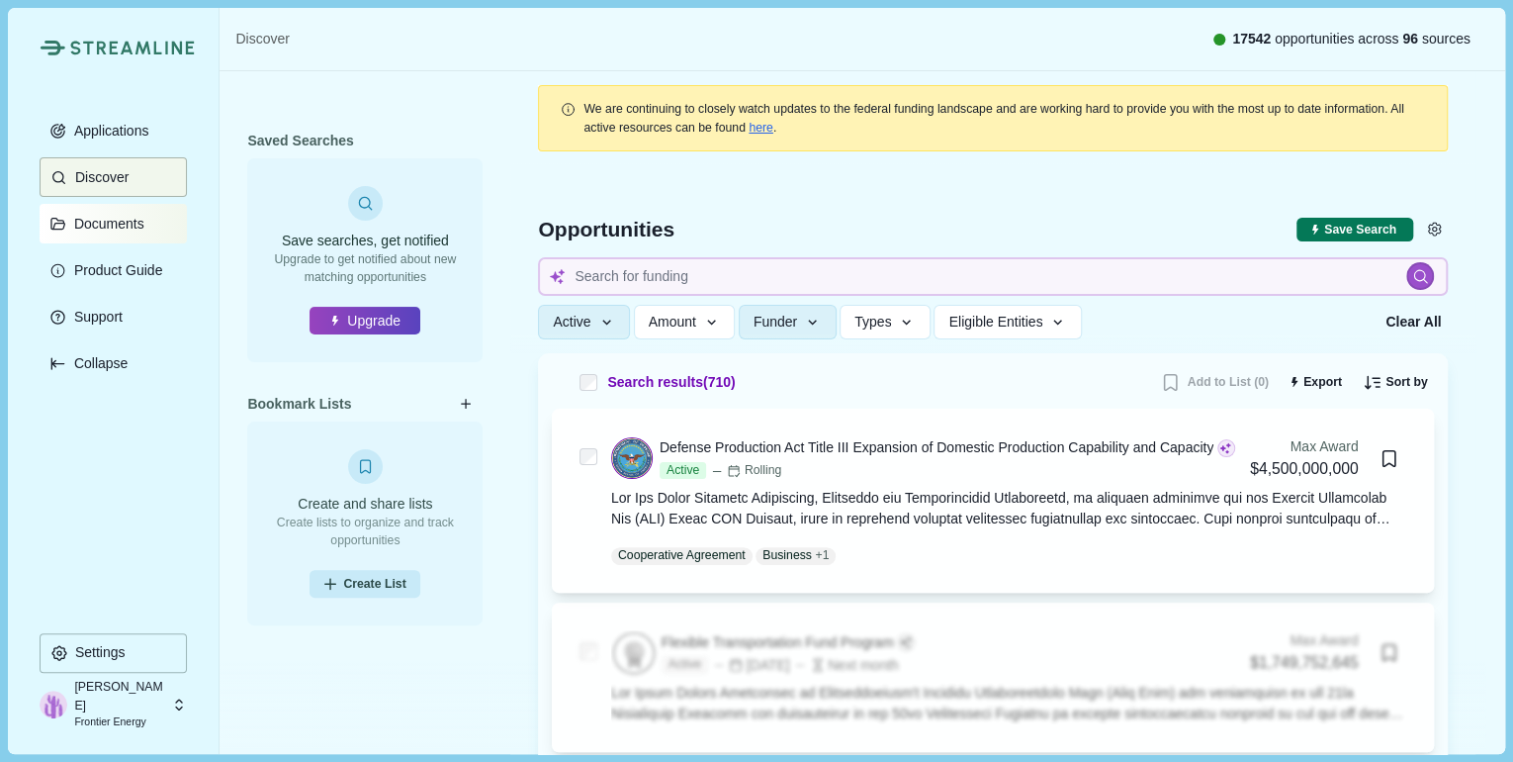
click at [130, 219] on p "Documents" at bounding box center [105, 224] width 77 height 17
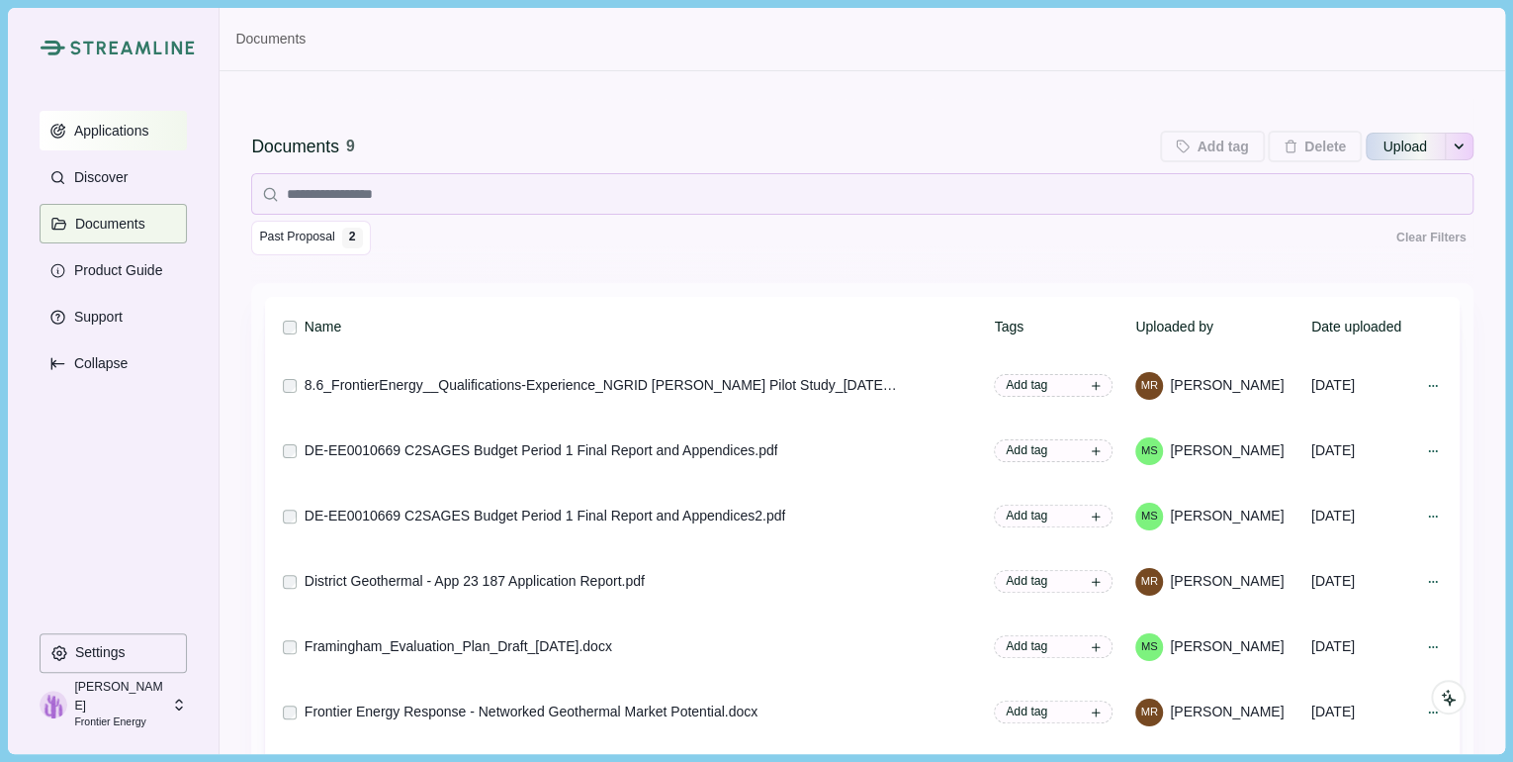
click at [96, 135] on p "Applications" at bounding box center [108, 131] width 82 height 17
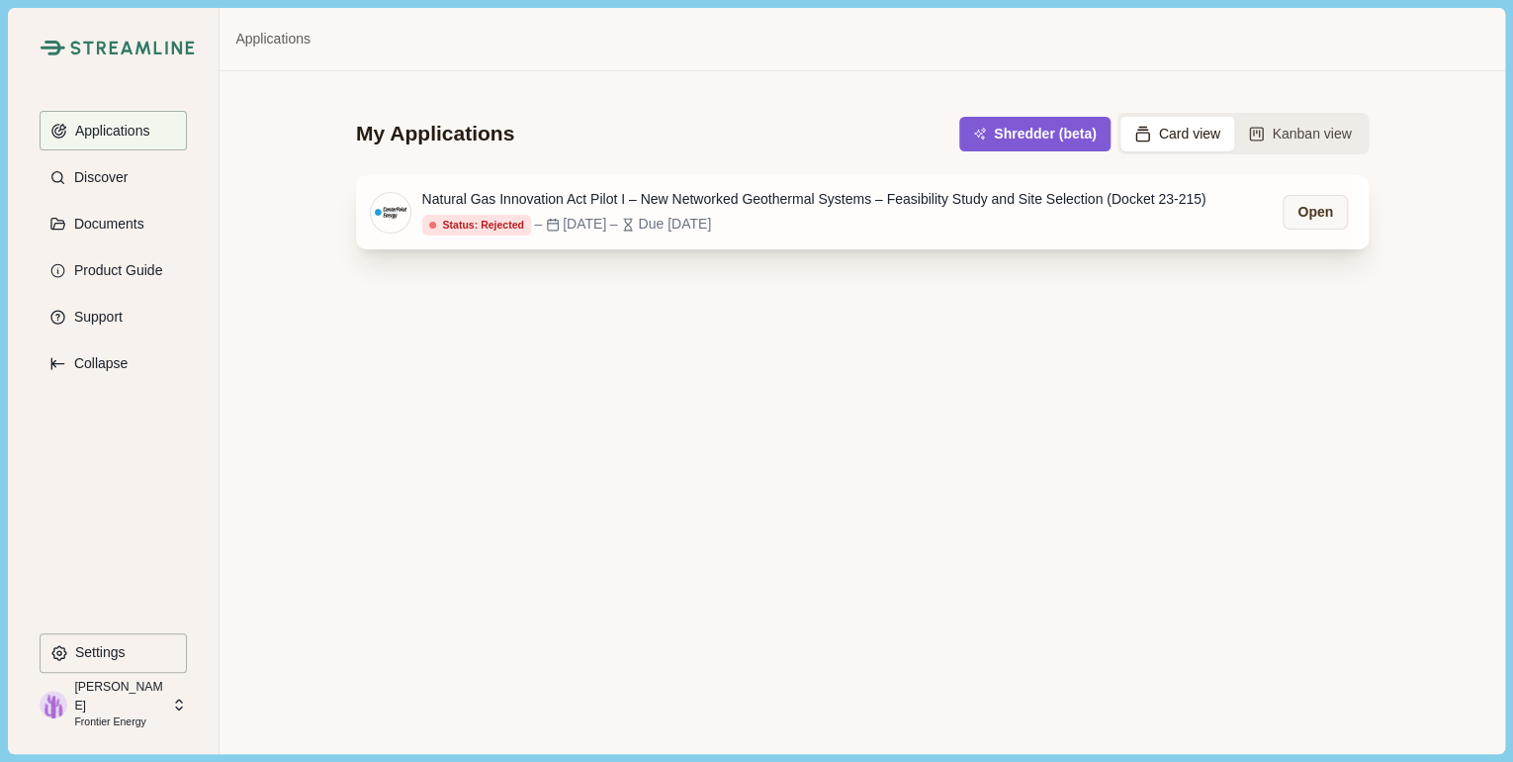
click at [506, 190] on div "Natural Gas Innovation Act Pilot I – New Networked Geothermal Systems – Feasibi…" at bounding box center [814, 199] width 784 height 21
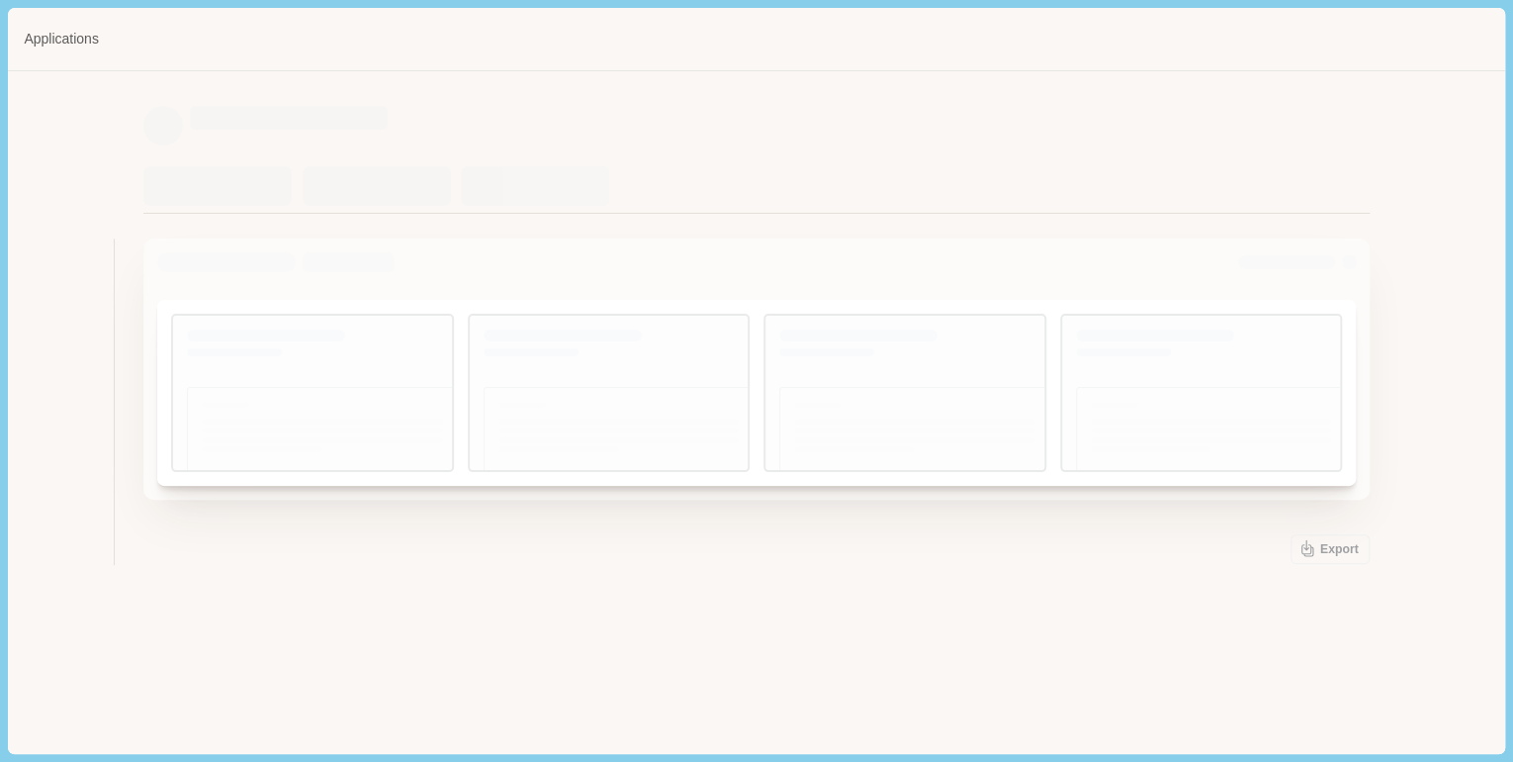
click at [506, 190] on div at bounding box center [376, 185] width 466 height 53
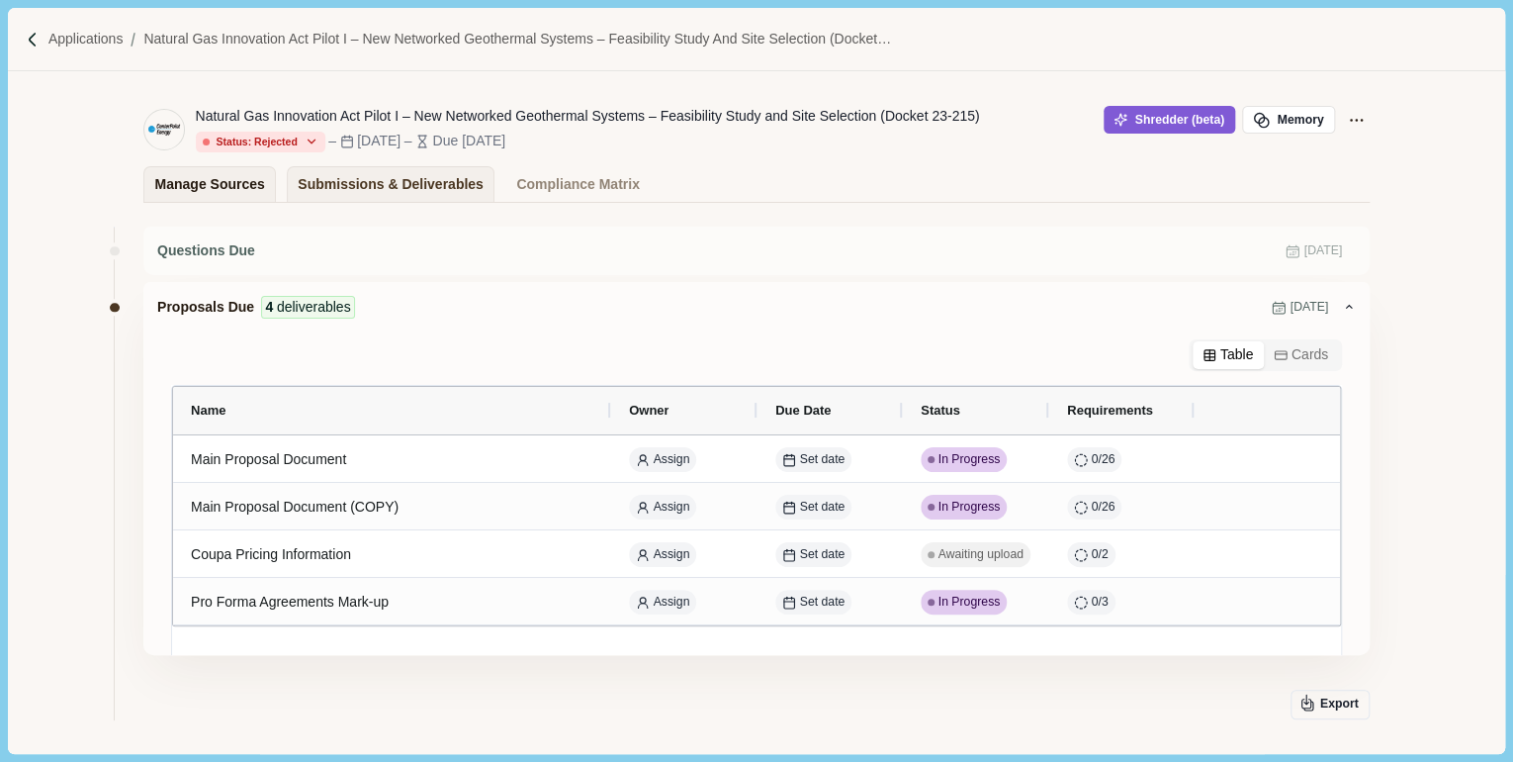
click at [226, 184] on div "Manage Sources" at bounding box center [210, 184] width 110 height 35
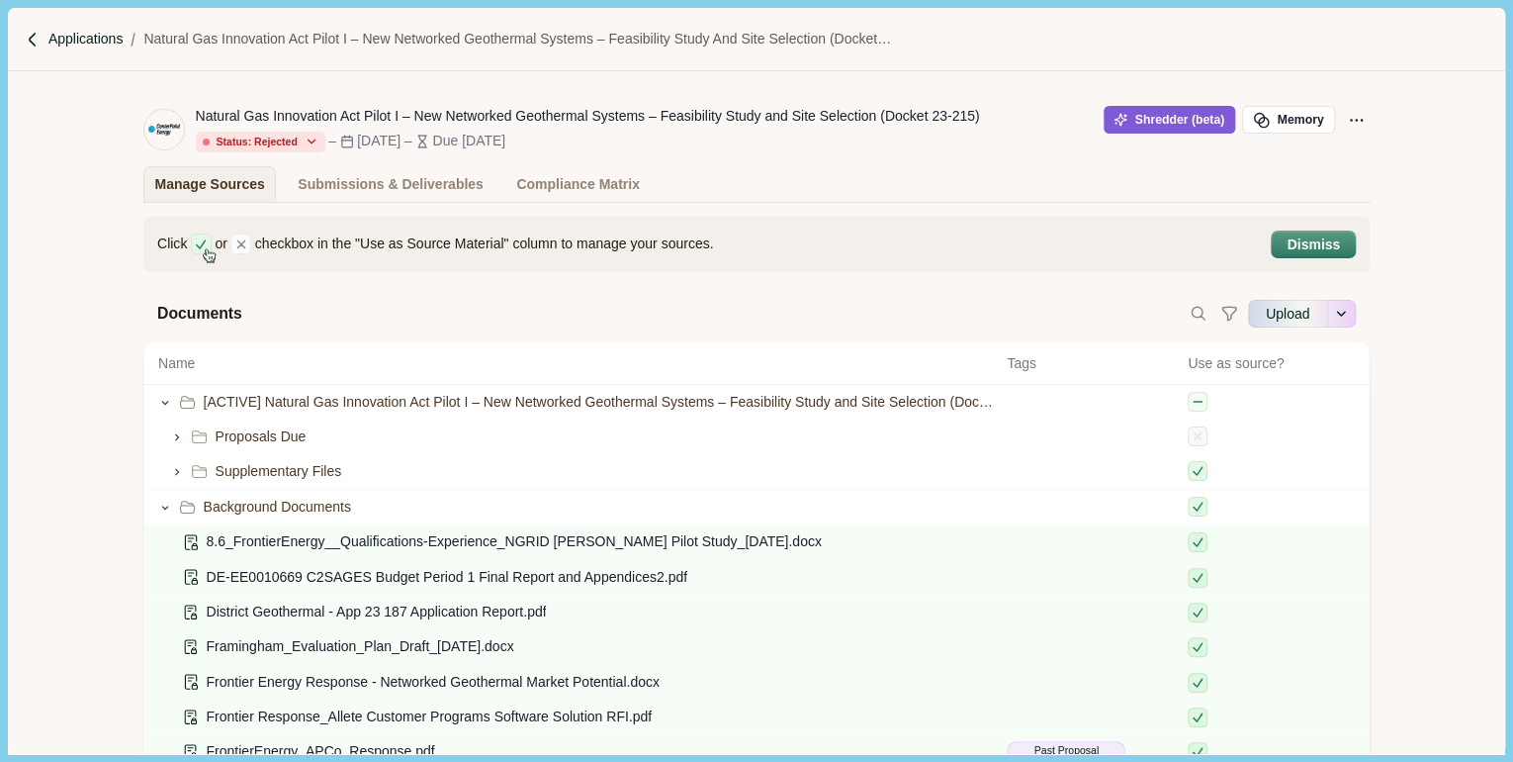
click at [99, 41] on p "Applications" at bounding box center [85, 39] width 75 height 21
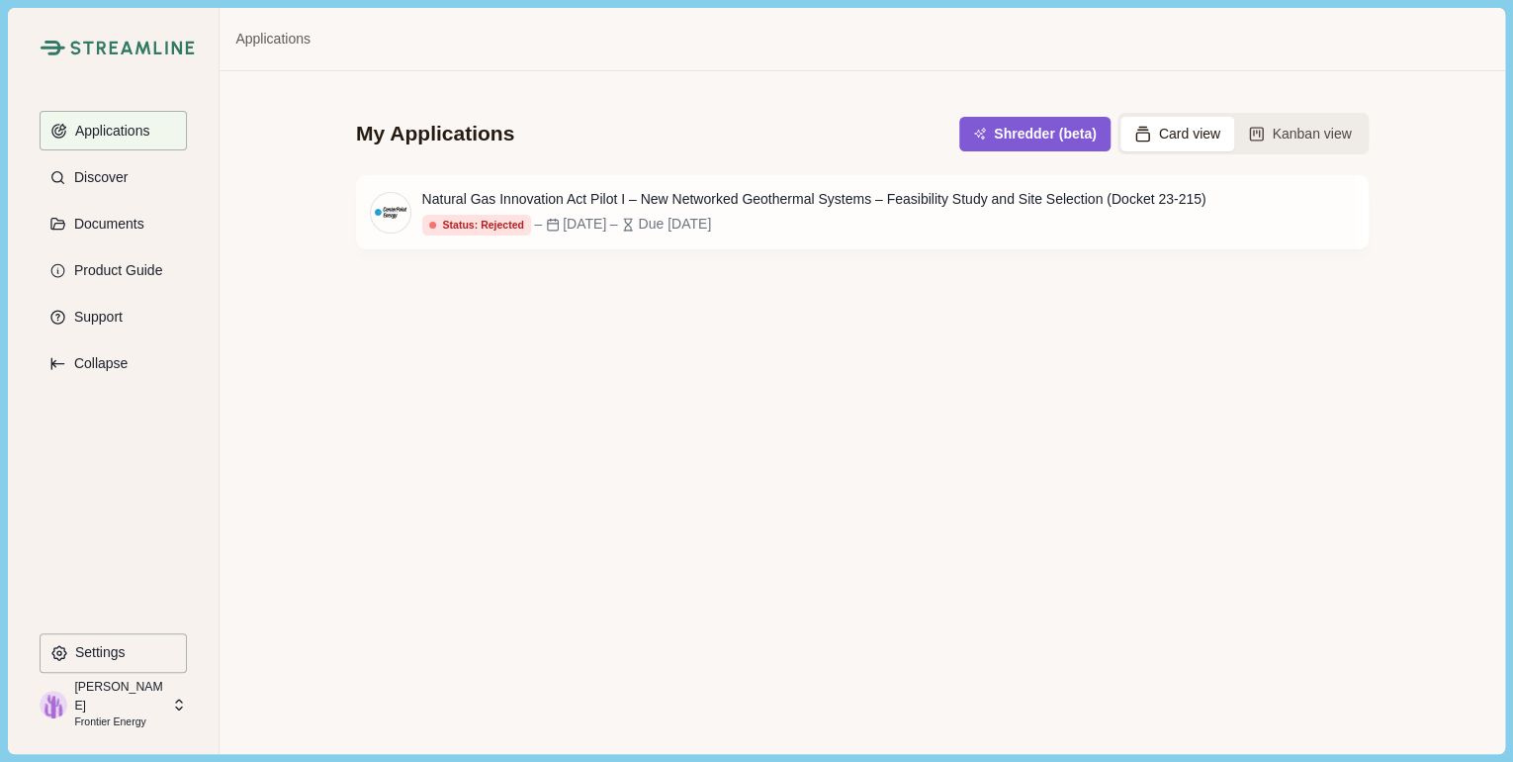
click at [1175, 132] on button "Card view" at bounding box center [1178, 134] width 114 height 35
click at [1300, 136] on button "Kanban view" at bounding box center [1300, 134] width 132 height 35
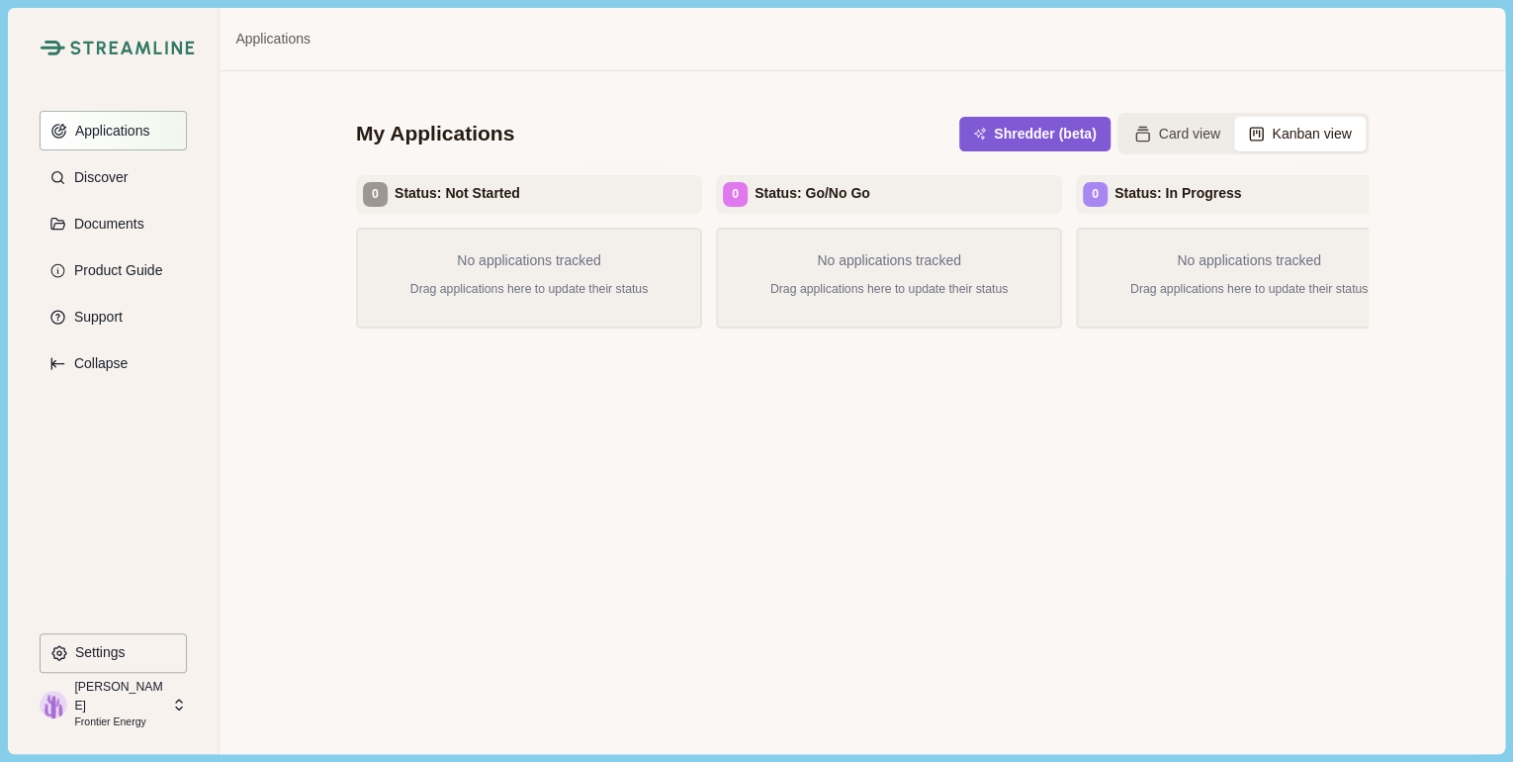
click at [111, 138] on p "Applications" at bounding box center [109, 131] width 82 height 17
click at [136, 129] on p "Applications" at bounding box center [109, 131] width 82 height 17
click at [1196, 134] on button "Card view" at bounding box center [1178, 134] width 114 height 35
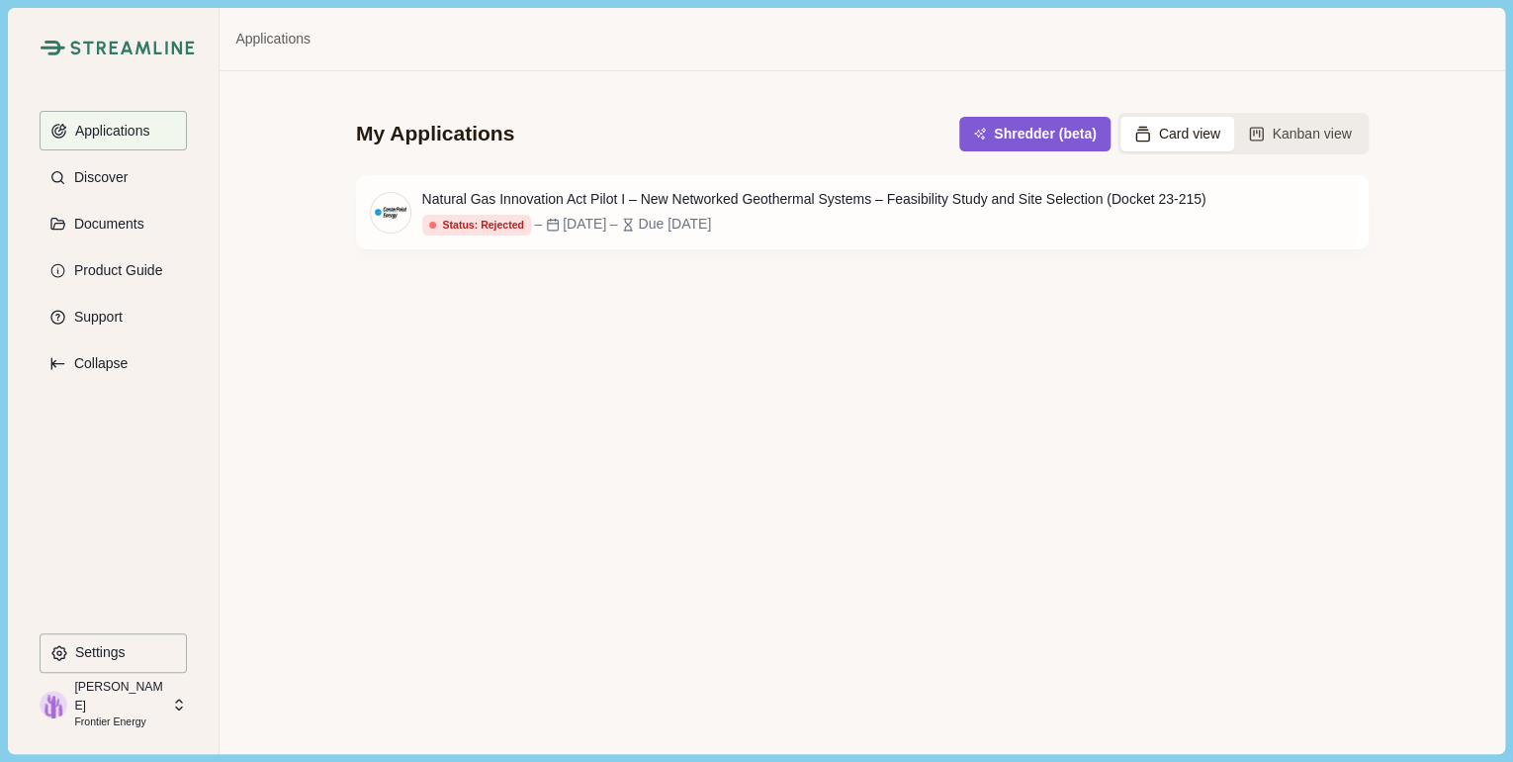
click at [1059, 376] on div "My Applications Shredder (beta) Card view Kanban view Natural Gas Innovation Ac…" at bounding box center [862, 412] width 1285 height 682
click at [759, 498] on div "My Applications Shredder (beta) Card view Kanban view Natural Gas Innovation Ac…" at bounding box center [862, 412] width 1285 height 682
click at [1203, 139] on button "Card view" at bounding box center [1178, 134] width 114 height 35
click at [1266, 138] on button "Kanban view" at bounding box center [1300, 134] width 132 height 35
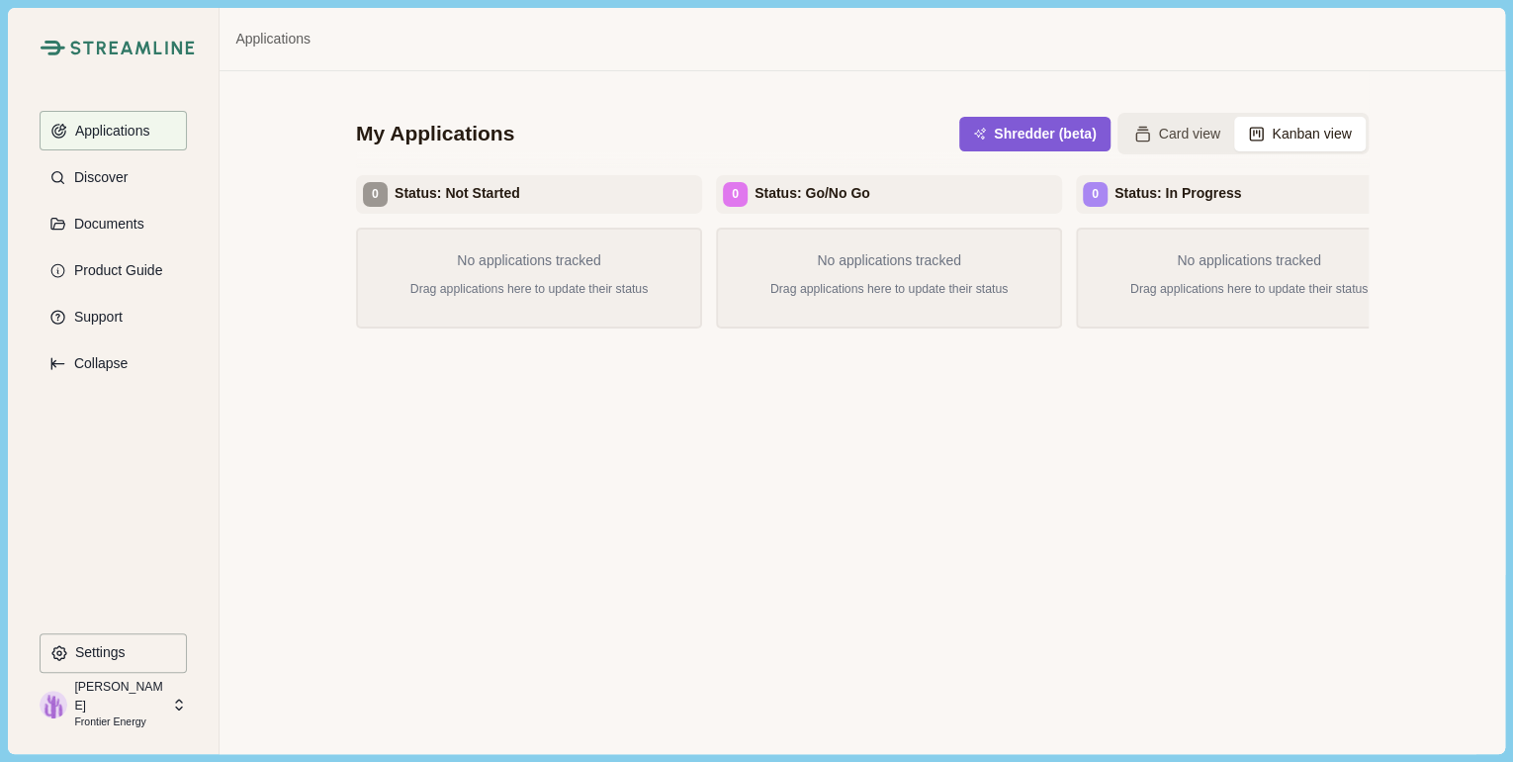
click at [424, 285] on p "Drag applications here to update their status" at bounding box center [529, 290] width 293 height 32
click at [110, 237] on button "Documents" at bounding box center [113, 224] width 147 height 40
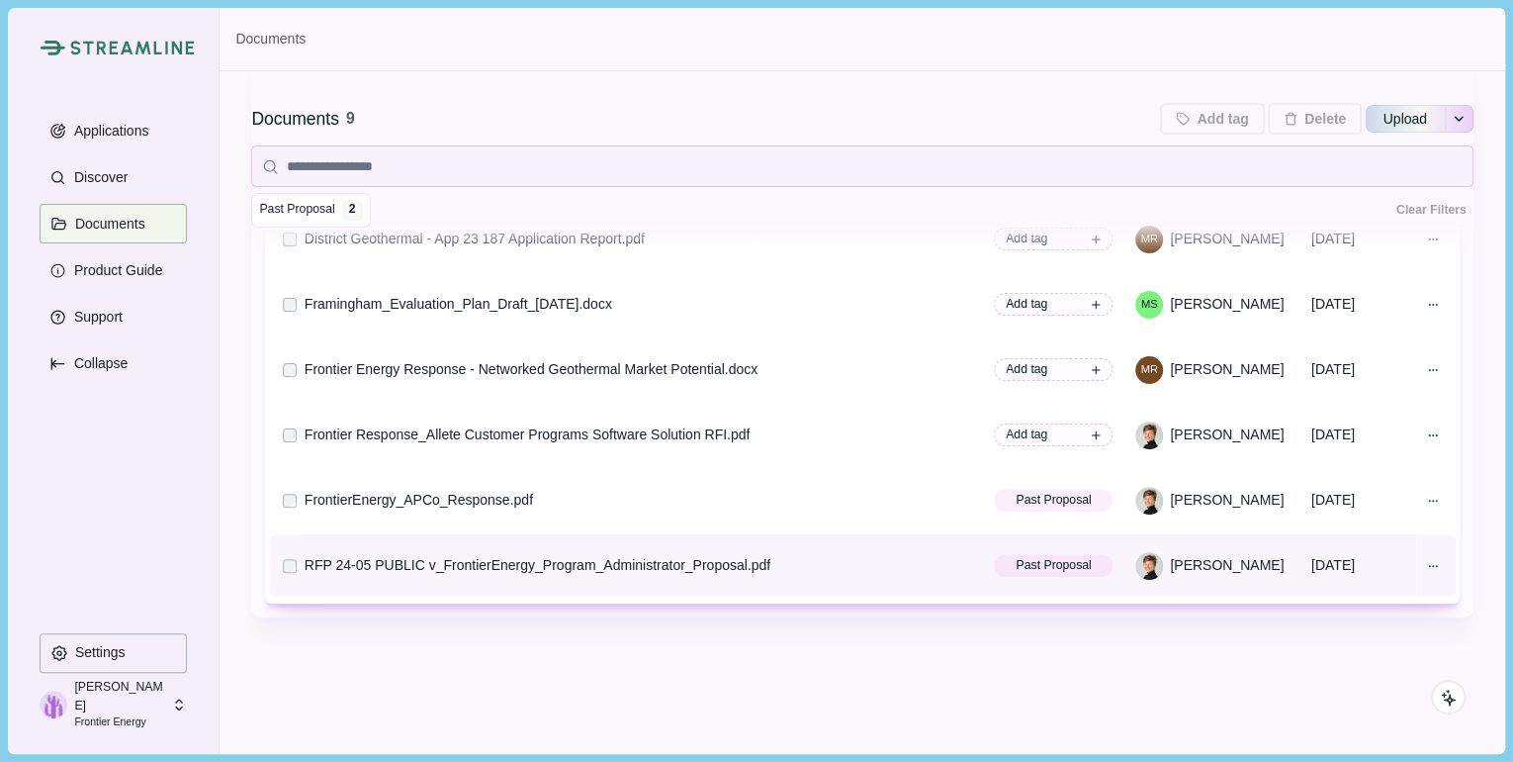
scroll to position [230, 0]
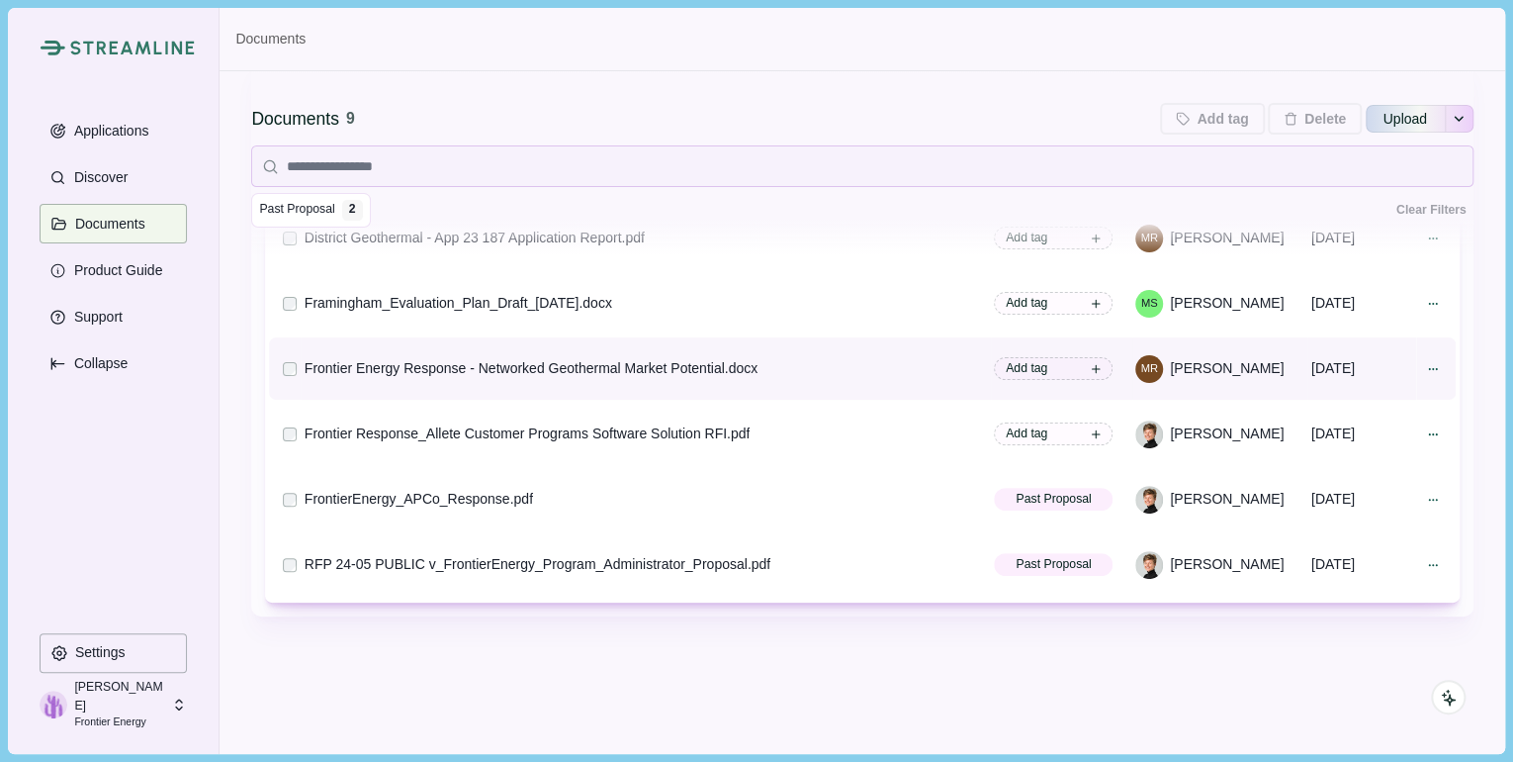
click at [597, 368] on div "Frontier Energy Response - Networked Geothermal Market Potential.docx" at bounding box center [531, 368] width 453 height 21
click at [574, 368] on div "Frontier Energy Response - Networked Geothermal Market Potential.docx" at bounding box center [531, 368] width 453 height 21
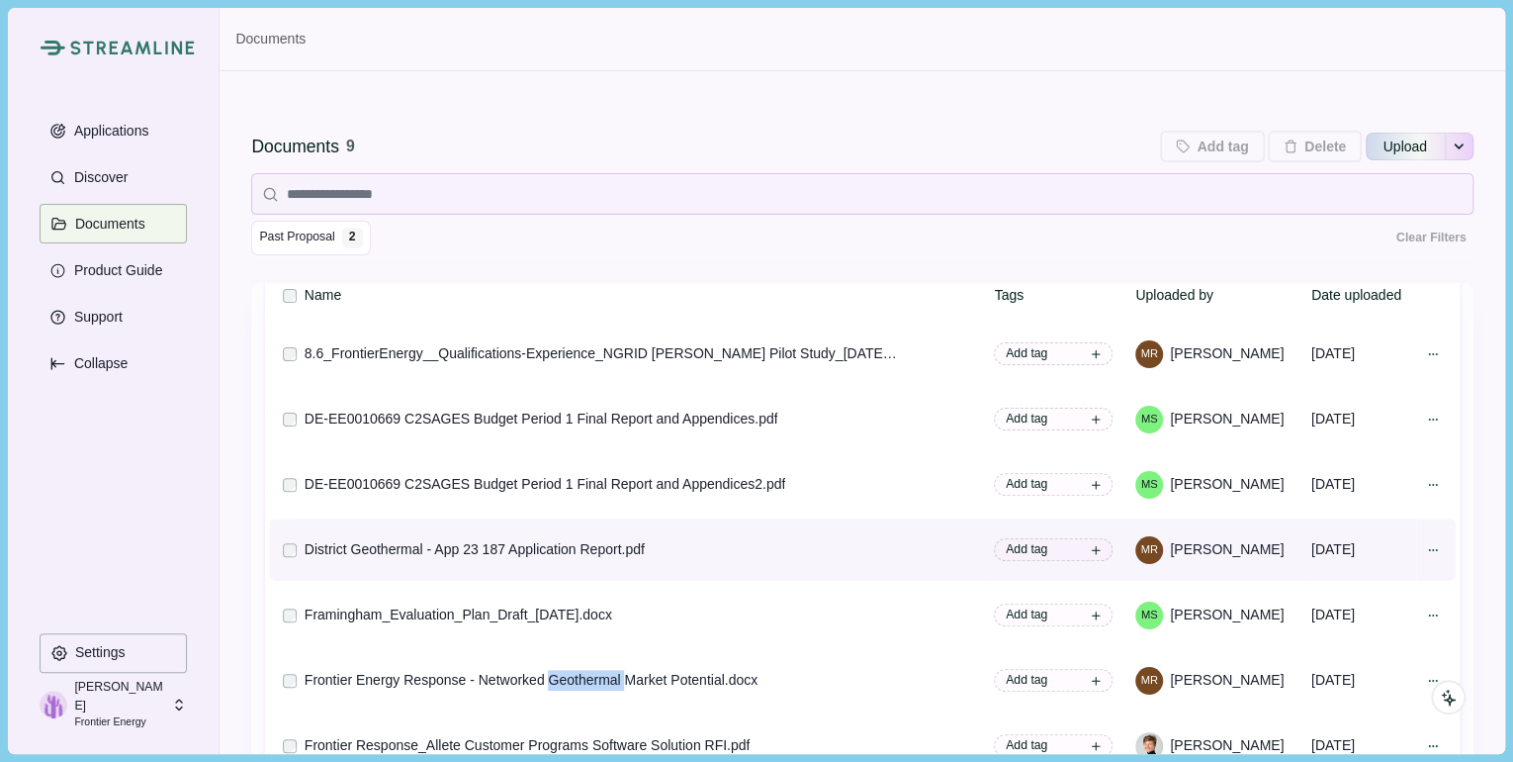
scroll to position [79, 0]
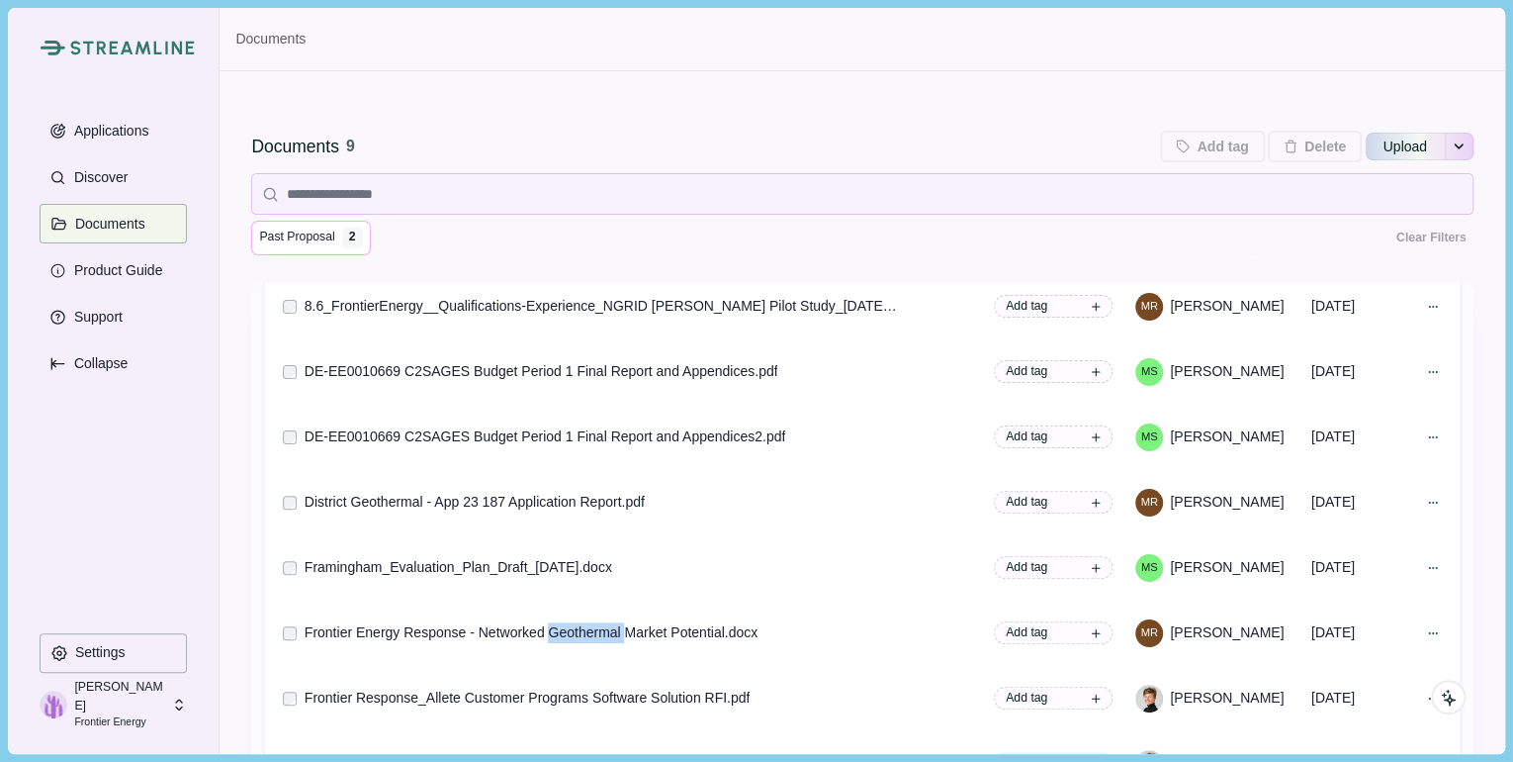
click at [348, 232] on div "2" at bounding box center [352, 236] width 14 height 12
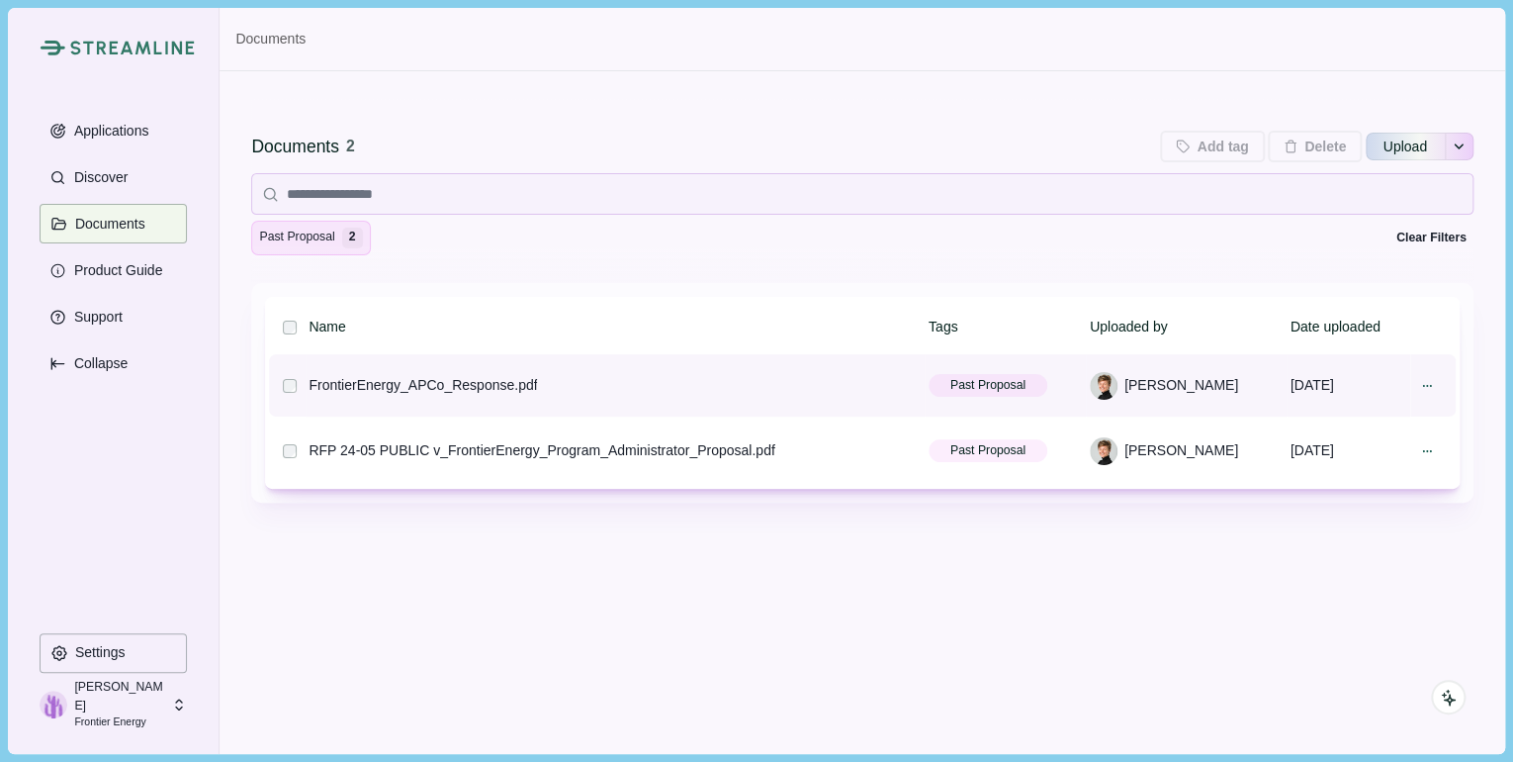
click at [409, 385] on div "FrontierEnergy_APCo_Response.pdf" at bounding box center [423, 385] width 228 height 21
click at [1438, 377] on div at bounding box center [1432, 386] width 39 height 28
click at [1424, 387] on icon at bounding box center [1427, 386] width 14 height 14
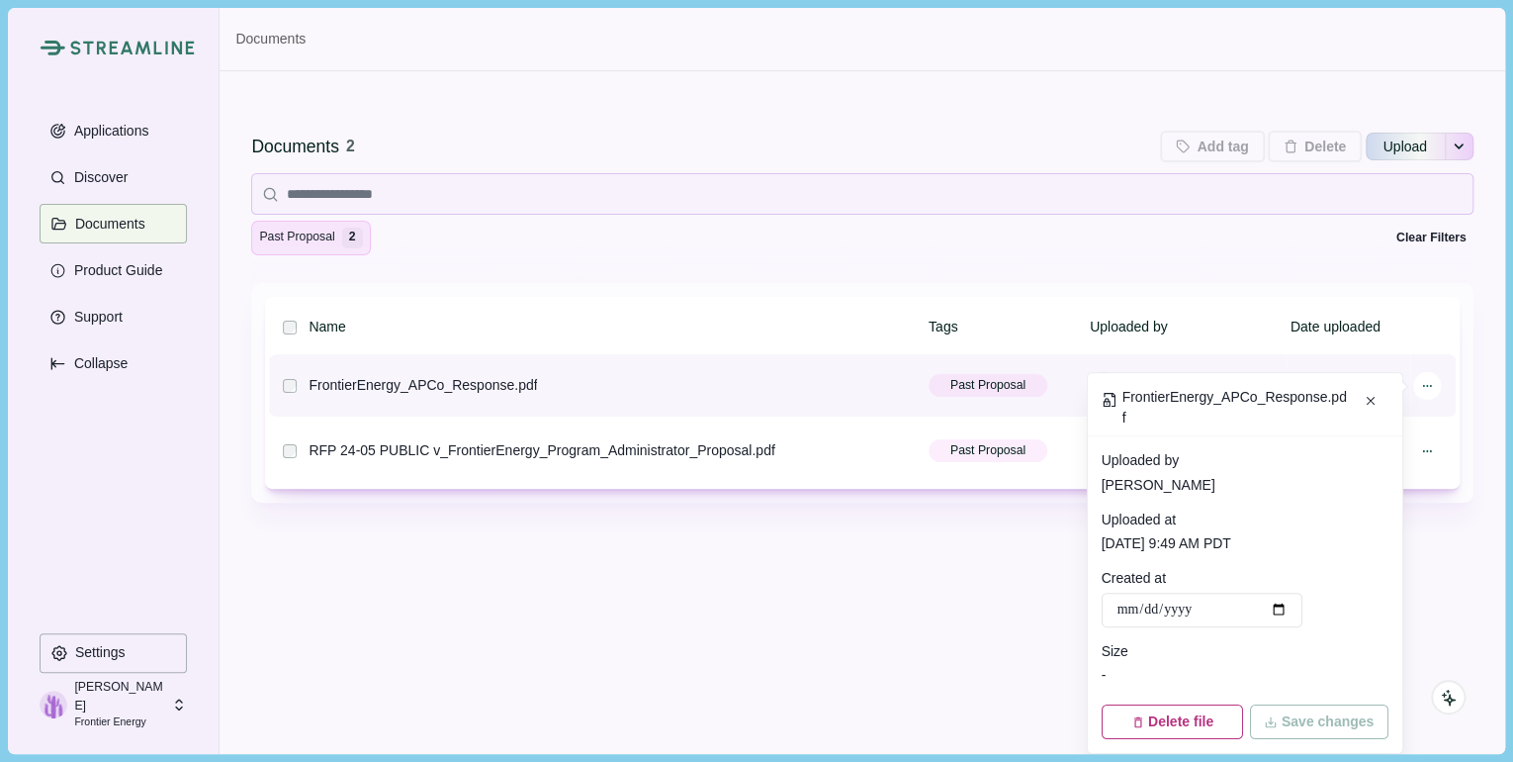
click at [1421, 386] on icon at bounding box center [1427, 386] width 14 height 14
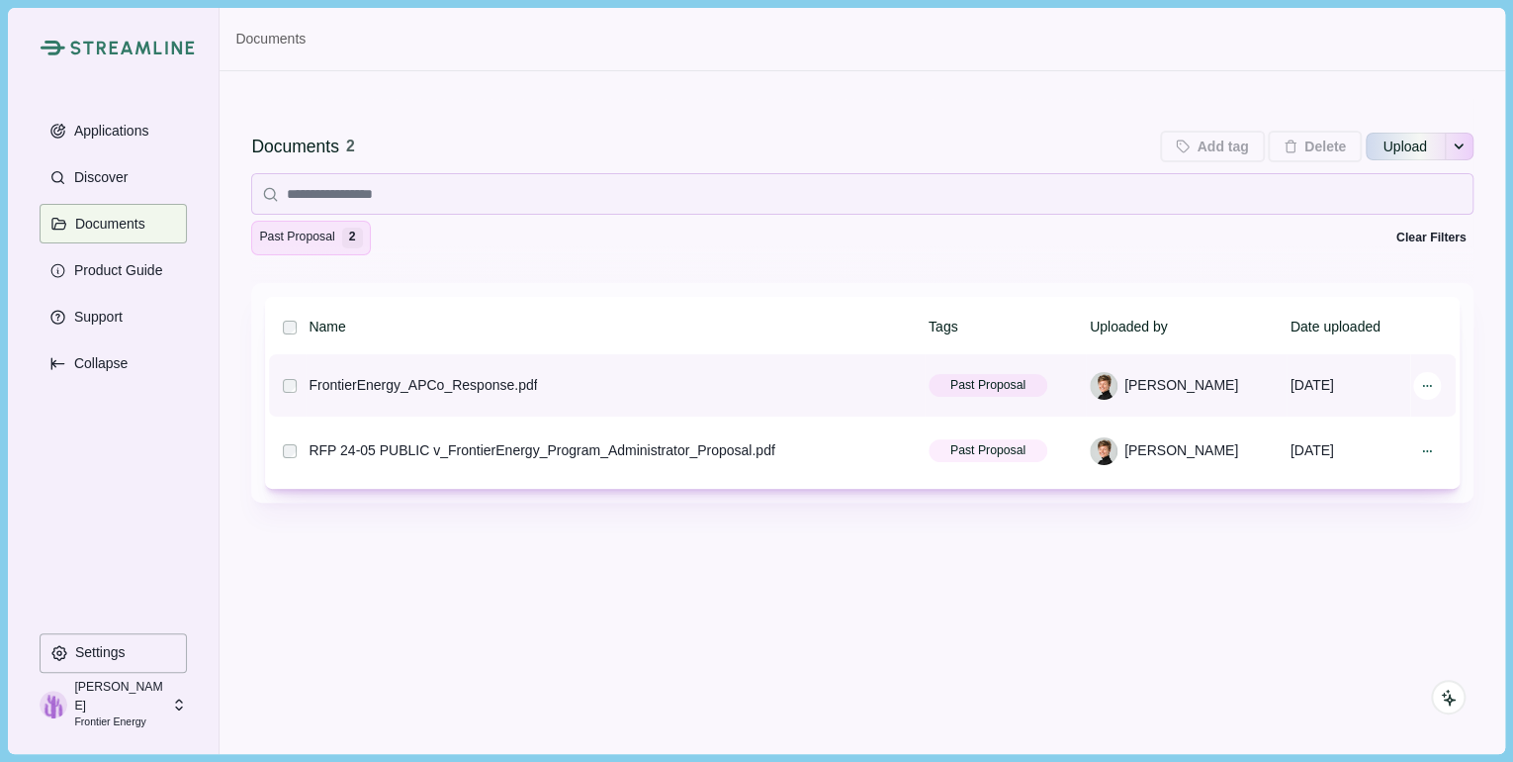
click at [1413, 380] on div at bounding box center [1427, 386] width 28 height 28
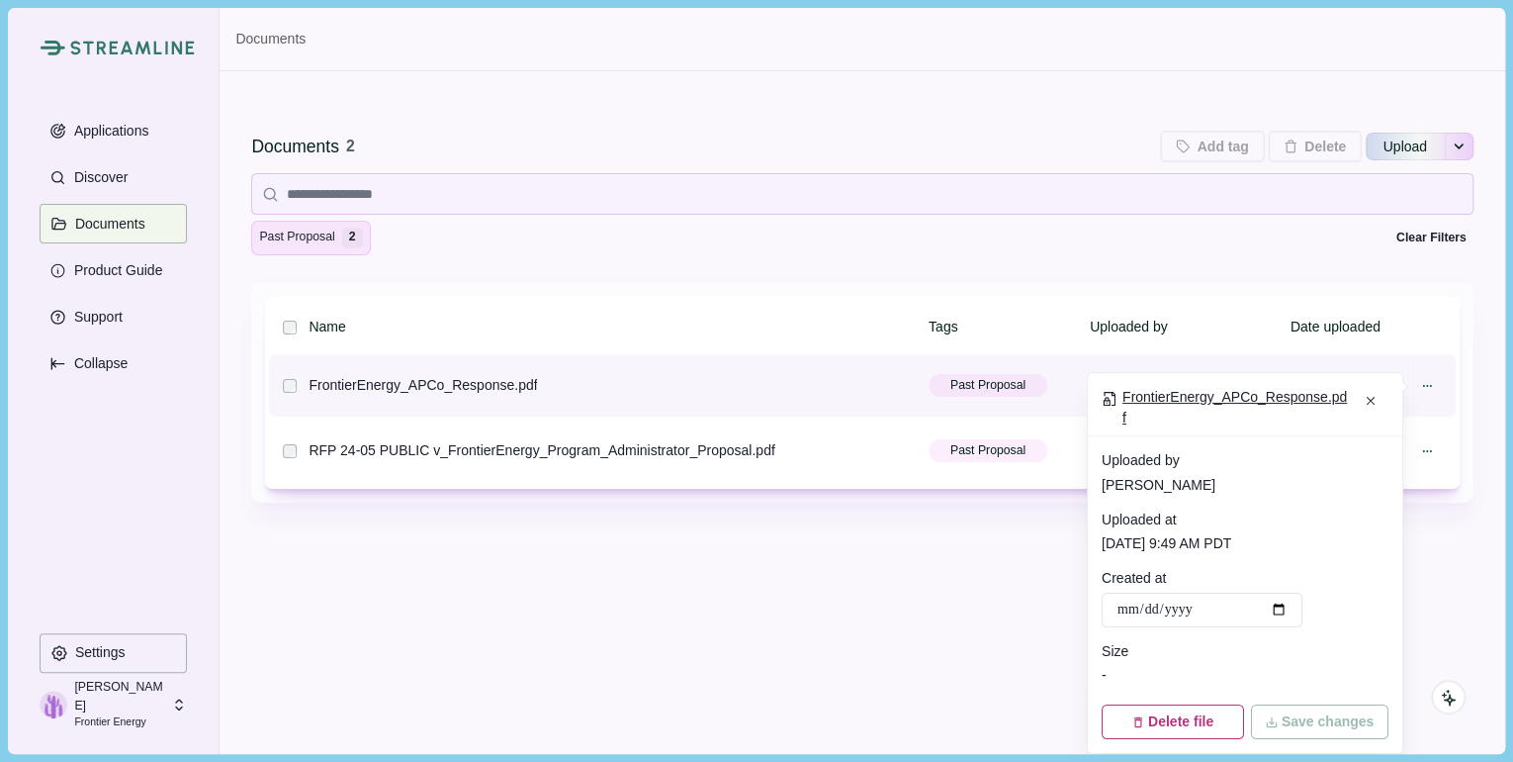
click at [1278, 399] on span "FrontierEnergy_APCo_Response.pdf" at bounding box center [1235, 408] width 227 height 42
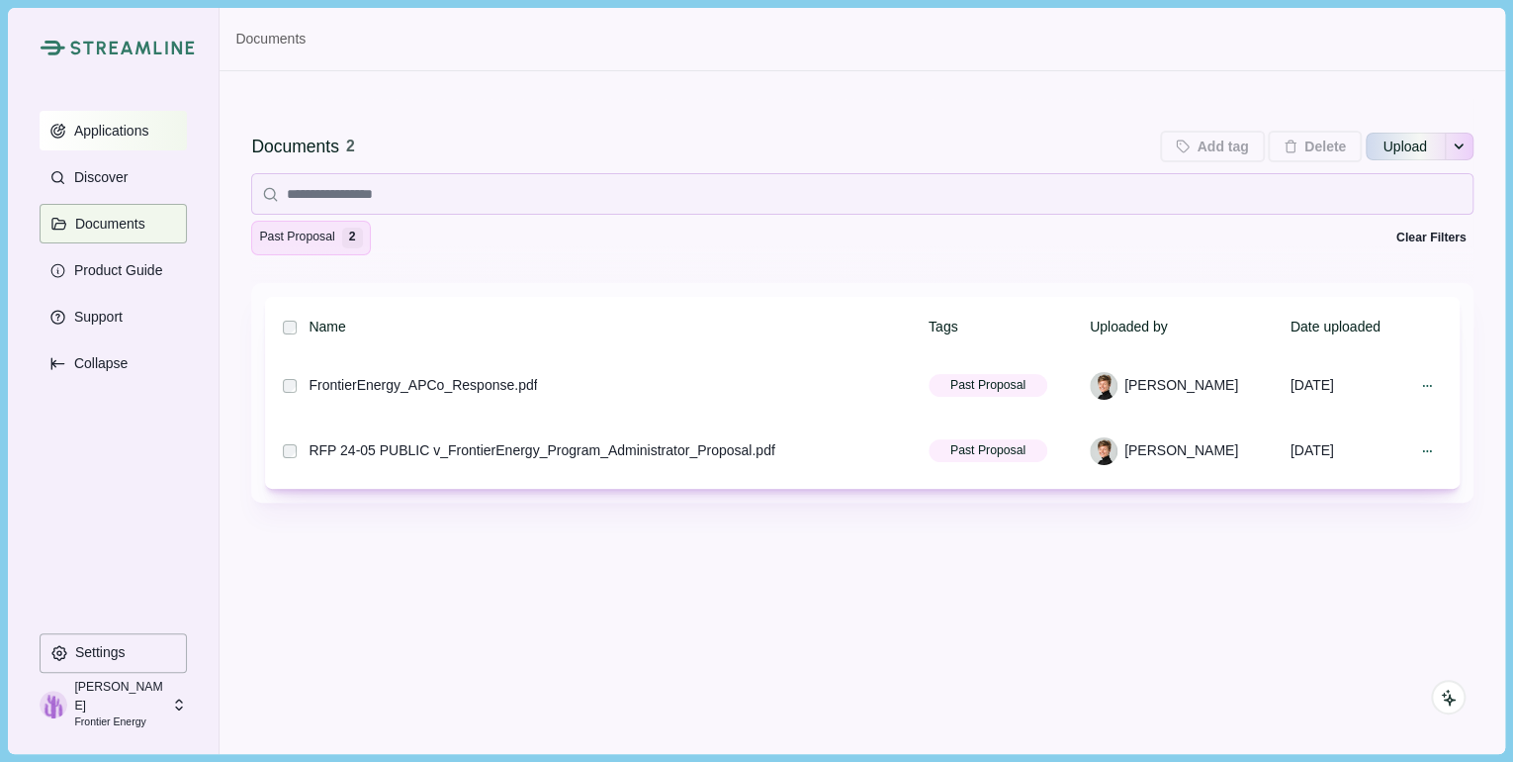
click at [131, 125] on p "Applications" at bounding box center [108, 131] width 82 height 17
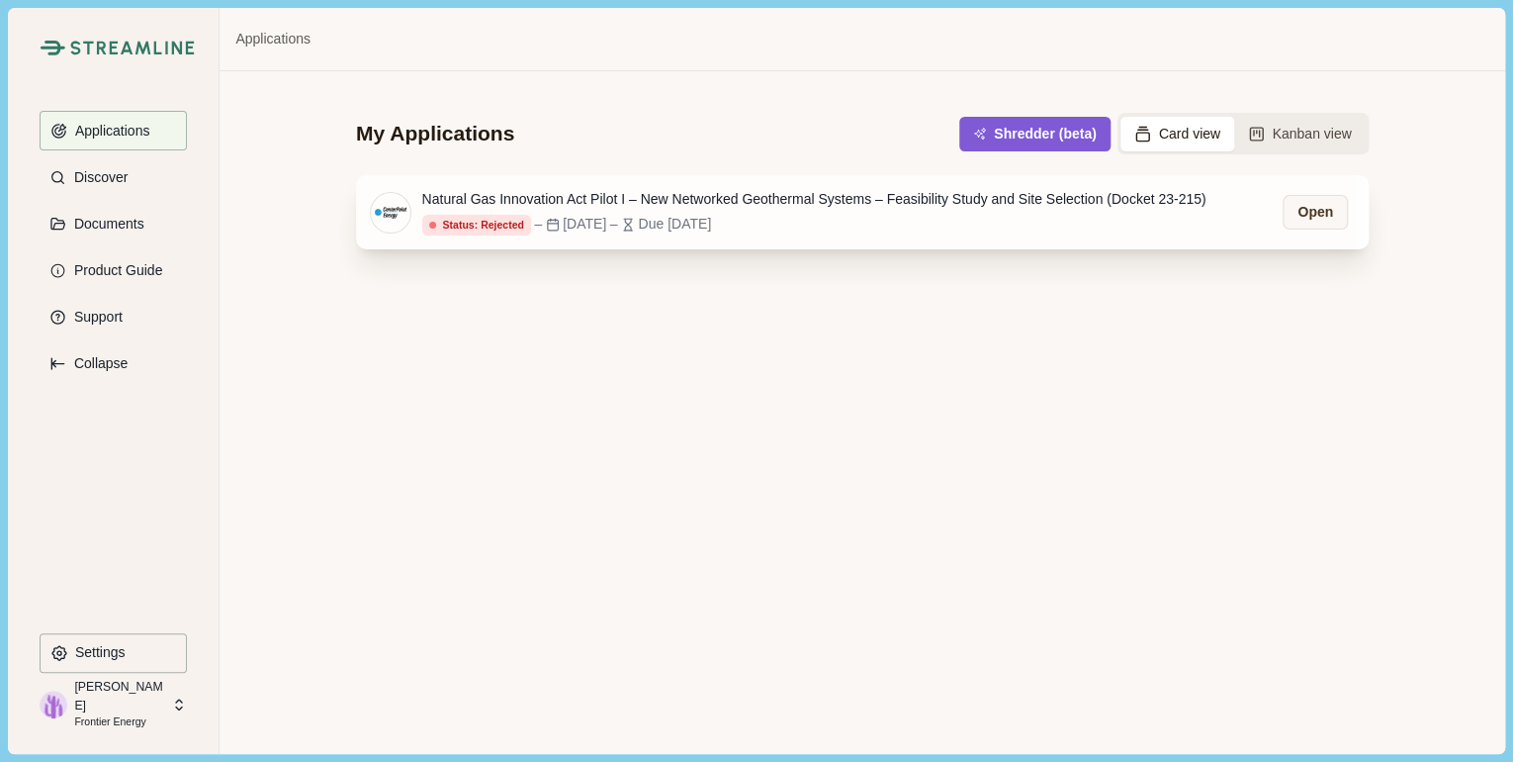
click at [567, 191] on div "Natural Gas Innovation Act Pilot I – New Networked Geothermal Systems – Feasibi…" at bounding box center [814, 199] width 784 height 21
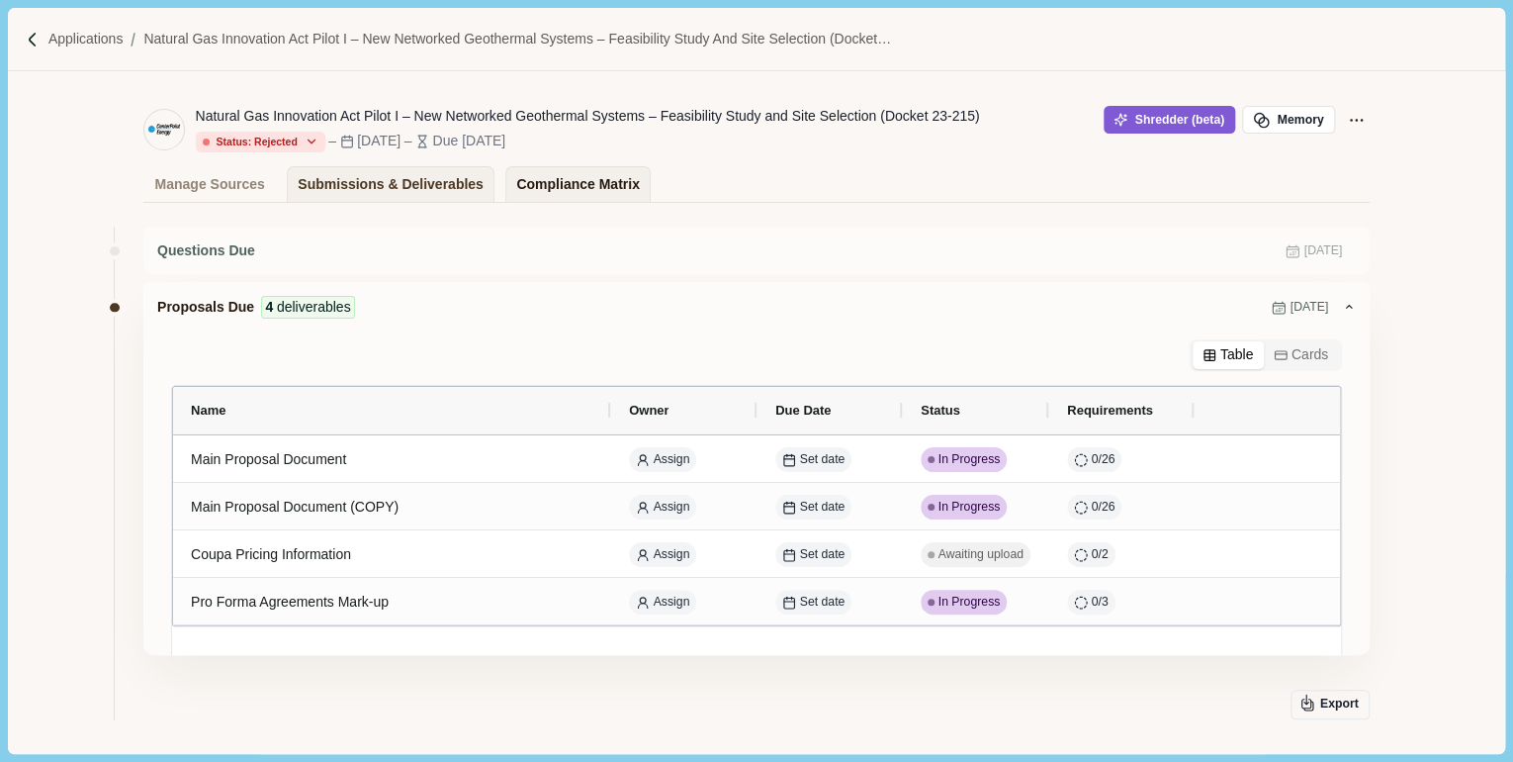
click at [518, 183] on div "Compliance Matrix" at bounding box center [577, 184] width 123 height 35
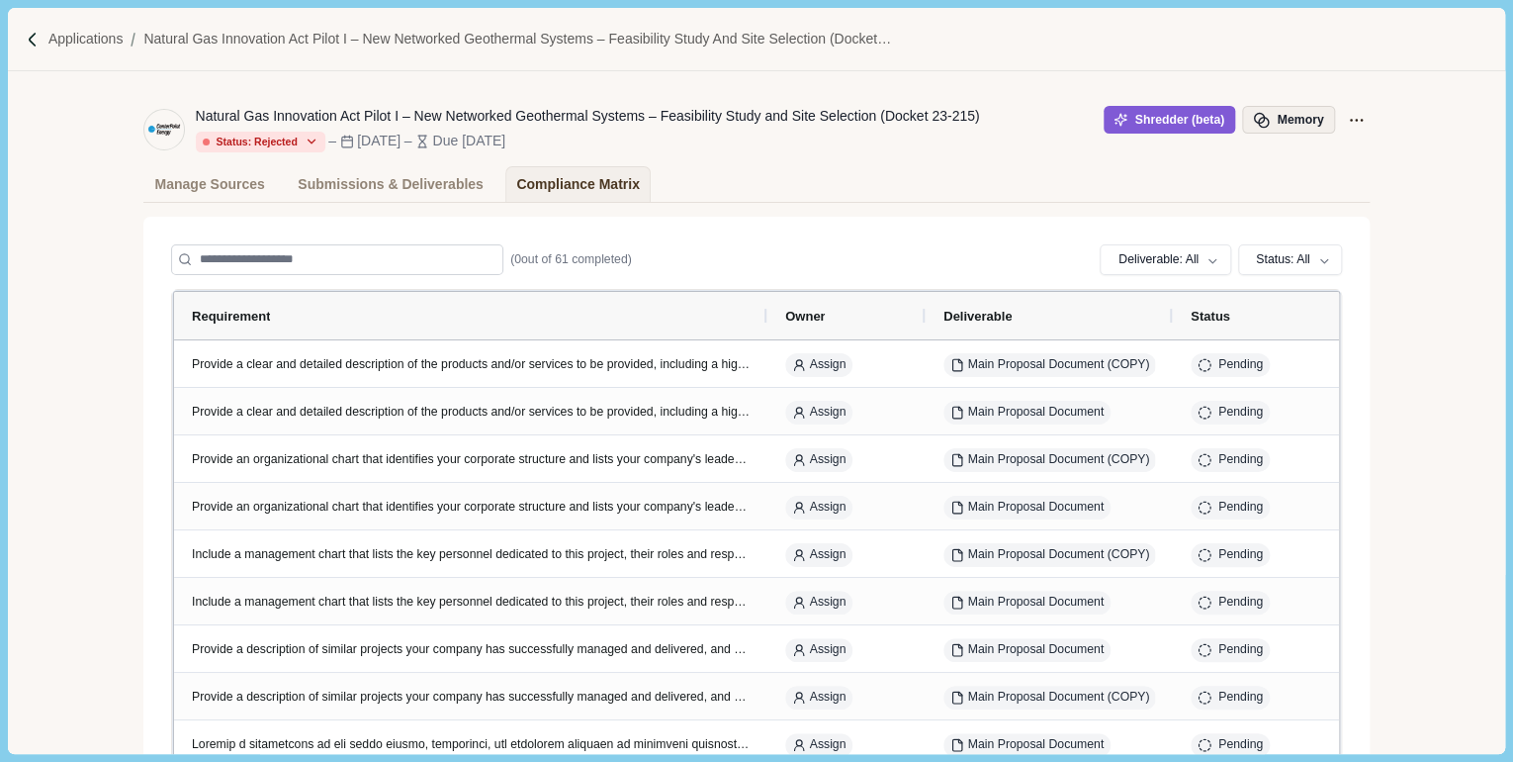
click at [1312, 110] on button "Memory" at bounding box center [1288, 120] width 93 height 28
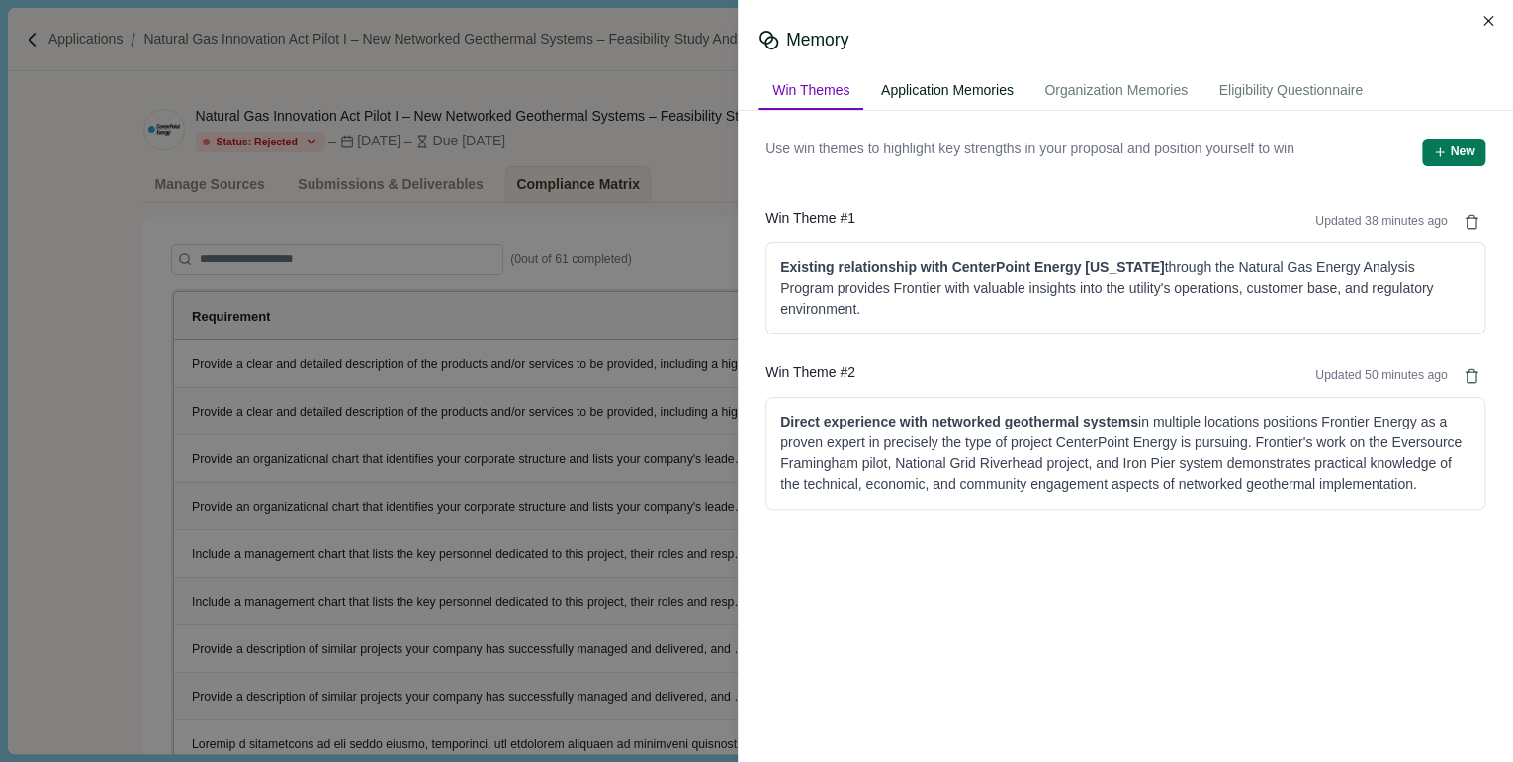
click at [970, 95] on div "Application Memories" at bounding box center [947, 91] width 160 height 37
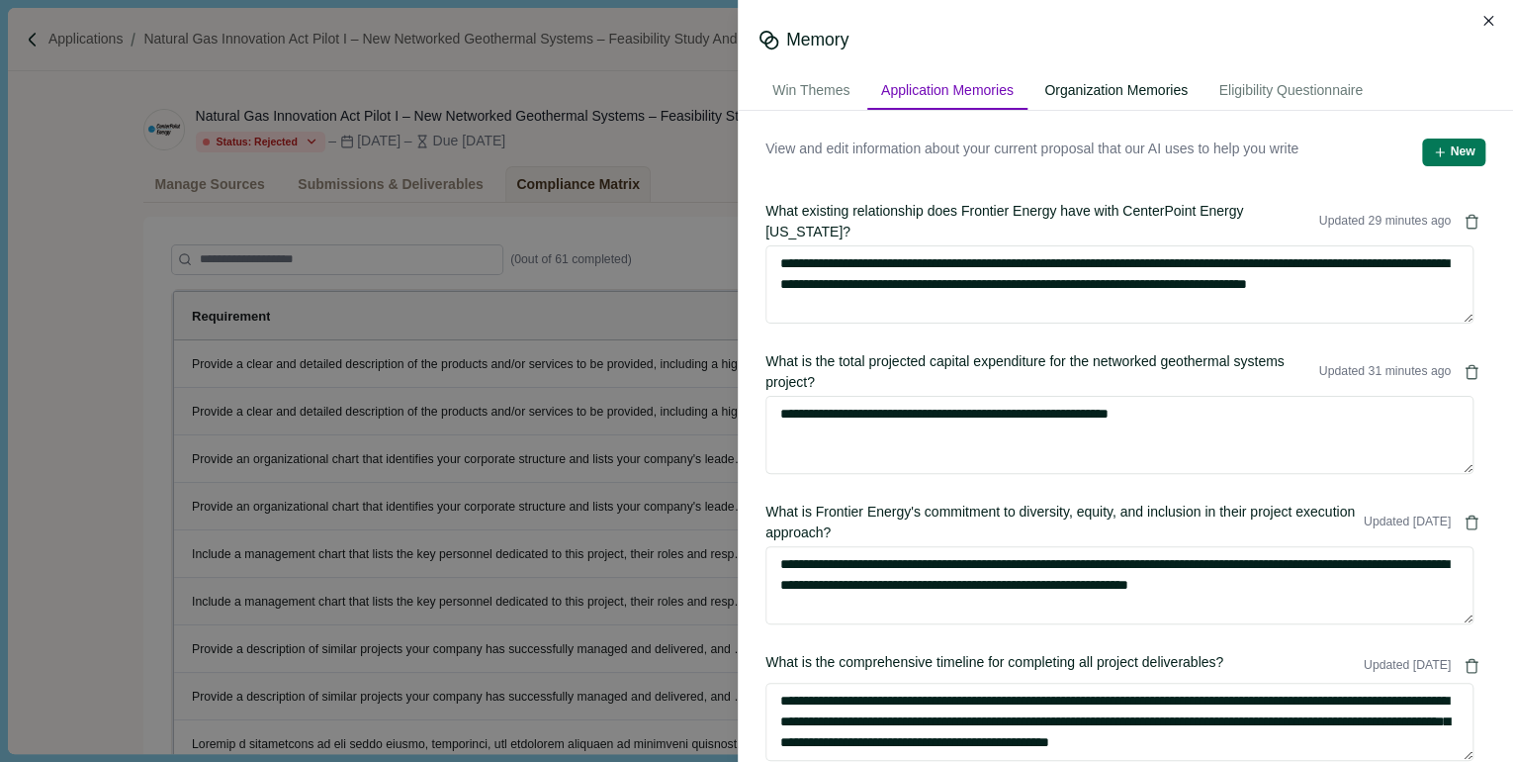
click at [1110, 80] on div "Organization Memories" at bounding box center [1116, 91] width 171 height 37
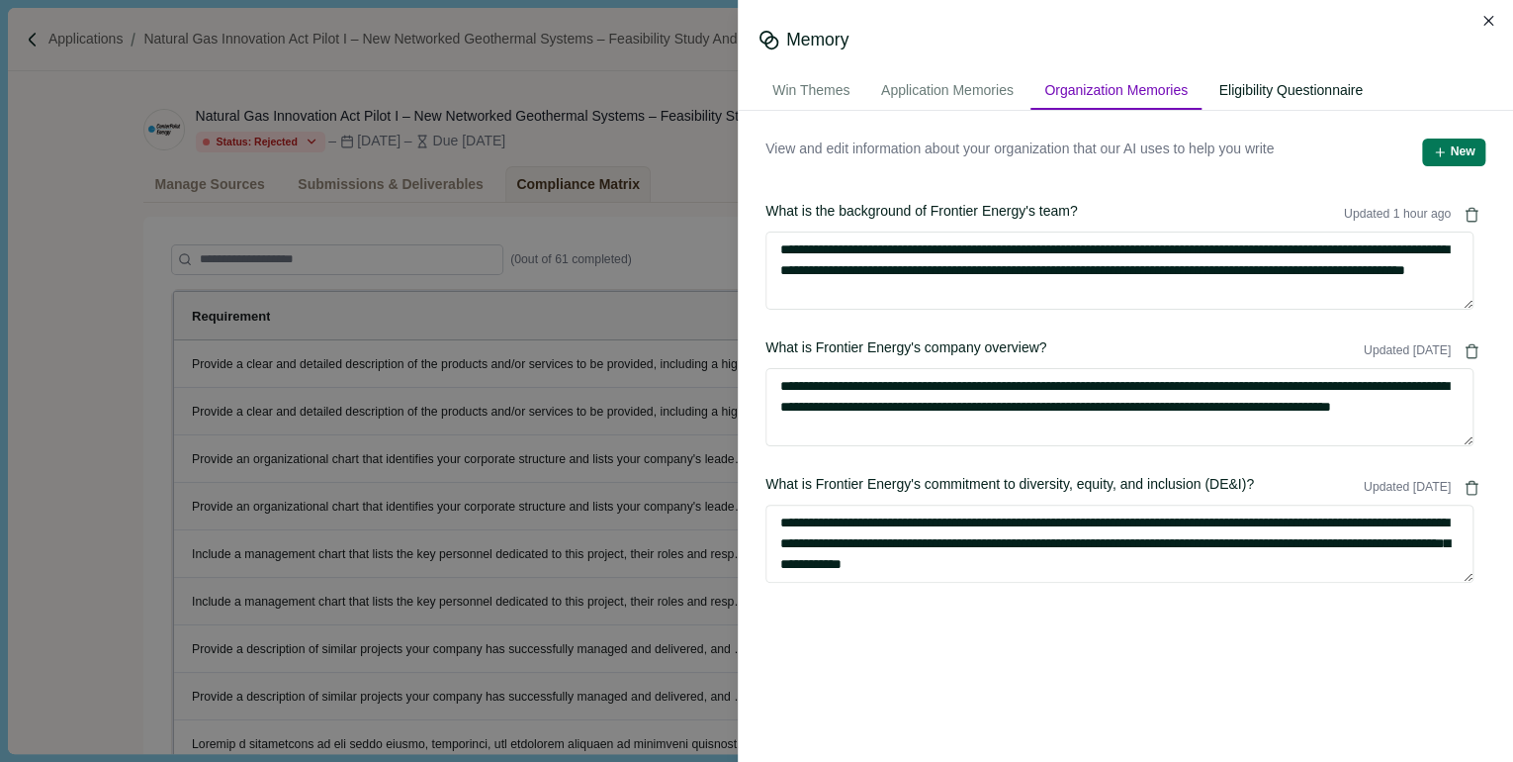
click at [1264, 83] on div "Eligibility Questionnaire" at bounding box center [1291, 91] width 172 height 37
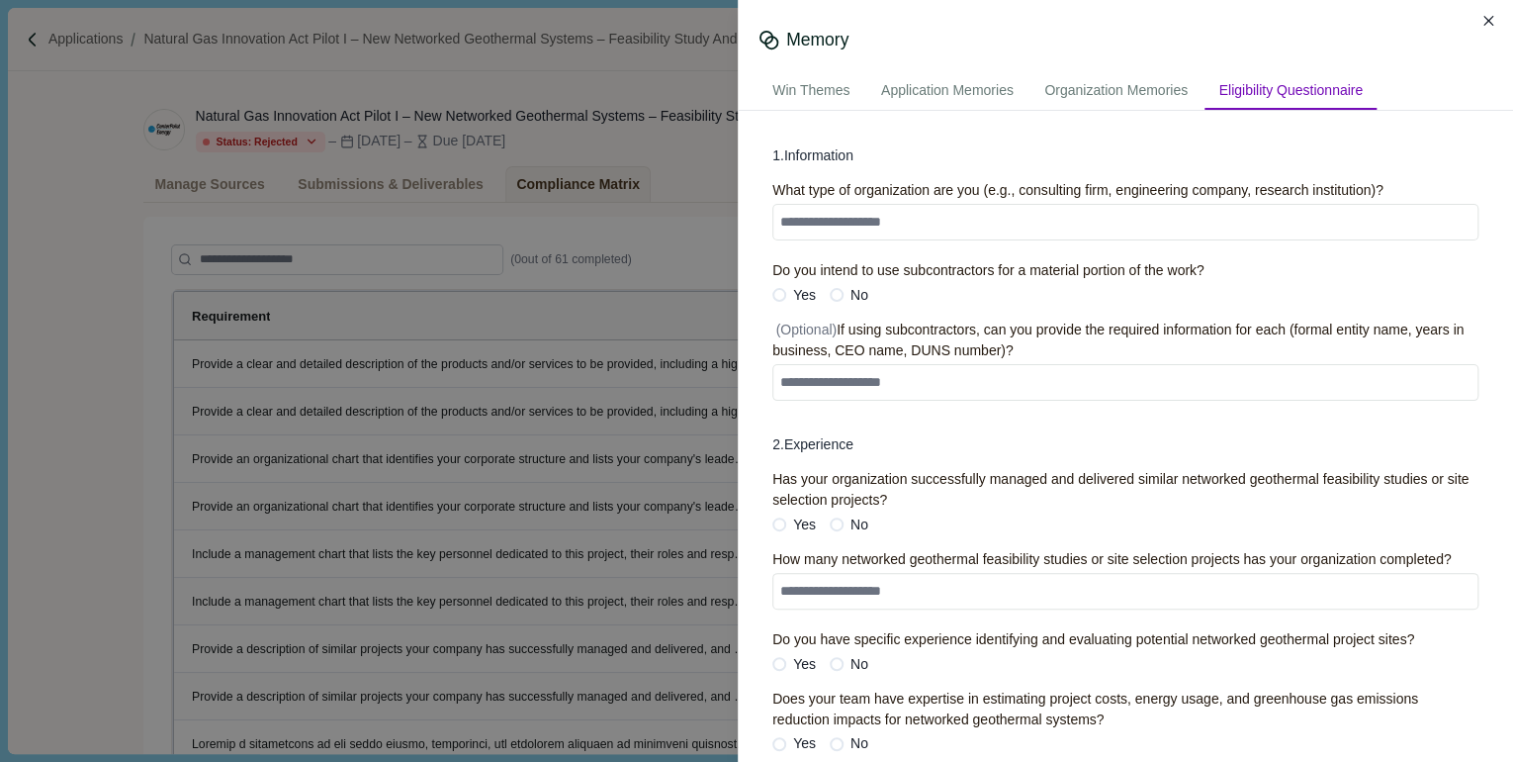
click at [82, 280] on div "Memory Win Themes Application Memories Organization Memories Eligibility Questi…" at bounding box center [756, 381] width 1513 height 762
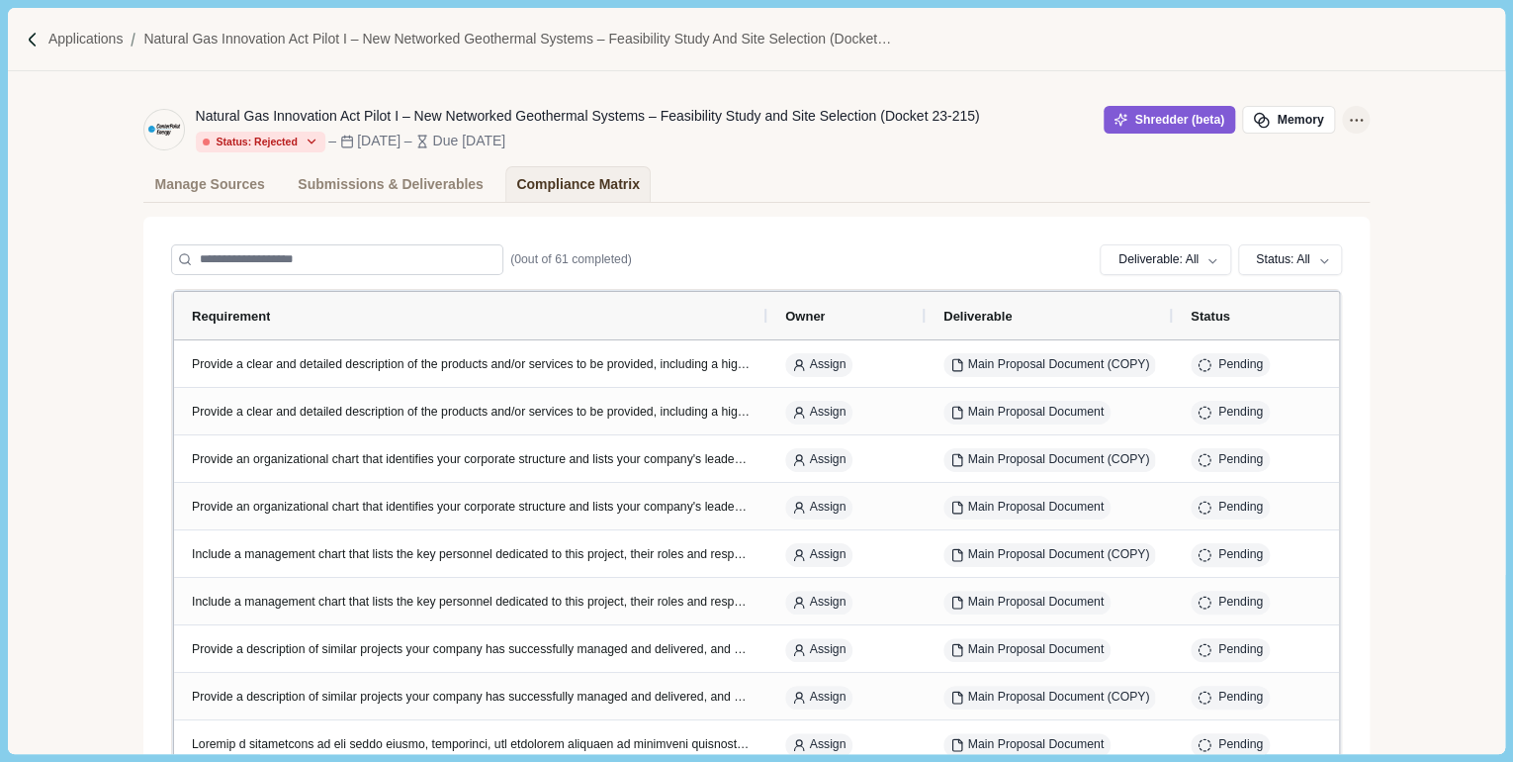
click at [1353, 118] on icon "Application Actions" at bounding box center [1356, 120] width 21 height 21
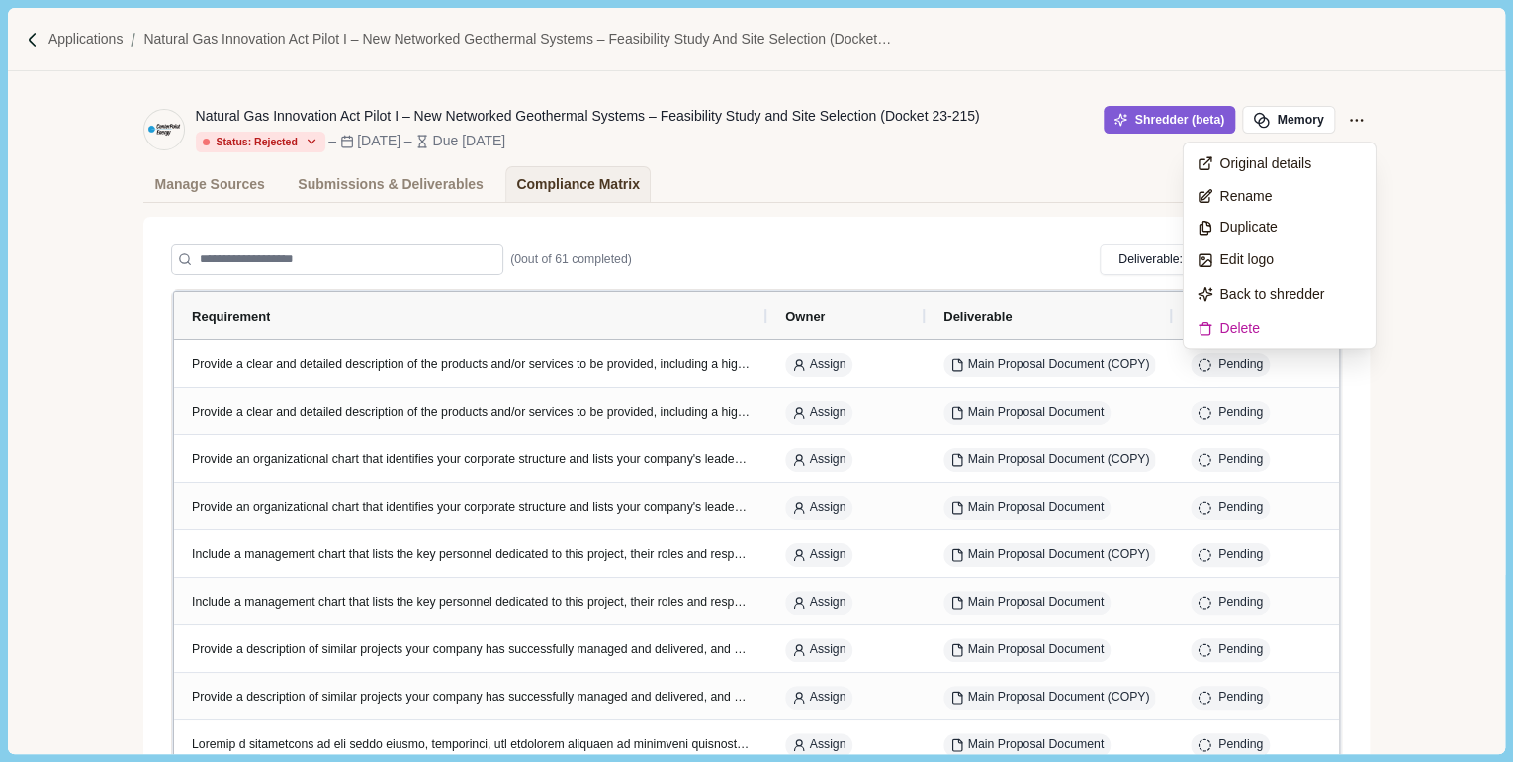
click at [955, 196] on div "Manage Sources Submissions & Deliverables Compliance Matrix" at bounding box center [756, 184] width 1227 height 36
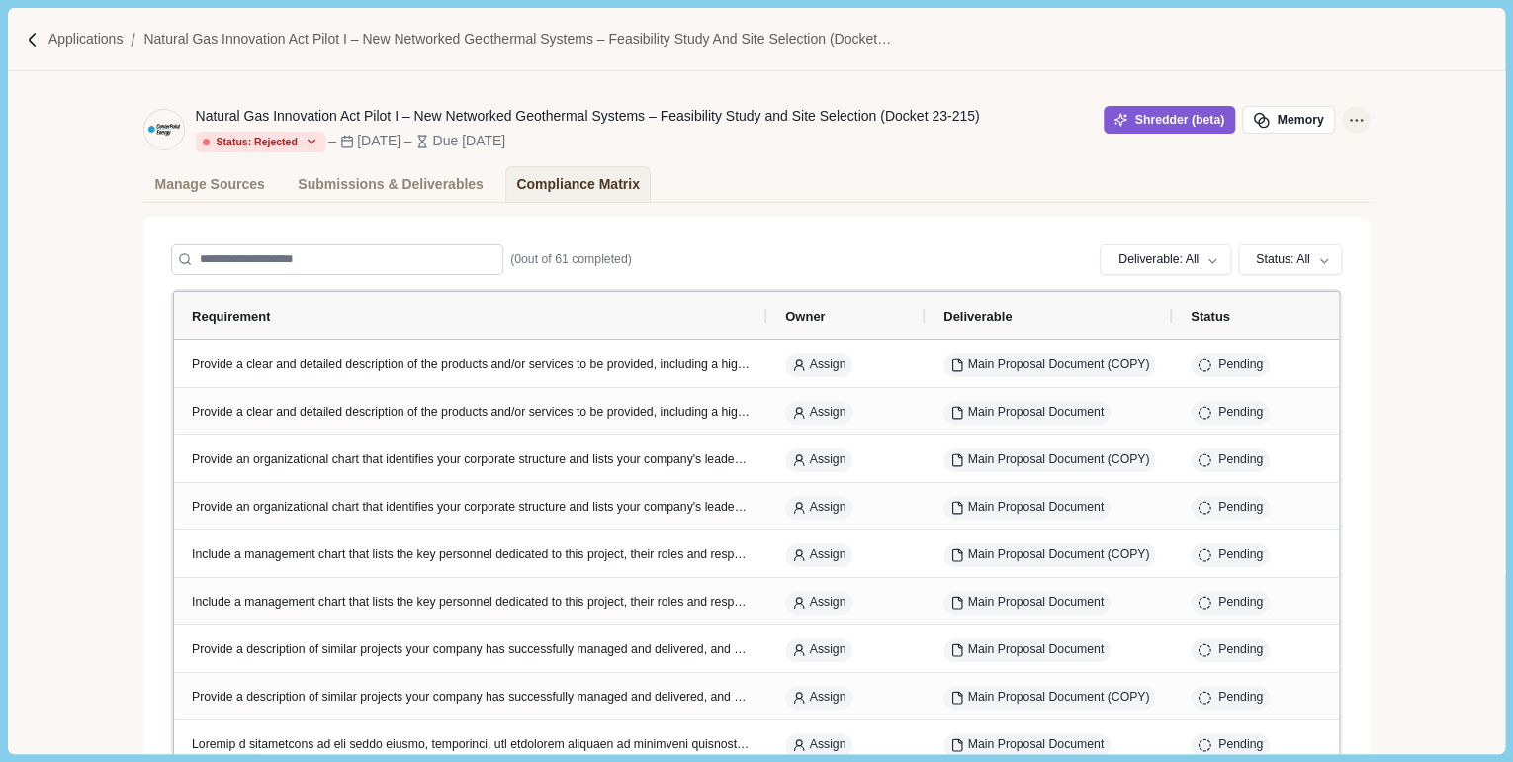
click at [1347, 116] on icon "Application Actions" at bounding box center [1356, 120] width 21 height 21
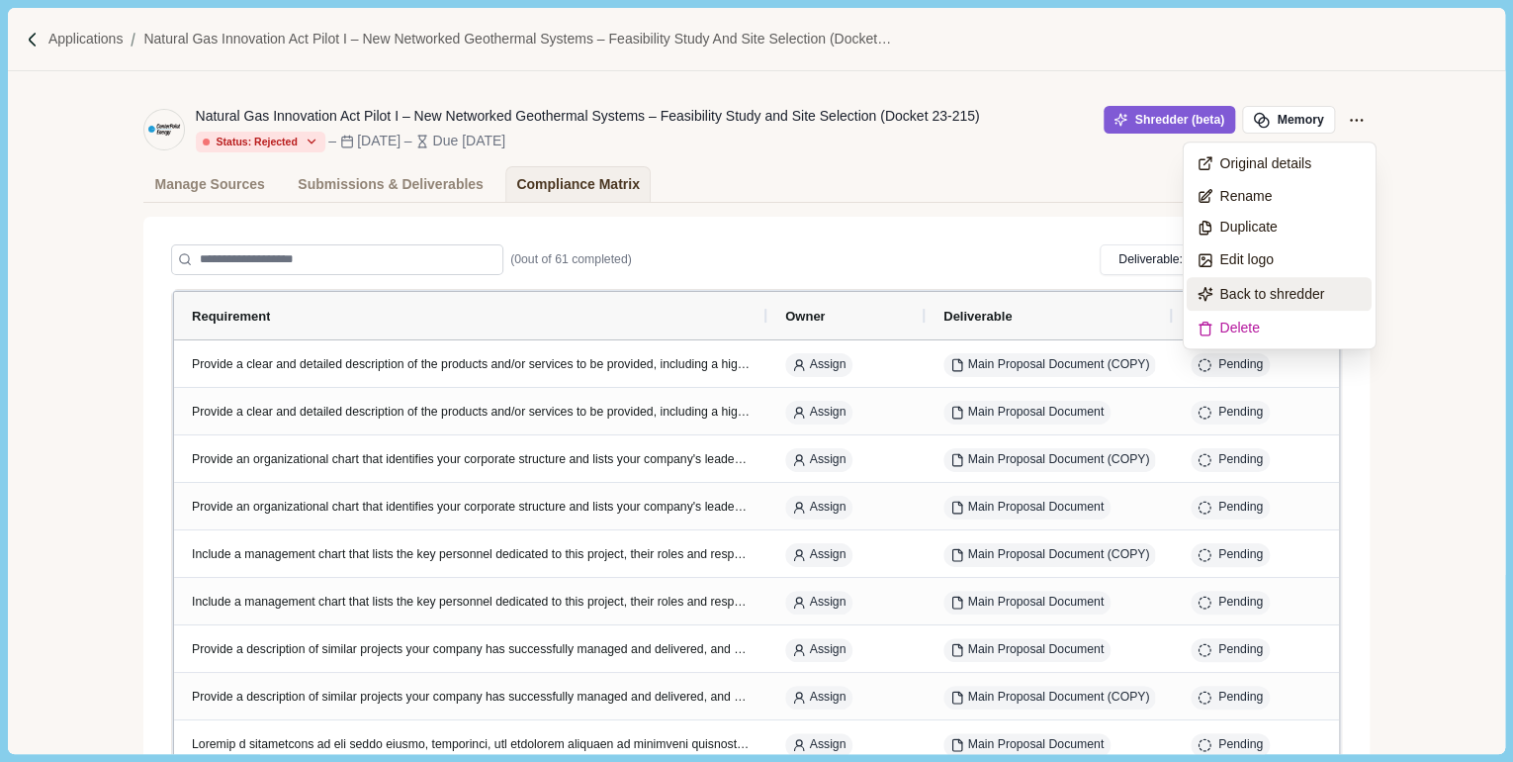
click at [1248, 289] on span "Back to shredder" at bounding box center [1272, 294] width 105 height 21
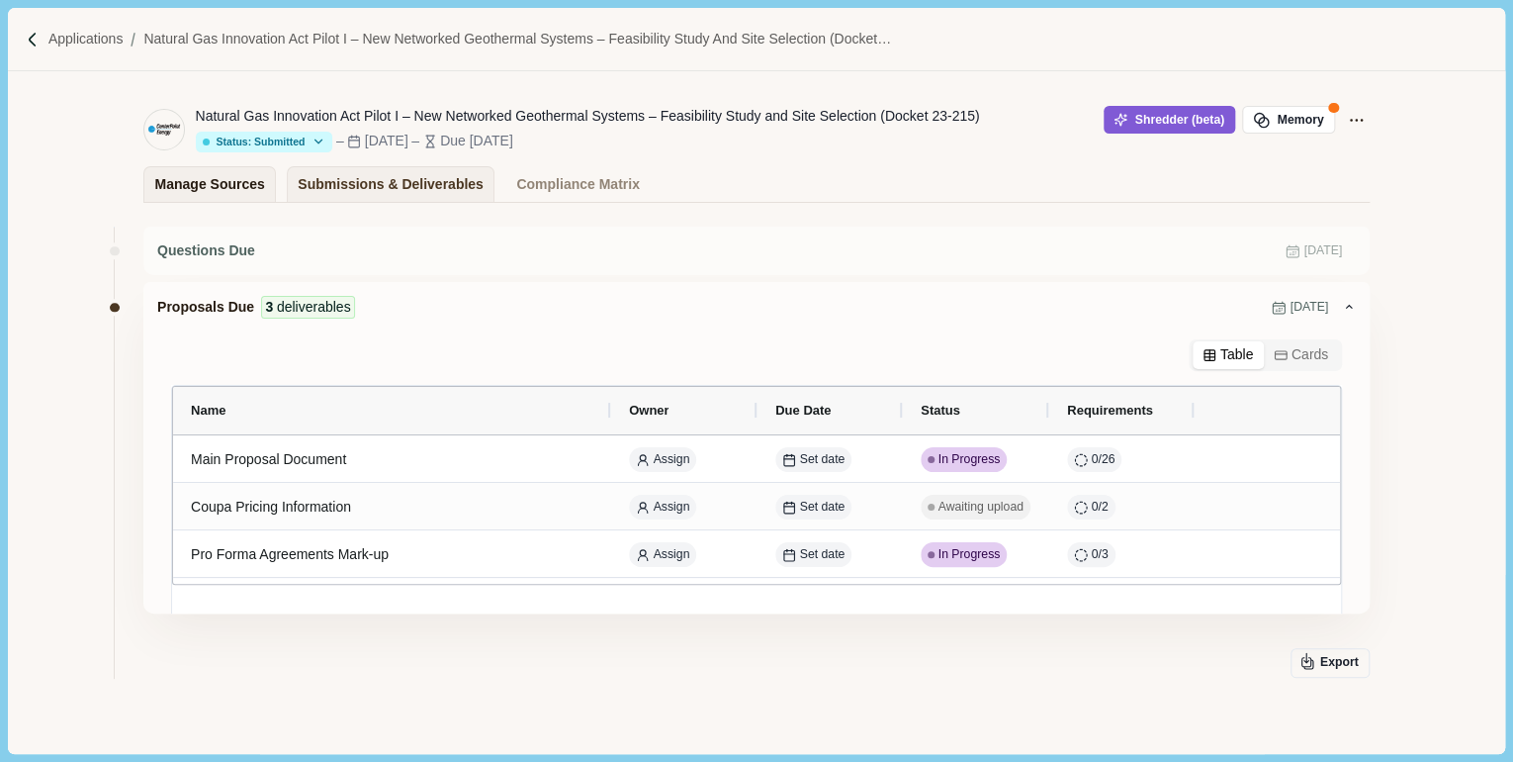
click at [210, 193] on div "Manage Sources" at bounding box center [210, 184] width 110 height 35
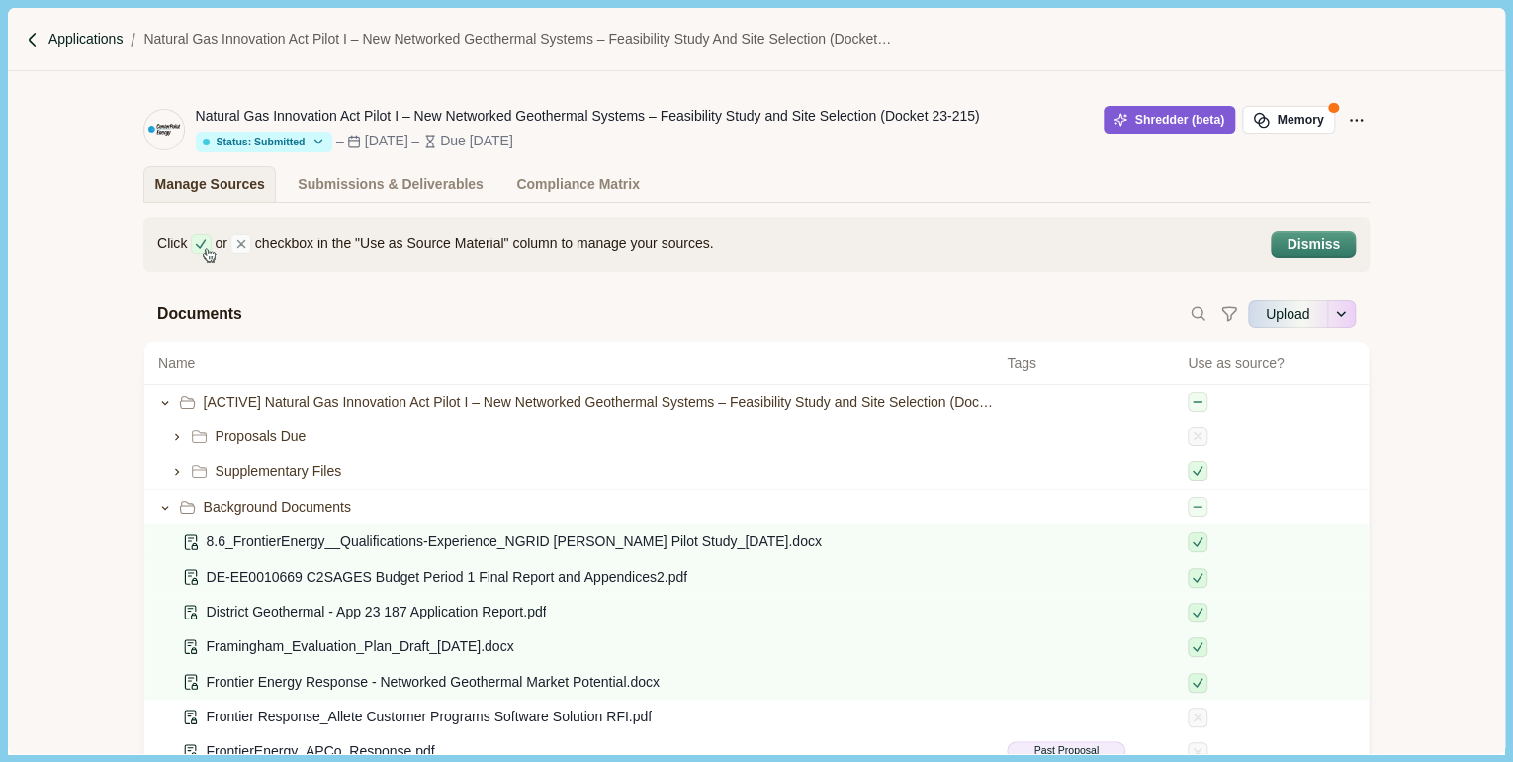
click at [80, 40] on p "Applications" at bounding box center [85, 39] width 75 height 21
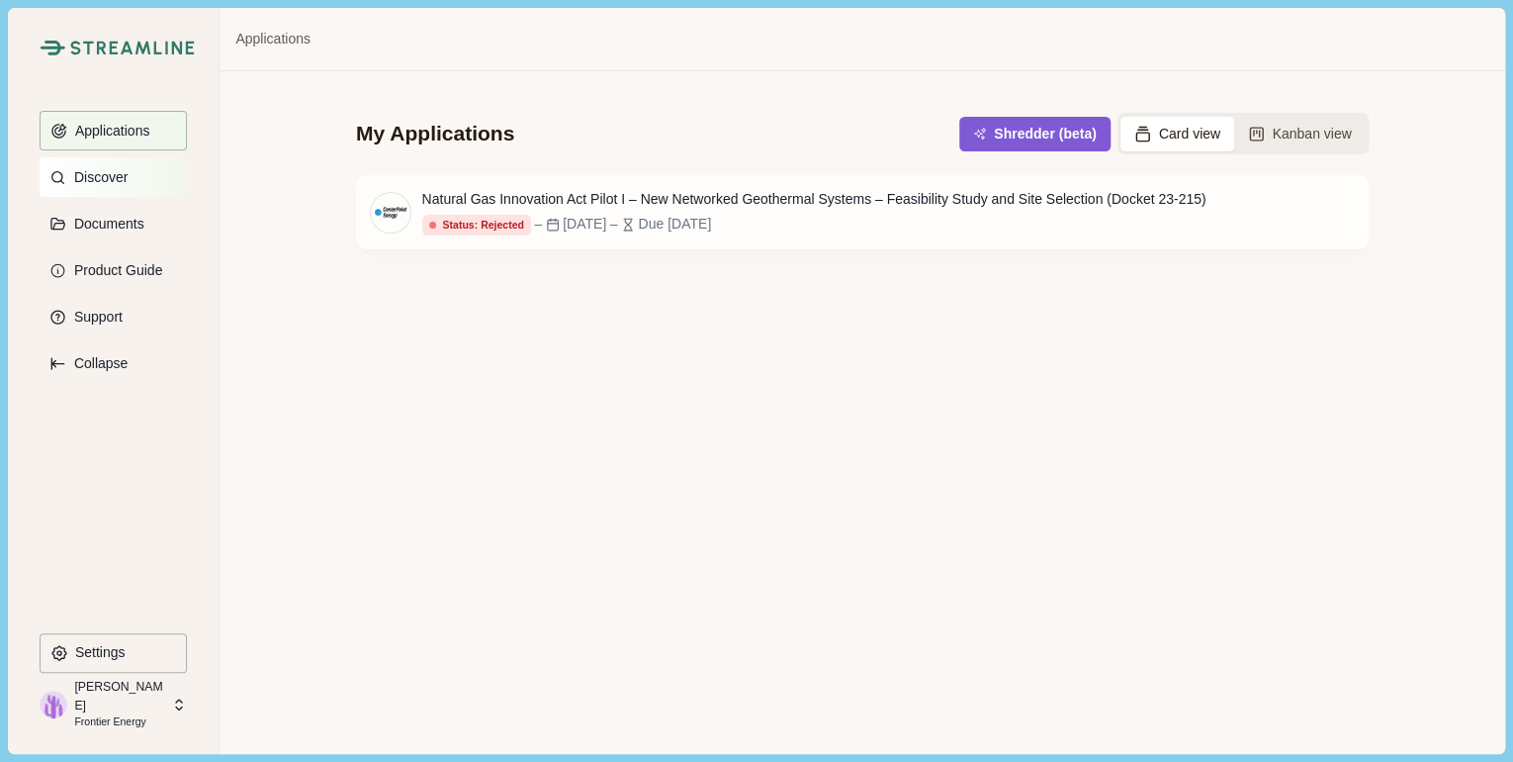
click at [131, 183] on button "Discover" at bounding box center [113, 177] width 147 height 40
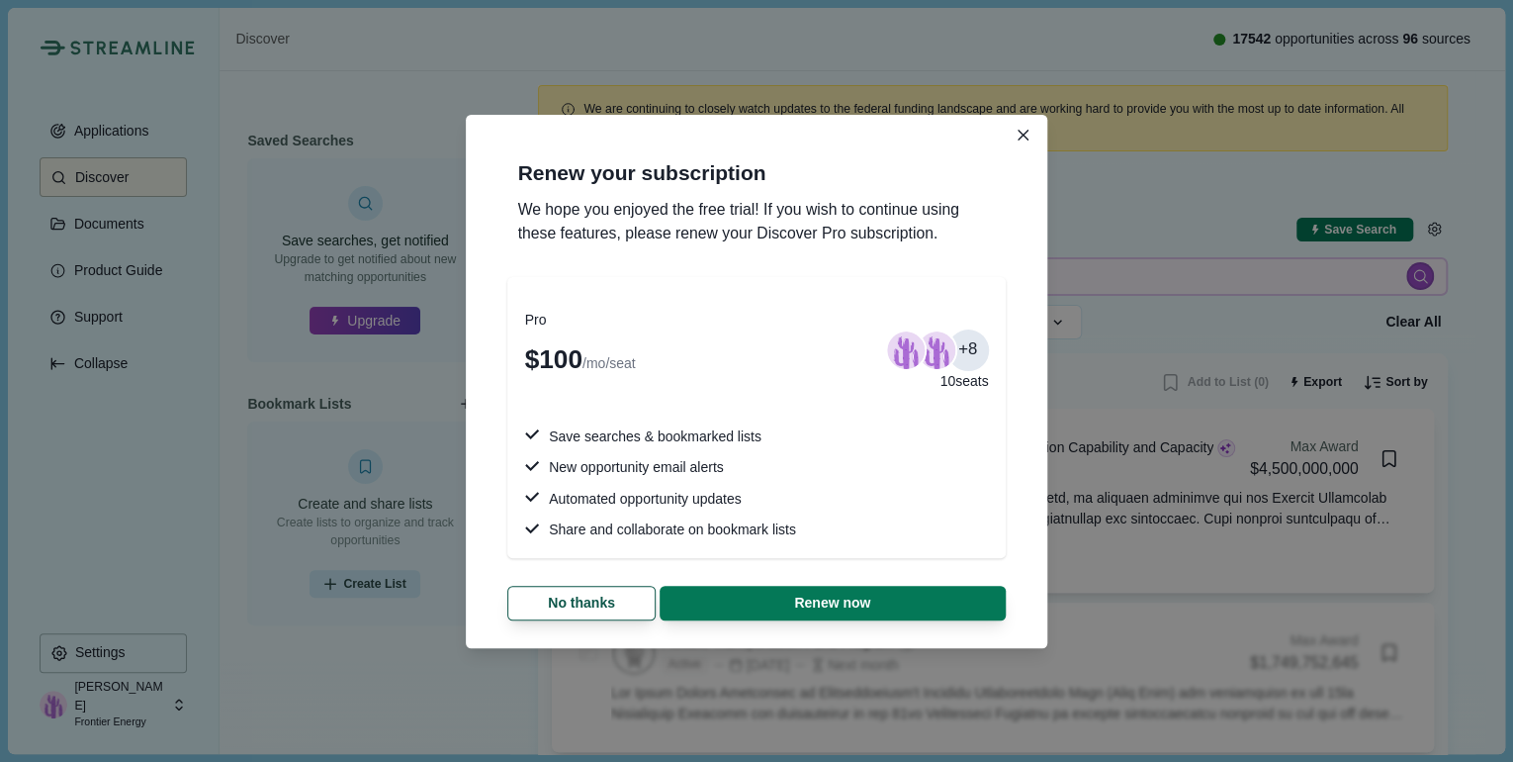
click at [1028, 133] on button "Close" at bounding box center [1024, 136] width 28 height 28
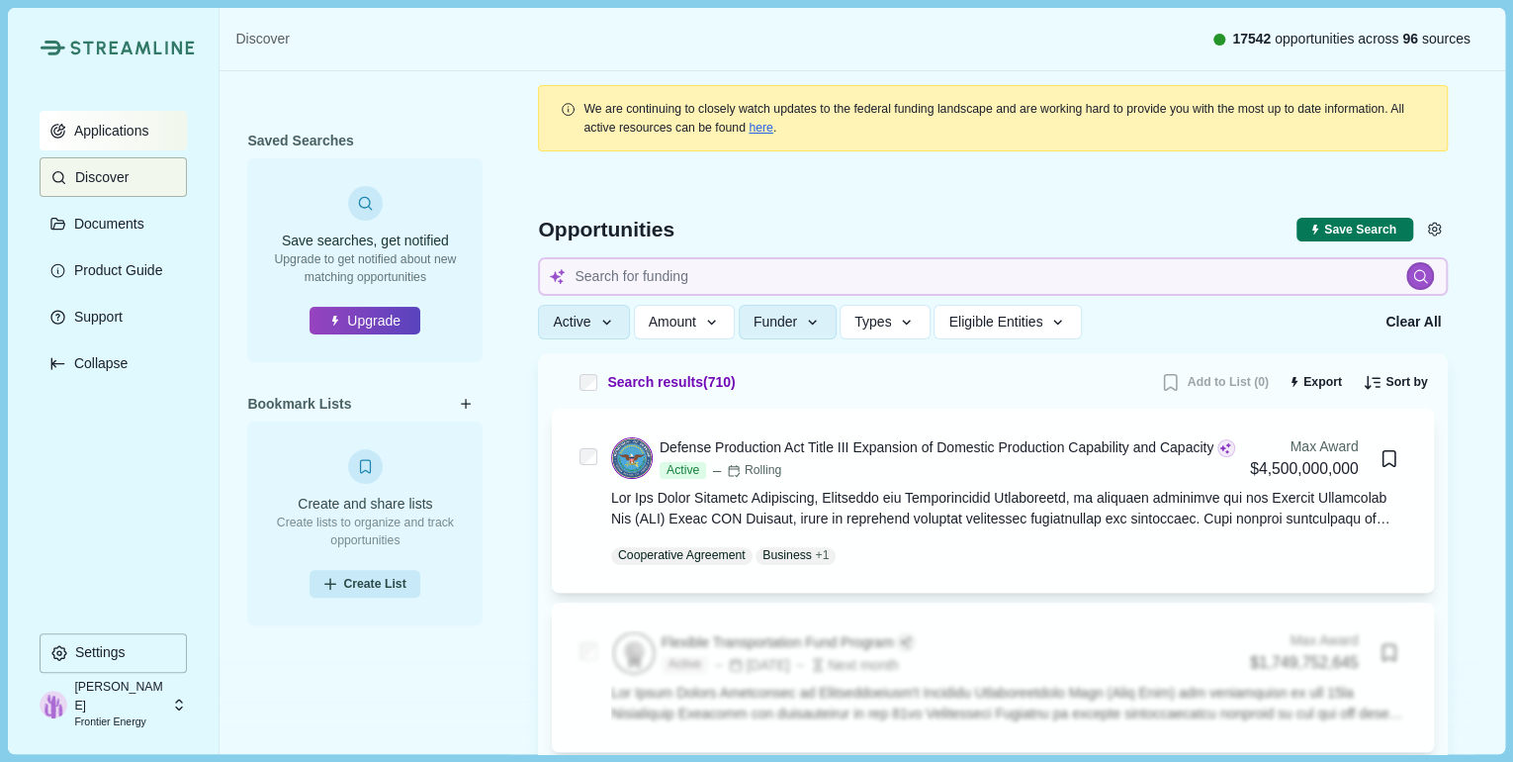
click at [107, 141] on button "Applications" at bounding box center [113, 131] width 147 height 40
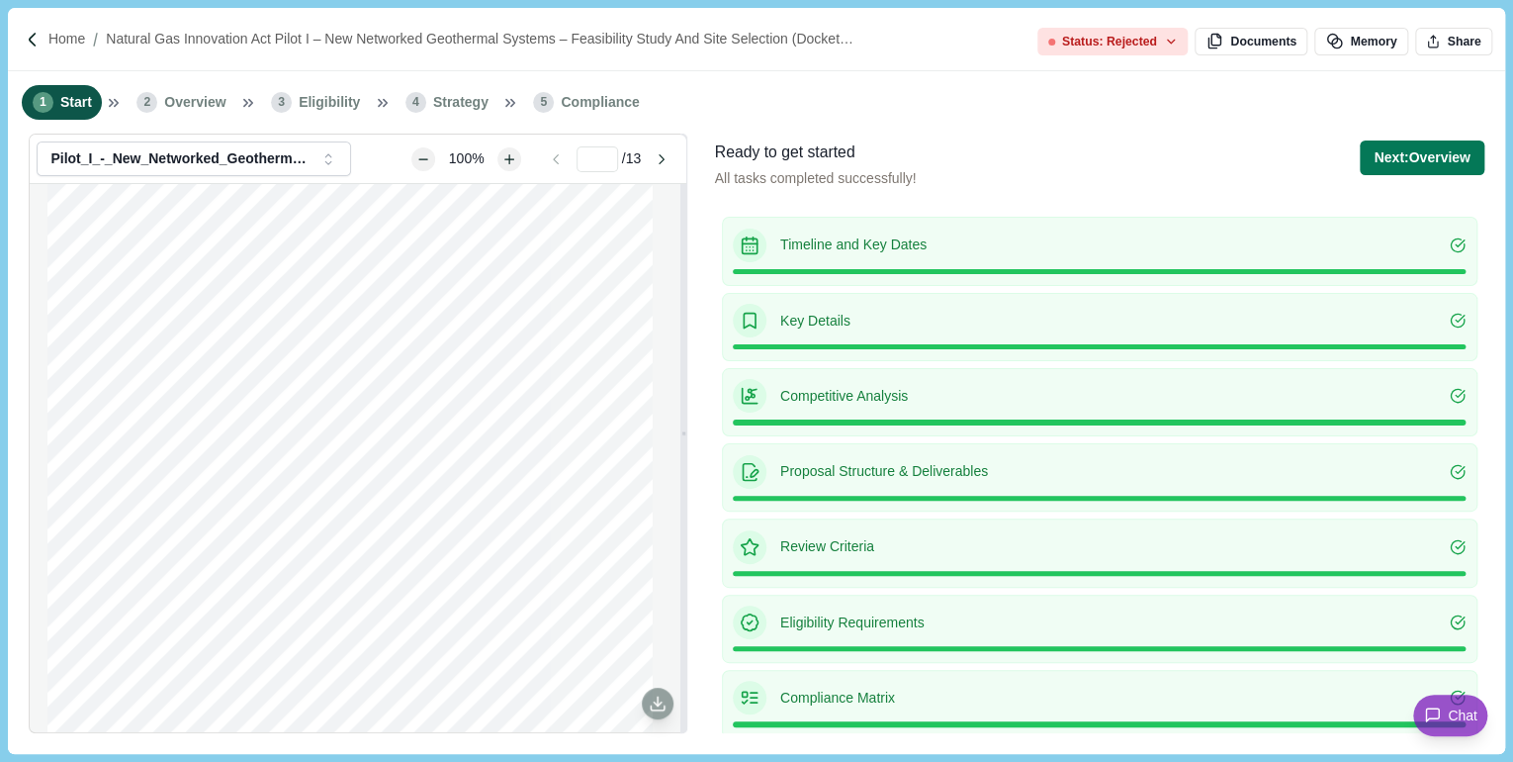
click at [197, 103] on span "Overview" at bounding box center [194, 102] width 61 height 21
click at [193, 112] on span "Overview" at bounding box center [194, 102] width 61 height 21
click at [1312, 478] on p "Proposal Structure & Deliverables" at bounding box center [1115, 471] width 670 height 21
click at [800, 479] on p "Proposal Structure & Deliverables" at bounding box center [1115, 471] width 670 height 21
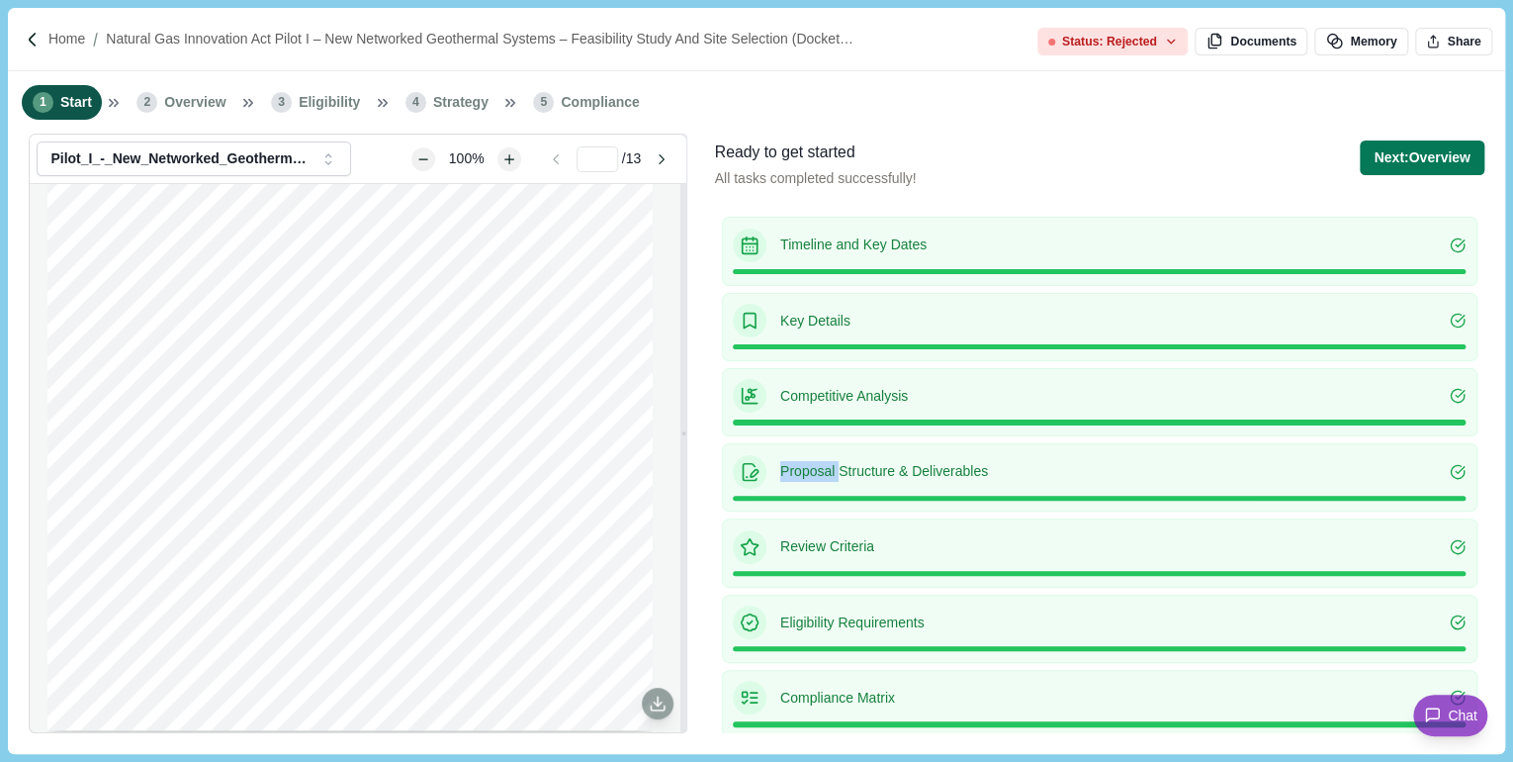
click at [800, 479] on p "Proposal Structure & Deliverables" at bounding box center [1115, 471] width 670 height 21
drag, startPoint x: 800, startPoint y: 479, endPoint x: 735, endPoint y: 468, distance: 66.2
click at [735, 468] on div at bounding box center [750, 472] width 34 height 34
click at [750, 467] on icon at bounding box center [750, 472] width 20 height 20
click at [788, 249] on p "Timeline and Key Dates" at bounding box center [1115, 244] width 670 height 21
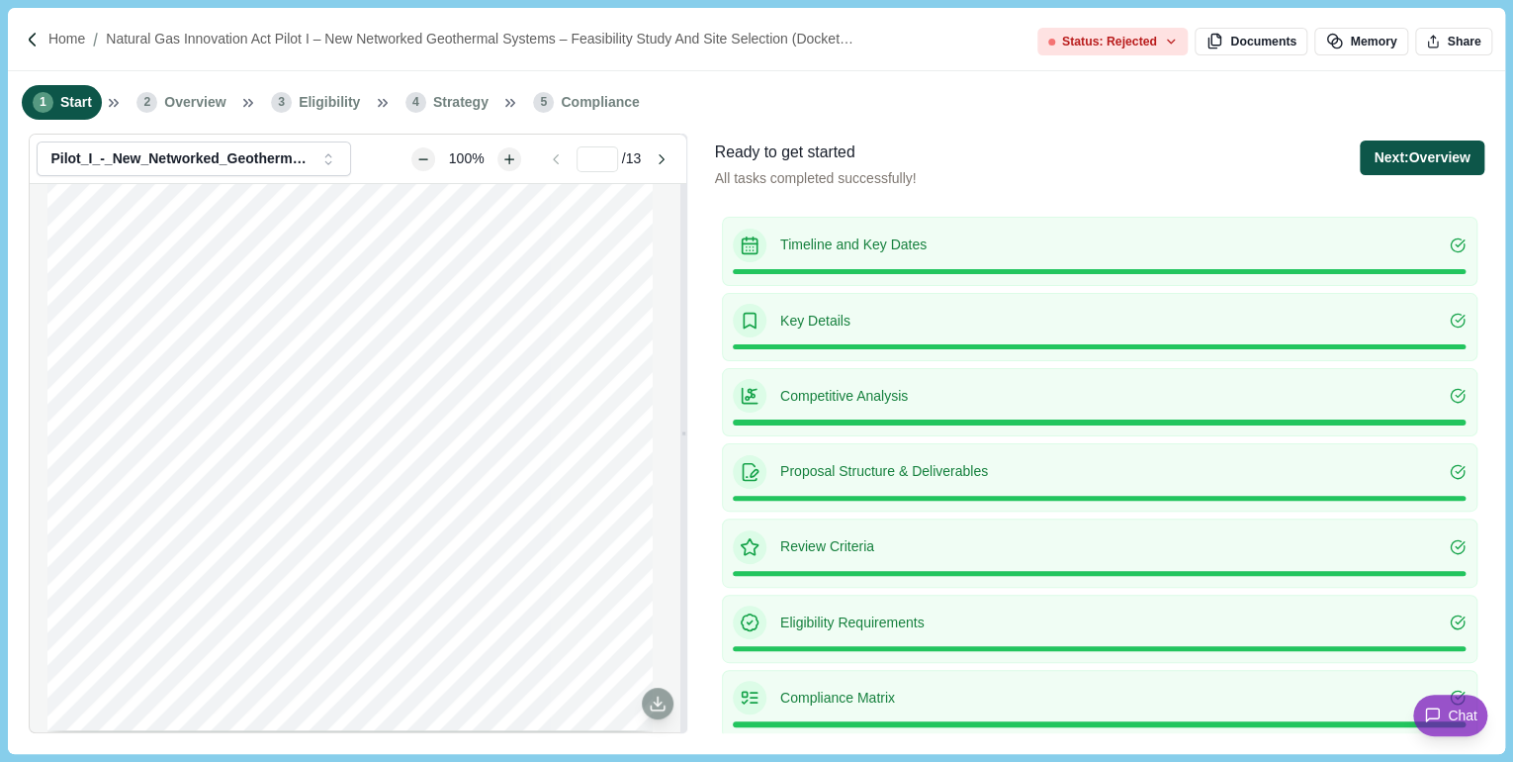
click at [1396, 145] on button "Next: Overview" at bounding box center [1422, 157] width 124 height 35
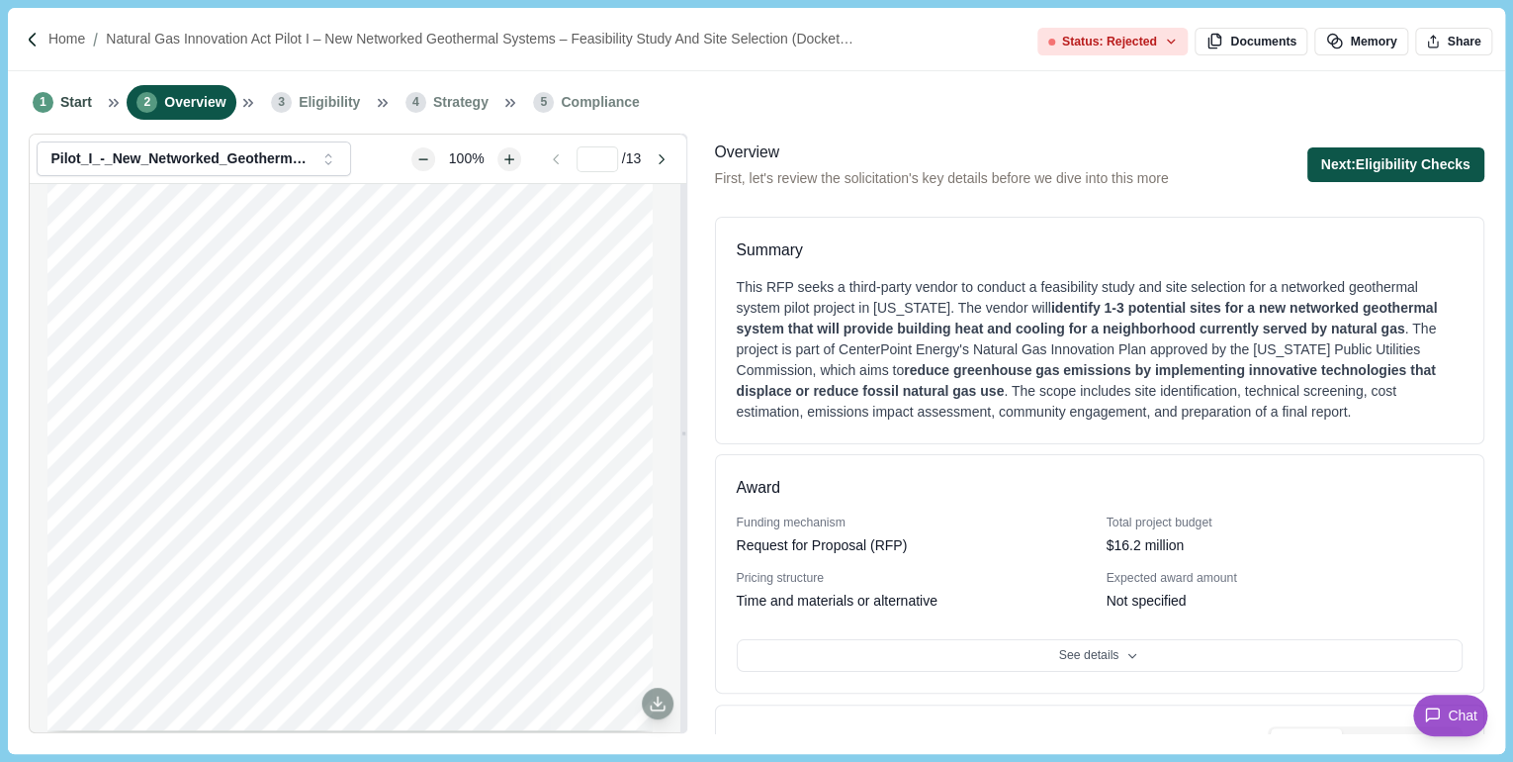
click at [1341, 166] on button "Next: Eligibility Checks" at bounding box center [1396, 164] width 177 height 35
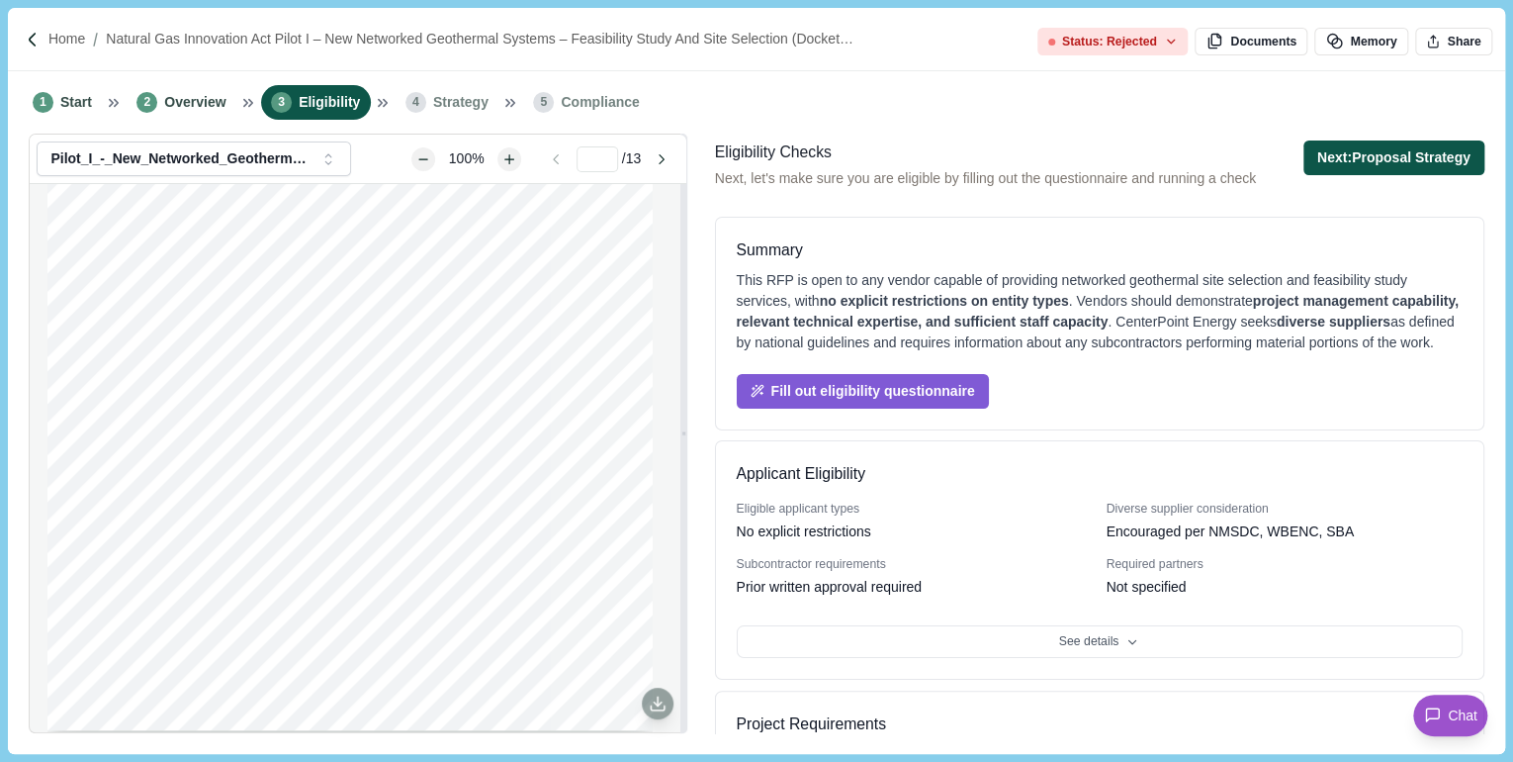
click at [1355, 160] on button "Next: Proposal Strategy" at bounding box center [1394, 157] width 181 height 35
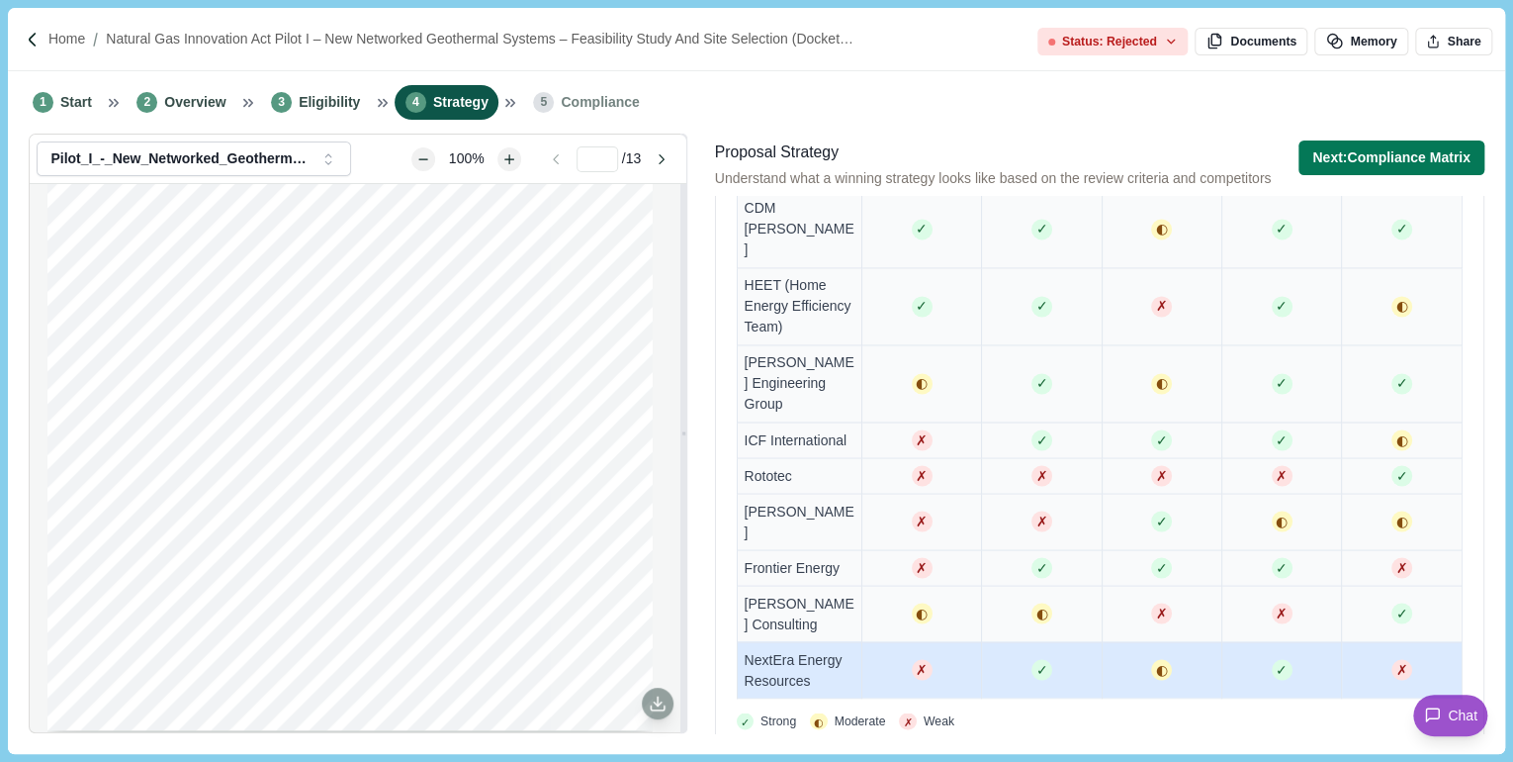
scroll to position [1662, 0]
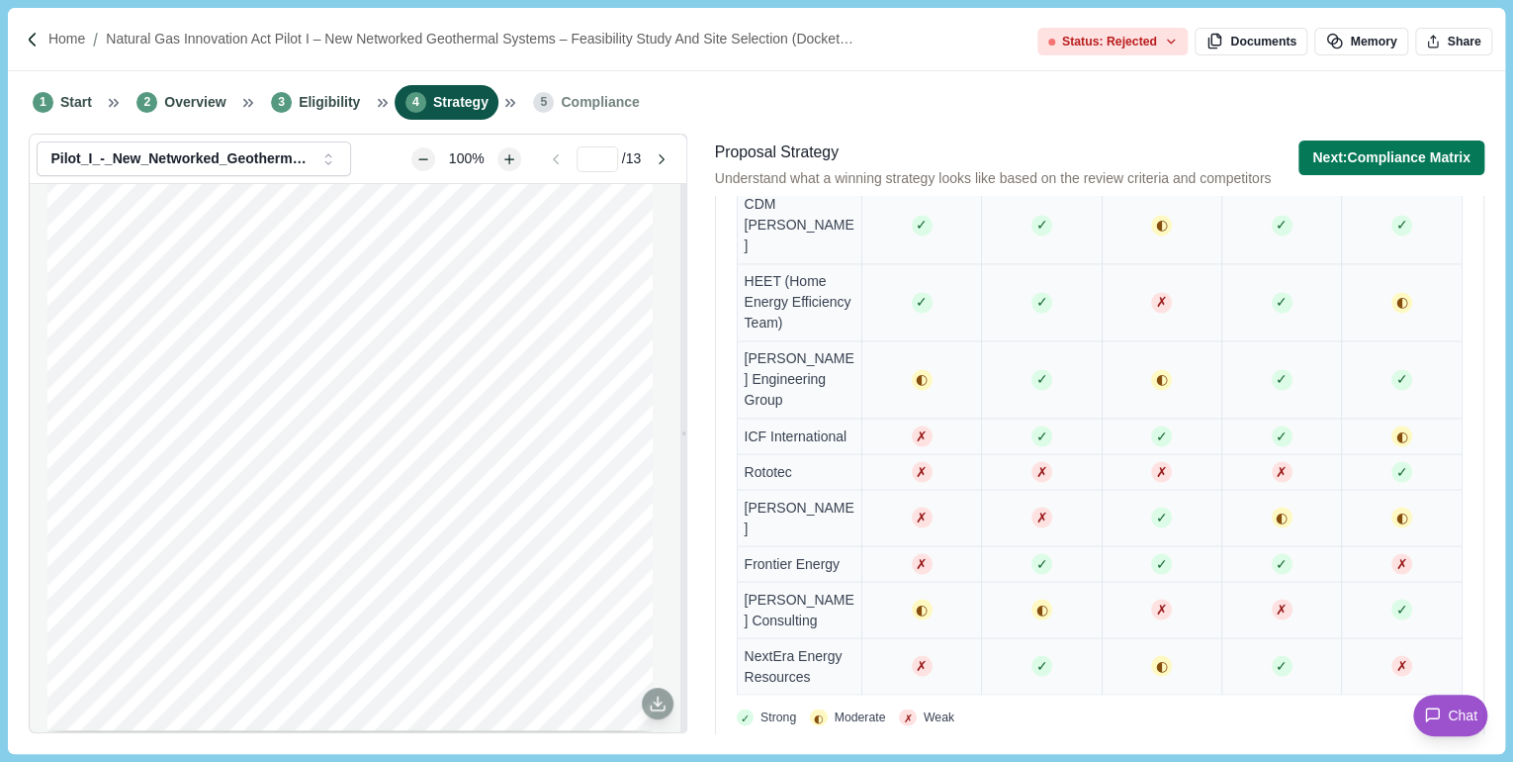
click at [573, 118] on li "5 Compliance" at bounding box center [586, 102] width 127 height 35
click at [570, 109] on span "Compliance" at bounding box center [600, 102] width 78 height 21
click at [1324, 150] on button "Next: Compliance Matrix" at bounding box center [1392, 157] width 186 height 35
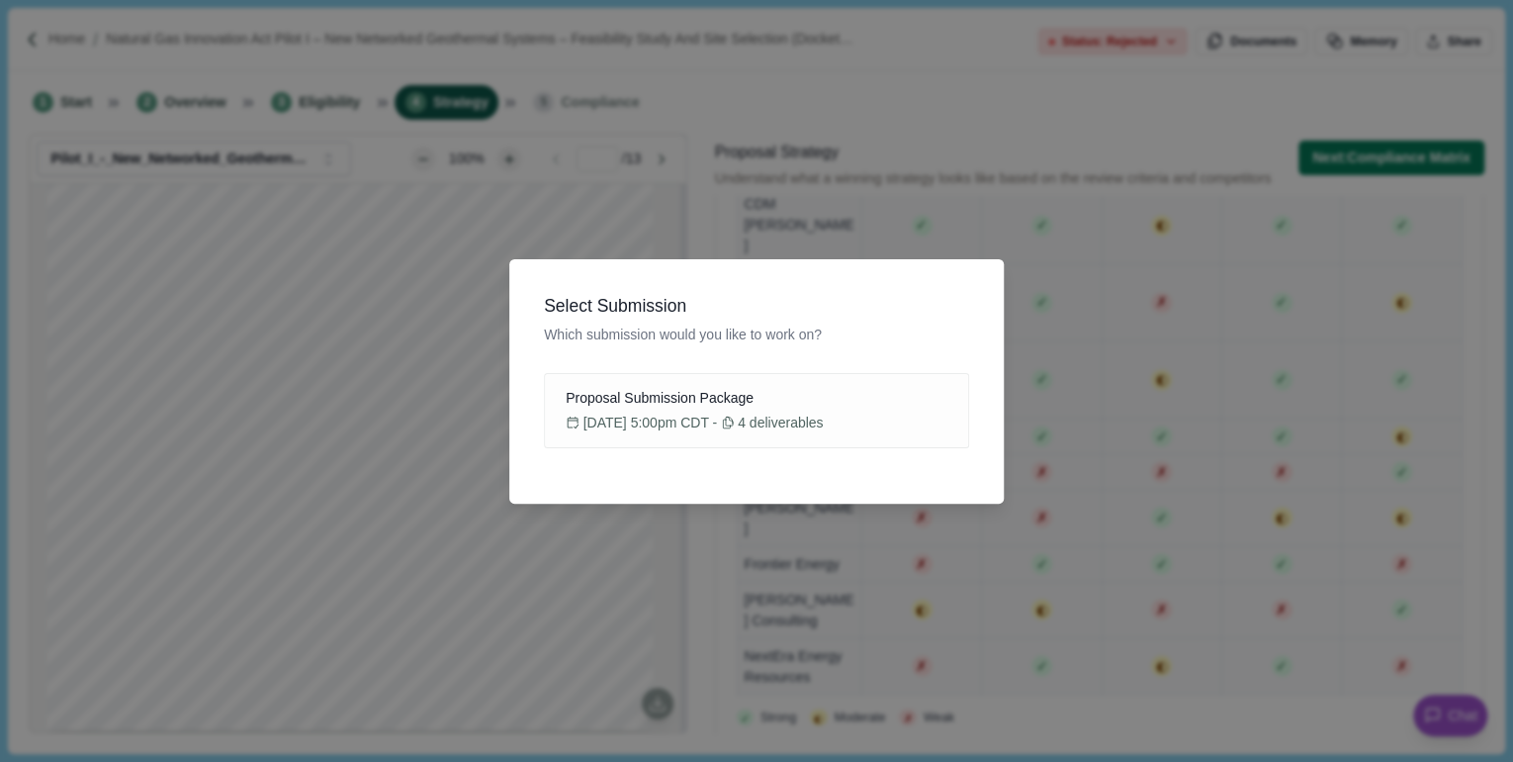
click at [845, 103] on div "Select Submission Which submission would you like to work on? Proposal Submissi…" at bounding box center [756, 381] width 1513 height 762
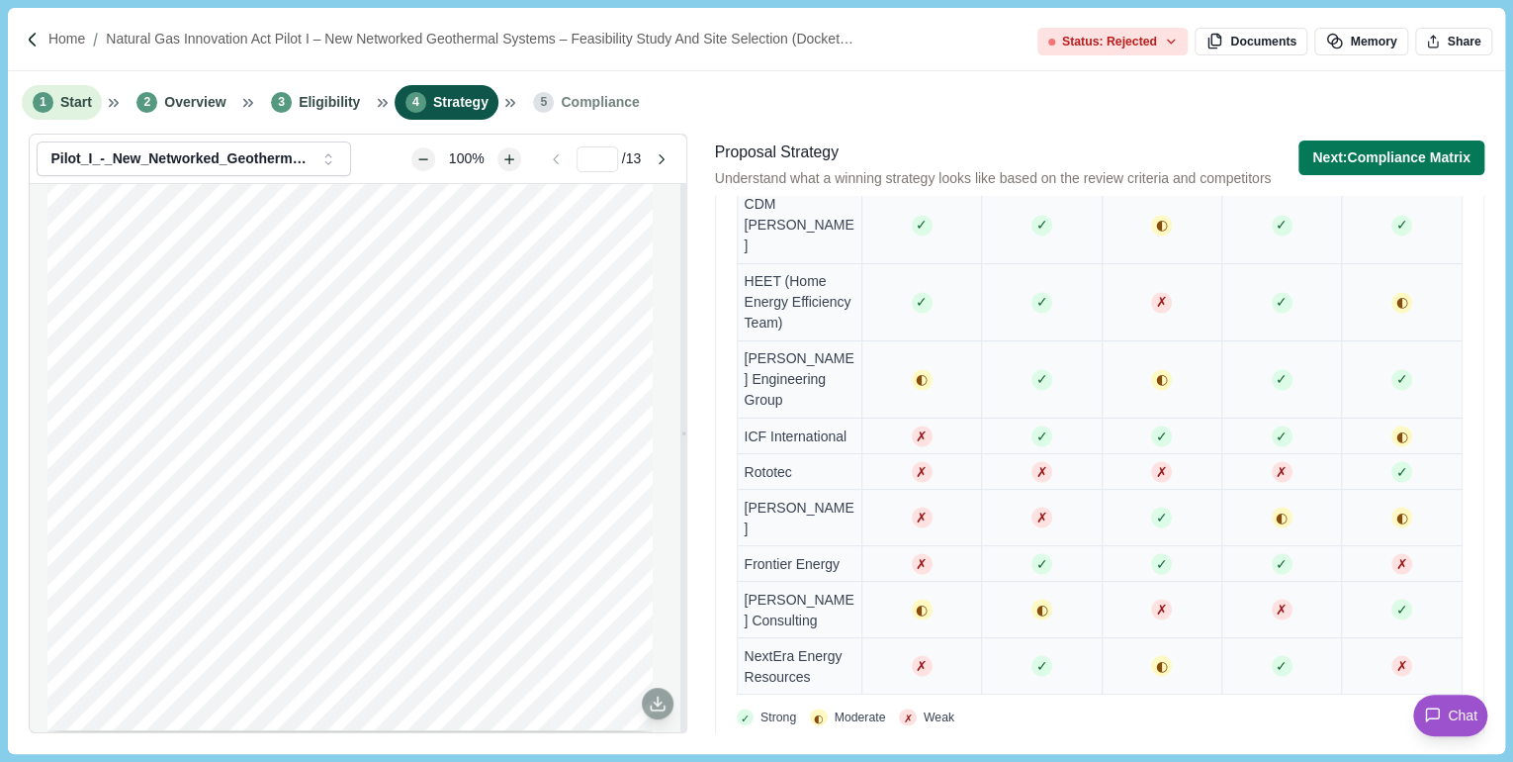
click at [88, 107] on span "Start" at bounding box center [76, 102] width 32 height 21
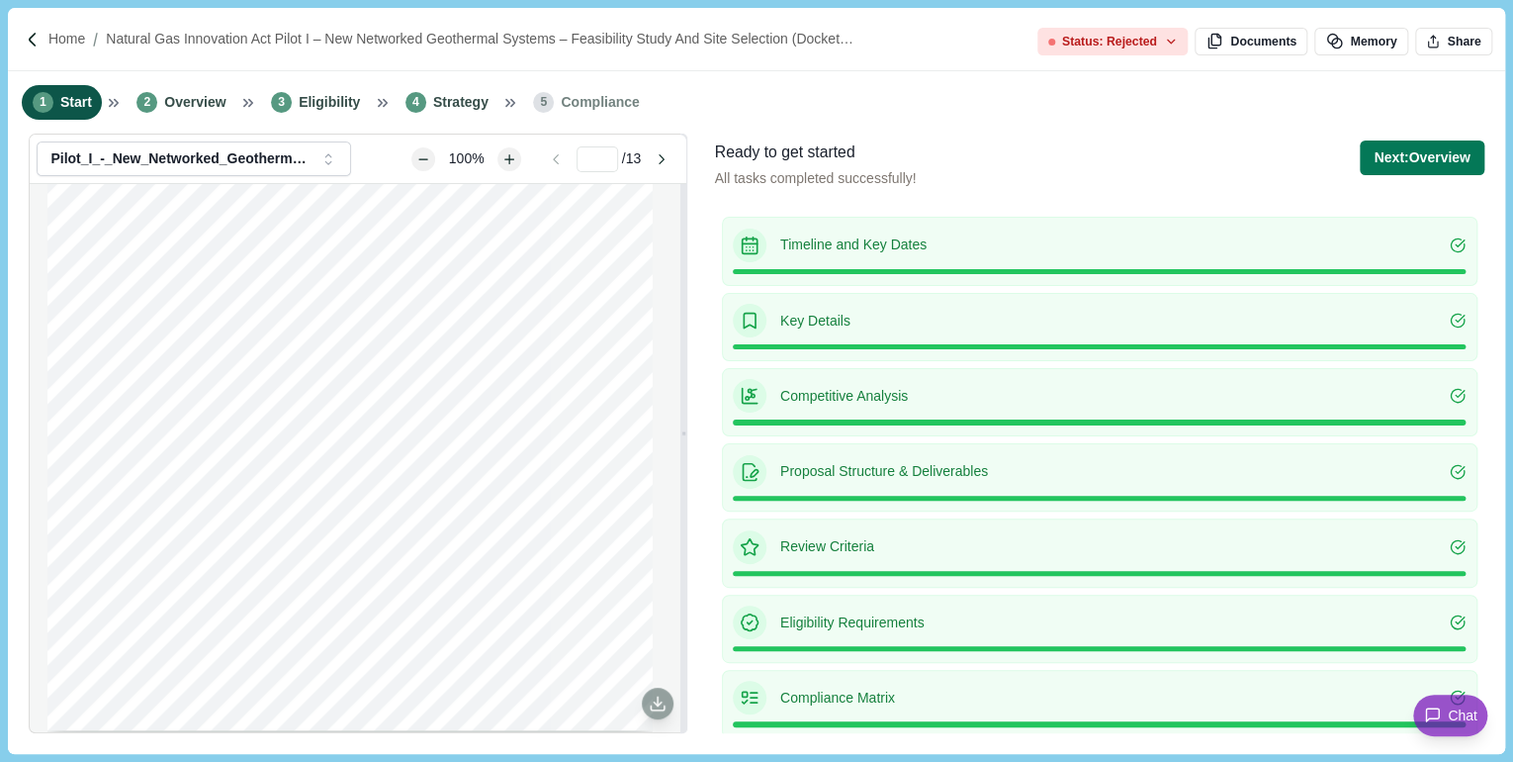
click at [804, 260] on div "Timeline and Key Dates" at bounding box center [1099, 245] width 733 height 34
click at [749, 243] on icon at bounding box center [750, 243] width 15 height 0
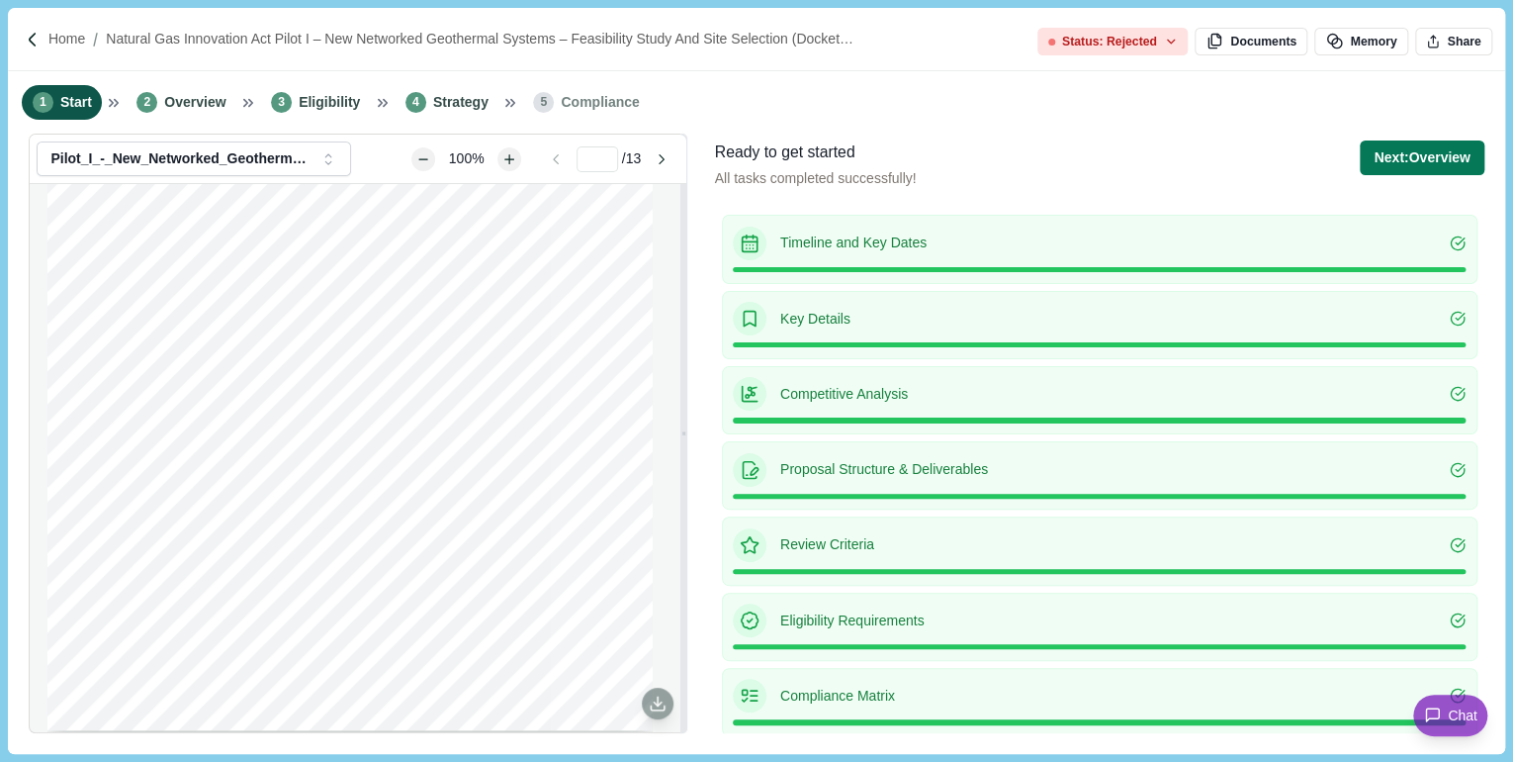
scroll to position [3, 0]
click at [1337, 266] on div at bounding box center [1099, 268] width 733 height 5
click at [1249, 38] on button "Documents" at bounding box center [1251, 42] width 113 height 28
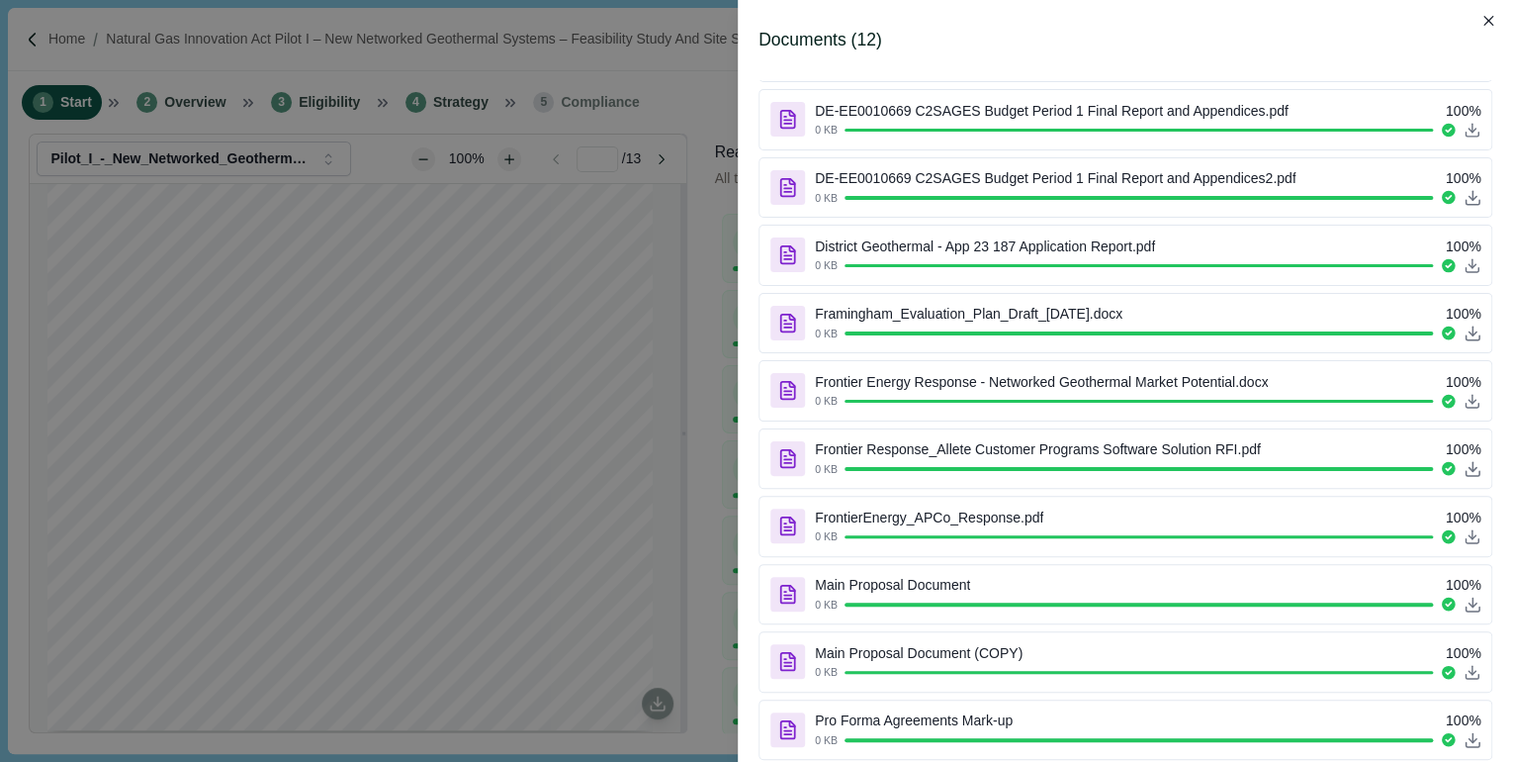
scroll to position [0, 0]
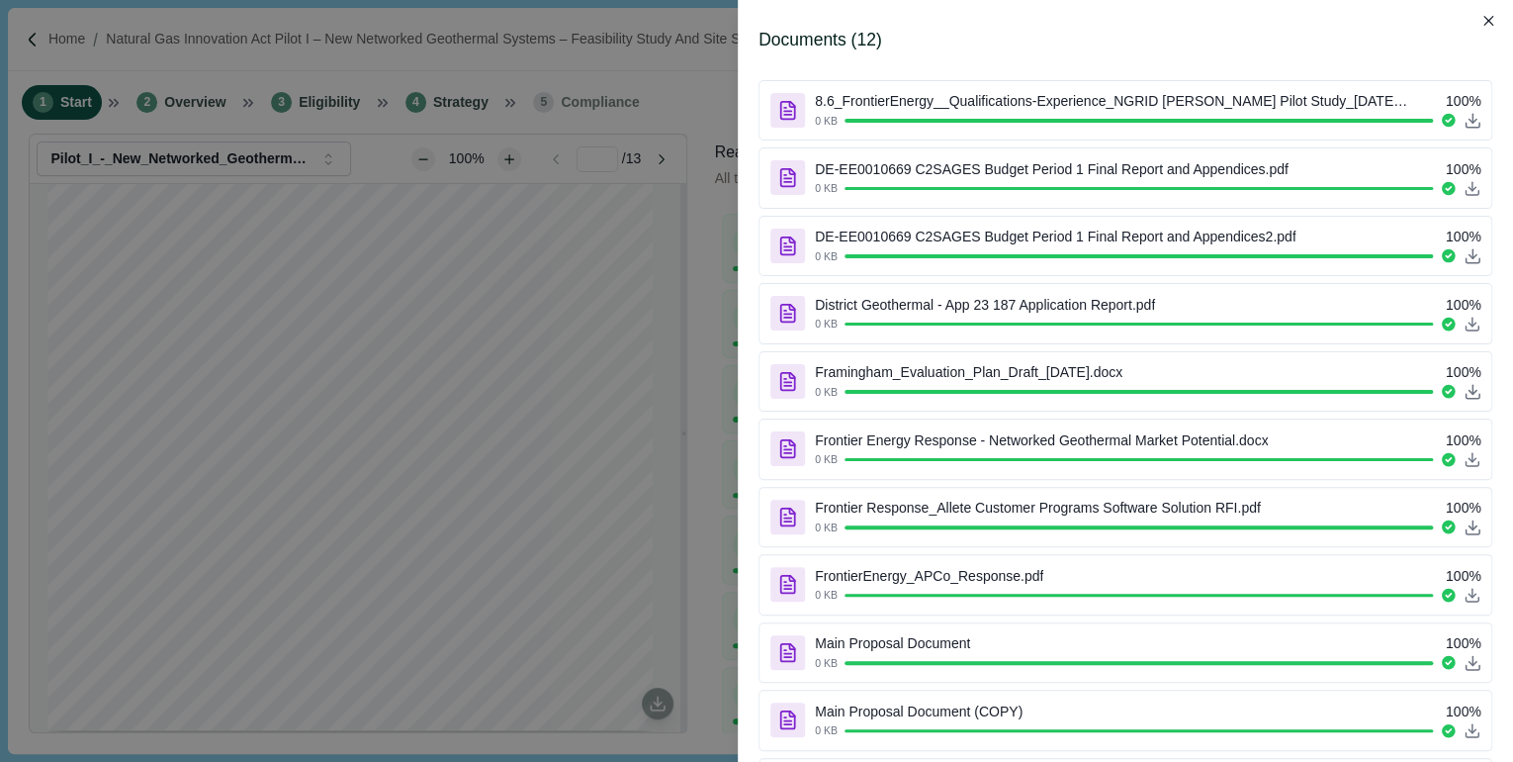
click at [704, 344] on div "Documents ( 12 ) 8.6_FrontierEnergy__Qualifications-Experience_NGRID Lowell Pil…" at bounding box center [756, 381] width 1513 height 762
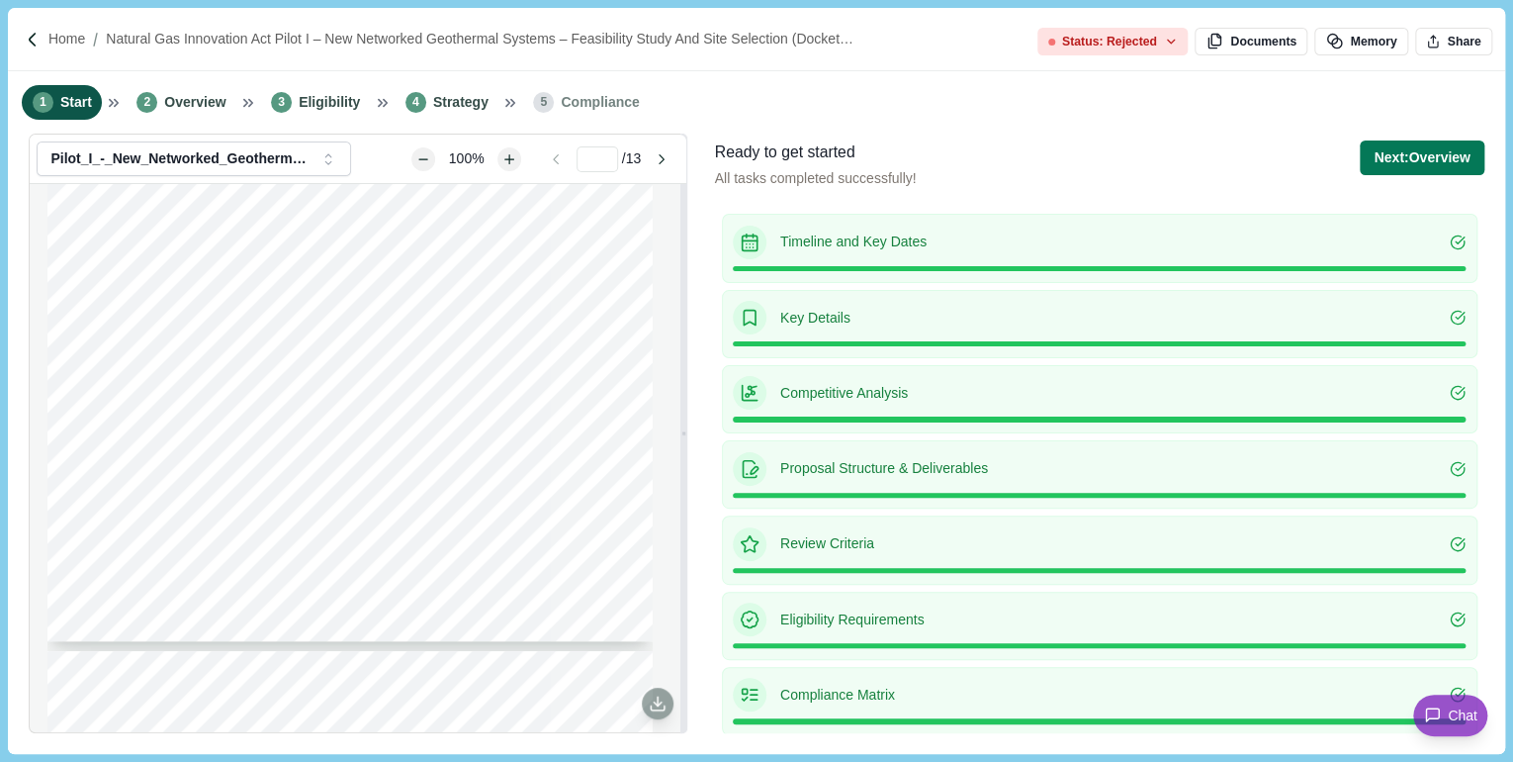
type input "*"
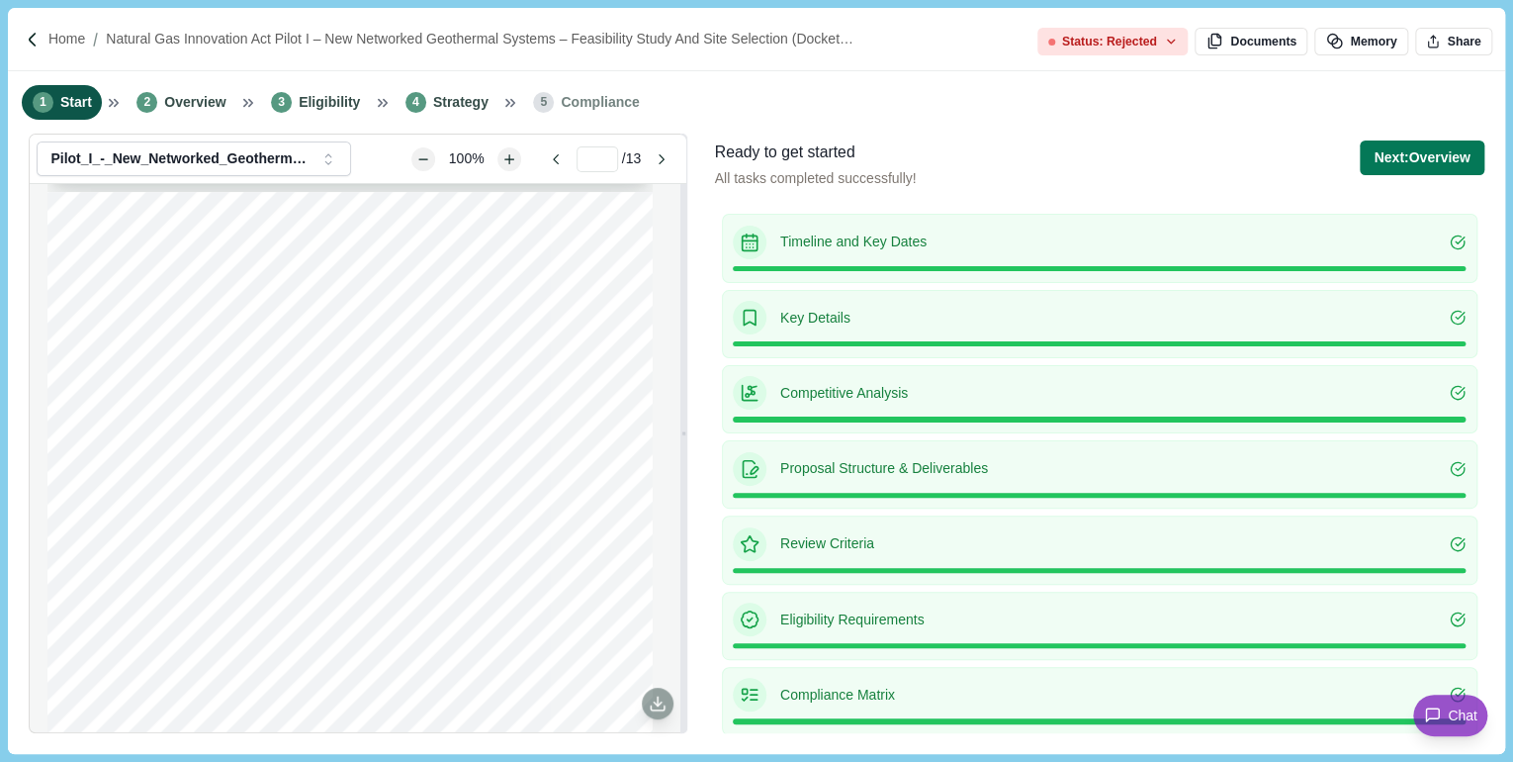
scroll to position [791, 0]
click at [601, 35] on p "Natural Gas Innovation Act Pilot I – New Networked Geothermal Systems – Feasibi…" at bounding box center [484, 39] width 757 height 21
click at [79, 40] on p "Home" at bounding box center [66, 39] width 37 height 21
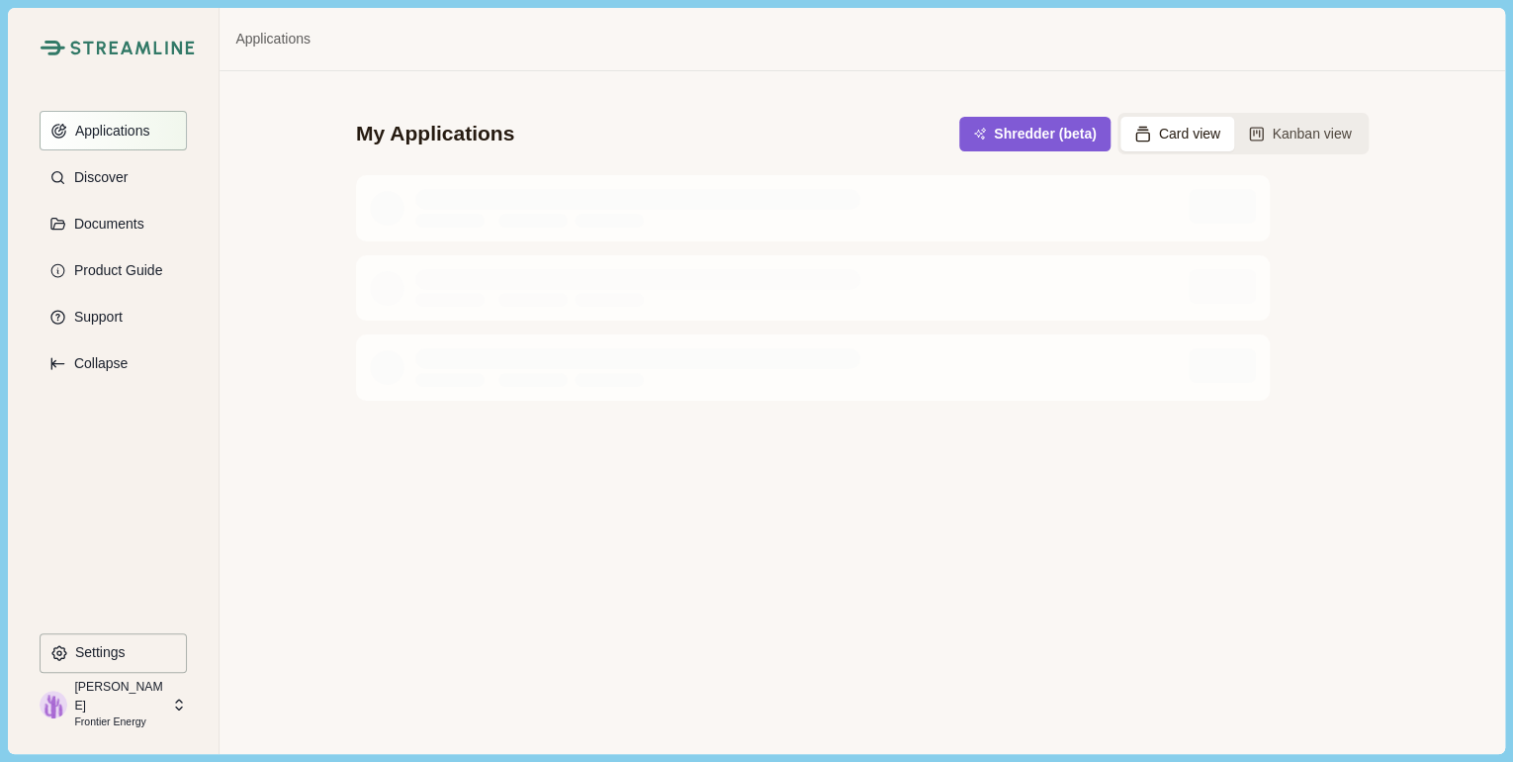
click at [101, 123] on p "Applications" at bounding box center [109, 131] width 82 height 17
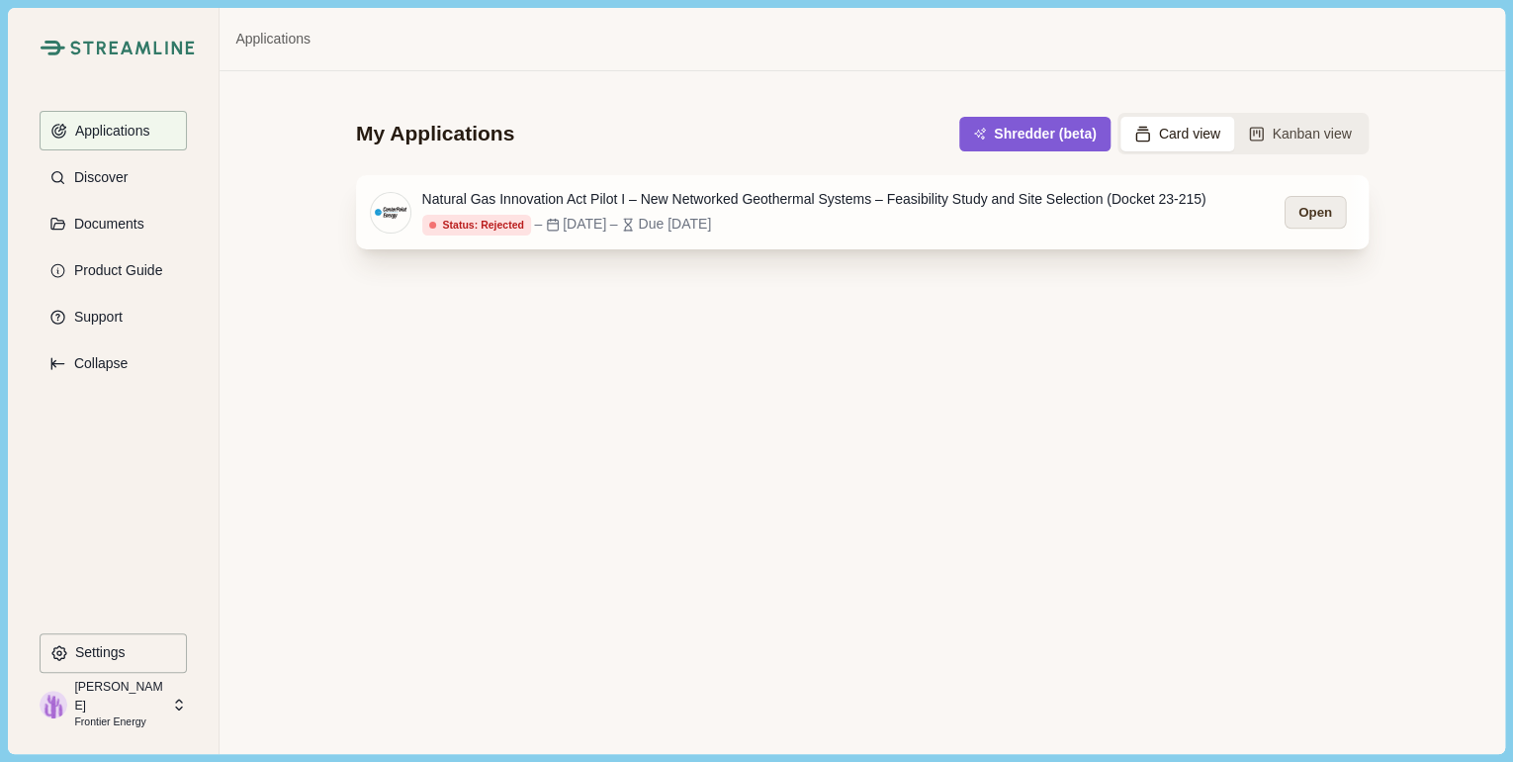
click at [1321, 216] on button "Open" at bounding box center [1315, 212] width 61 height 33
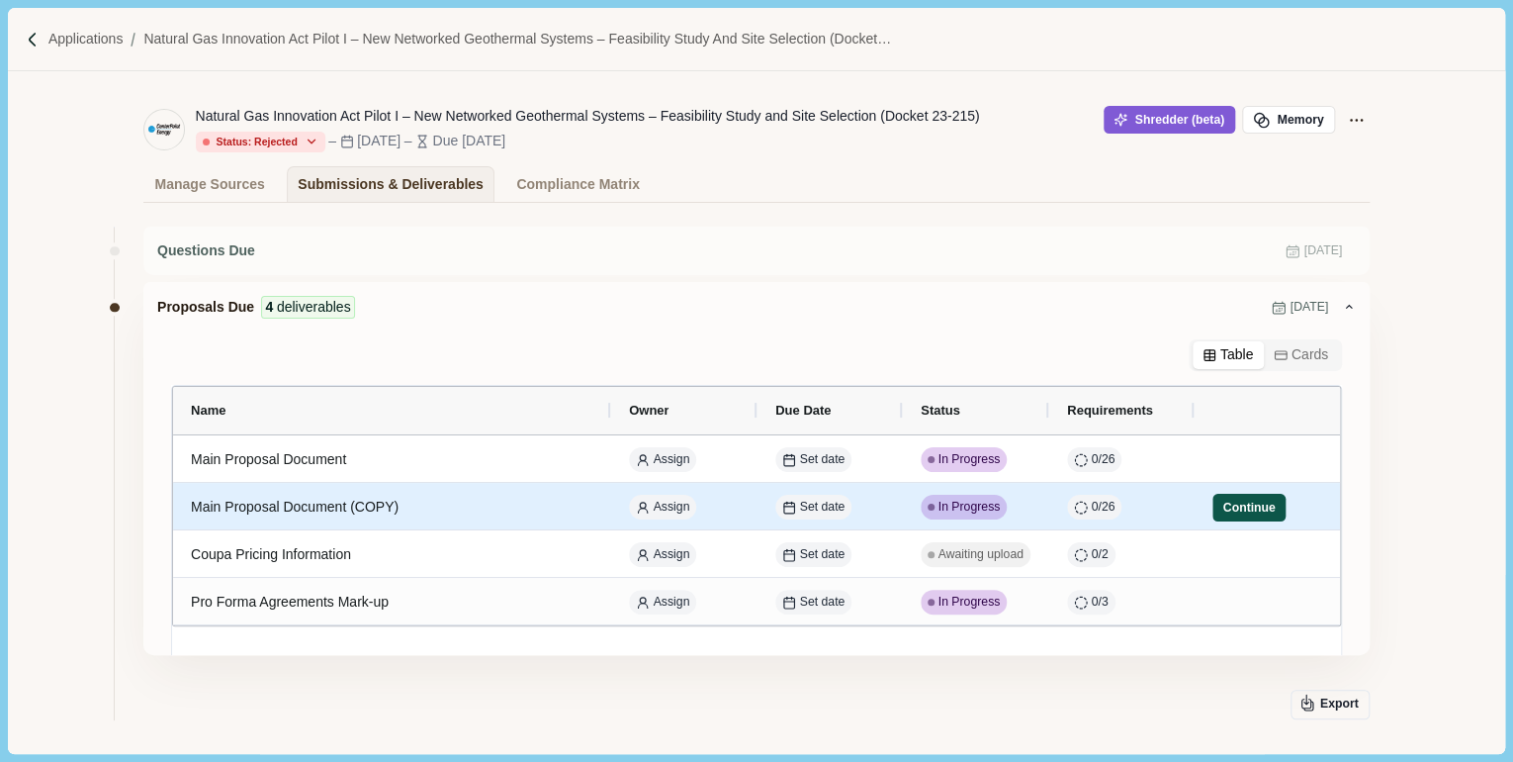
click at [1237, 514] on button "Continue" at bounding box center [1249, 508] width 73 height 28
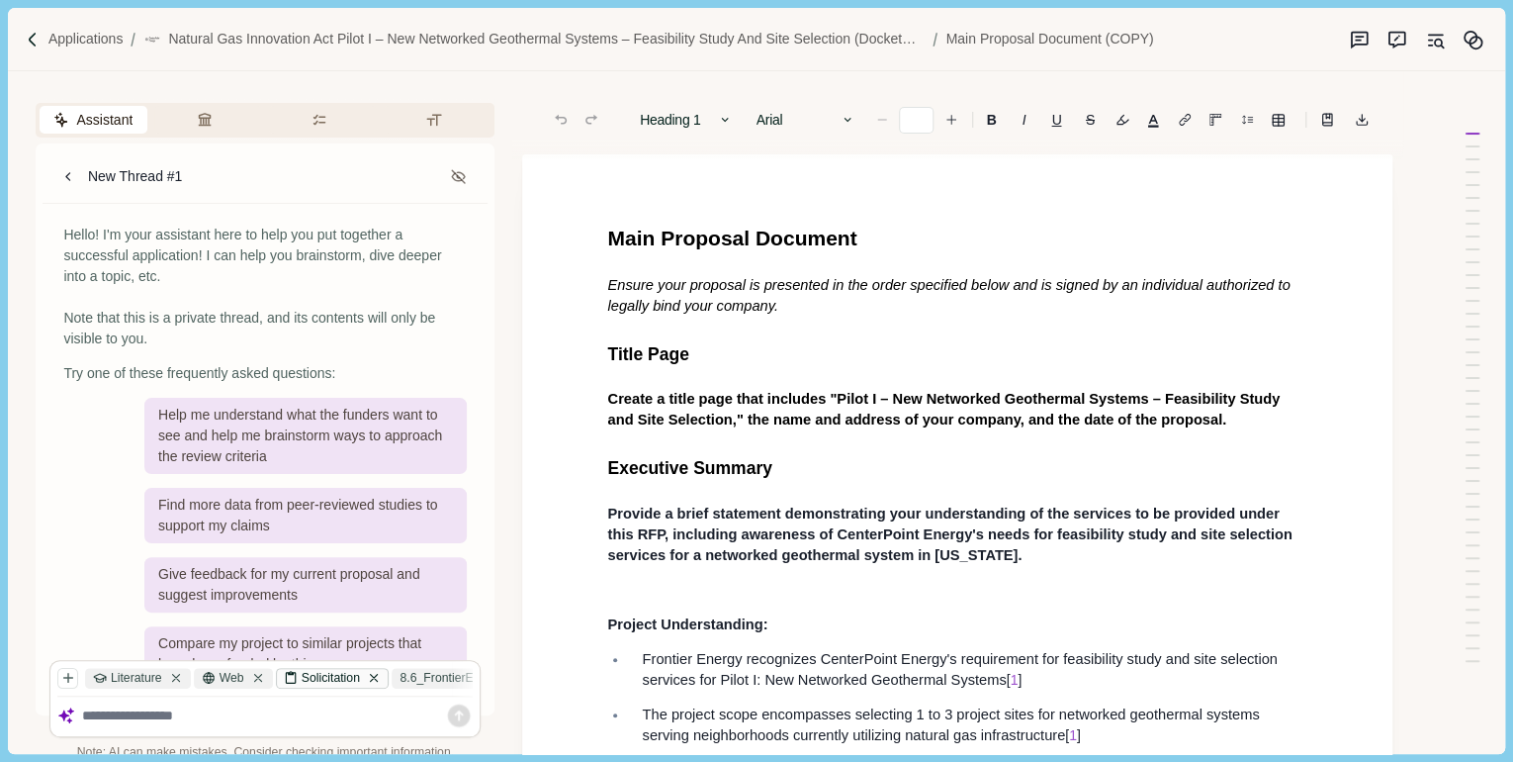
type input "*"
click at [485, 684] on div "Hello! I'm your assistant here to help you put together a successful applicatio…" at bounding box center [265, 490] width 445 height 572
click at [477, 684] on div "Literature Web Solicitation 8.6_FrontierEne....docx DE-EE0010669 C2...2.pdf DE-…" at bounding box center [264, 679] width 429 height 36
click at [463, 678] on div "8.6_FrontierEne....docx" at bounding box center [473, 678] width 162 height 21
click at [397, 688] on div "Literature Web Solicitation 8.6_FrontierEne....docx DE-EE0010669 C2...2.pdf DE-…" at bounding box center [264, 682] width 415 height 29
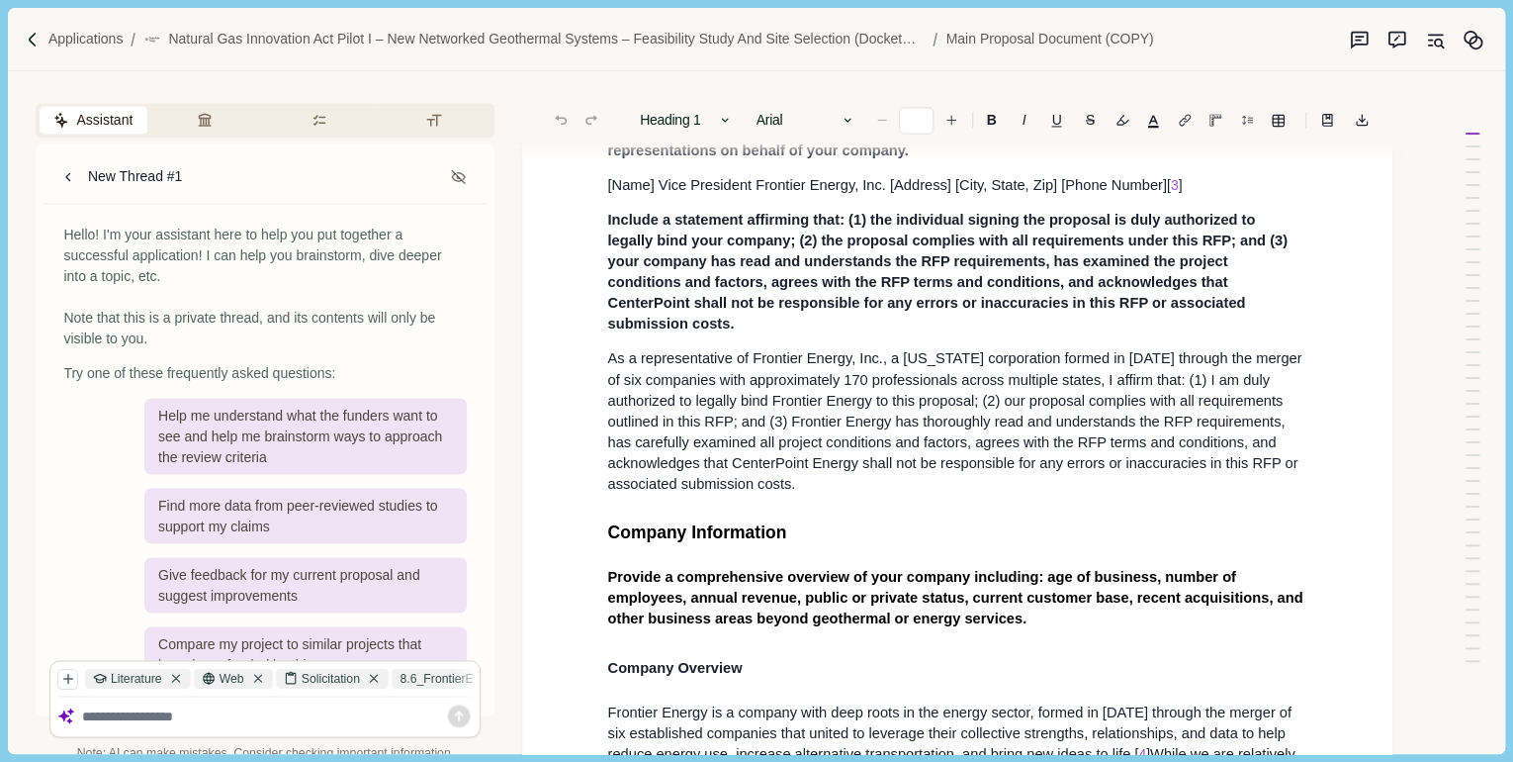
scroll to position [1583, 0]
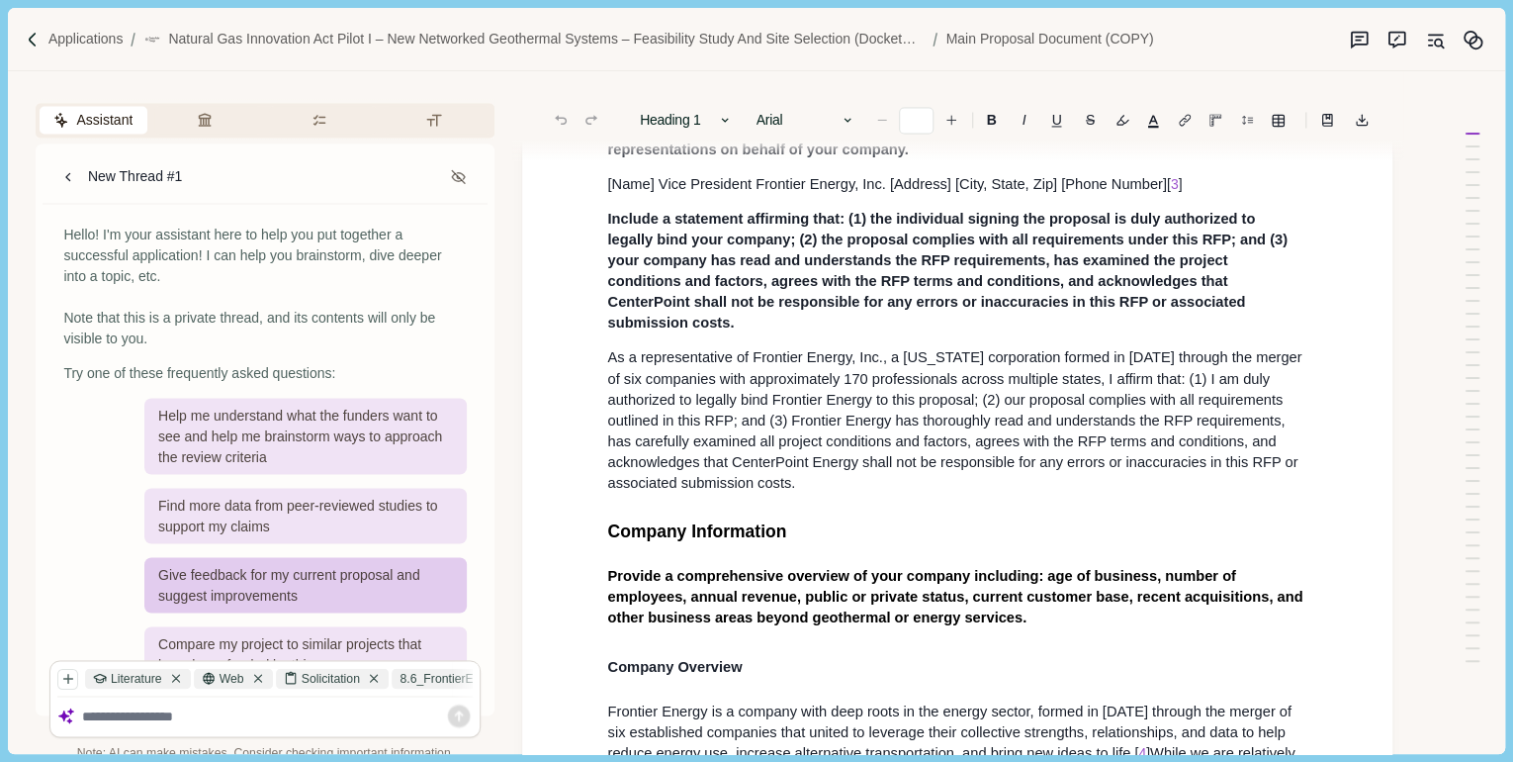
click at [382, 578] on div "Give feedback for my current proposal and suggest improvements" at bounding box center [305, 584] width 322 height 55
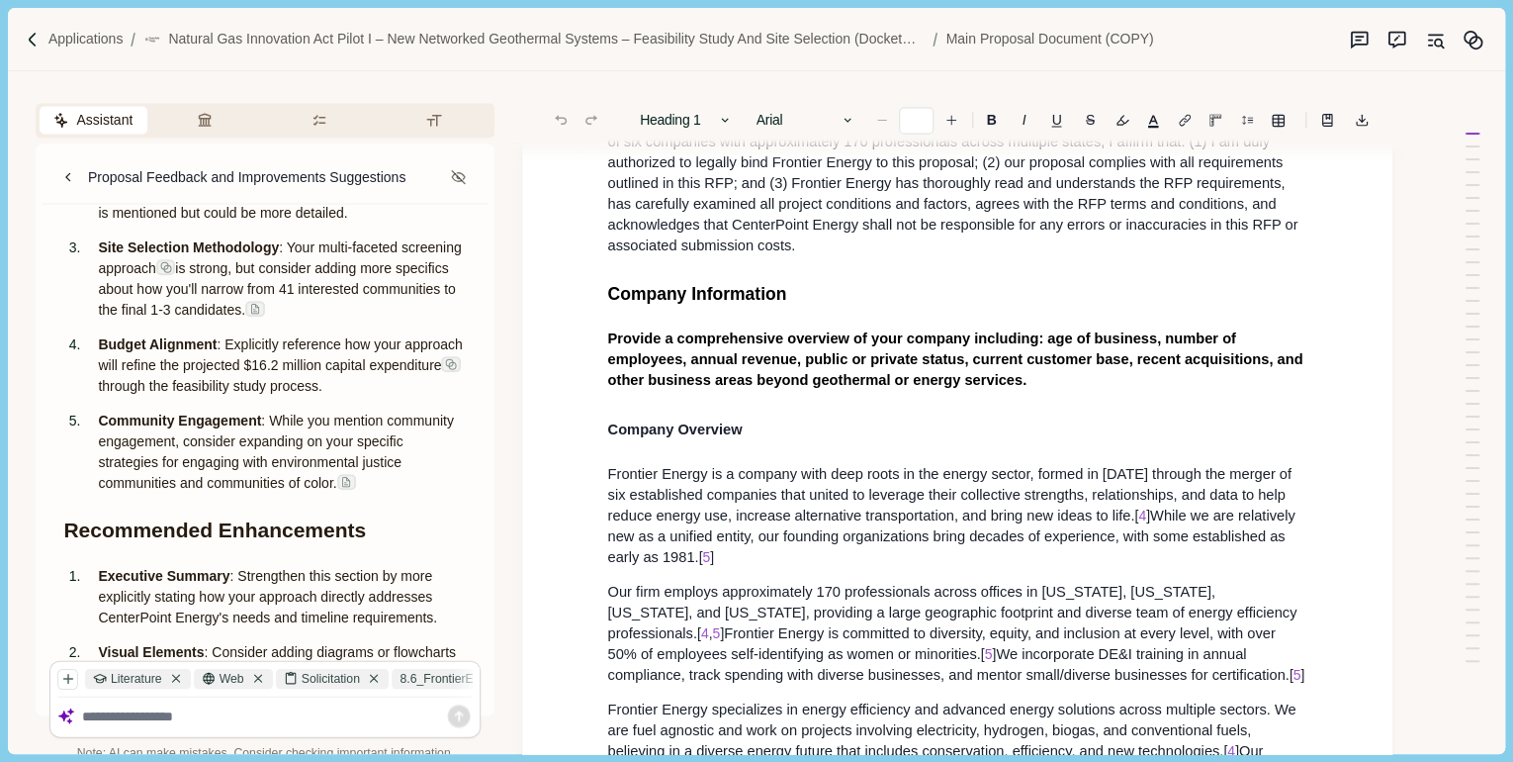
scroll to position [918, 0]
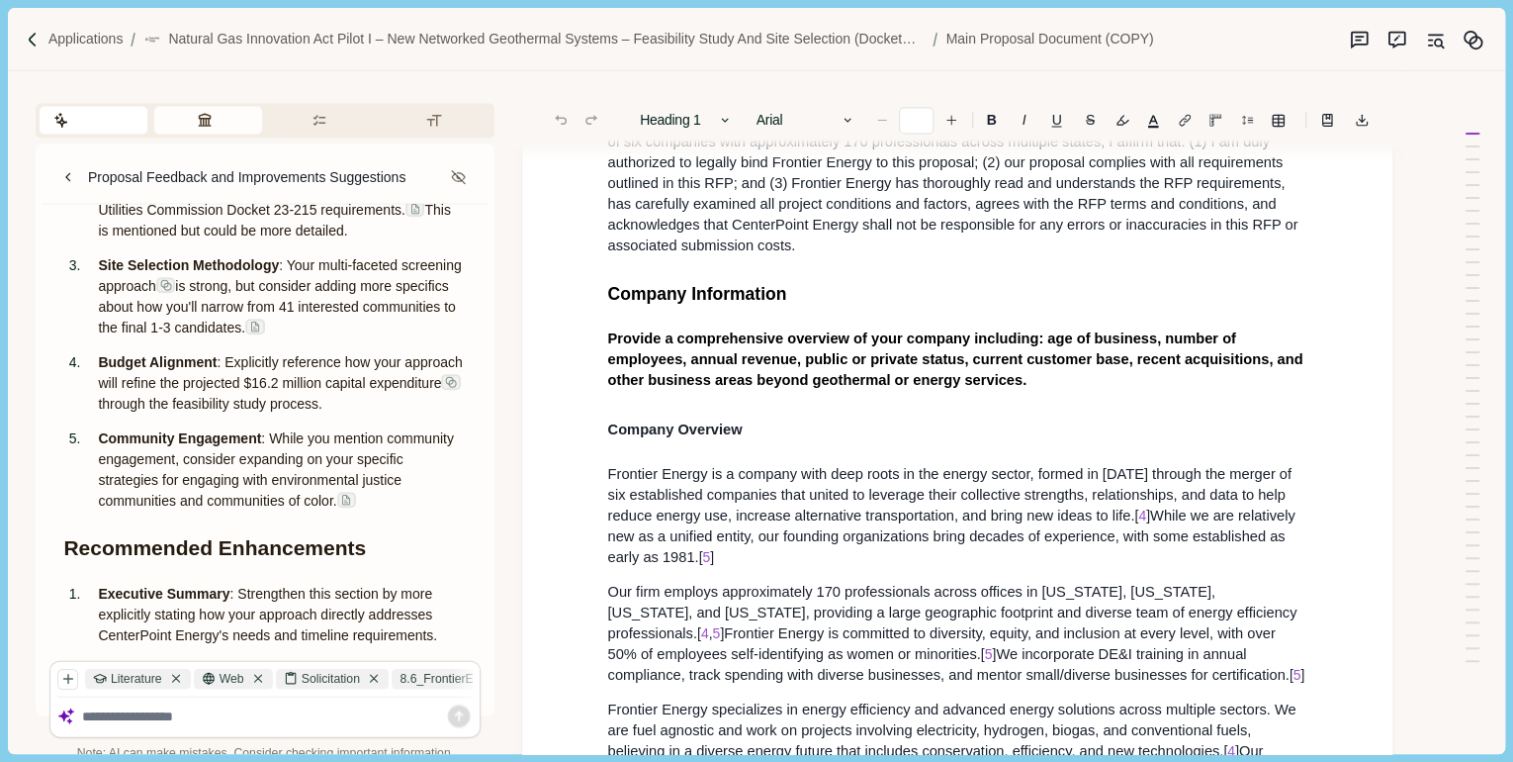
click at [209, 122] on button "Review Criteria" at bounding box center [208, 120] width 108 height 28
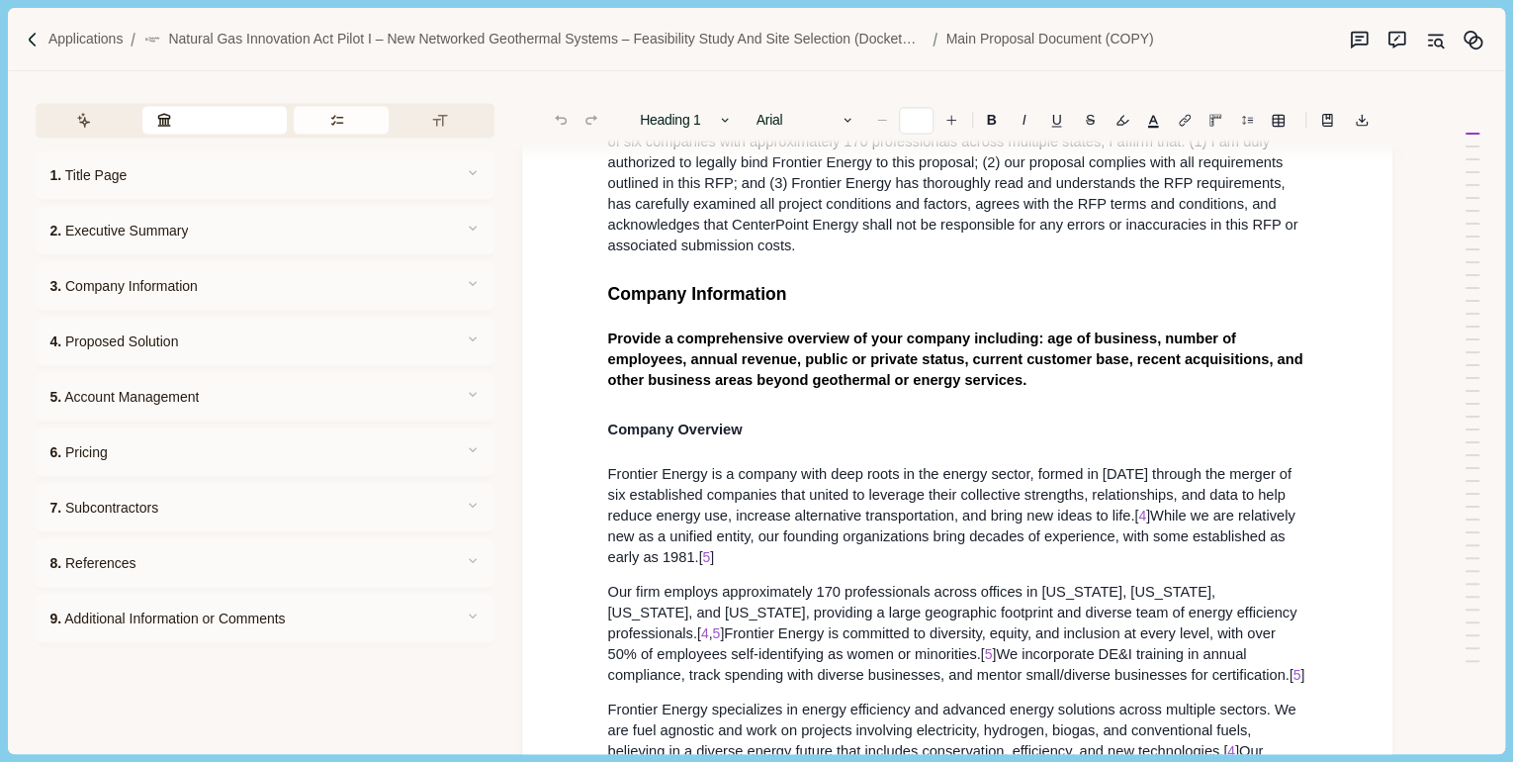
click at [332, 115] on button "Requirements" at bounding box center [342, 120] width 96 height 28
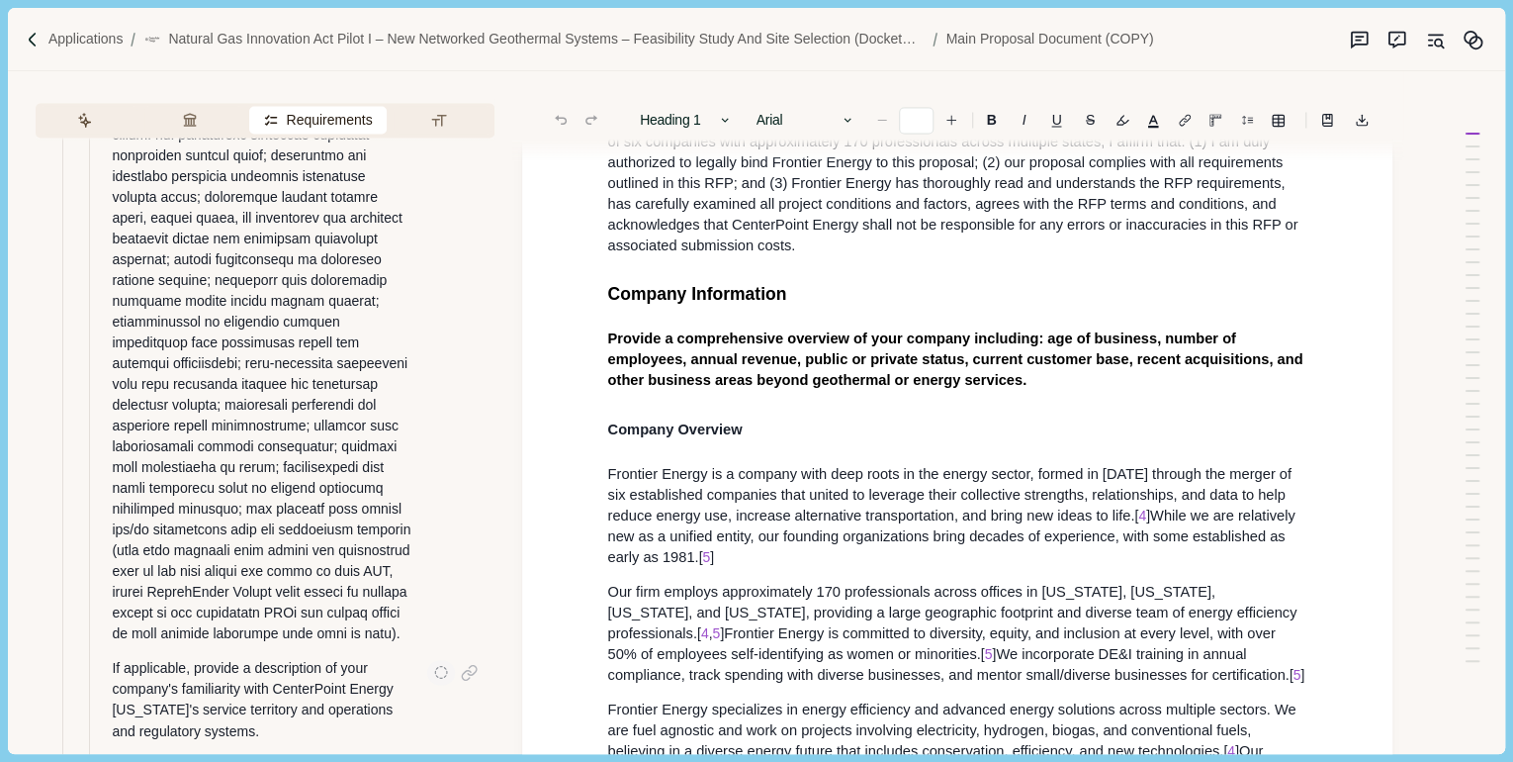
scroll to position [1345, 0]
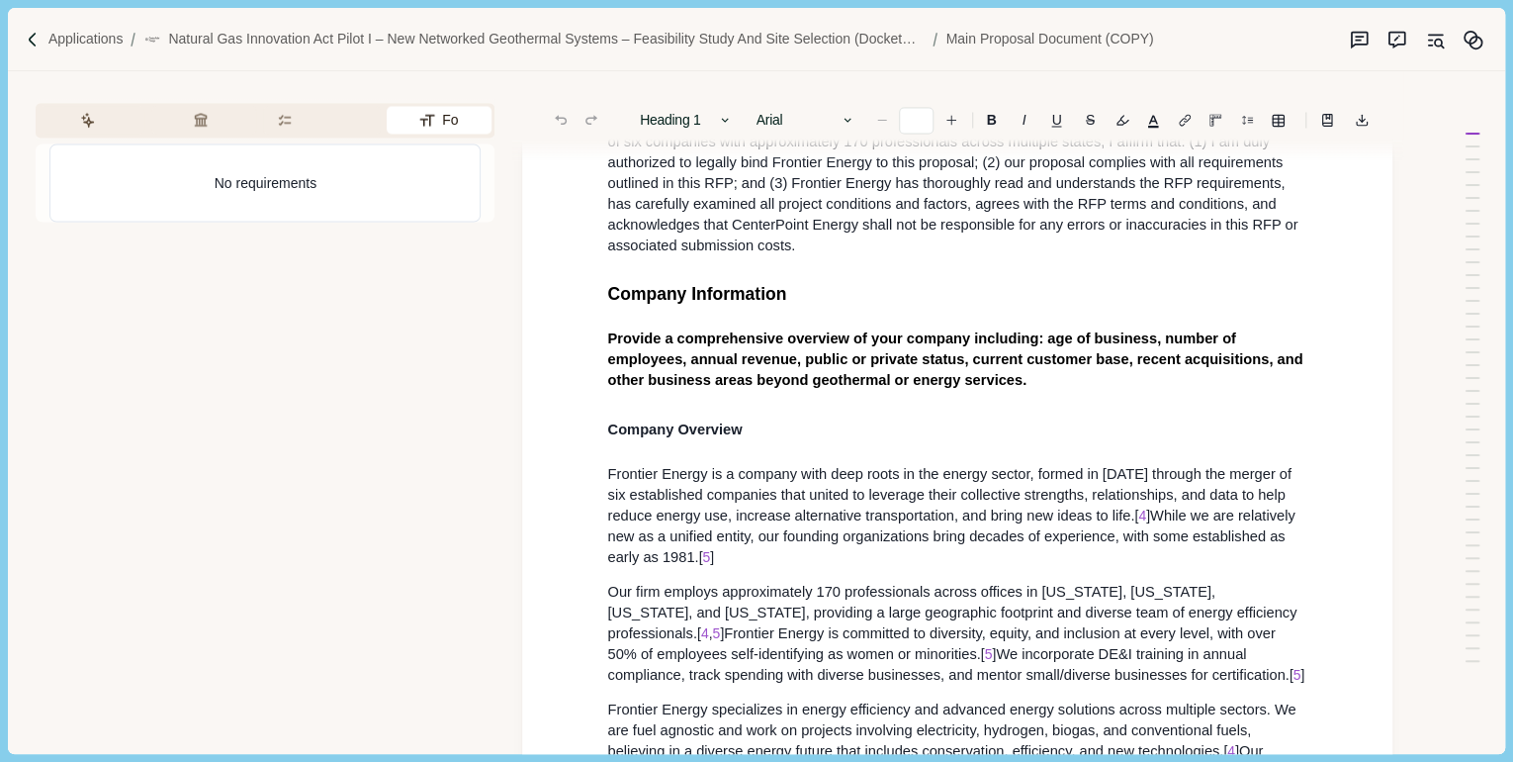
click at [438, 112] on button "Formatting" at bounding box center [439, 120] width 105 height 28
click at [77, 122] on button "Assistant" at bounding box center [92, 120] width 105 height 28
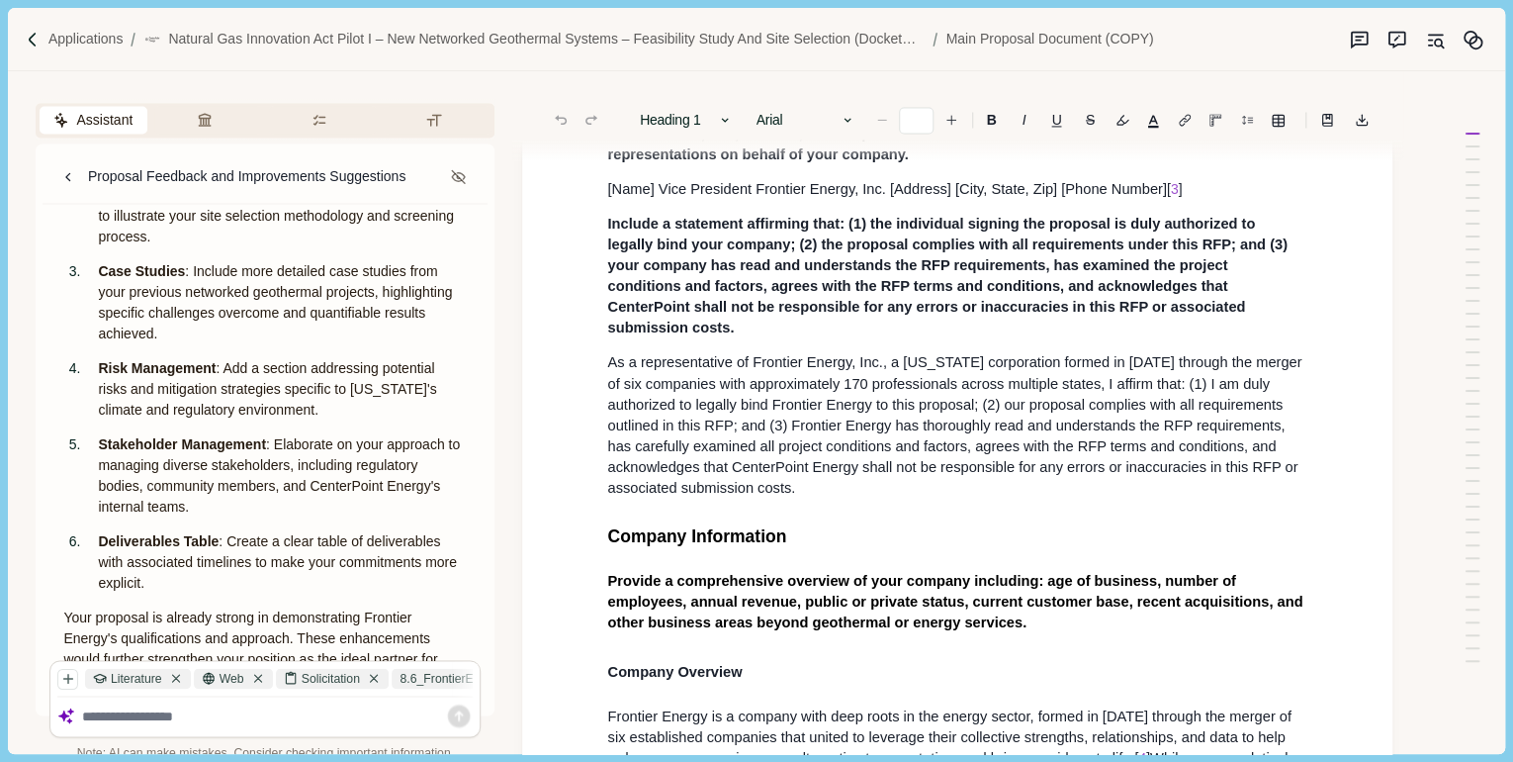
scroll to position [1424, 0]
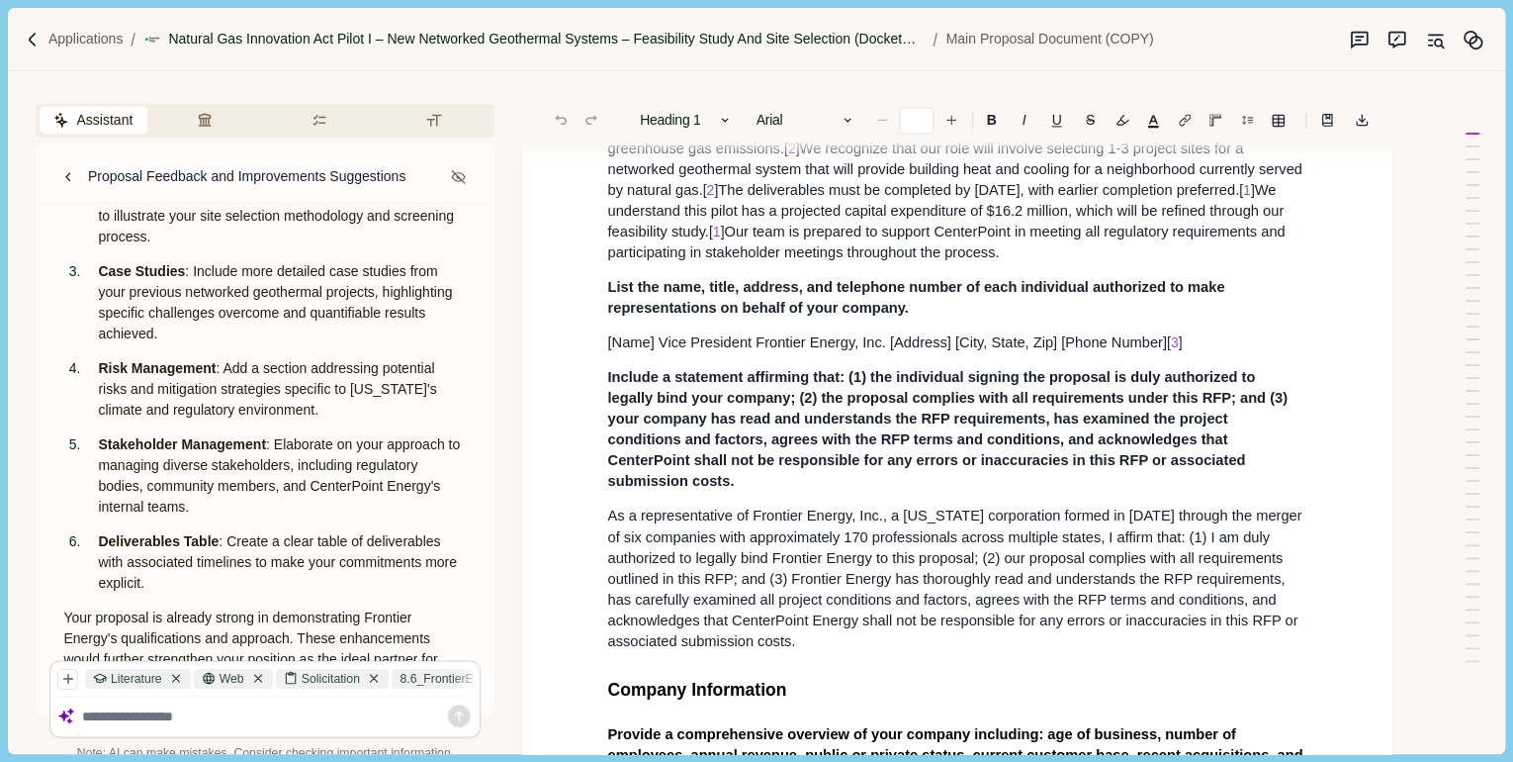
click at [754, 40] on p "Natural Gas Innovation Act Pilot I – New Networked Geothermal Systems – Feasibi…" at bounding box center [546, 39] width 757 height 21
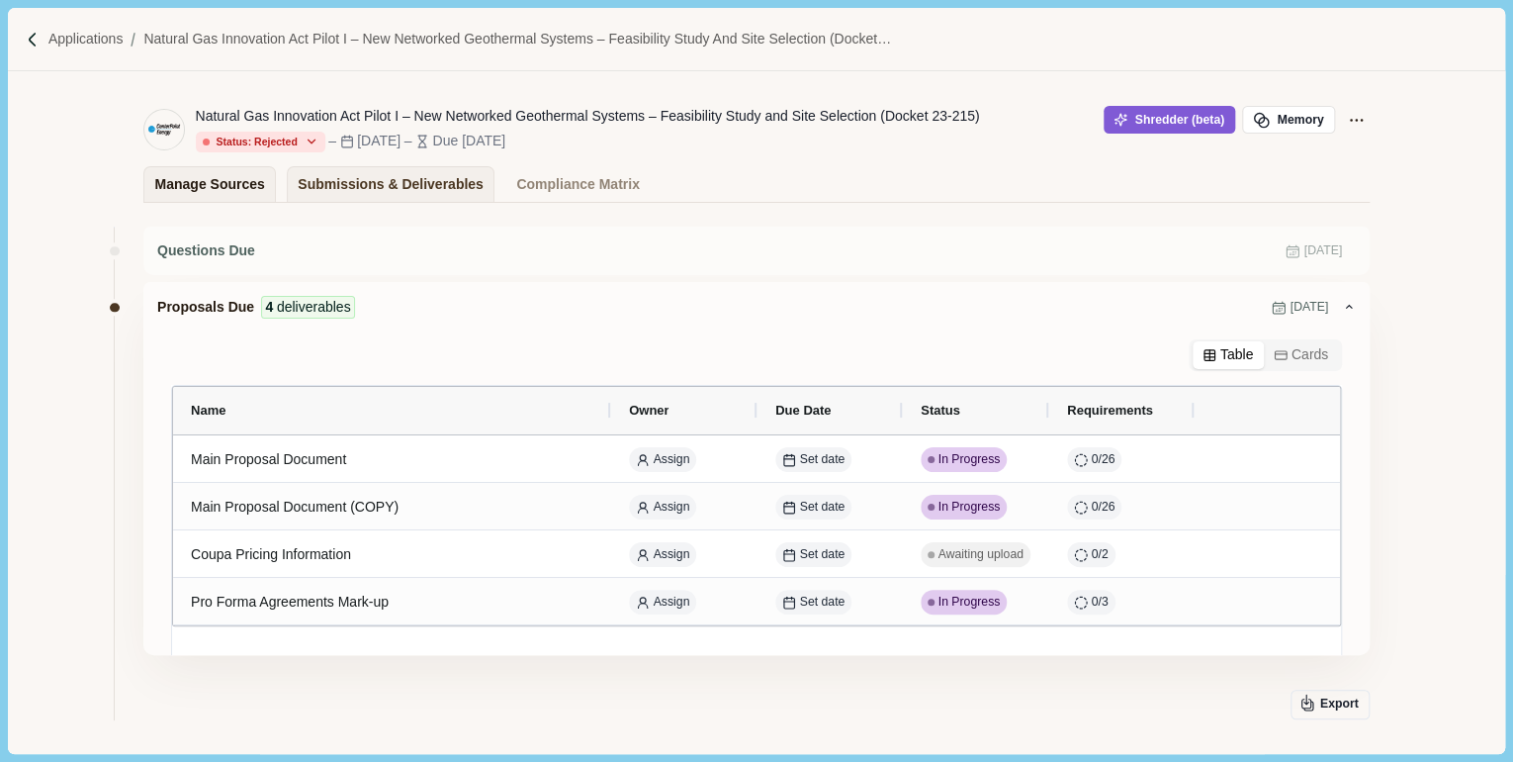
click at [226, 192] on div "Manage Sources" at bounding box center [210, 184] width 110 height 35
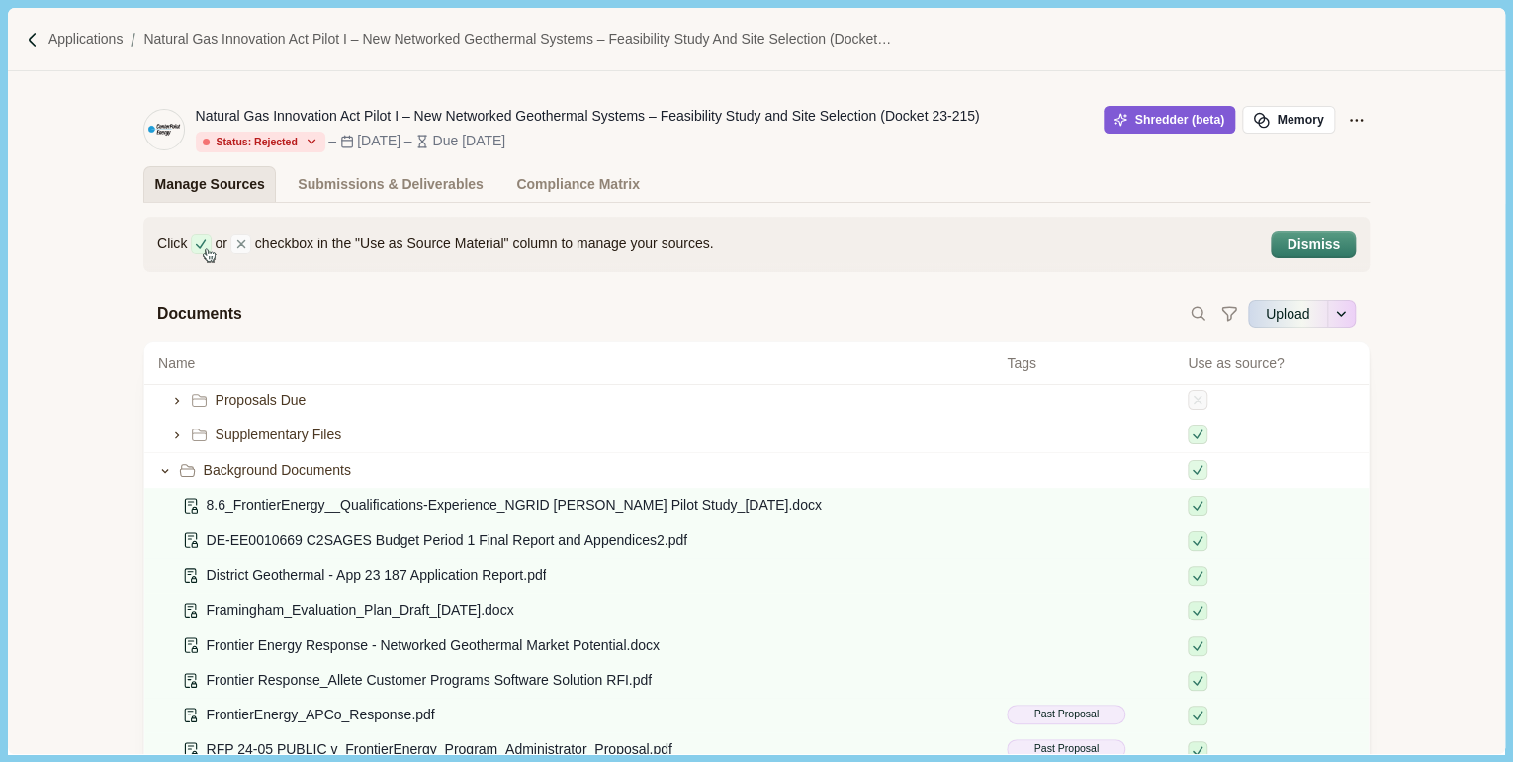
click at [186, 190] on div "Manage Sources" at bounding box center [210, 184] width 110 height 35
click at [99, 42] on p "Applications" at bounding box center [85, 39] width 75 height 21
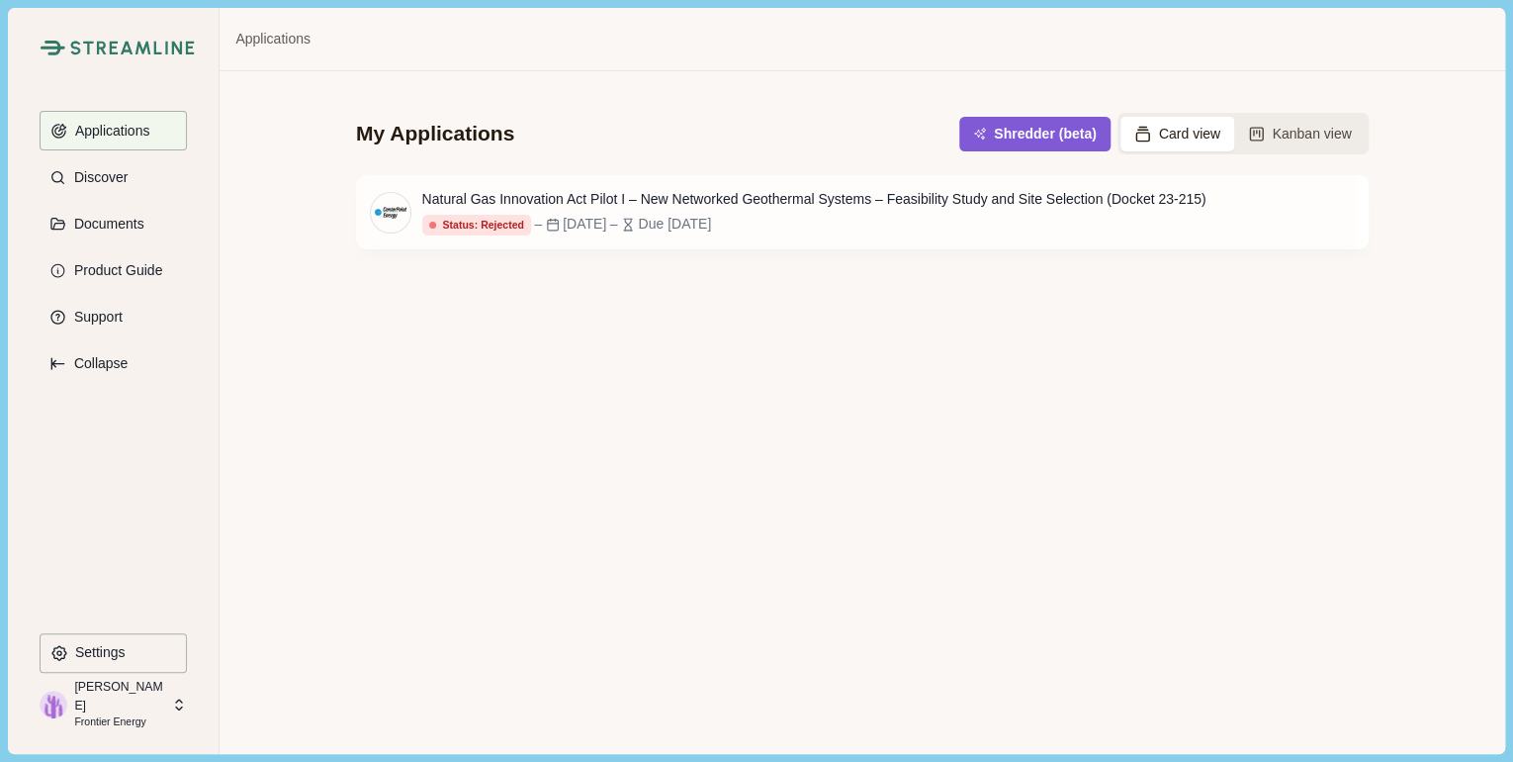
click at [115, 714] on p "Frontier Energy" at bounding box center [119, 722] width 91 height 16
click at [515, 531] on div "My Applications Shredder (beta) Card view Kanban view Natural Gas Innovation Ac…" at bounding box center [862, 412] width 1285 height 682
